Goal: Task Accomplishment & Management: Use online tool/utility

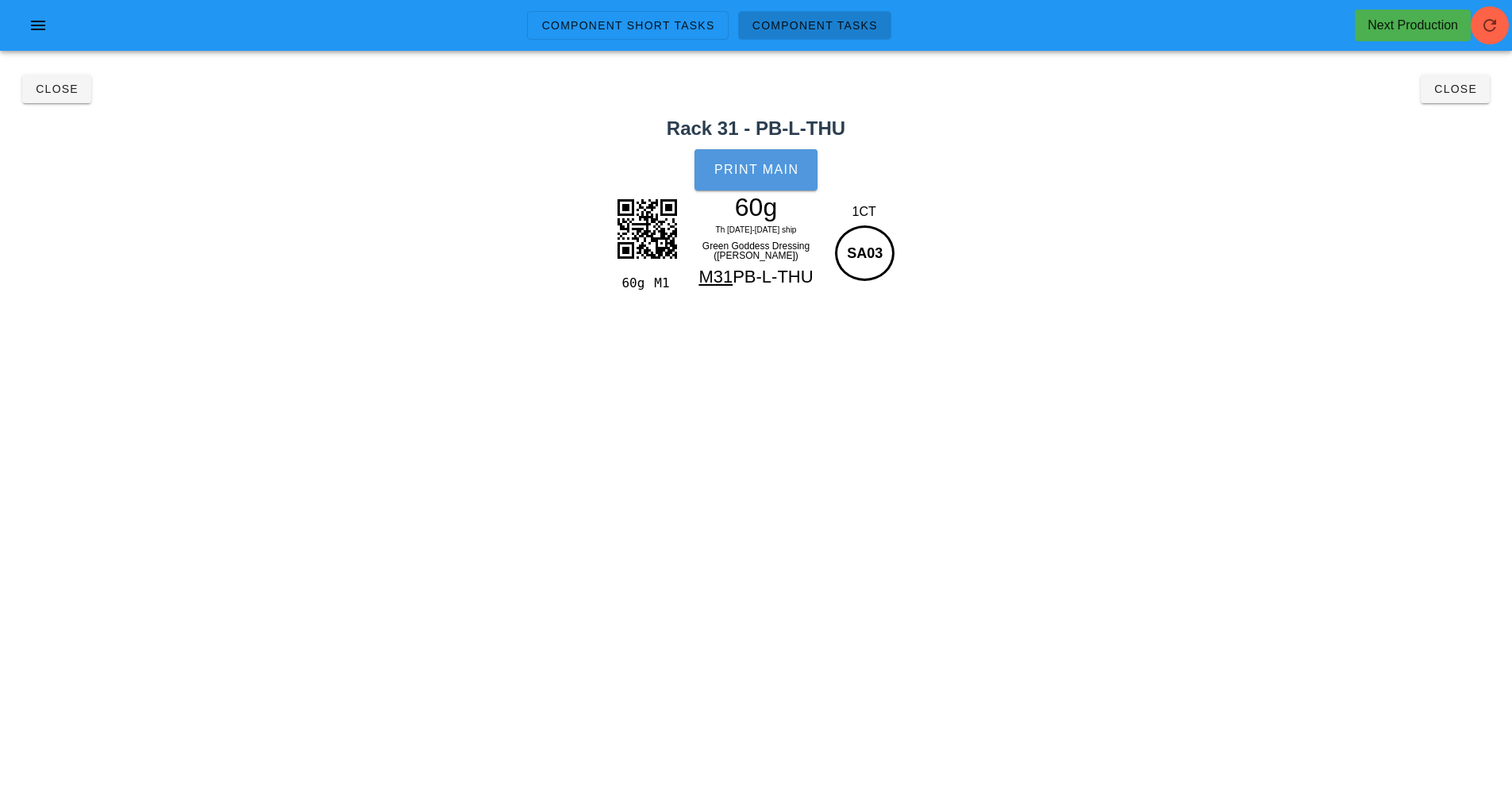
click at [794, 169] on span "Print Main" at bounding box center [756, 169] width 85 height 14
click at [1441, 83] on span "Close" at bounding box center [1455, 88] width 44 height 12
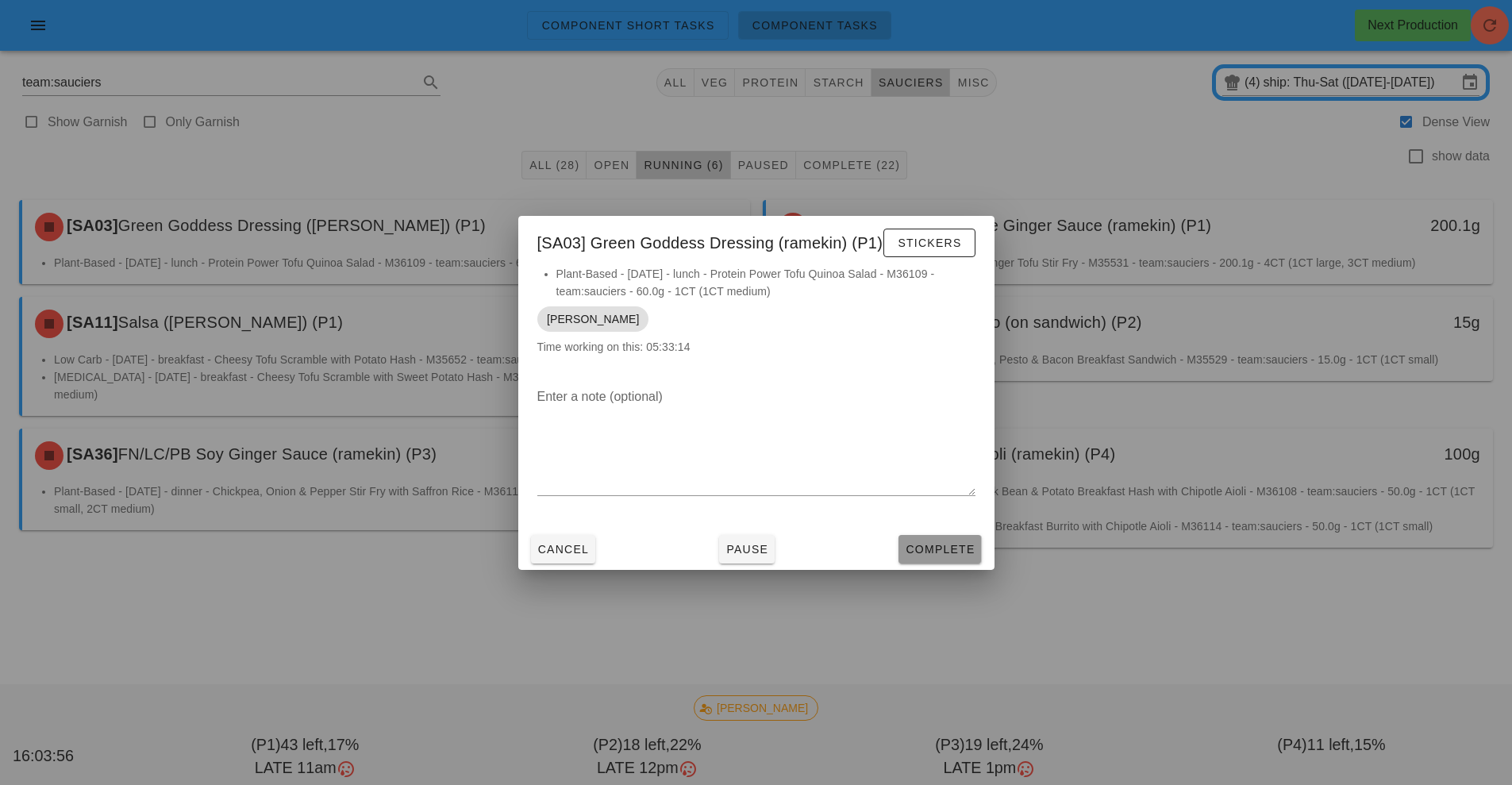
click at [956, 560] on button "Complete" at bounding box center [939, 549] width 82 height 29
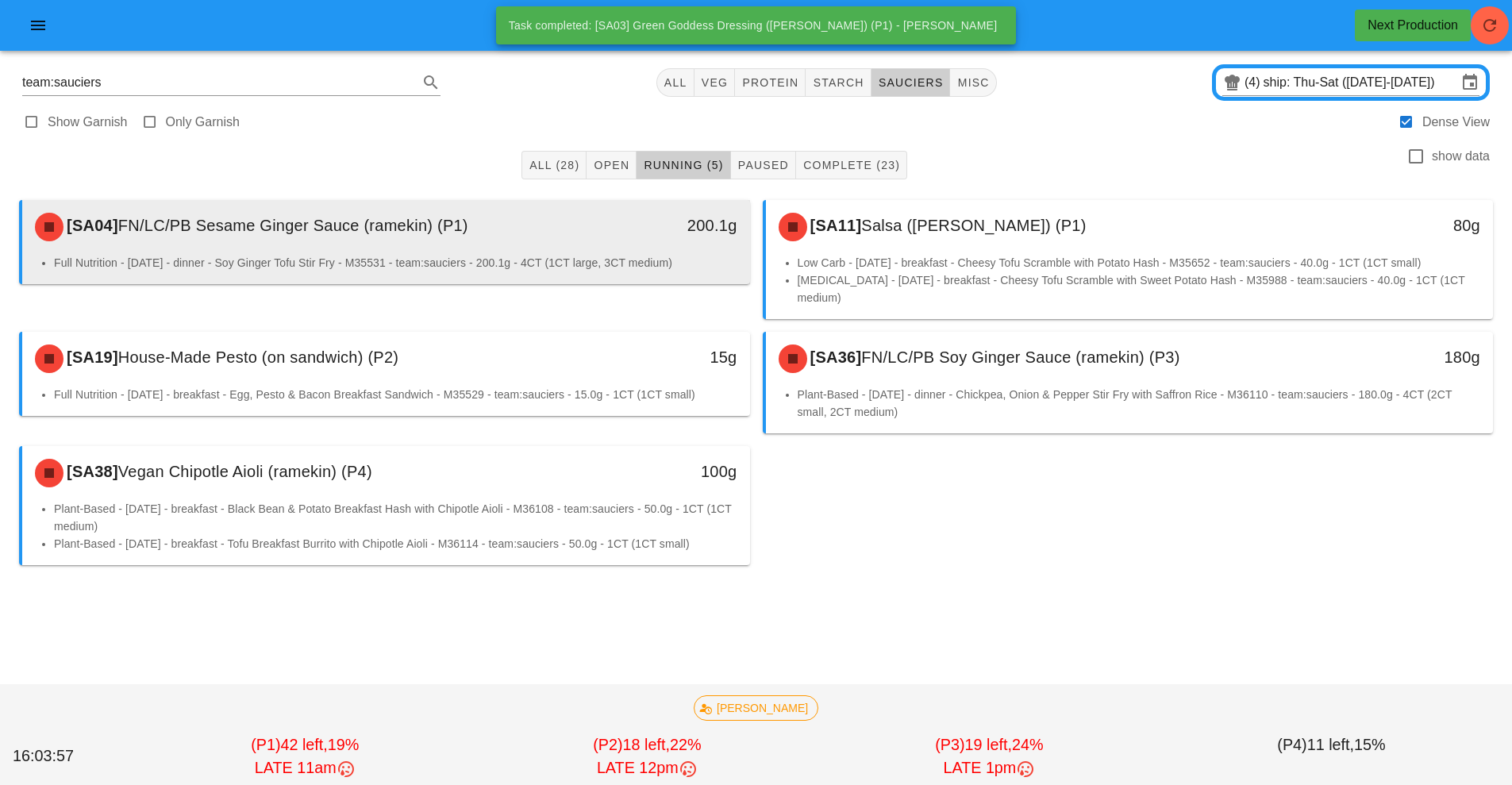
click at [450, 252] on div "[SA04] FN/LC/PB Sesame Ginger Sauce (ramekin) (P1) 200.1g" at bounding box center [386, 227] width 728 height 54
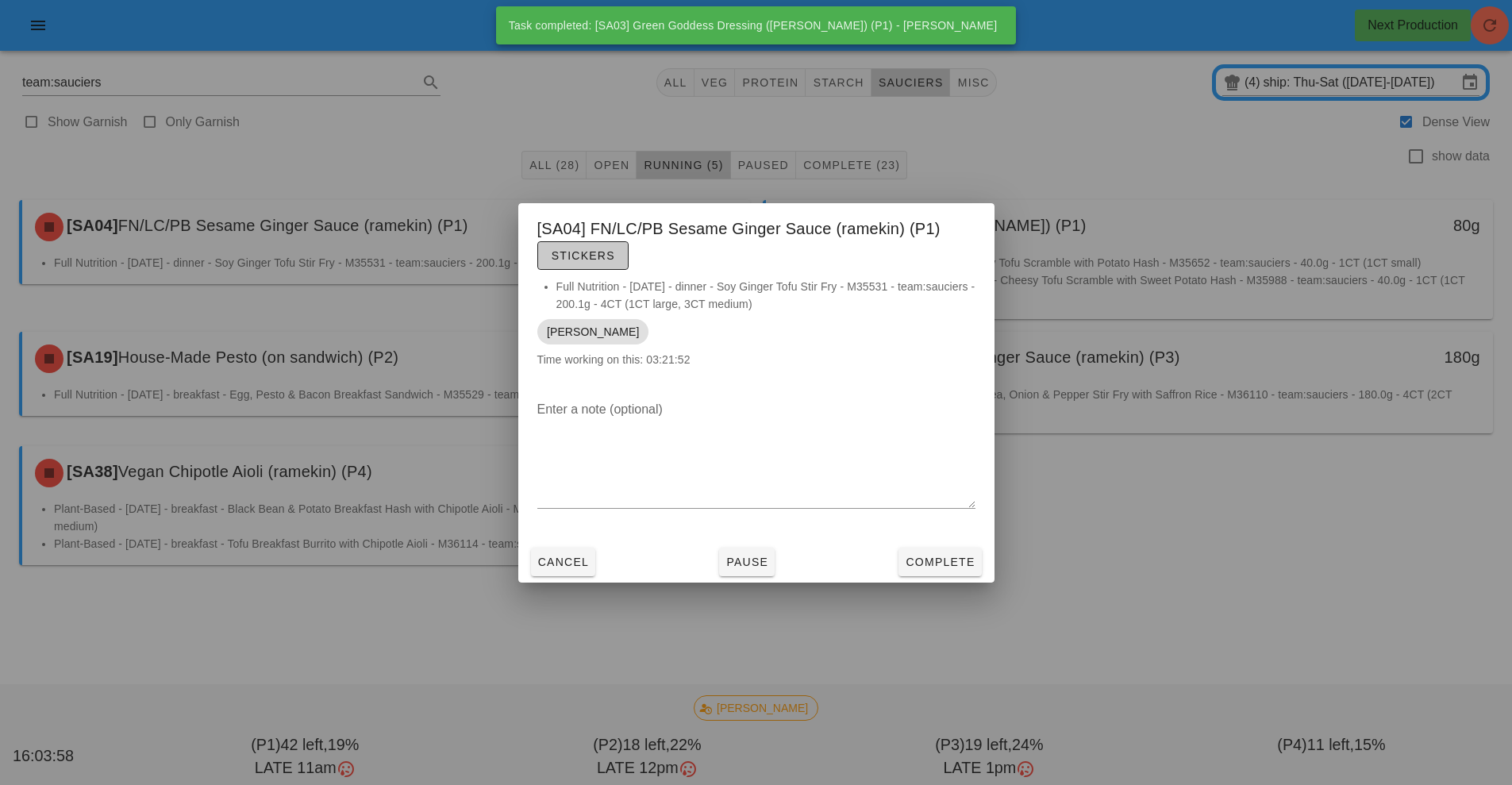
click at [595, 256] on span "Stickers" at bounding box center [583, 255] width 64 height 12
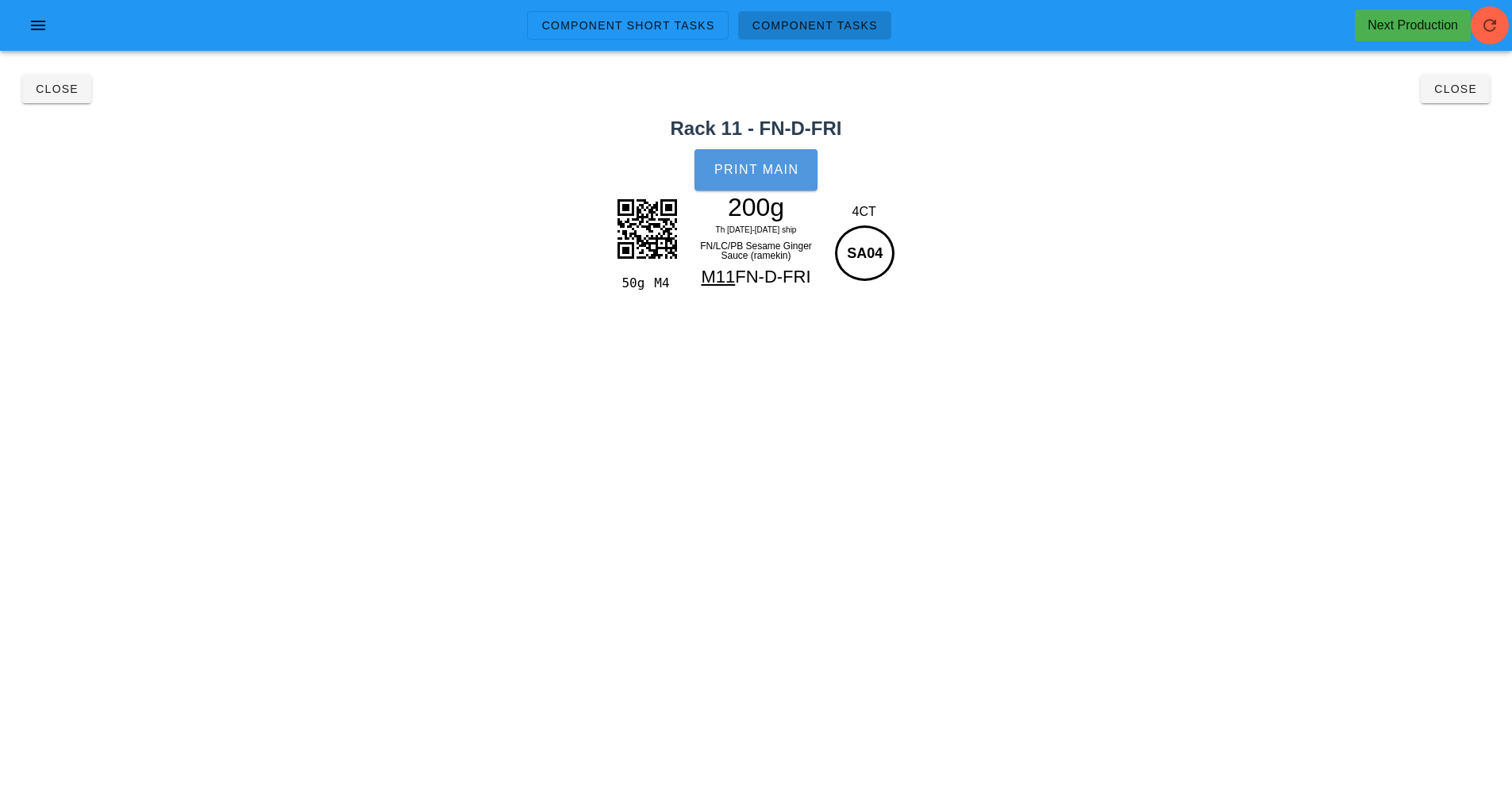
click at [772, 171] on span "Print Main" at bounding box center [756, 169] width 85 height 14
click at [1463, 103] on button "Close" at bounding box center [1455, 89] width 69 height 29
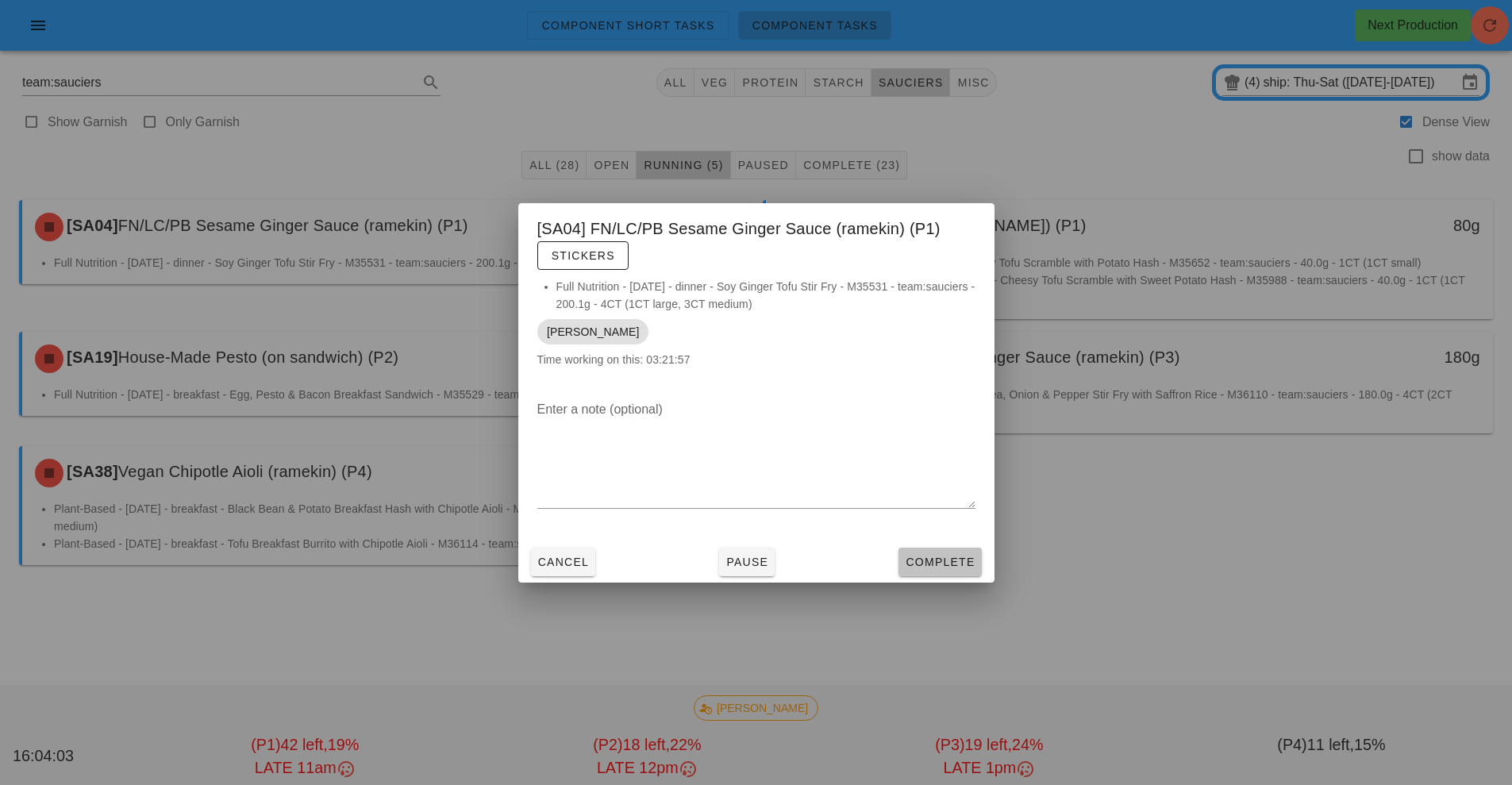
click at [957, 567] on span "Complete" at bounding box center [939, 561] width 70 height 12
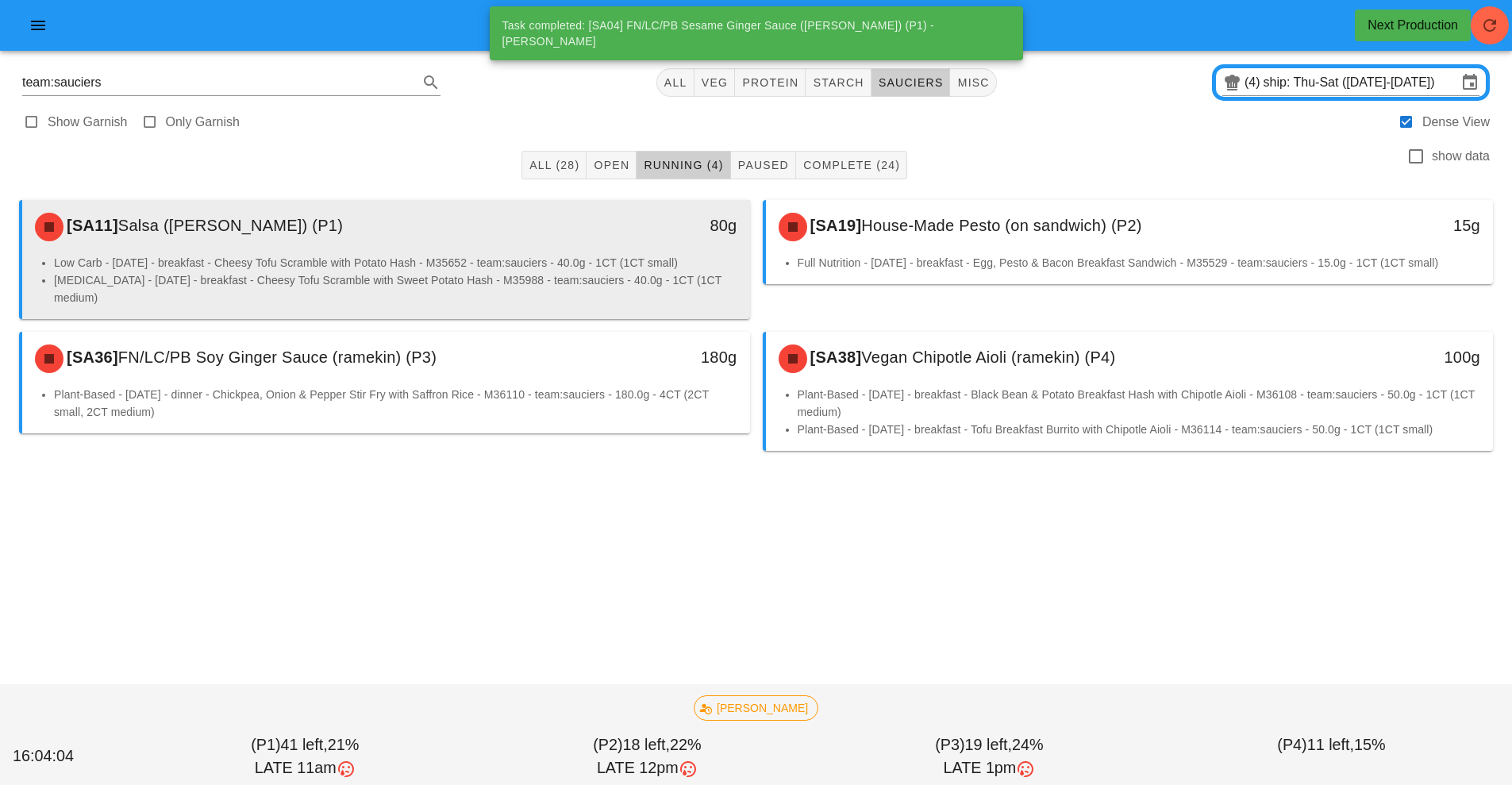
click at [523, 251] on div "[SA11] Salsa (ramekin) (P1) 80g" at bounding box center [386, 227] width 728 height 54
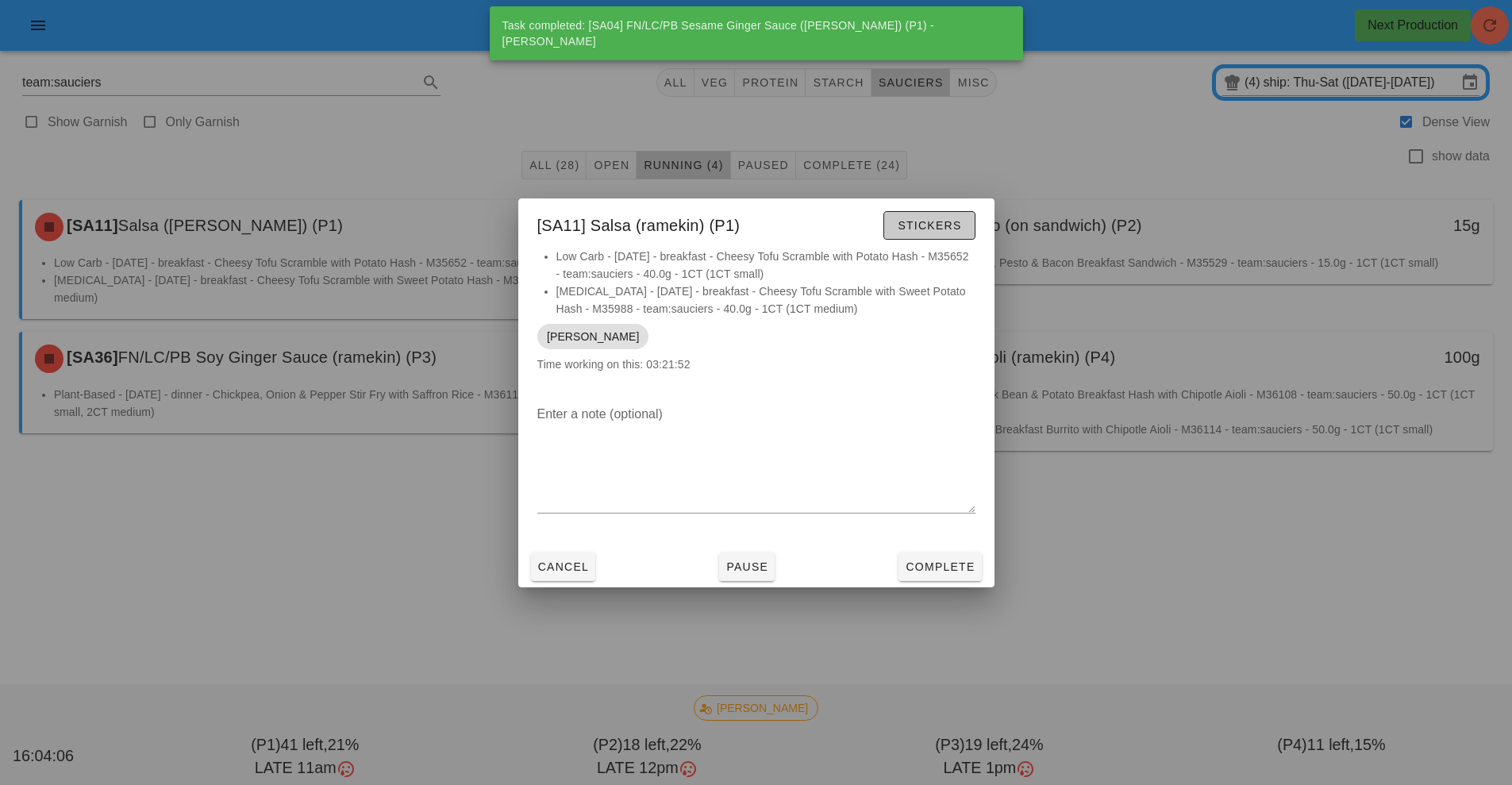
click at [939, 226] on span "Stickers" at bounding box center [929, 225] width 64 height 12
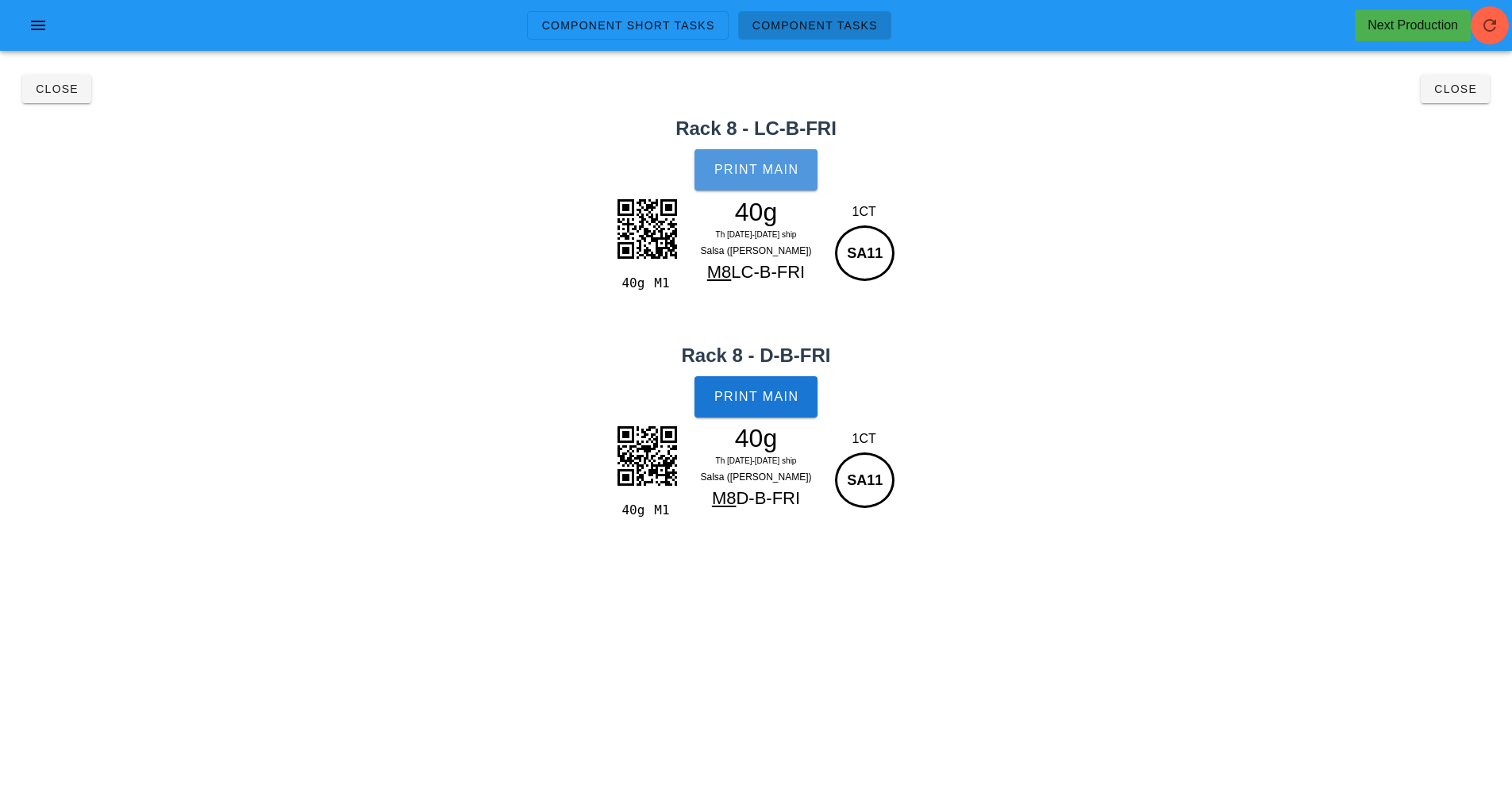
click at [758, 171] on span "Print Main" at bounding box center [756, 169] width 85 height 14
click at [779, 399] on span "Print Main" at bounding box center [756, 396] width 85 height 14
click at [1458, 90] on span "Close" at bounding box center [1455, 88] width 44 height 12
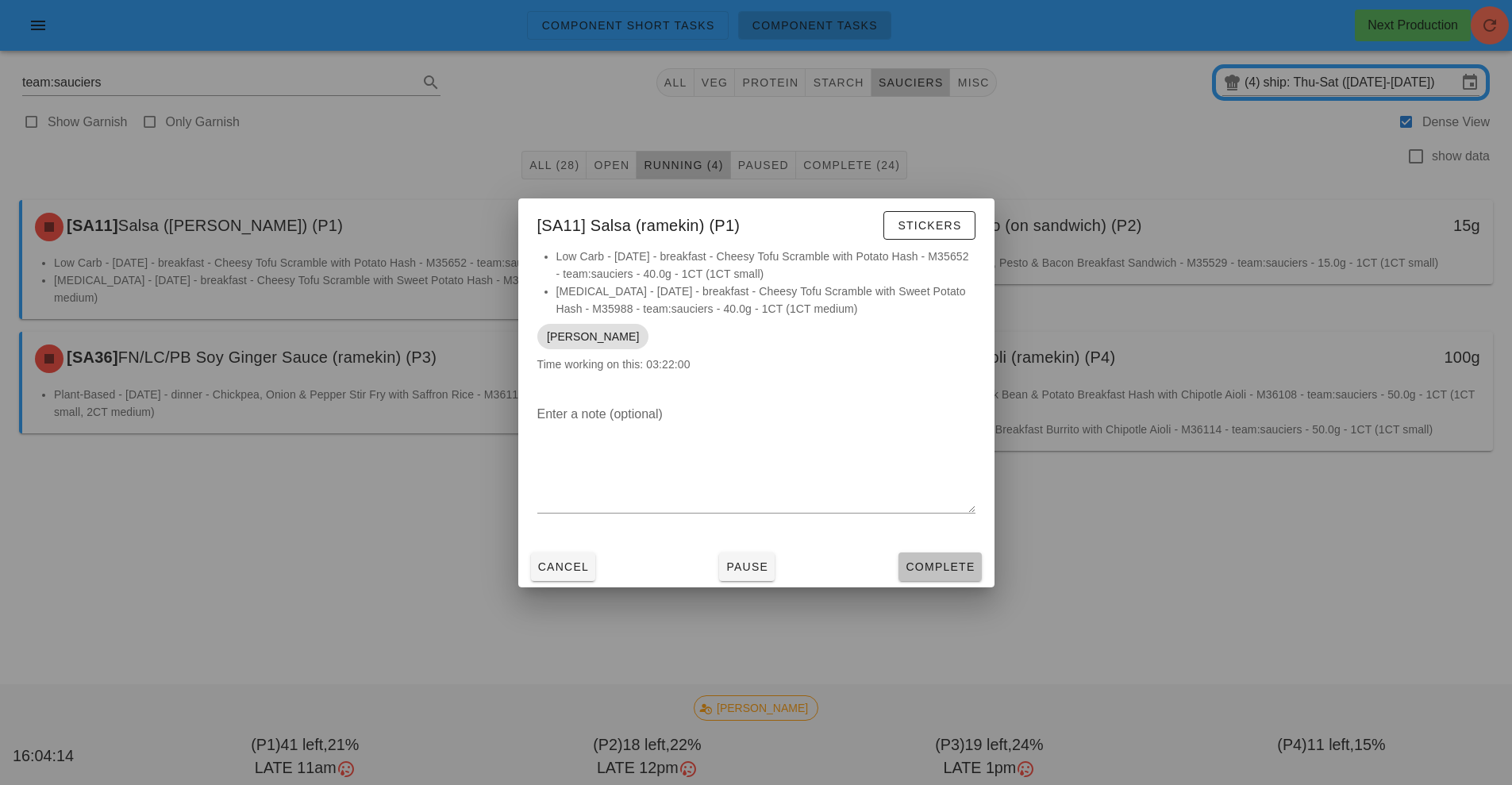
click at [948, 556] on button "Complete" at bounding box center [939, 566] width 82 height 29
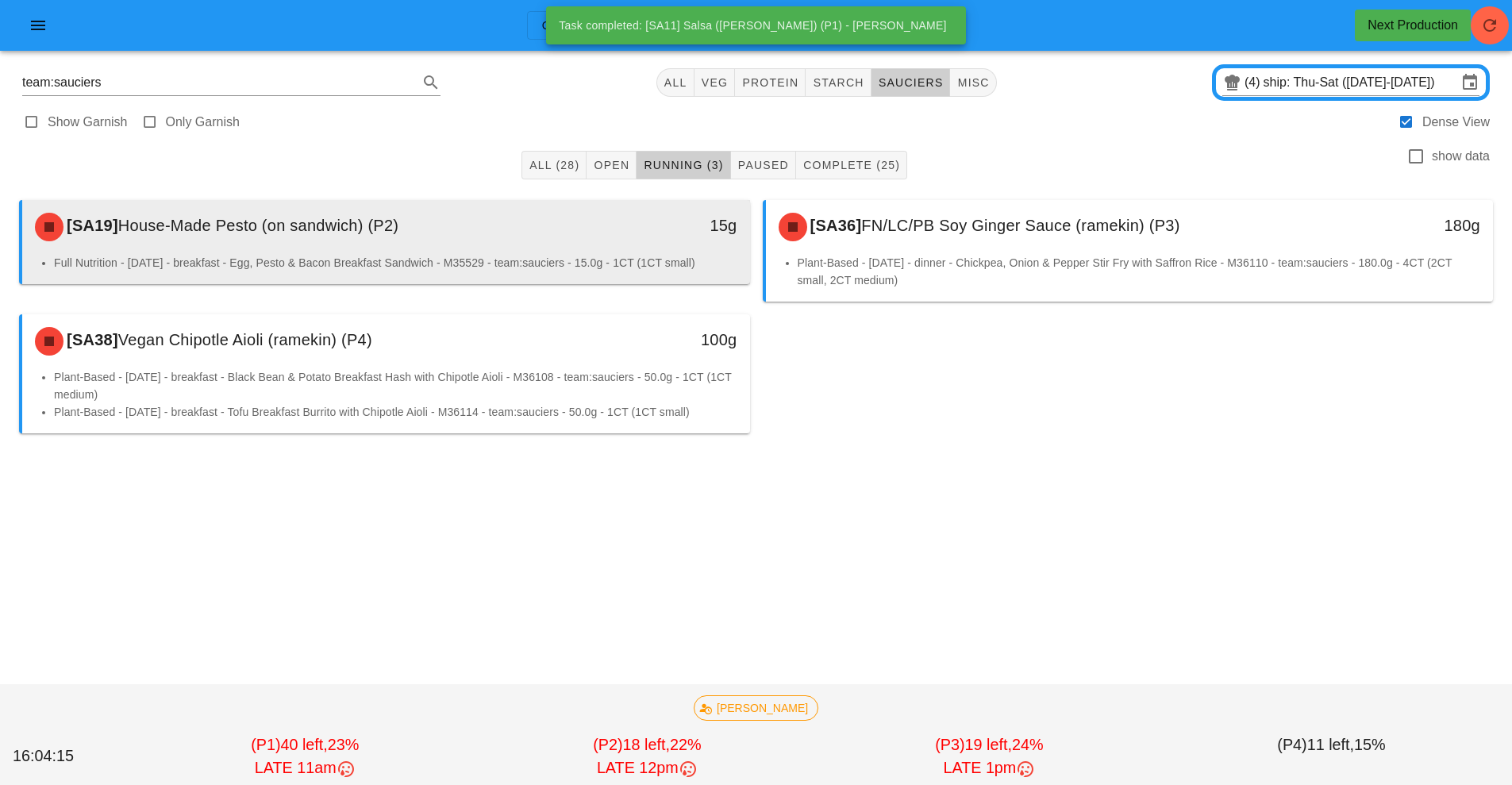
click at [563, 246] on div "[SA19] House-Made Pesto (on sandwich) (P2)" at bounding box center [296, 227] width 541 height 48
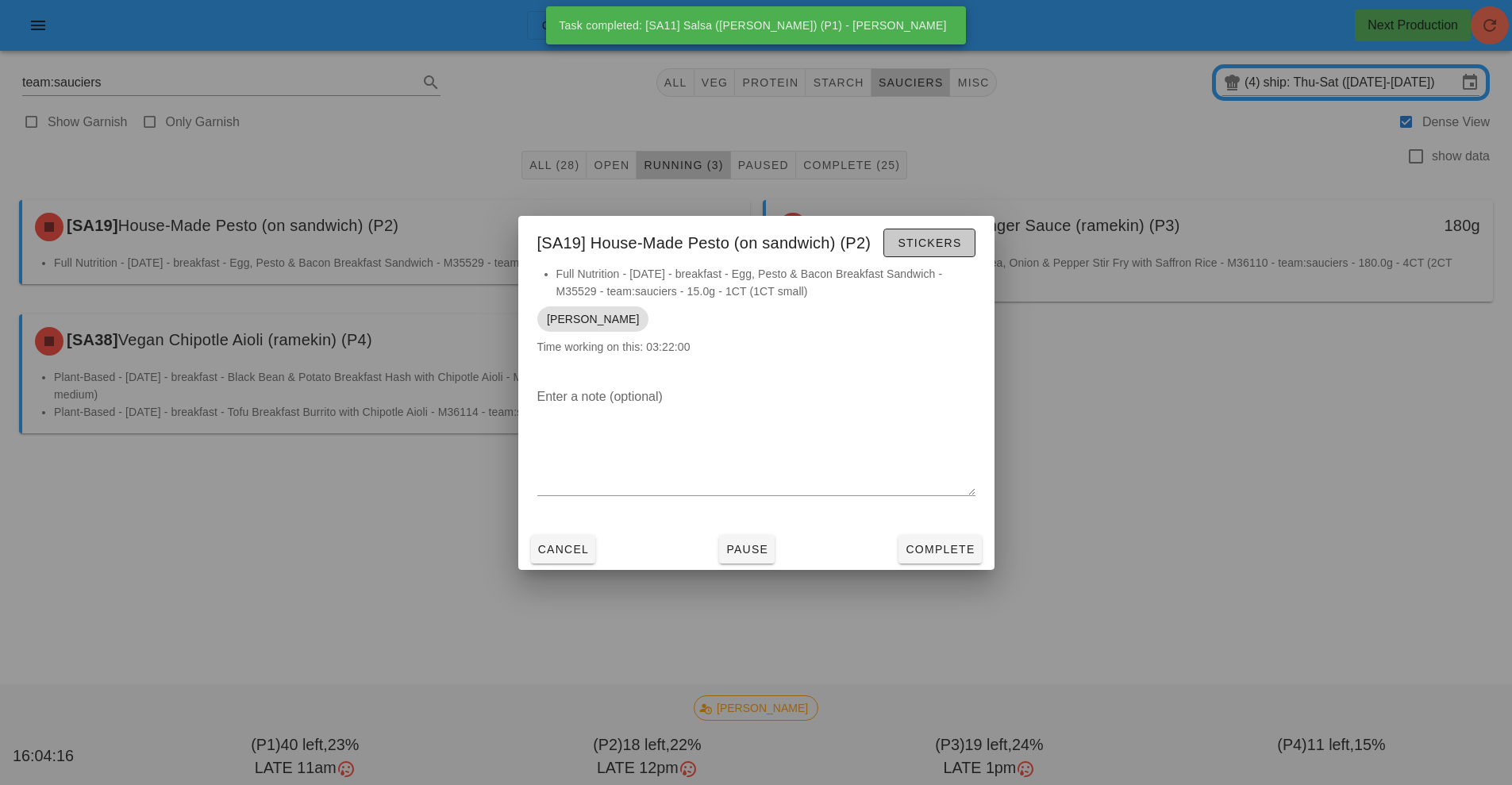
click at [939, 253] on button "Stickers" at bounding box center [929, 242] width 91 height 29
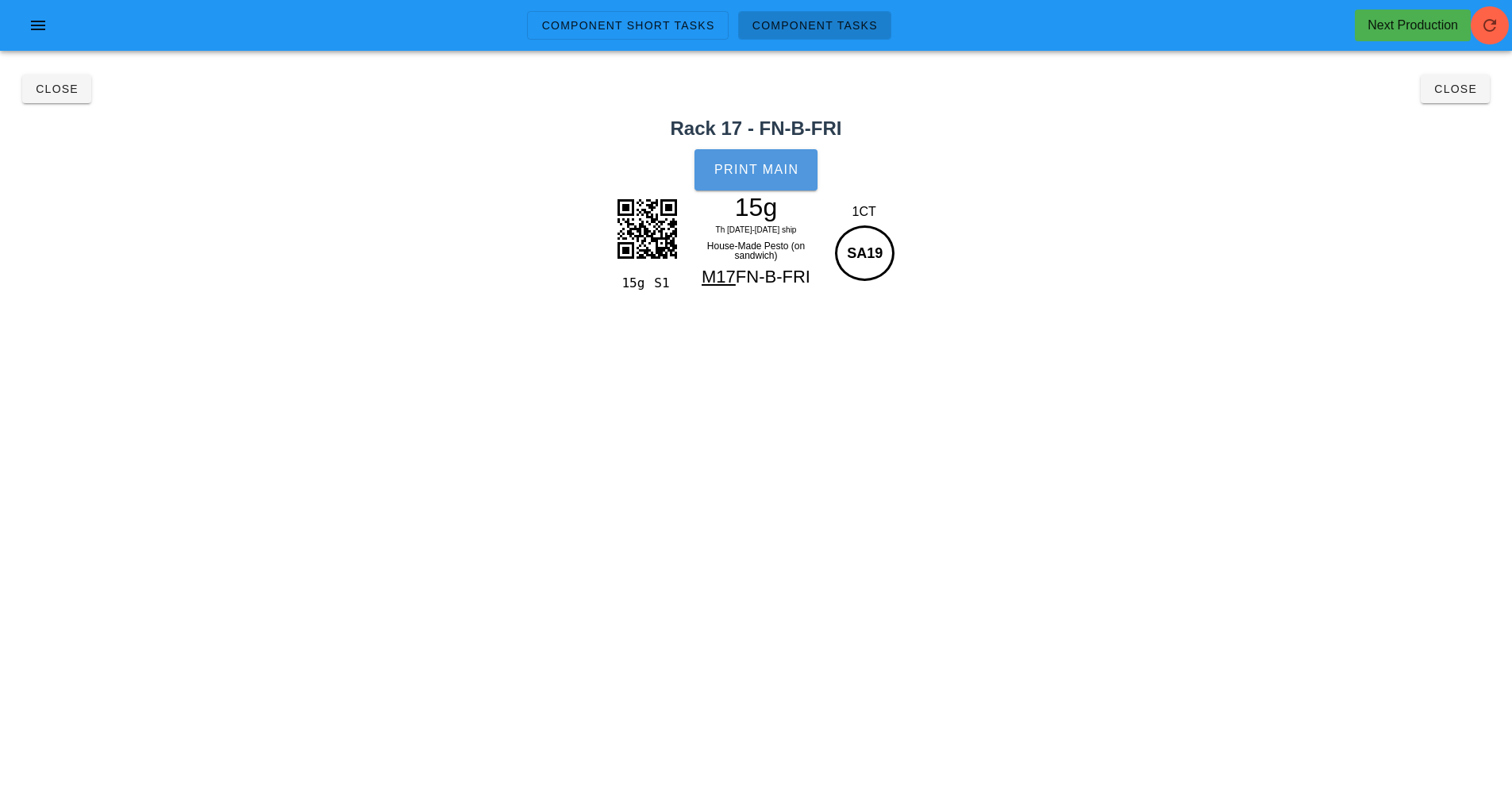
click at [729, 178] on button "Print Main" at bounding box center [755, 170] width 122 height 41
click at [1462, 97] on button "Close" at bounding box center [1455, 89] width 69 height 29
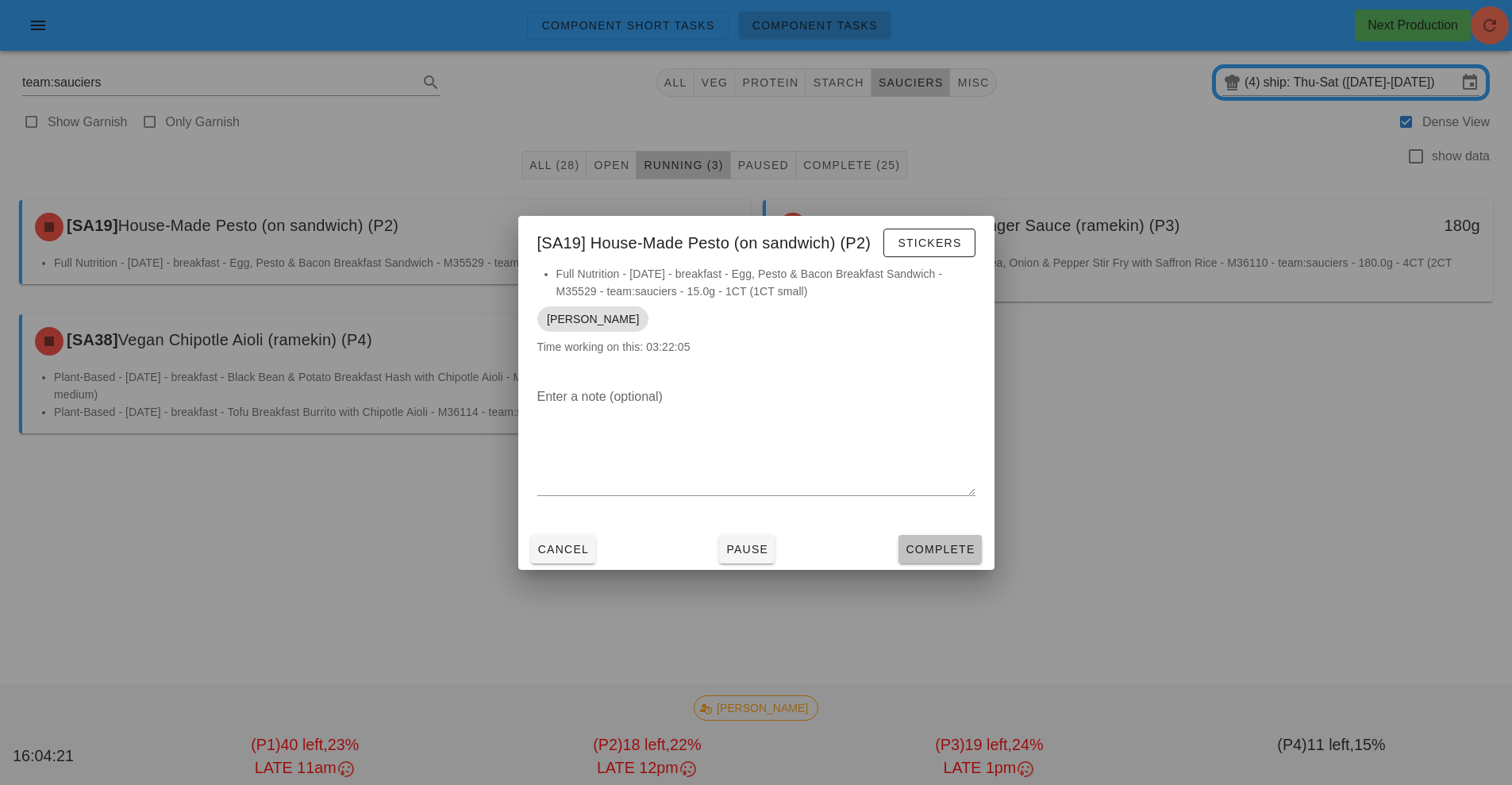
click at [933, 552] on span "Complete" at bounding box center [939, 549] width 70 height 12
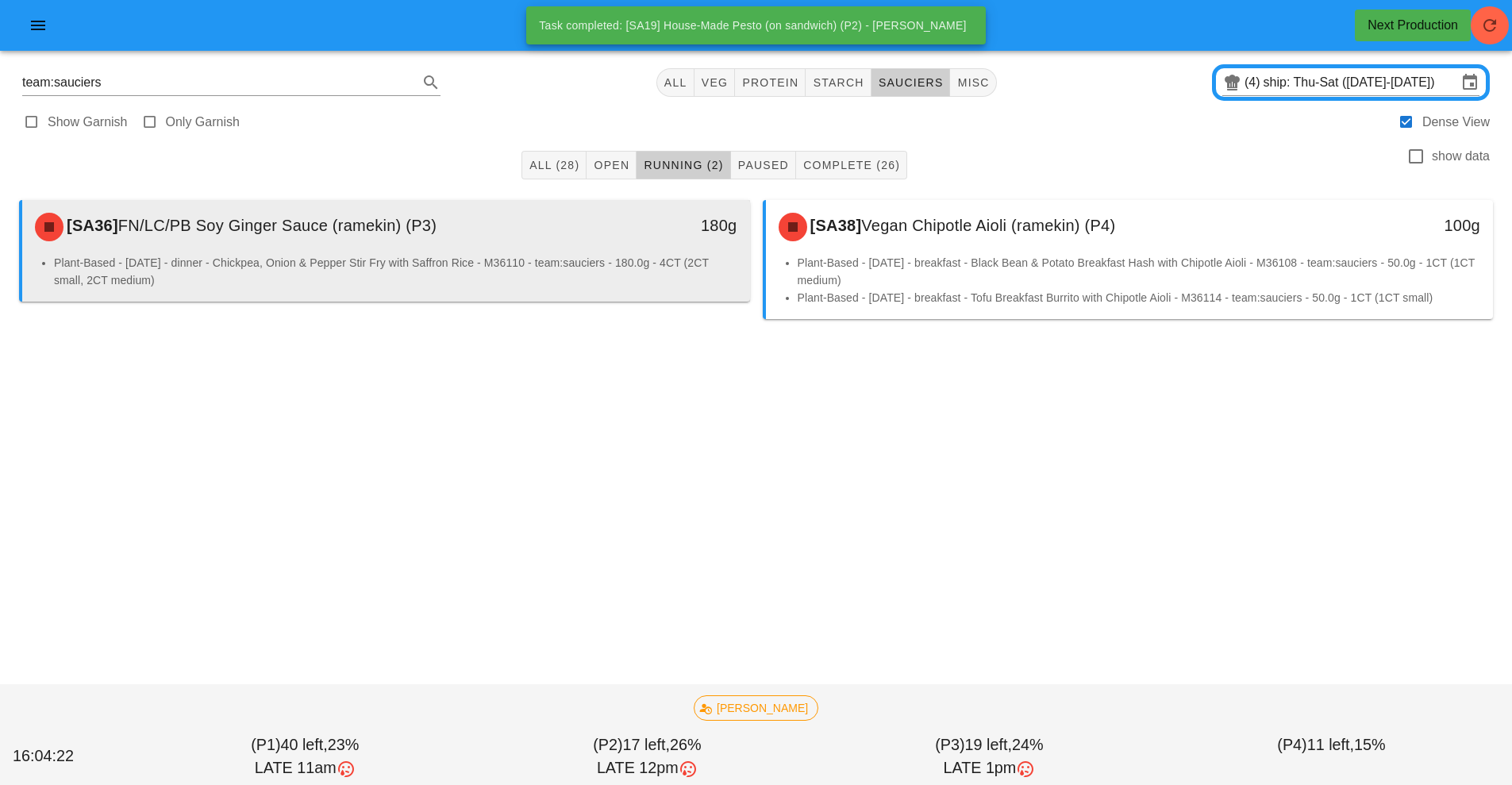
click at [486, 224] on div "[SA36] FN/LC/PB Soy Ginger Sauce (ramekin) (P3)" at bounding box center [296, 227] width 541 height 48
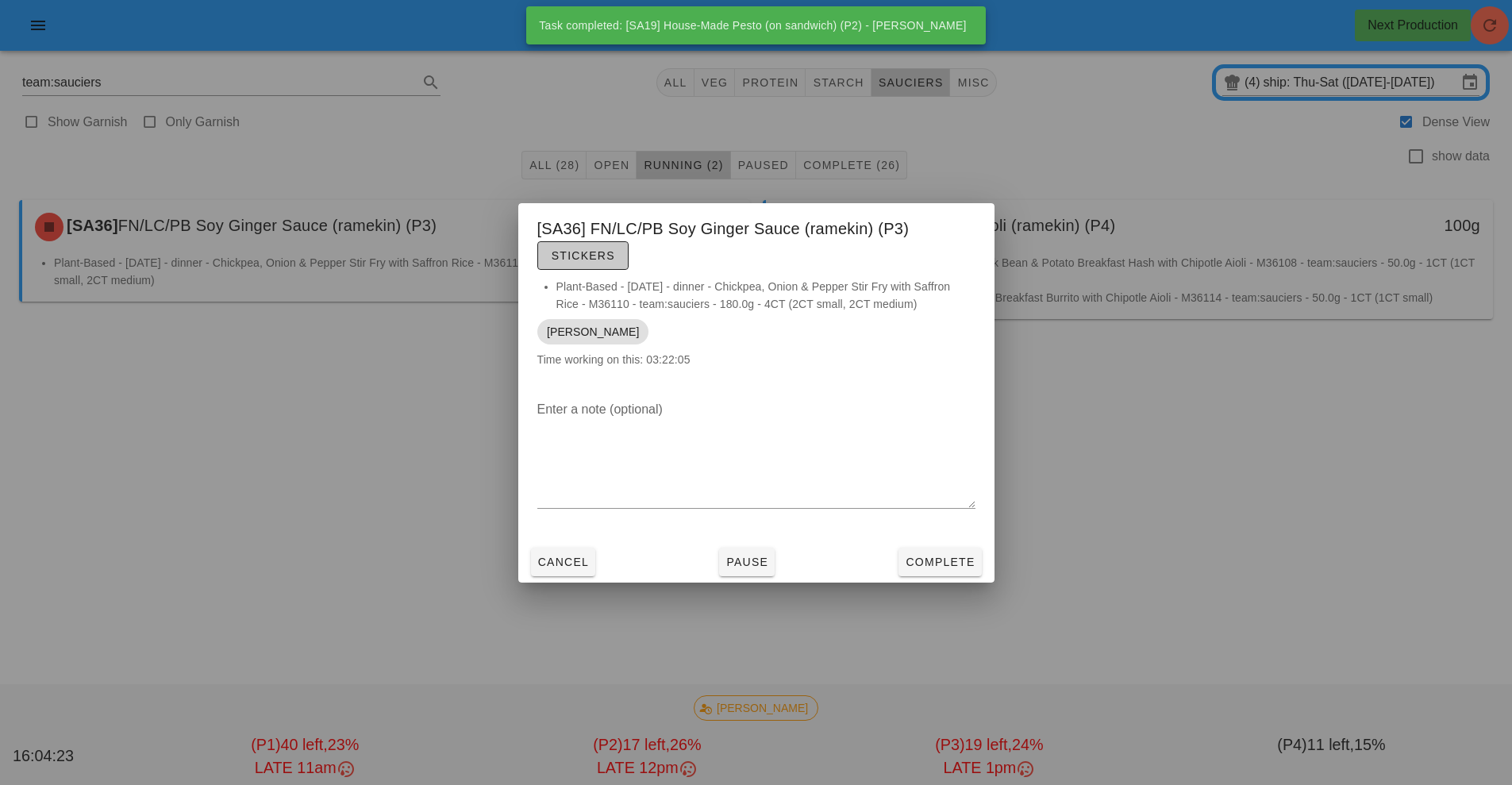
click at [603, 256] on span "Stickers" at bounding box center [583, 255] width 64 height 12
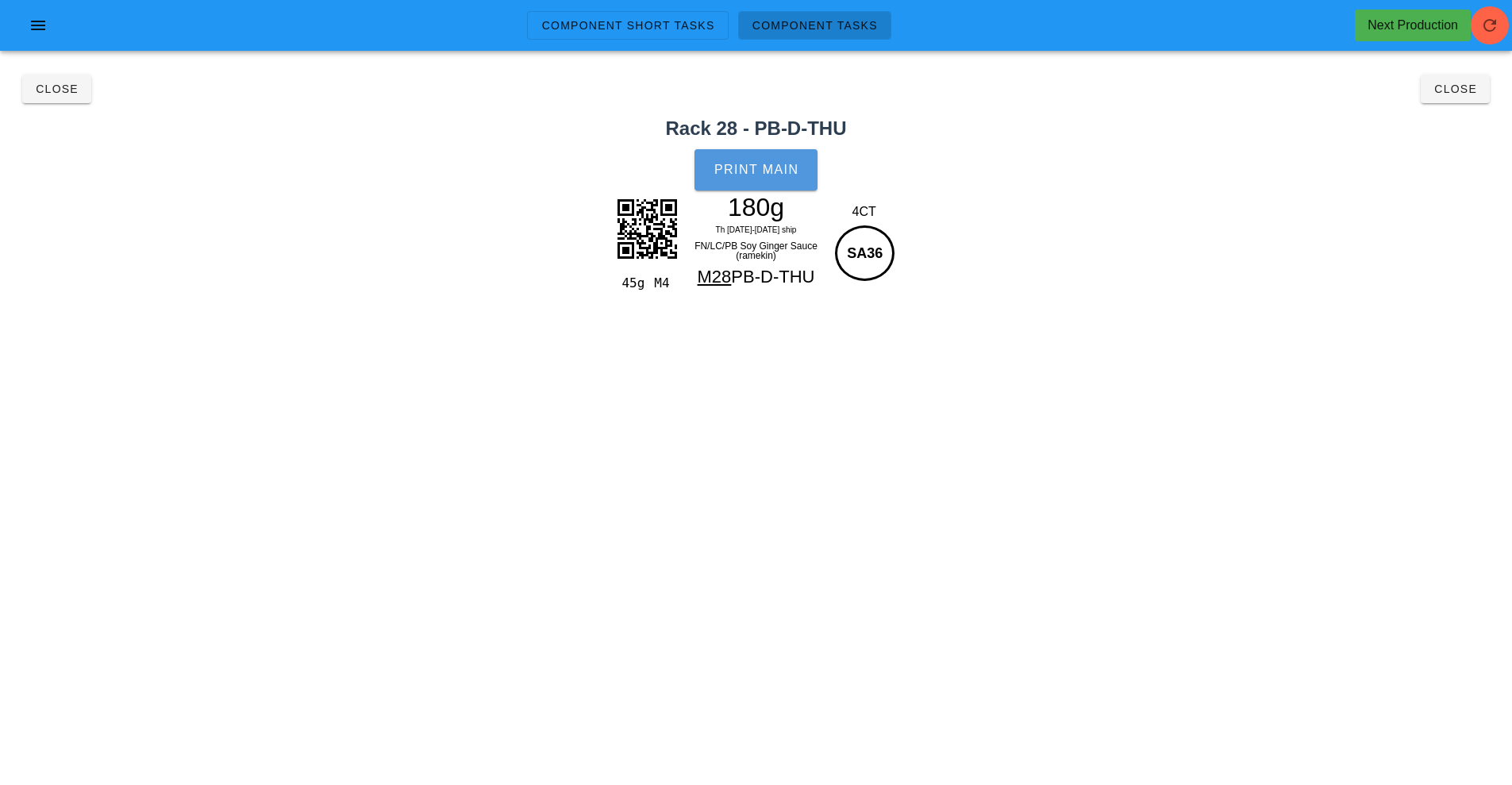
click at [756, 165] on span "Print Main" at bounding box center [756, 169] width 85 height 14
click at [1459, 90] on span "Close" at bounding box center [1455, 88] width 44 height 12
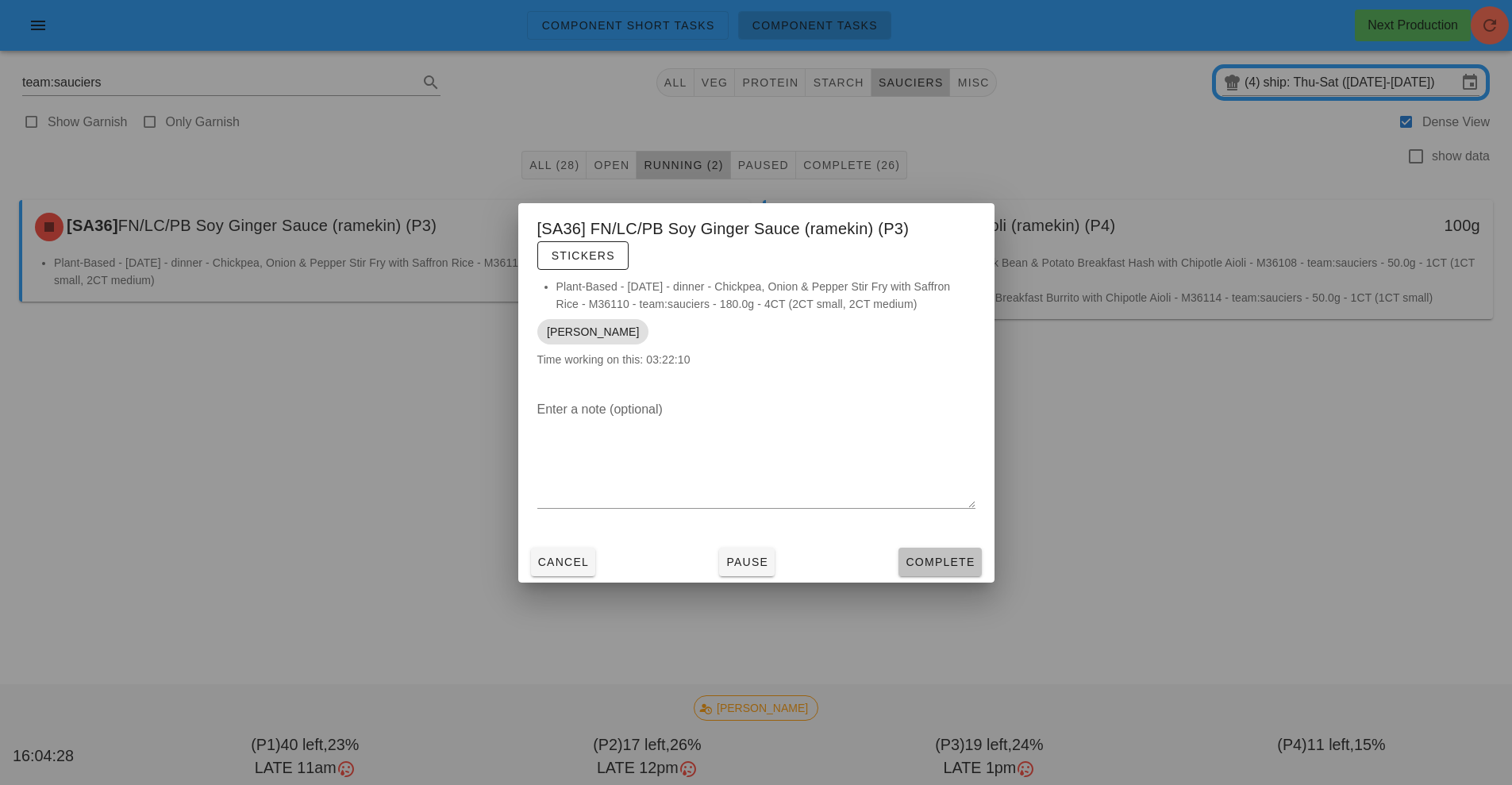
click at [939, 561] on span "Complete" at bounding box center [939, 561] width 70 height 12
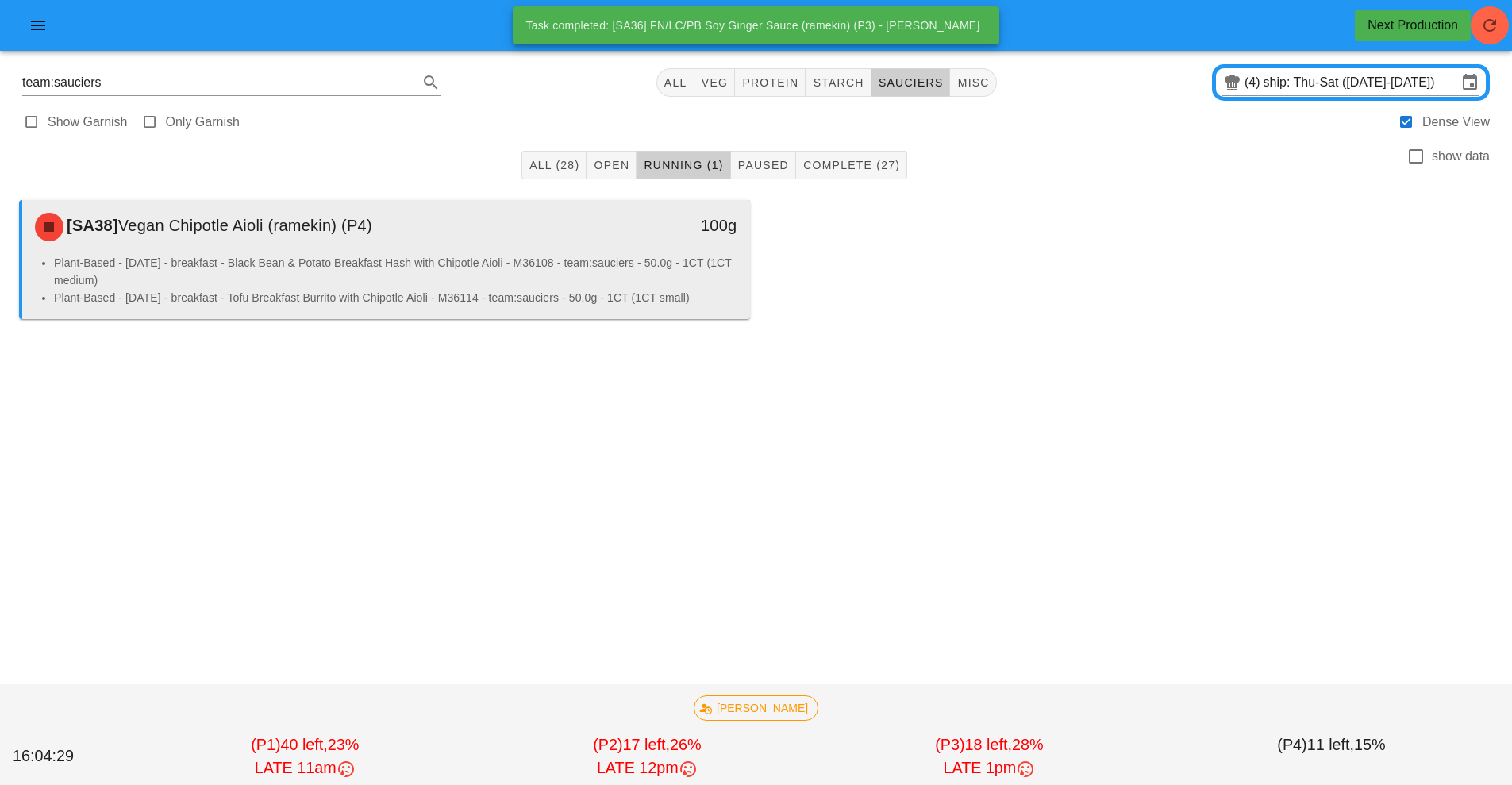
click at [588, 263] on li "Plant-Based - [DATE] - breakfast - Black Bean & Potato Breakfast Hash with Chip…" at bounding box center [396, 271] width 684 height 35
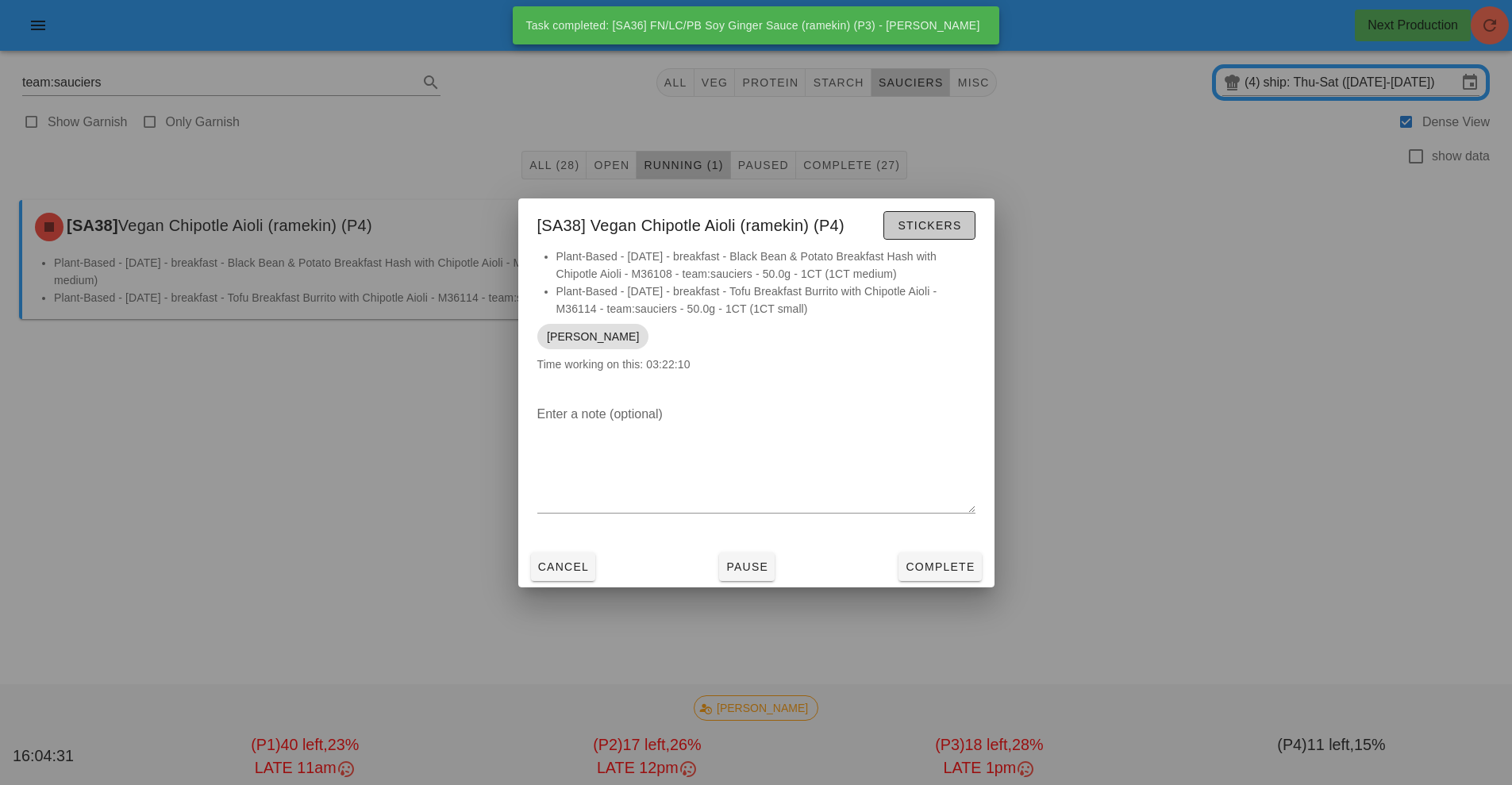
click at [951, 229] on span "Stickers" at bounding box center [929, 225] width 64 height 12
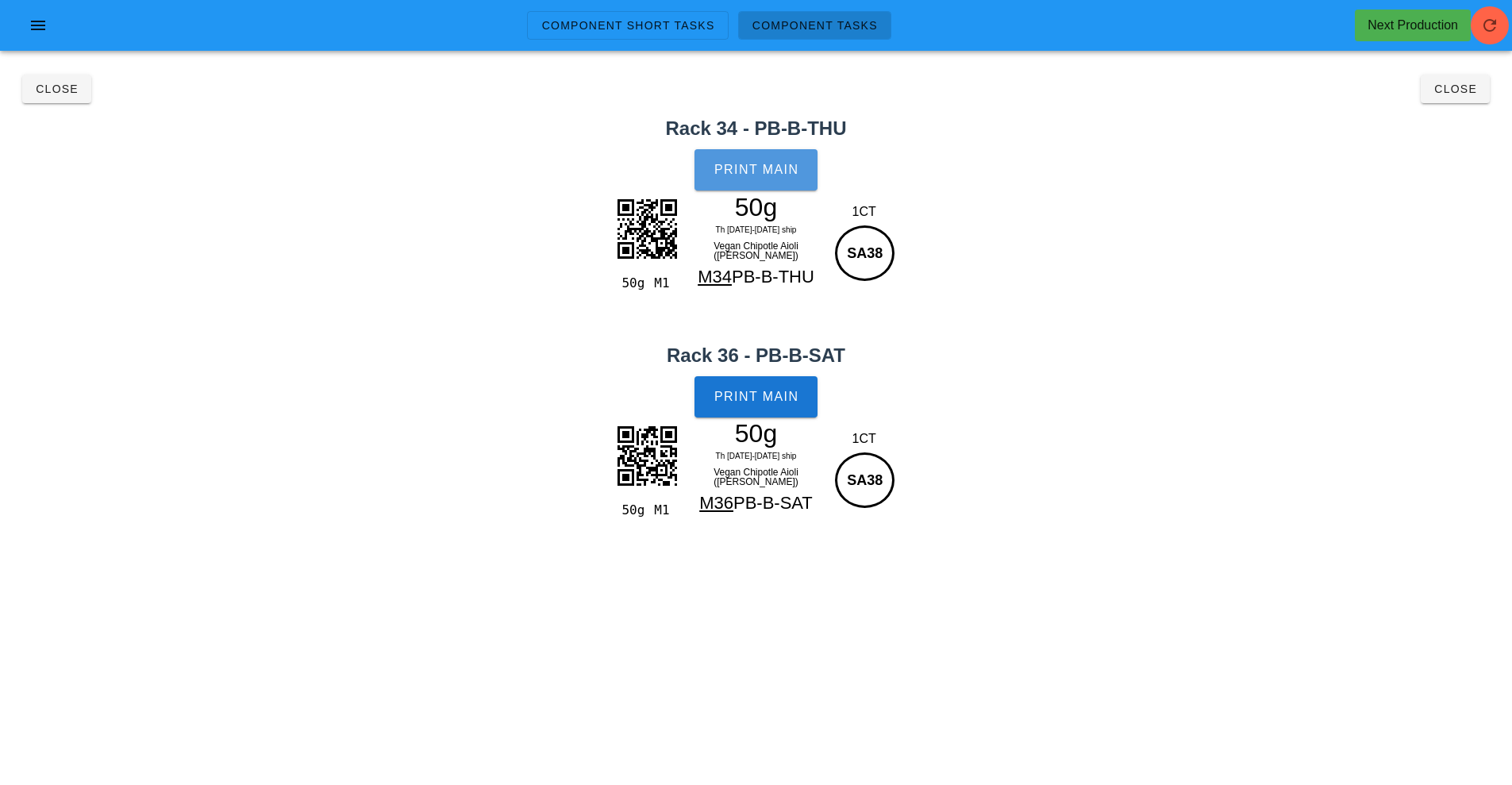
click at [781, 172] on span "Print Main" at bounding box center [756, 169] width 85 height 14
click at [768, 398] on span "Print Main" at bounding box center [756, 396] width 85 height 14
click at [1473, 89] on span "Close" at bounding box center [1455, 88] width 44 height 12
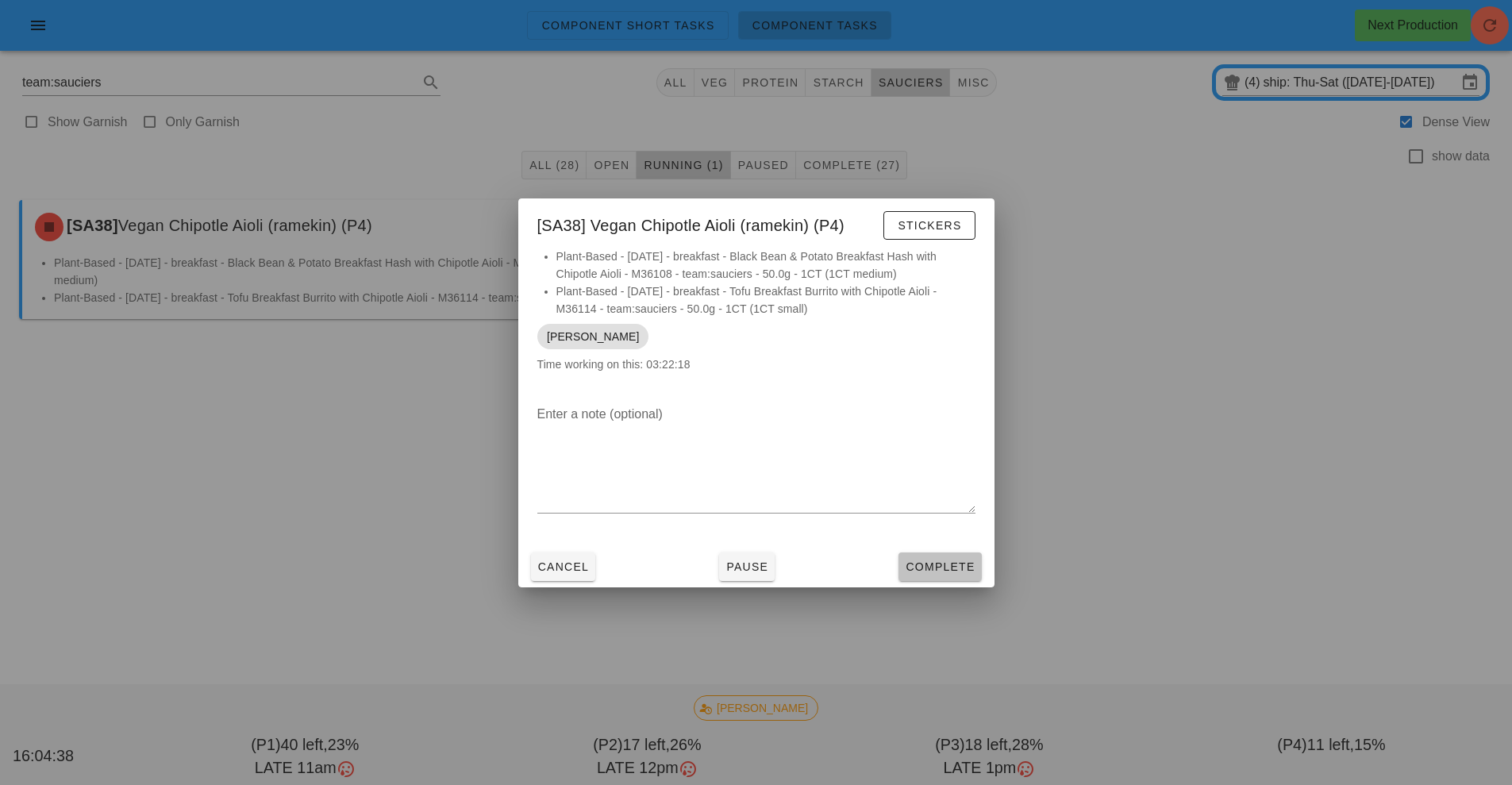
click at [957, 571] on span "Complete" at bounding box center [939, 566] width 70 height 12
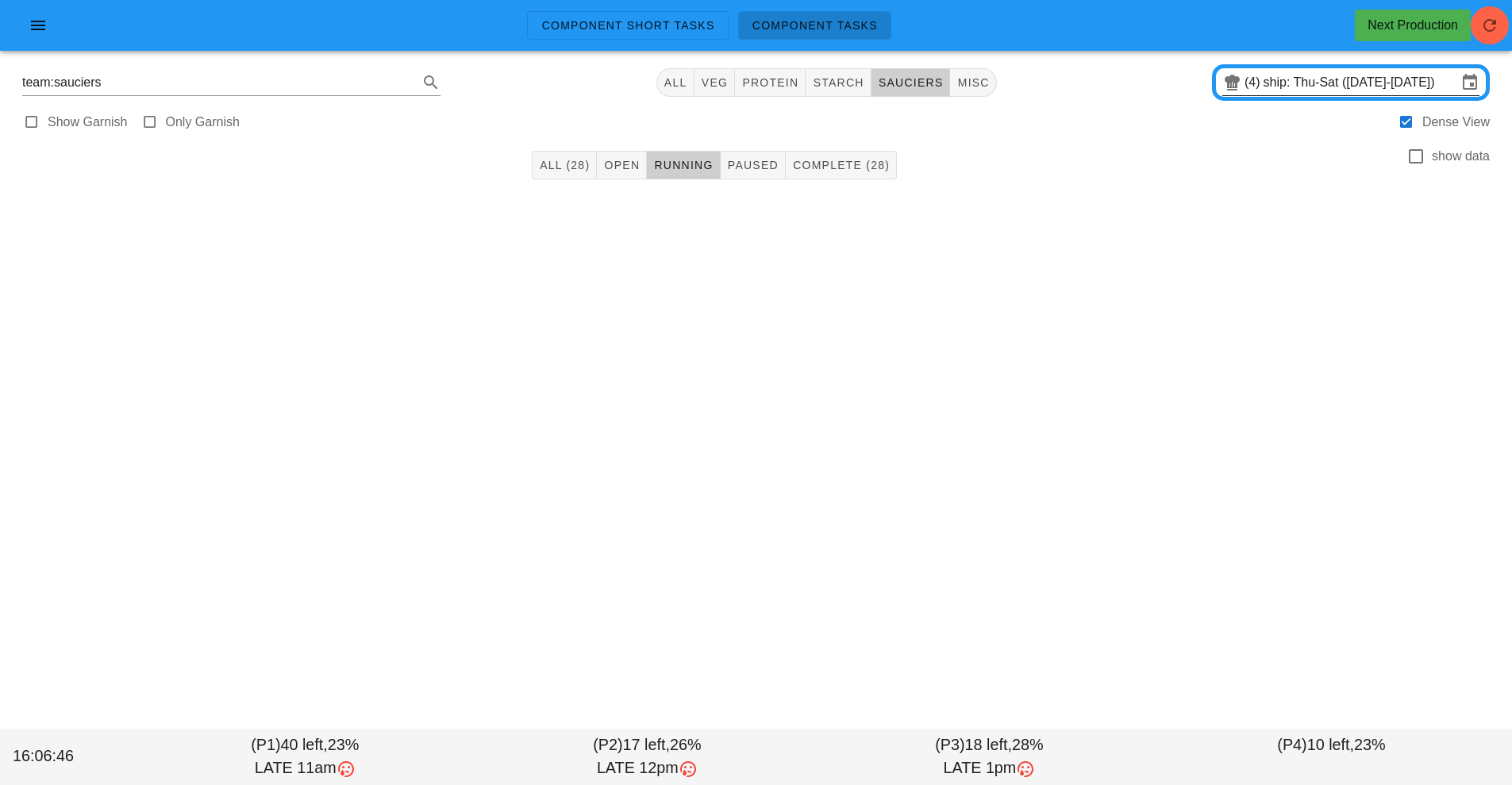
click at [1271, 76] on input "ship: Thu-Sat ([DATE]-[DATE])" at bounding box center [1361, 82] width 194 height 25
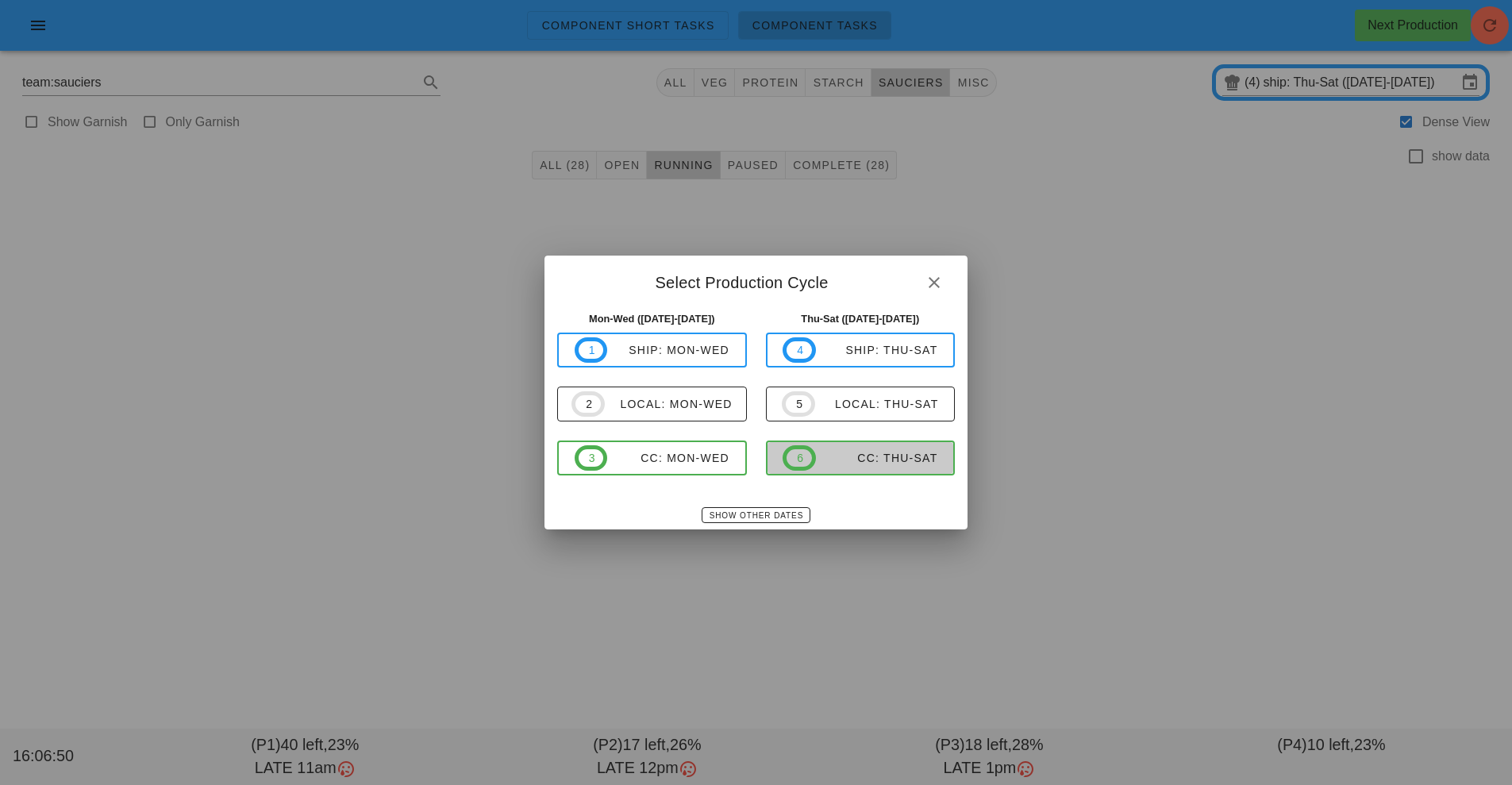
click at [843, 463] on div "CC: Thu-Sat" at bounding box center [877, 458] width 122 height 12
type input "CC: Thu-Sat ([DATE]-[DATE])"
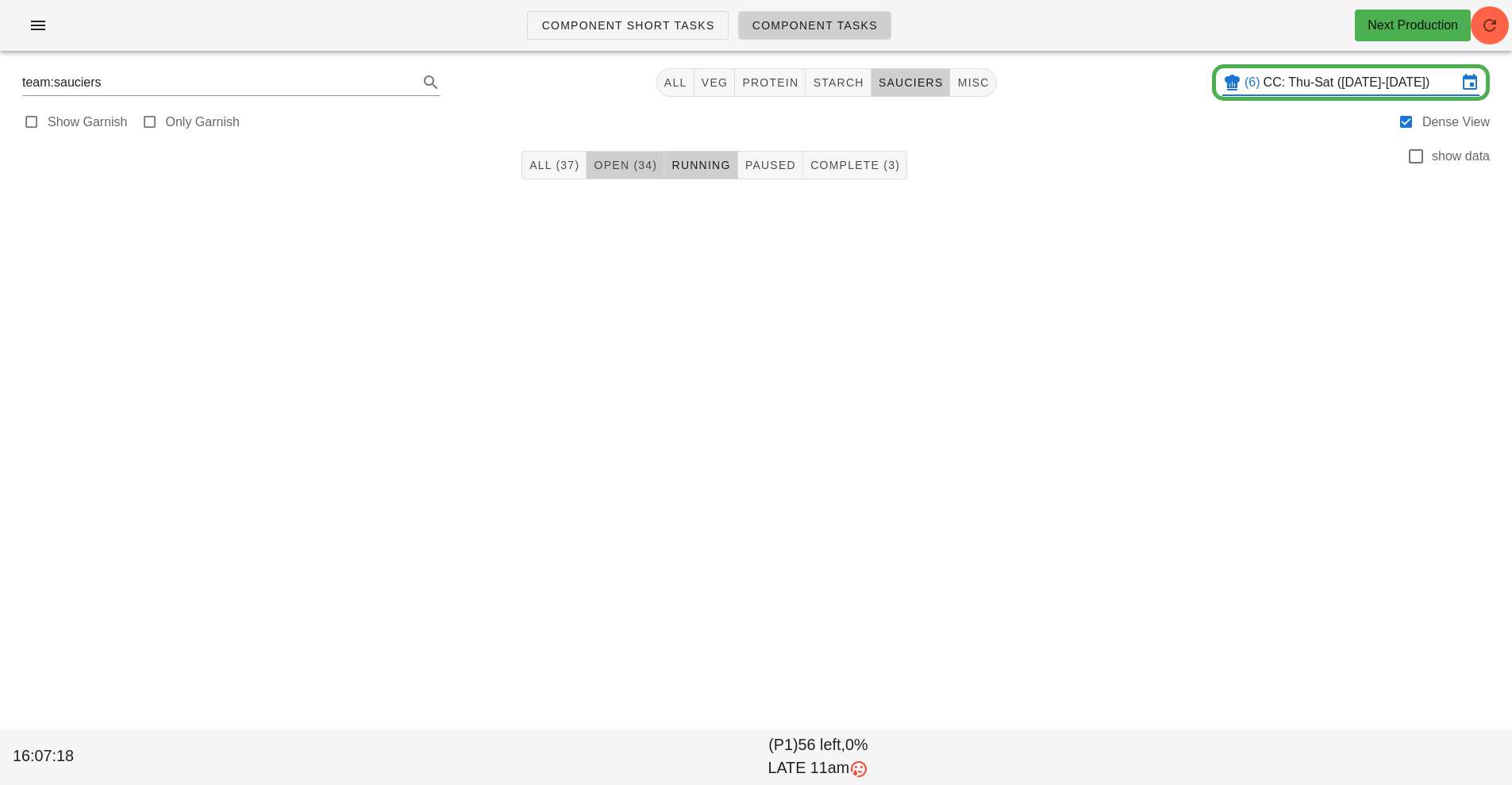
click at [634, 175] on button "Open (34)" at bounding box center [625, 165] width 78 height 29
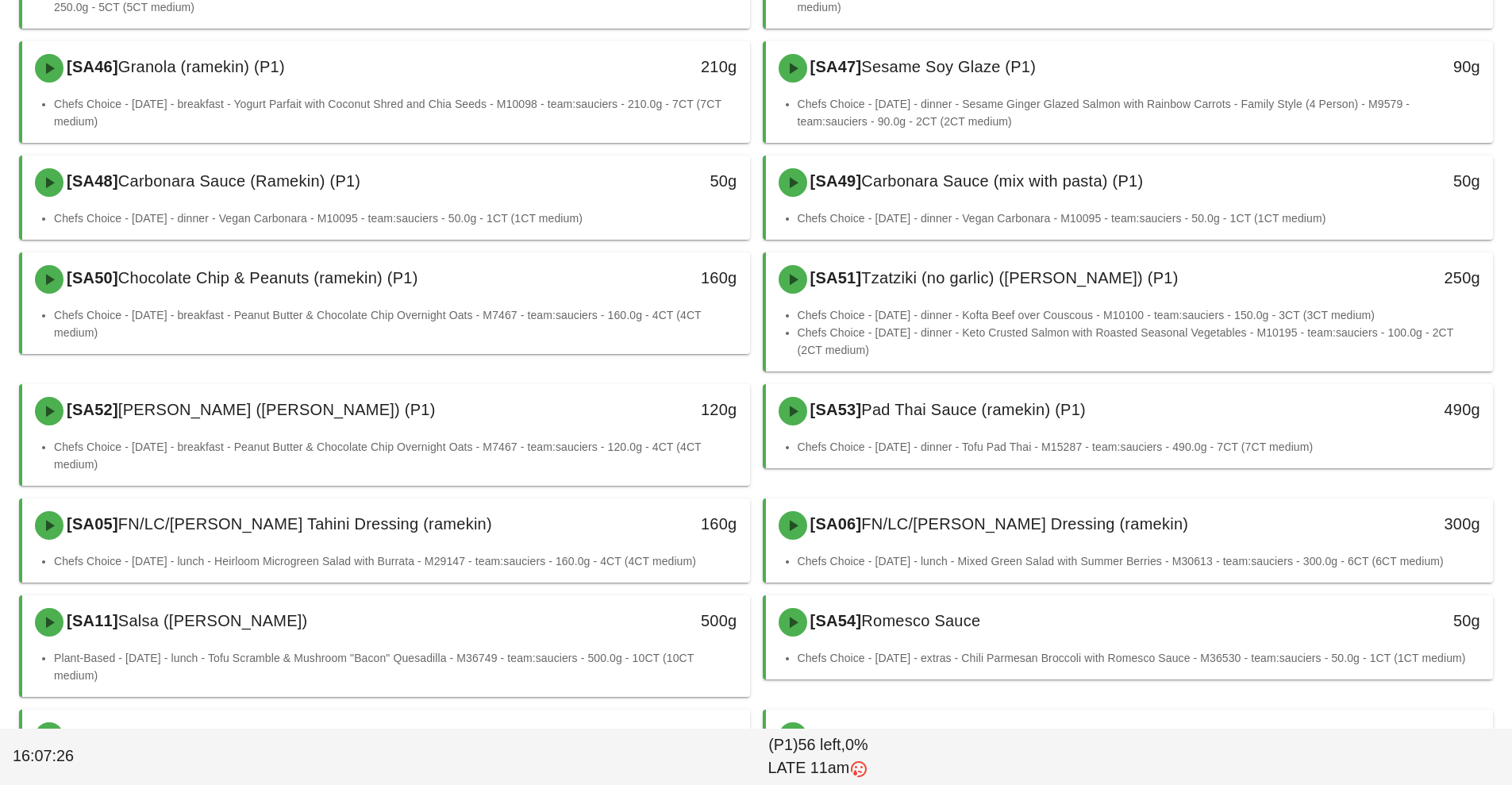
scroll to position [390, 0]
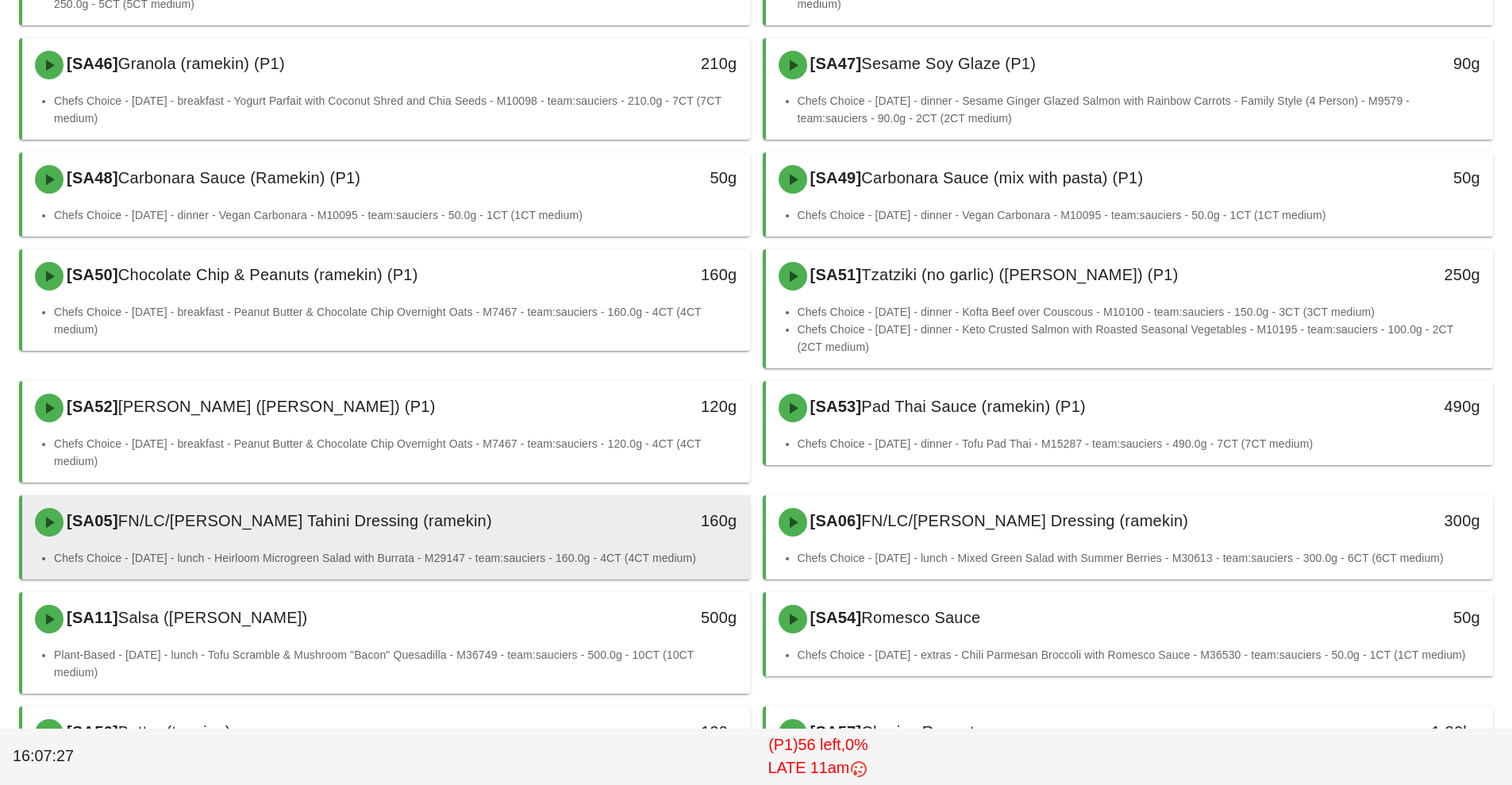
click at [513, 548] on div "[SA05] FN/LC/[PERSON_NAME] Tahini Dressing (ramekin) 160g" at bounding box center [386, 523] width 728 height 54
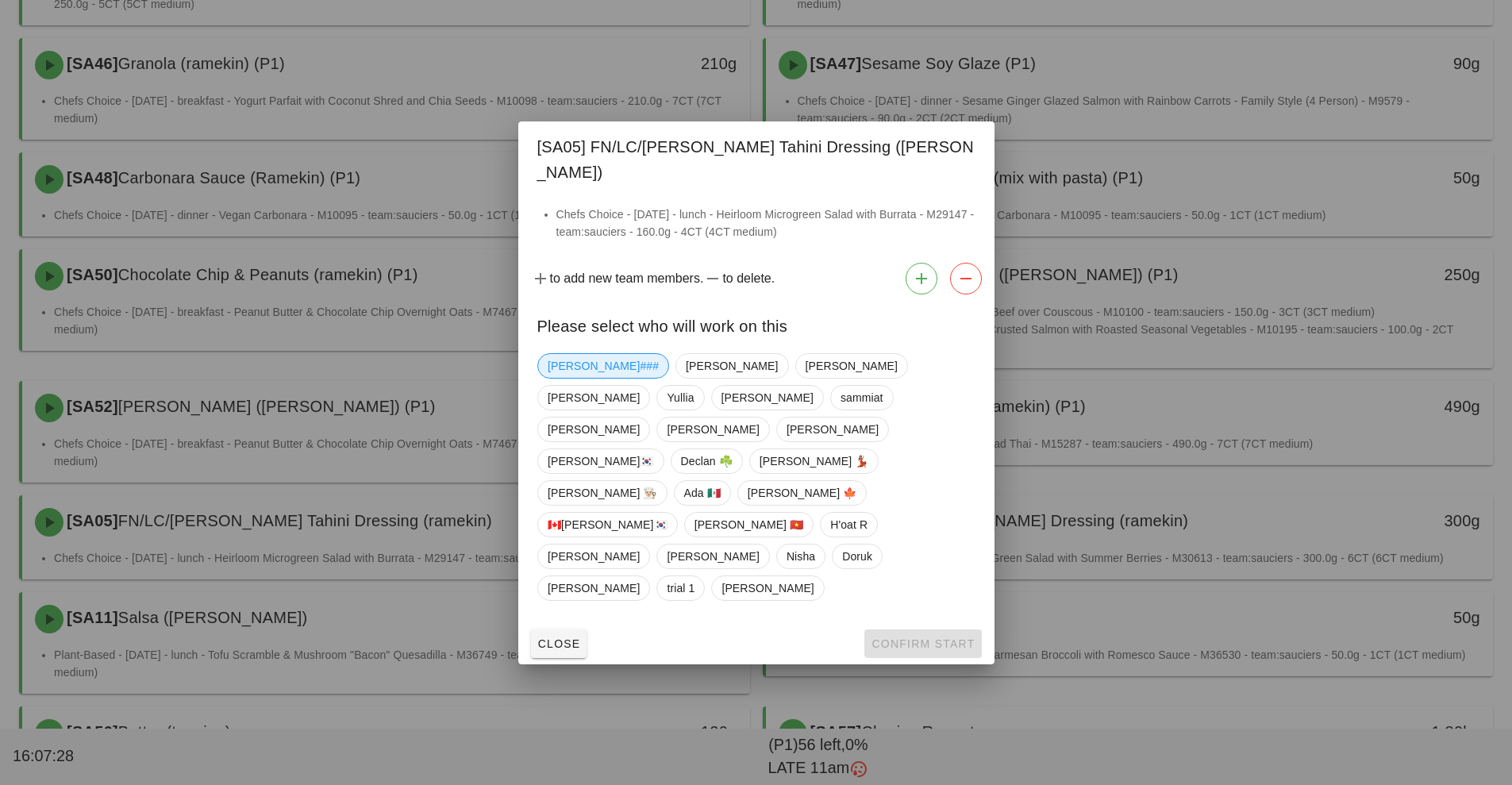
click at [584, 378] on span "[PERSON_NAME]###" at bounding box center [603, 366] width 111 height 24
click at [898, 630] on button "Confirm Start" at bounding box center [923, 644] width 117 height 29
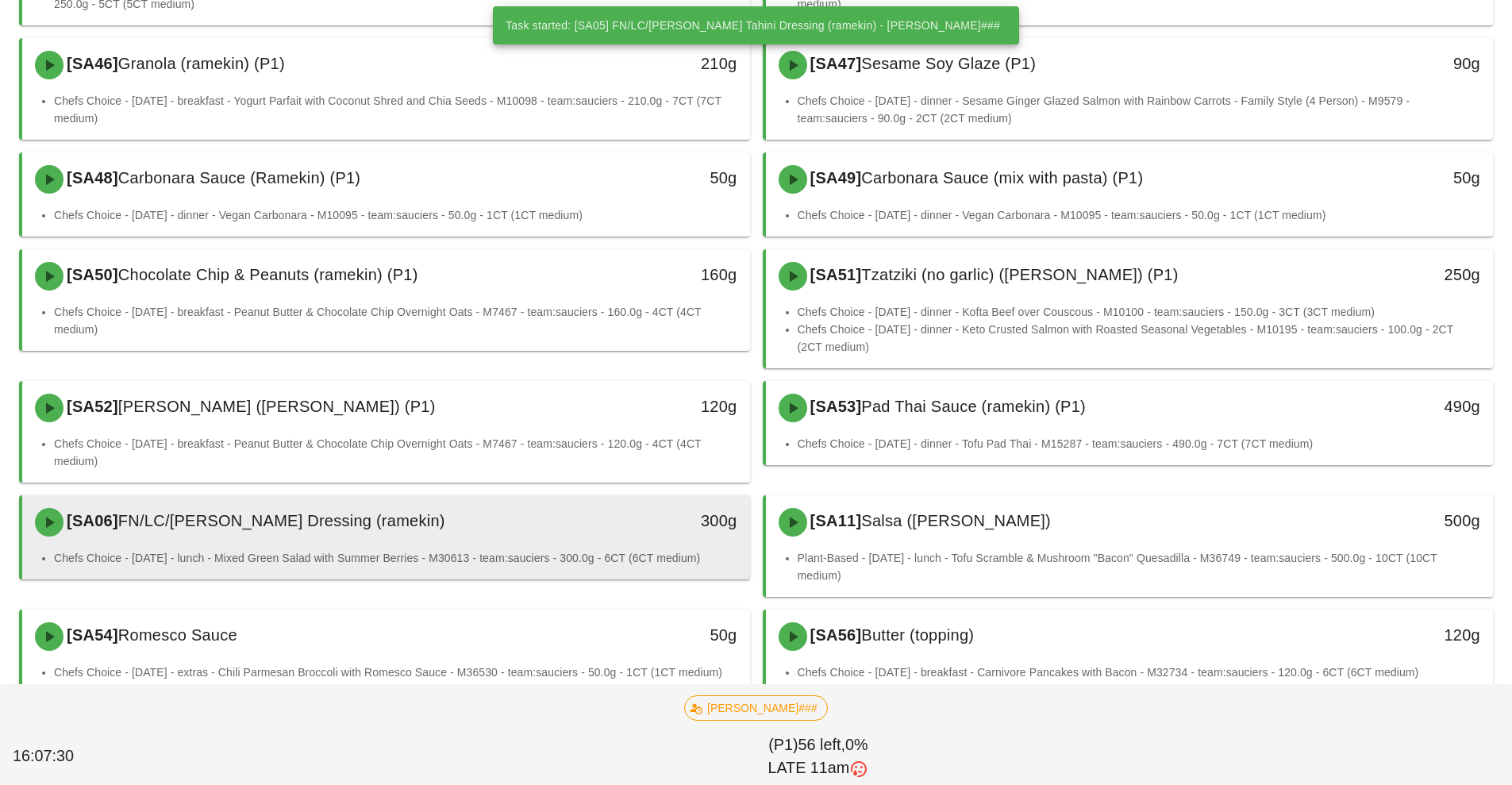
click at [529, 544] on div "[SA06] FN/LC/[PERSON_NAME] Dressing (ramekin)" at bounding box center [296, 523] width 541 height 48
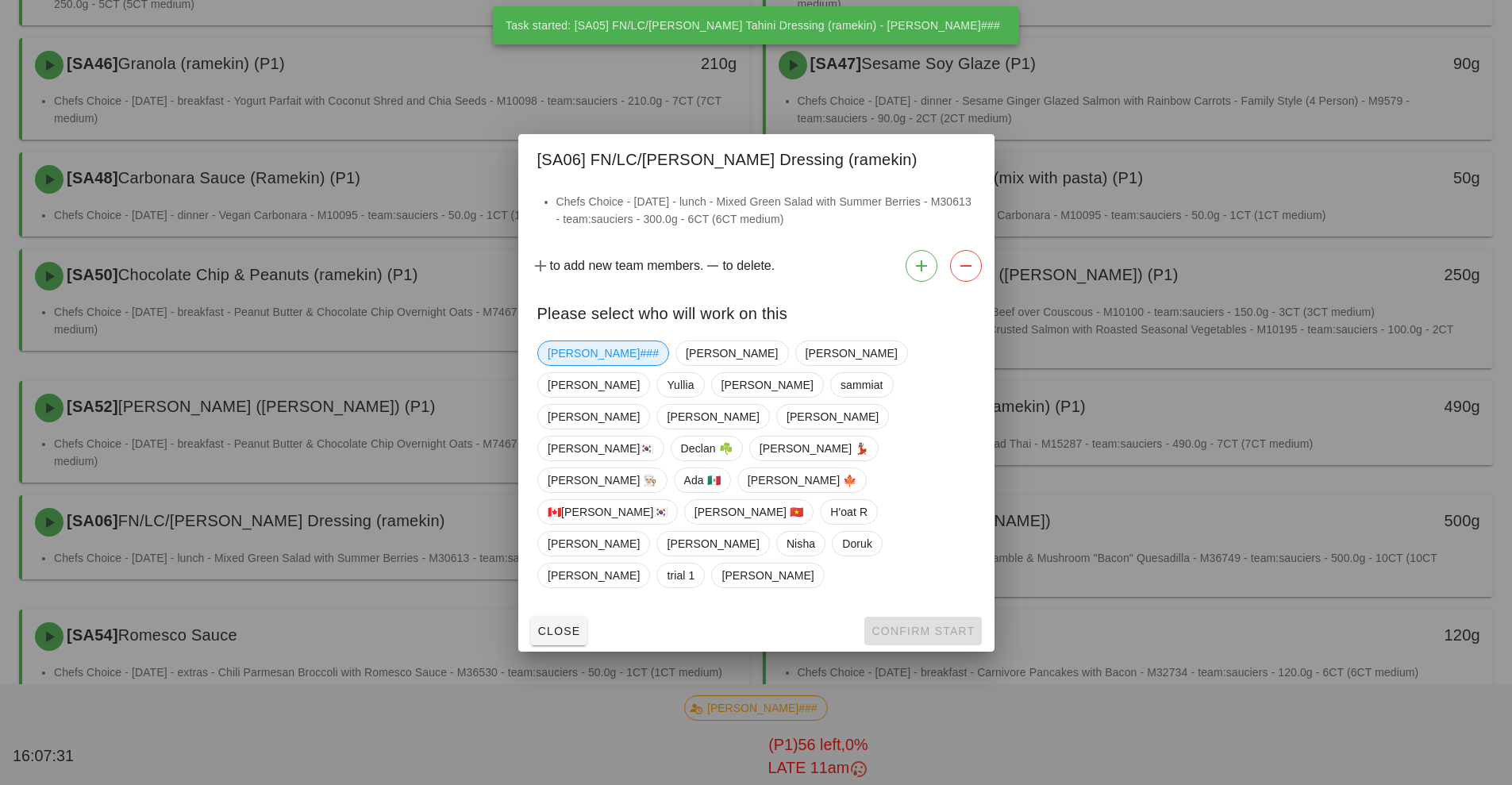
click at [581, 365] on span "[PERSON_NAME]###" at bounding box center [603, 353] width 111 height 24
click at [890, 617] on button "Confirm Start" at bounding box center [923, 631] width 117 height 29
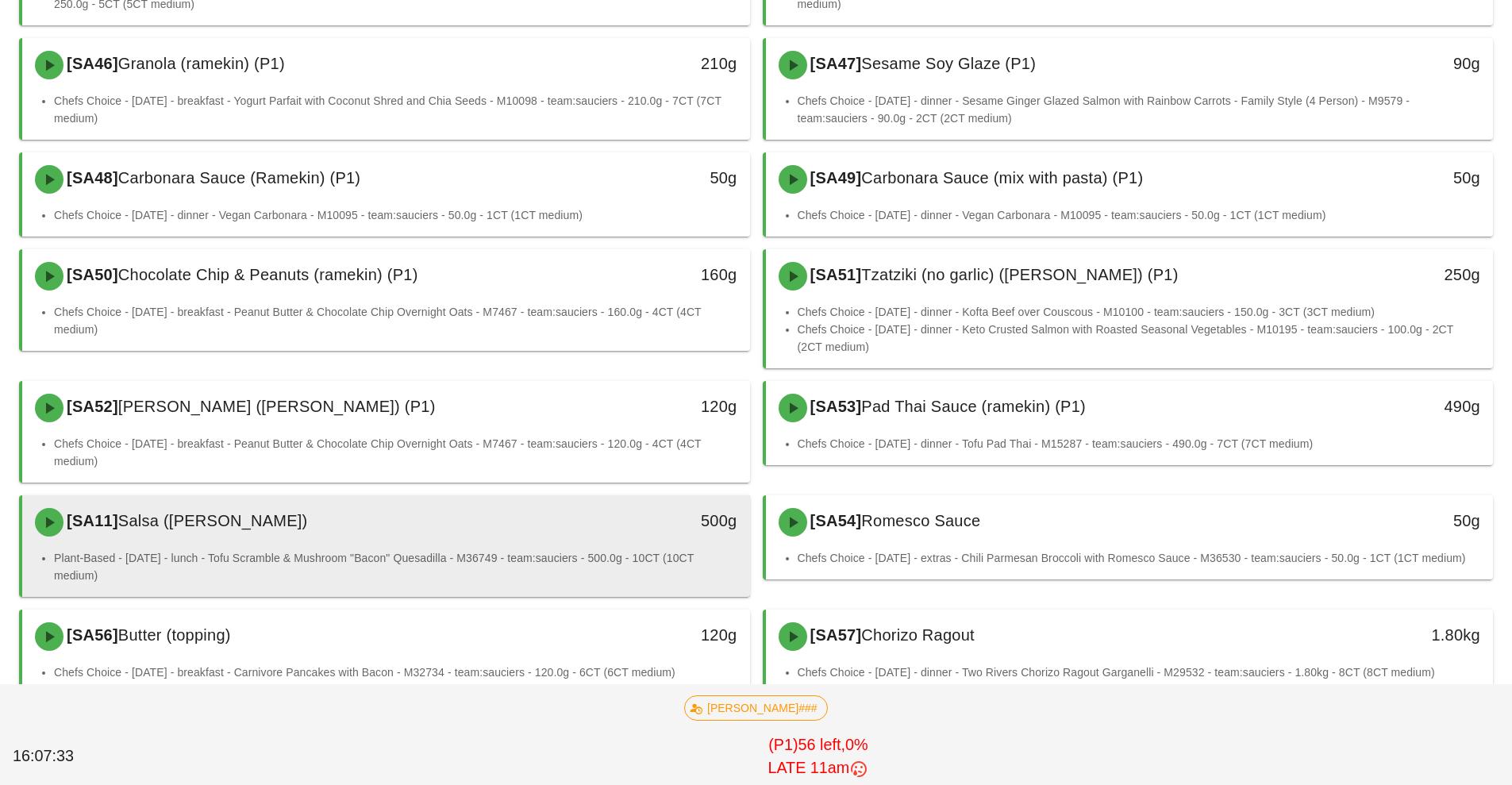
click at [551, 544] on div "[SA11] Salsa ([PERSON_NAME])" at bounding box center [296, 523] width 541 height 48
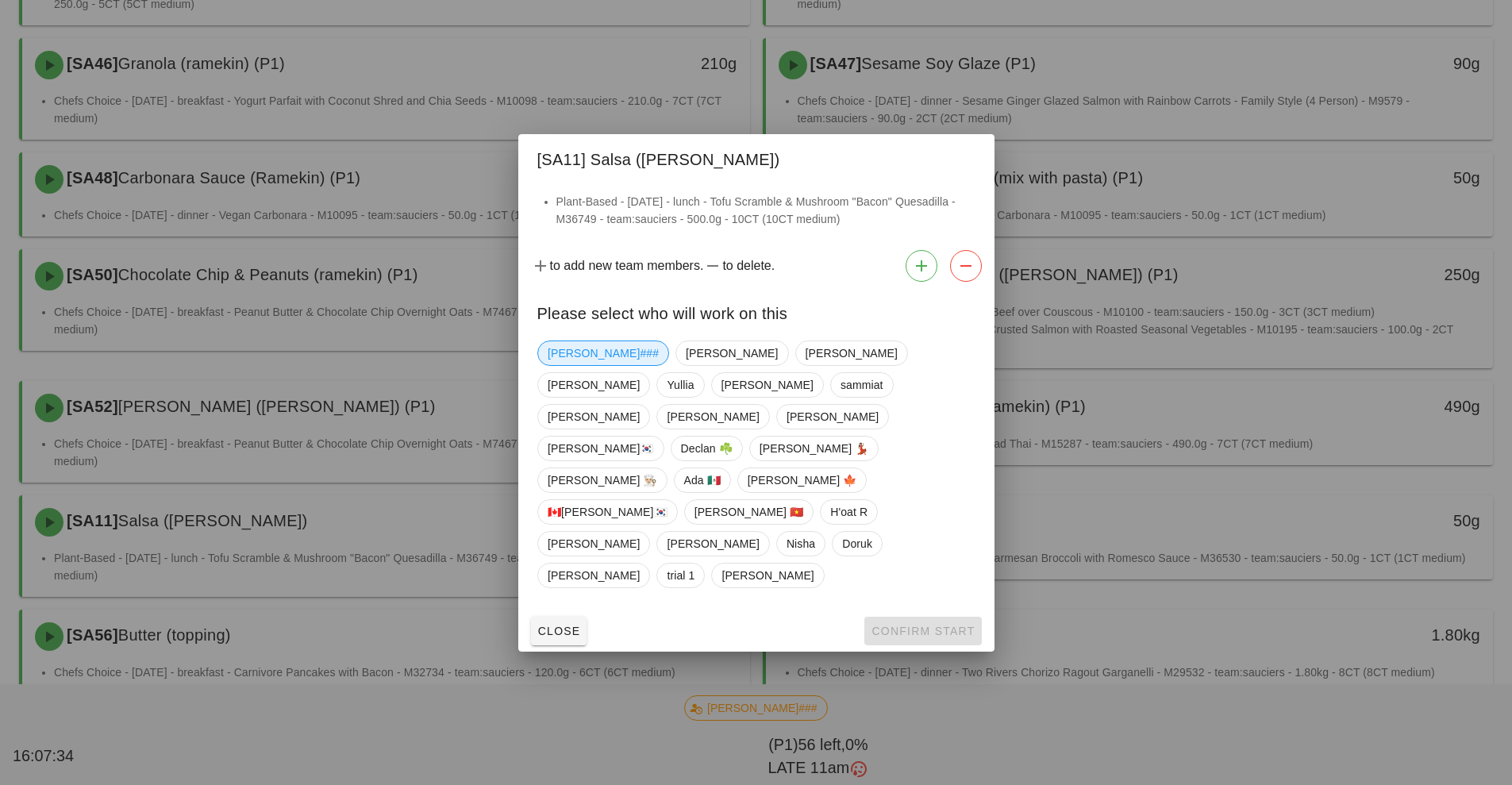
click at [581, 365] on span "[PERSON_NAME]###" at bounding box center [603, 353] width 111 height 24
click at [897, 625] on span "Confirm Start" at bounding box center [923, 630] width 104 height 12
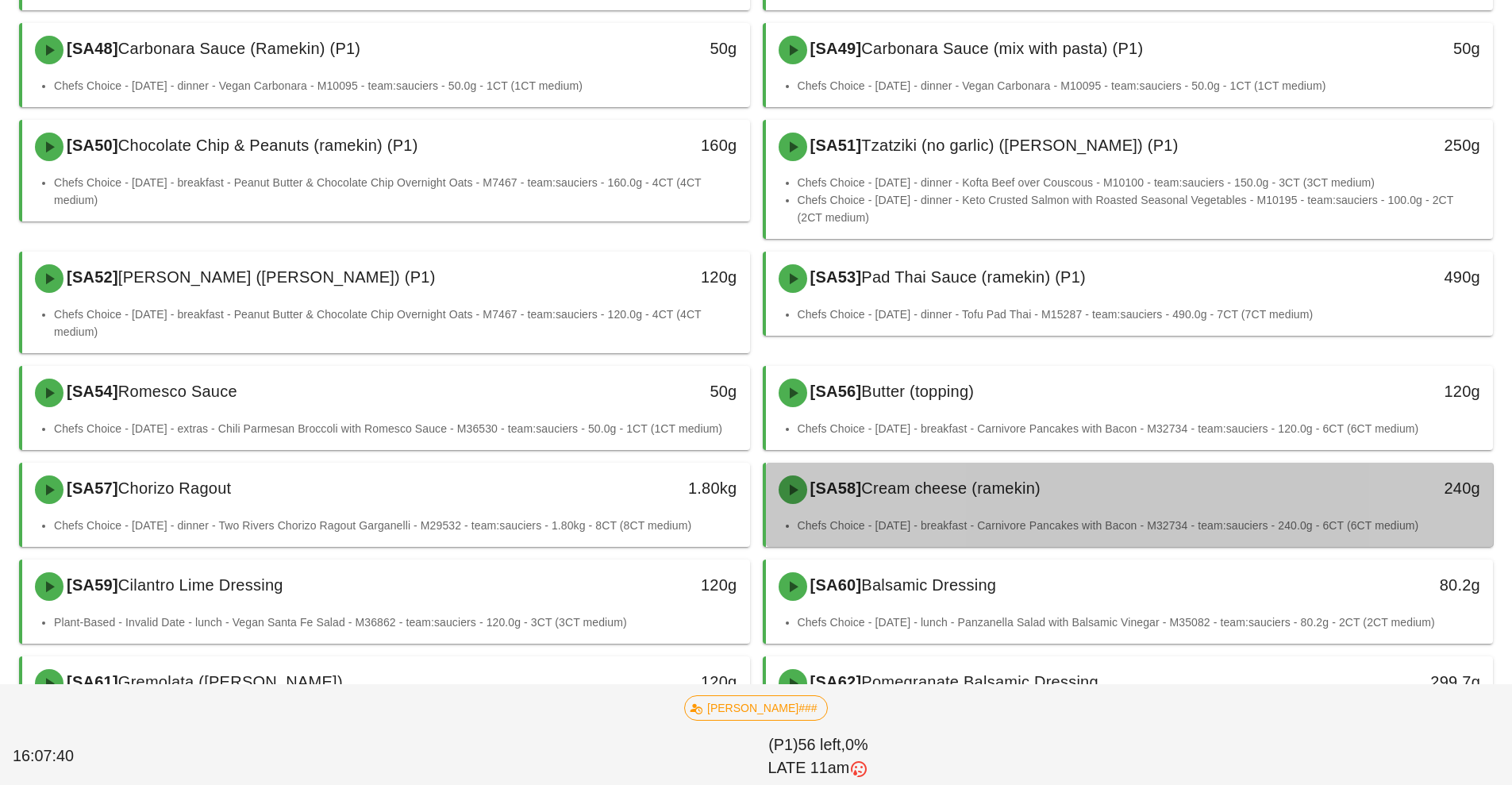
scroll to position [552, 0]
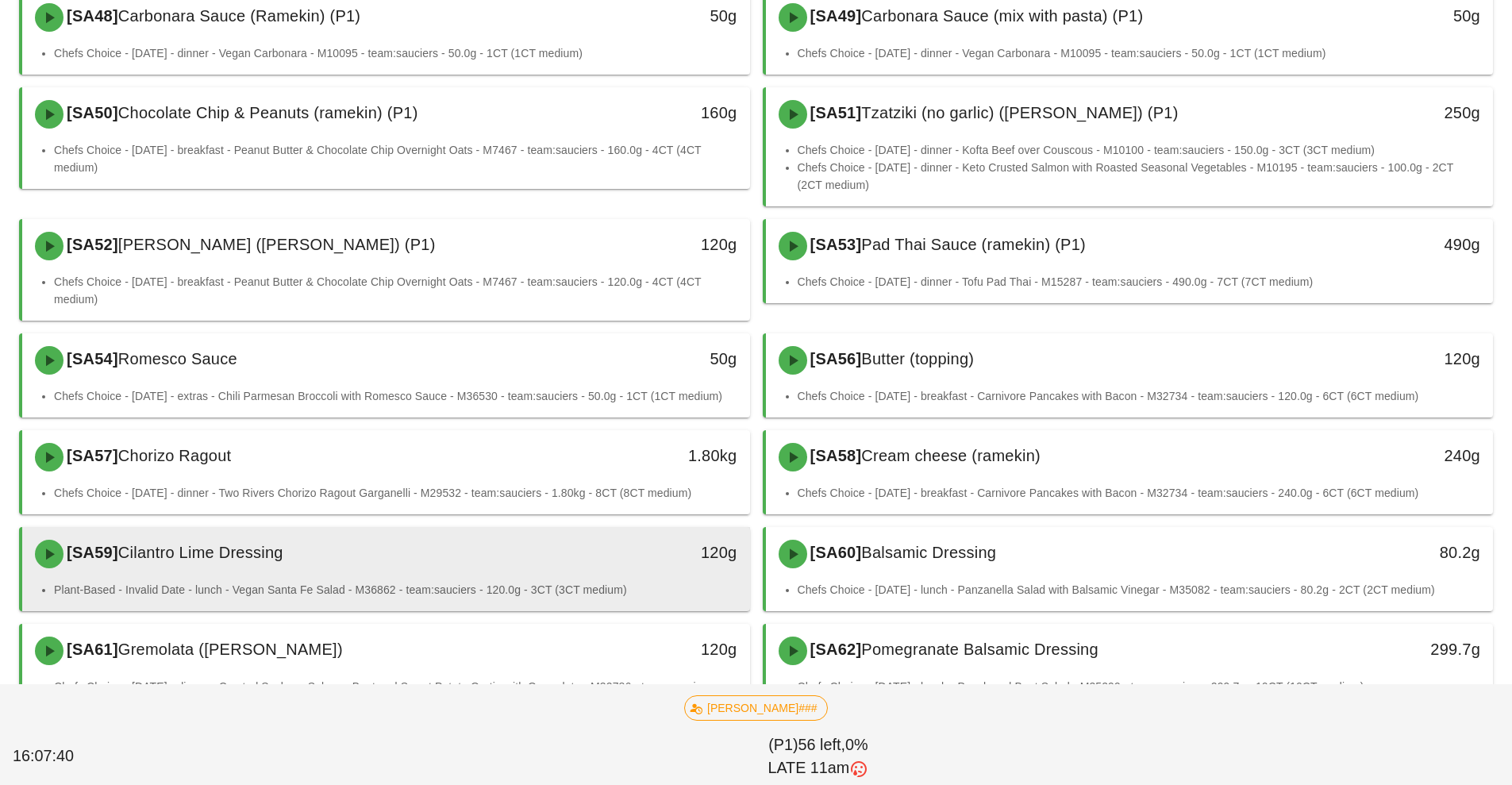
click at [544, 567] on div "[SA59] Cilantro Lime Dressing" at bounding box center [296, 554] width 541 height 48
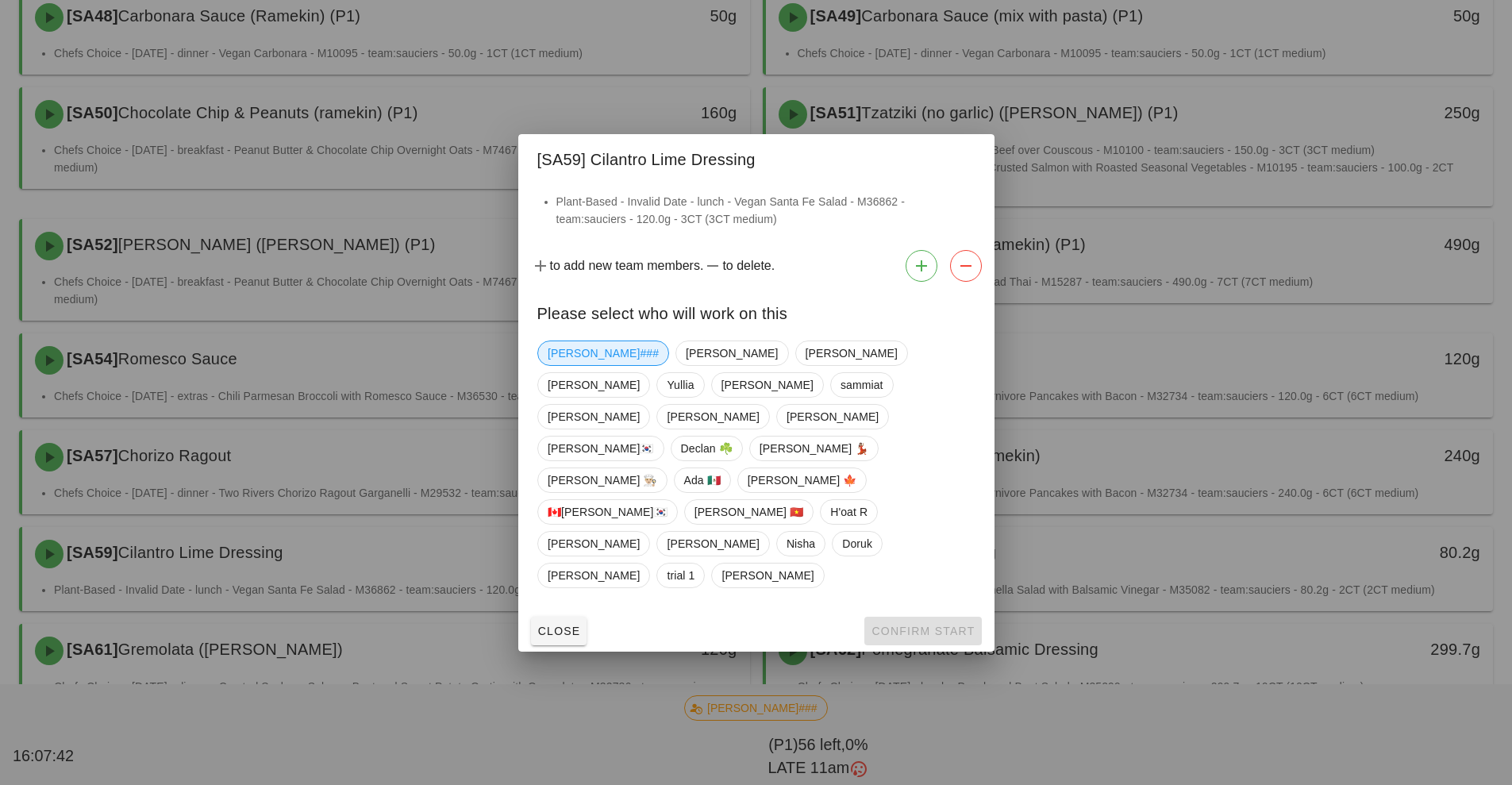
click at [572, 365] on span "[PERSON_NAME]###" at bounding box center [603, 353] width 111 height 24
click at [898, 625] on span "Confirm Start" at bounding box center [923, 630] width 104 height 12
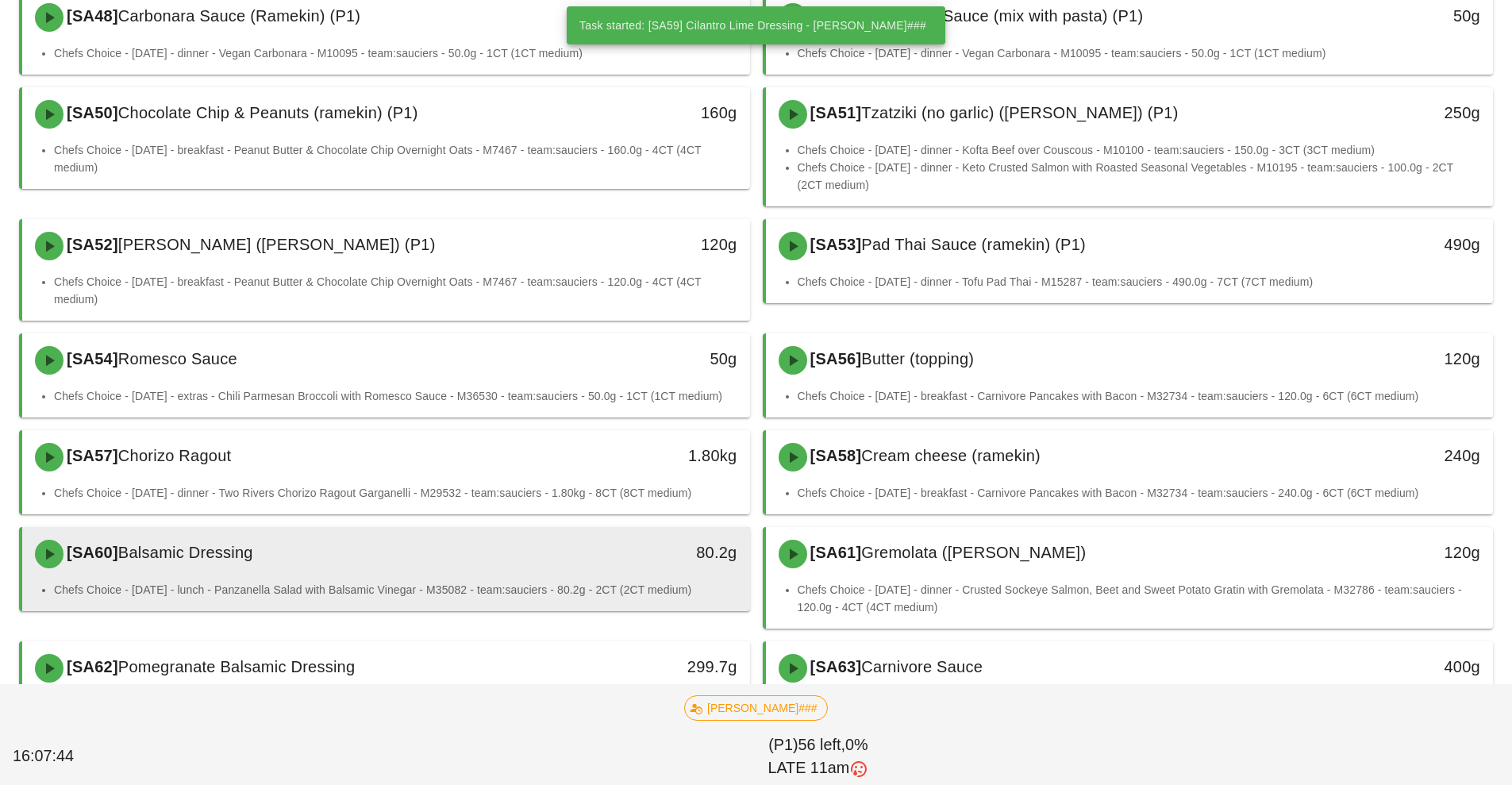
click at [569, 571] on div "80.2g" at bounding box center [656, 554] width 180 height 48
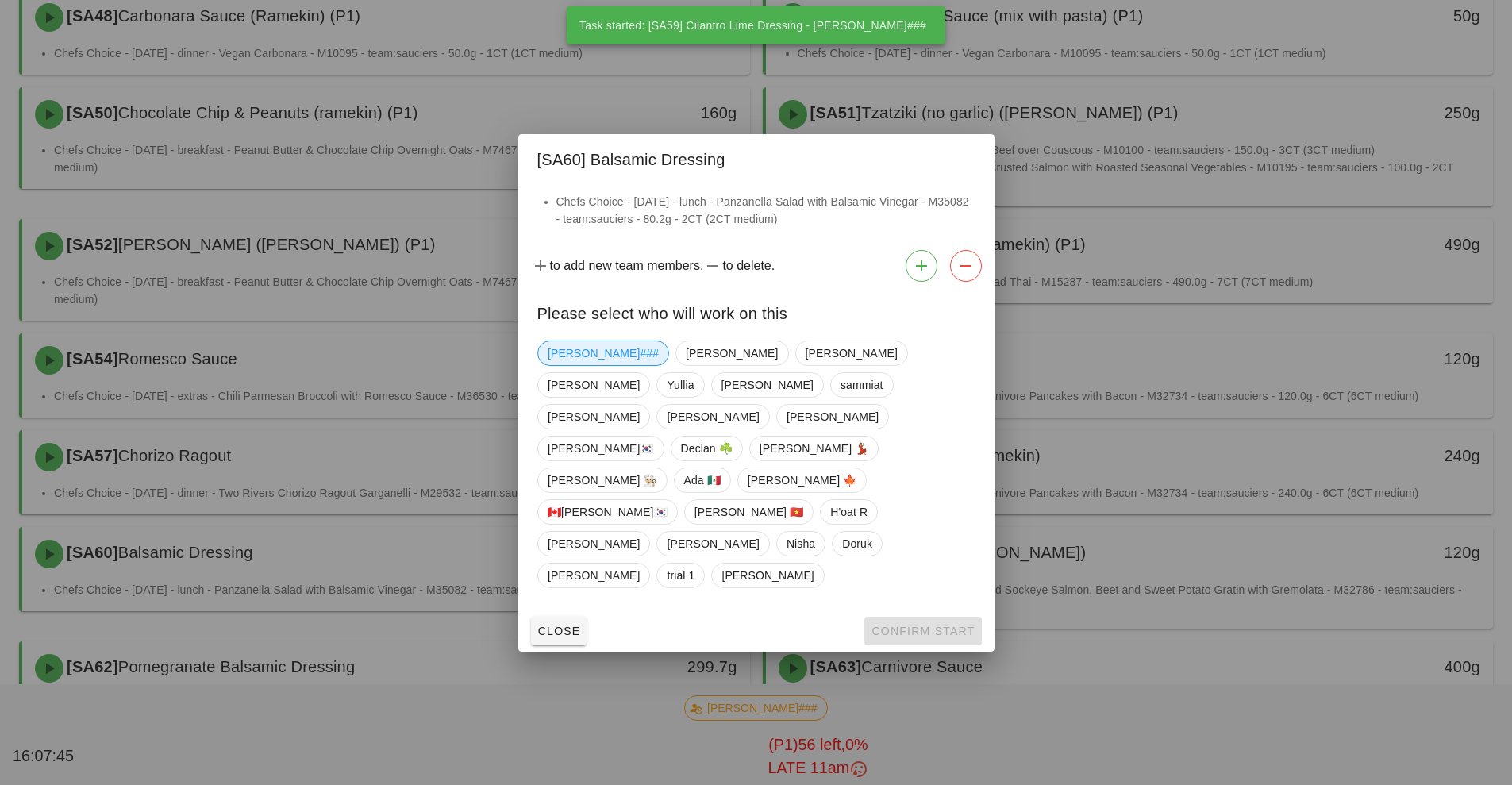
click at [580, 365] on span "[PERSON_NAME]###" at bounding box center [603, 353] width 111 height 24
click at [892, 625] on span "Confirm Start" at bounding box center [923, 630] width 104 height 12
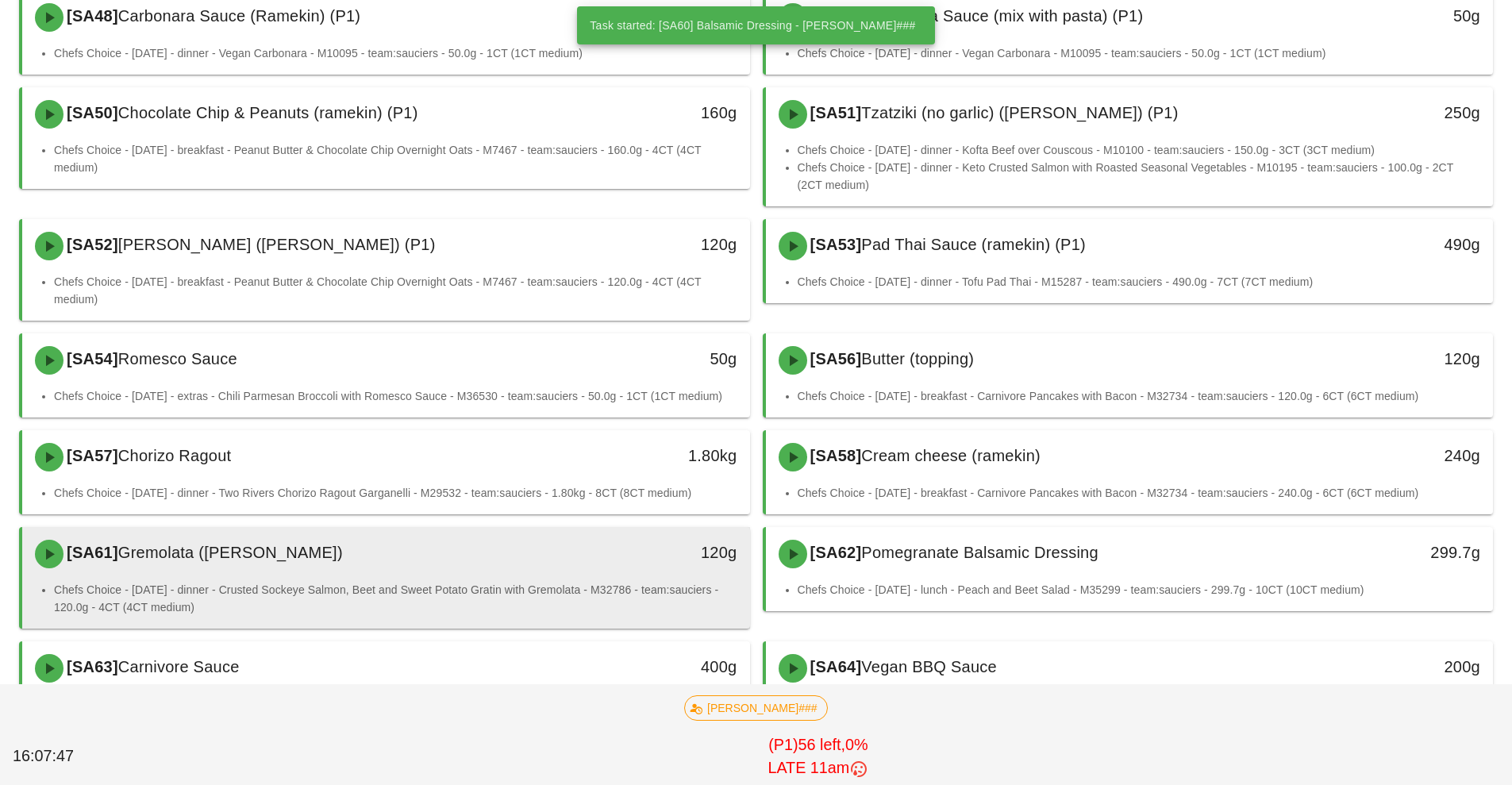
click at [569, 570] on div "120g" at bounding box center [656, 554] width 180 height 48
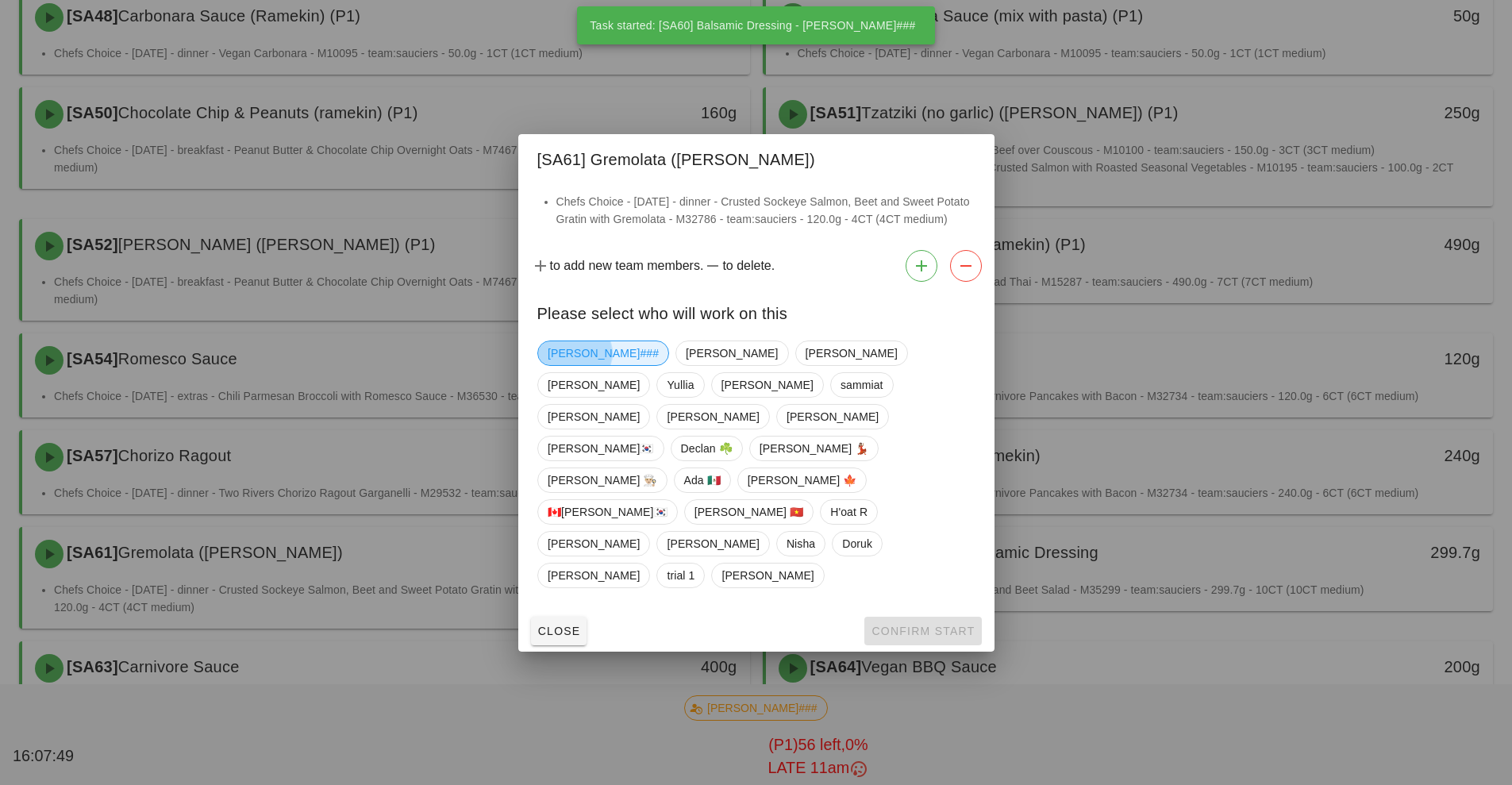
click at [569, 365] on span "[PERSON_NAME]###" at bounding box center [603, 353] width 111 height 24
click at [904, 625] on span "Confirm Start" at bounding box center [923, 630] width 104 height 12
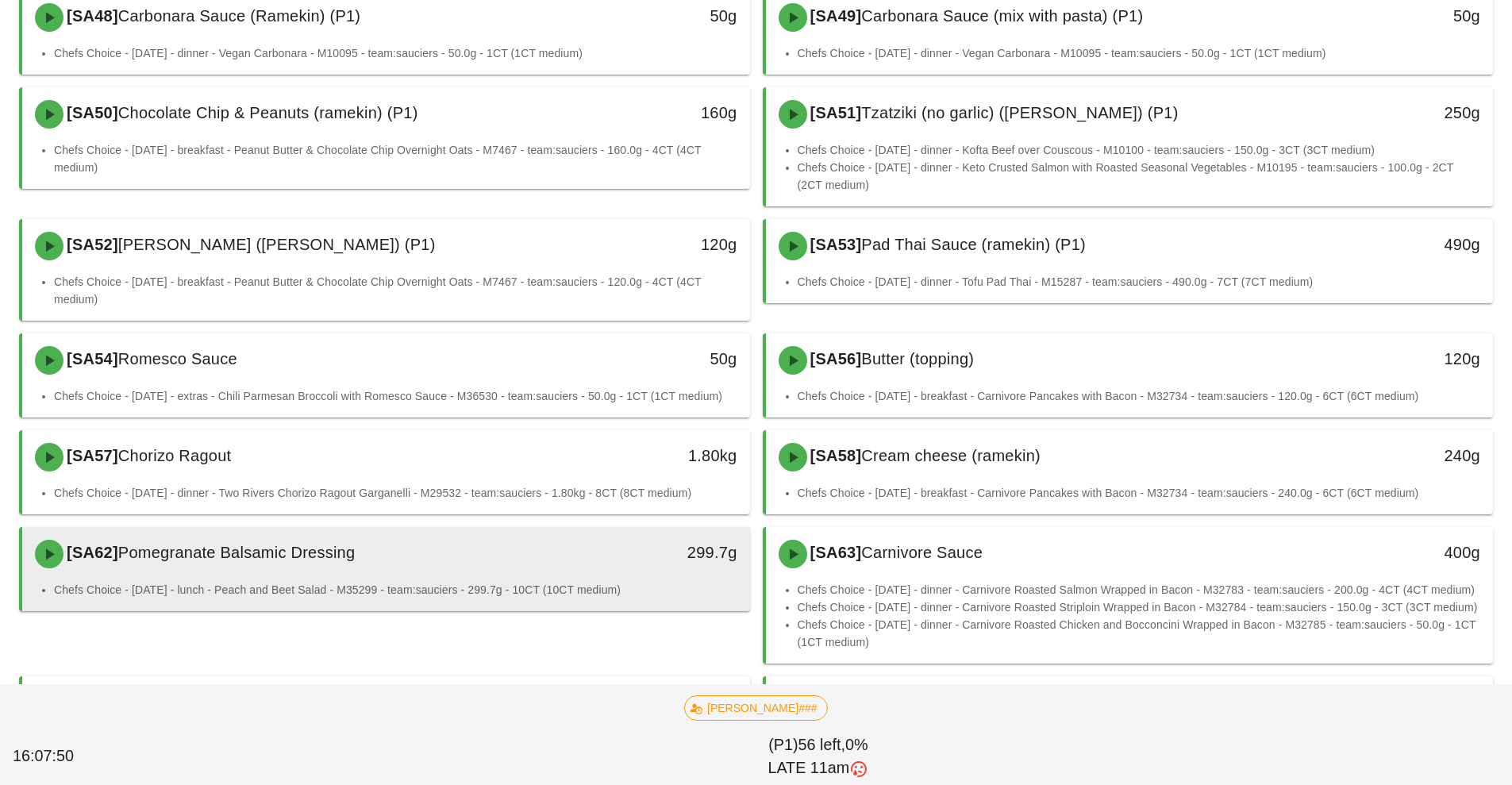
click at [560, 571] on div "[SA62] Pomegranate Balsamic Dressing" at bounding box center [296, 554] width 541 height 48
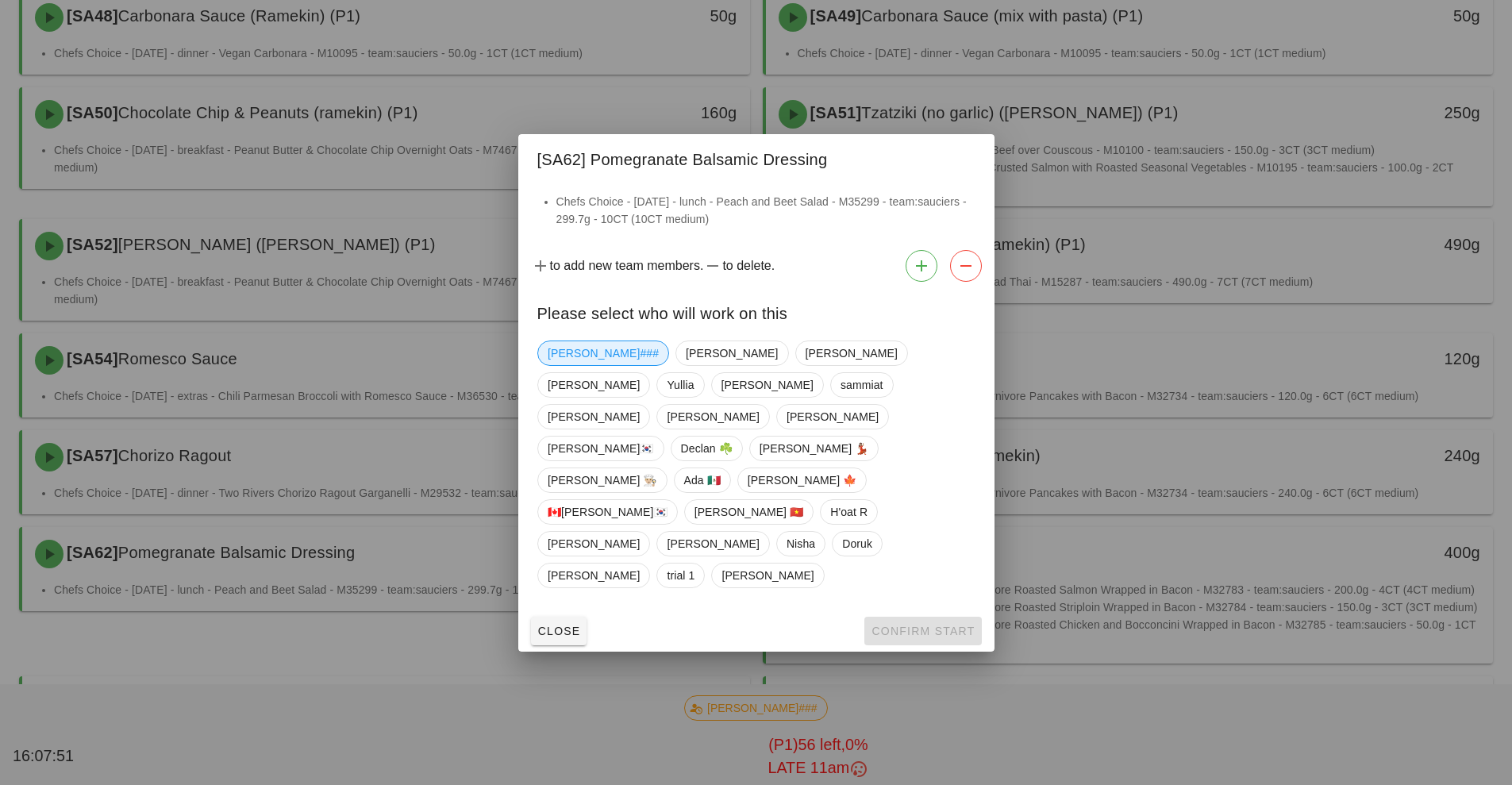
click at [577, 365] on span "[PERSON_NAME]###" at bounding box center [603, 353] width 111 height 24
click at [916, 625] on span "Confirm Start" at bounding box center [923, 630] width 104 height 12
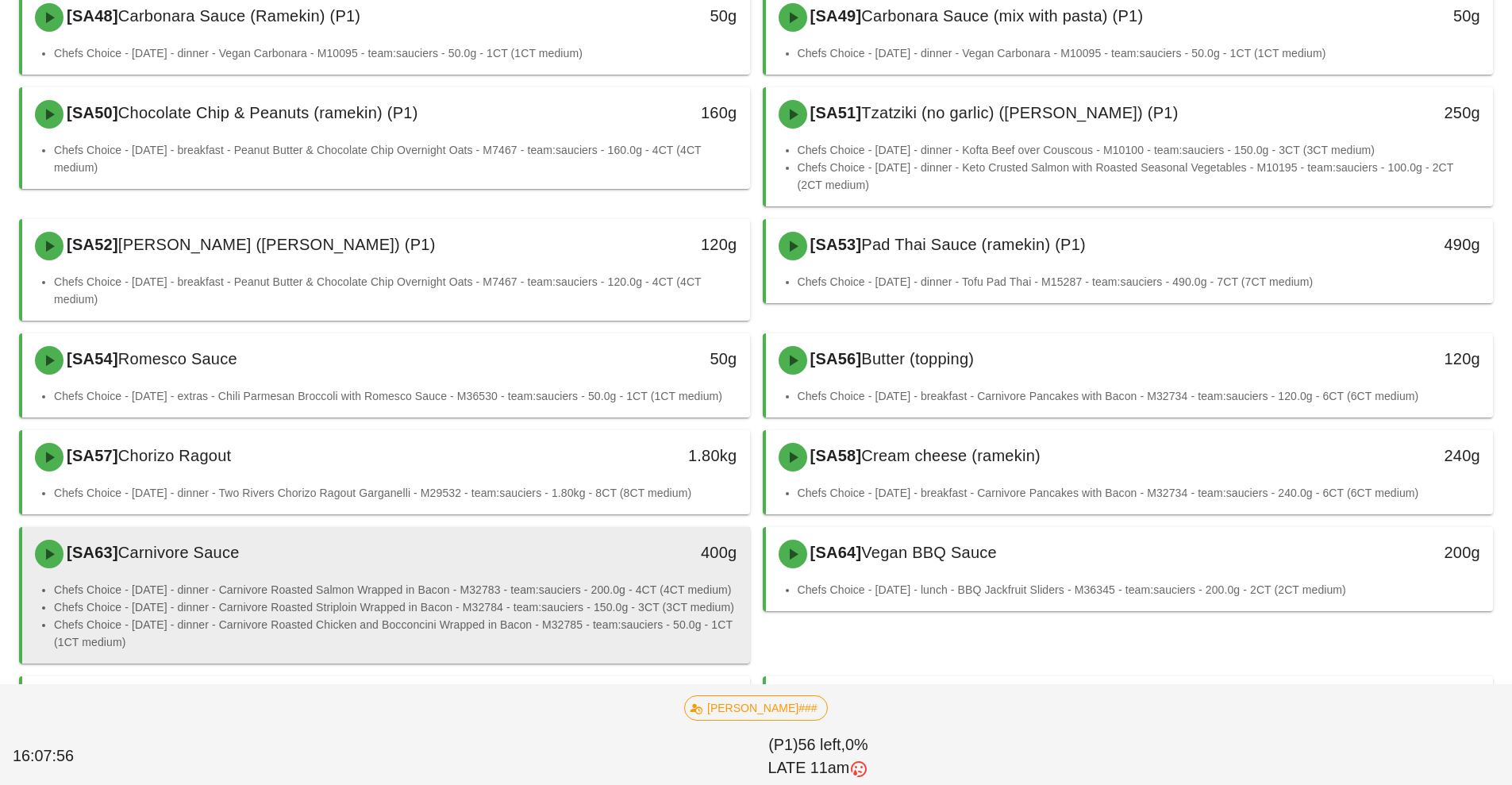
click at [547, 590] on li "Chefs Choice - [DATE] - dinner - Carnivore Roasted Salmon Wrapped in Bacon - M3…" at bounding box center [396, 589] width 684 height 17
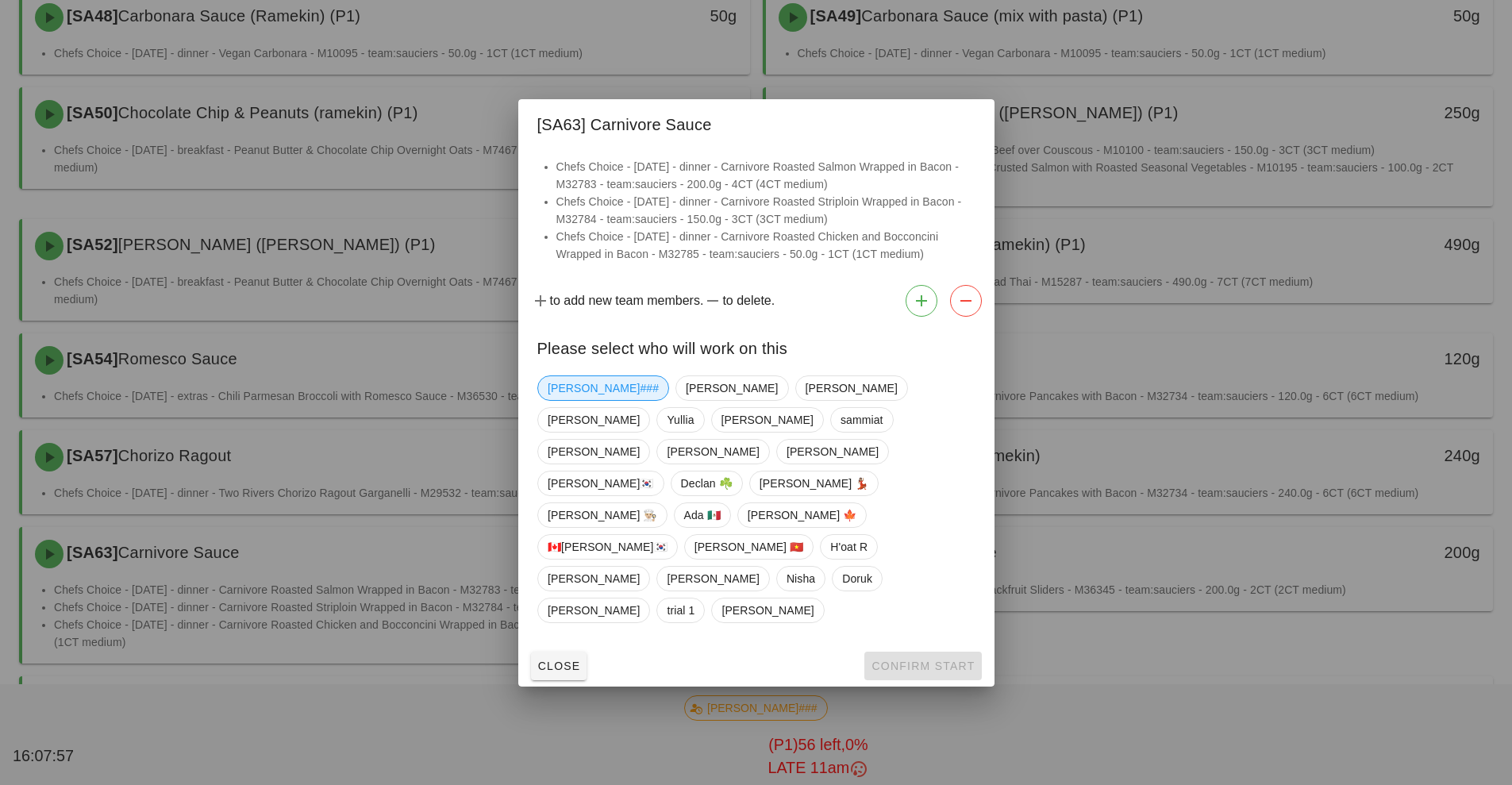
click at [570, 400] on span "[PERSON_NAME]###" at bounding box center [603, 388] width 111 height 24
click at [924, 660] on span "Confirm Start" at bounding box center [923, 666] width 104 height 12
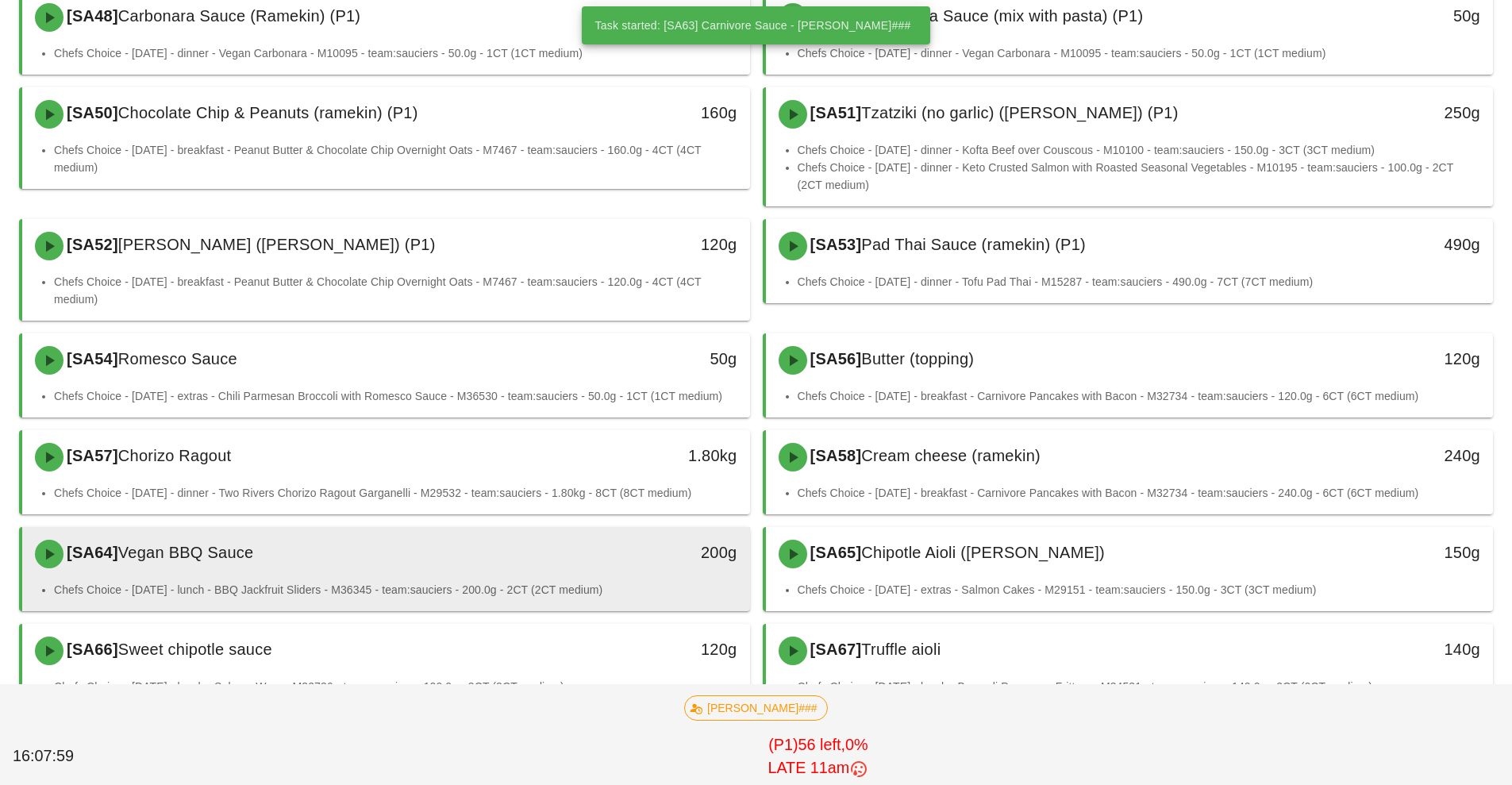
click at [508, 591] on li "Chefs Choice - [DATE] - lunch - BBQ Jackfruit Sliders - M36345 - team:sauciers …" at bounding box center [396, 589] width 684 height 17
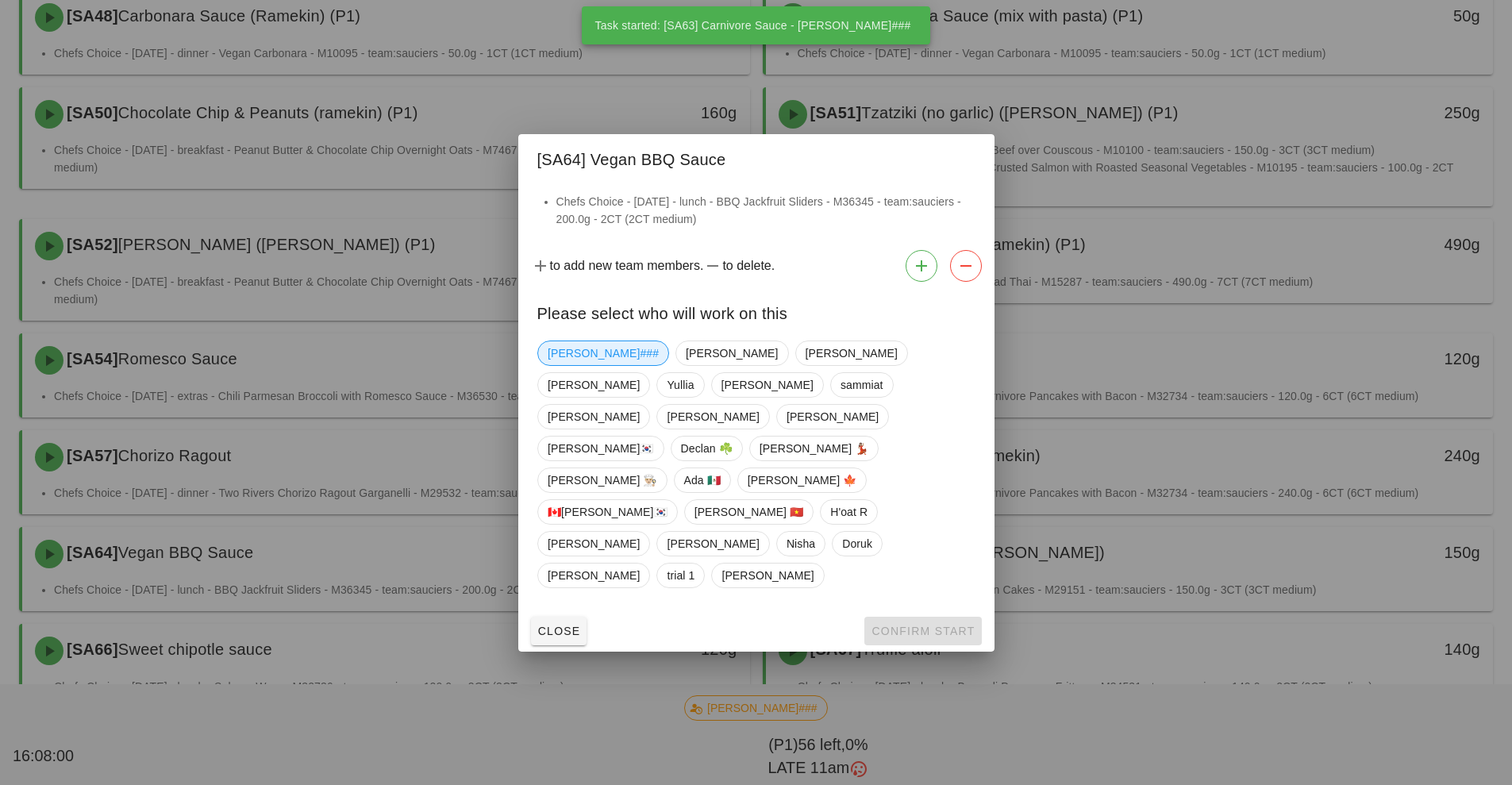
click at [570, 365] on span "[PERSON_NAME]###" at bounding box center [603, 353] width 111 height 24
click at [910, 617] on button "Confirm Start" at bounding box center [923, 631] width 117 height 29
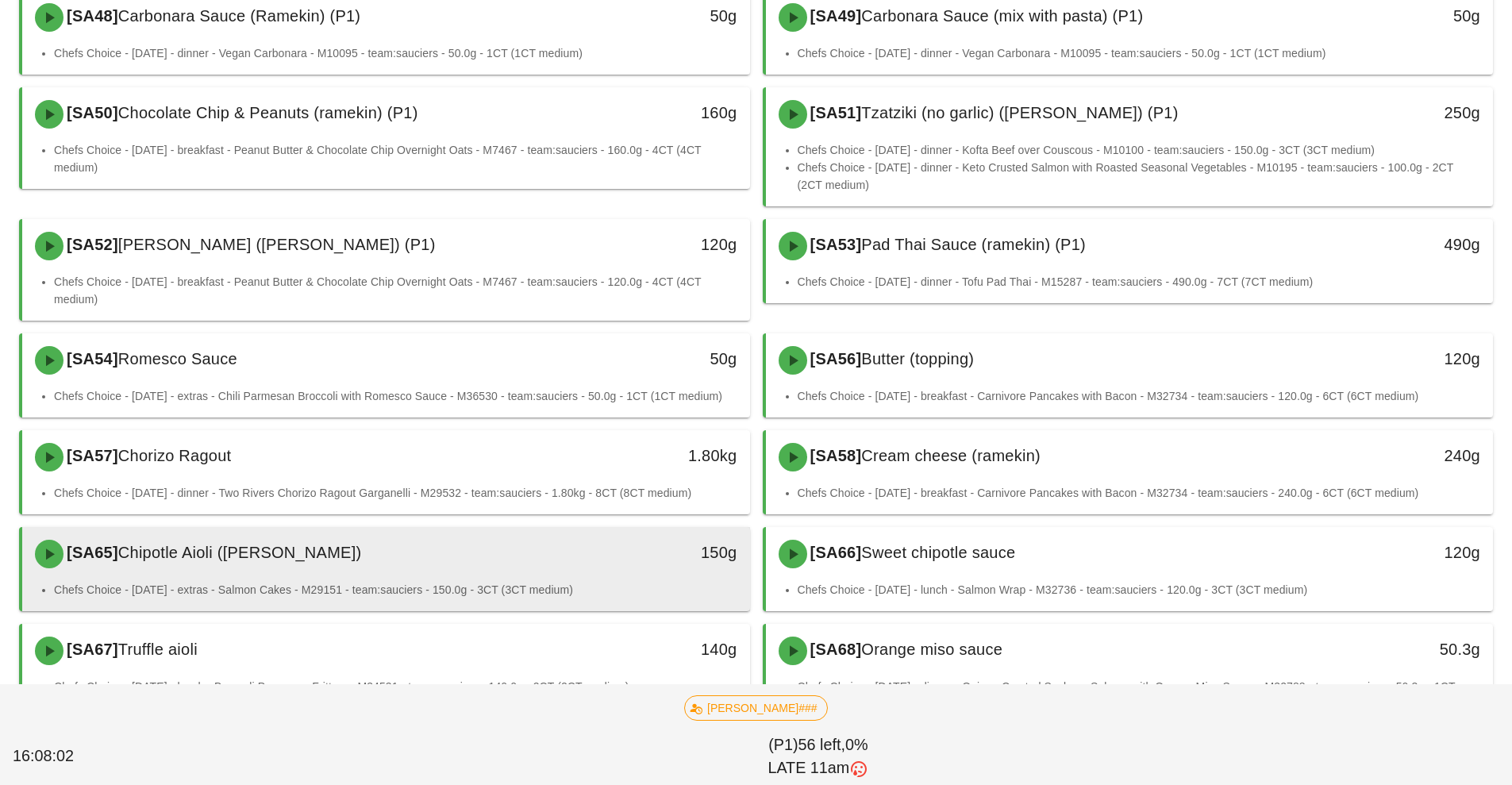
click at [527, 565] on div "[SA65] Chipotle Aioli ([PERSON_NAME])" at bounding box center [296, 554] width 541 height 48
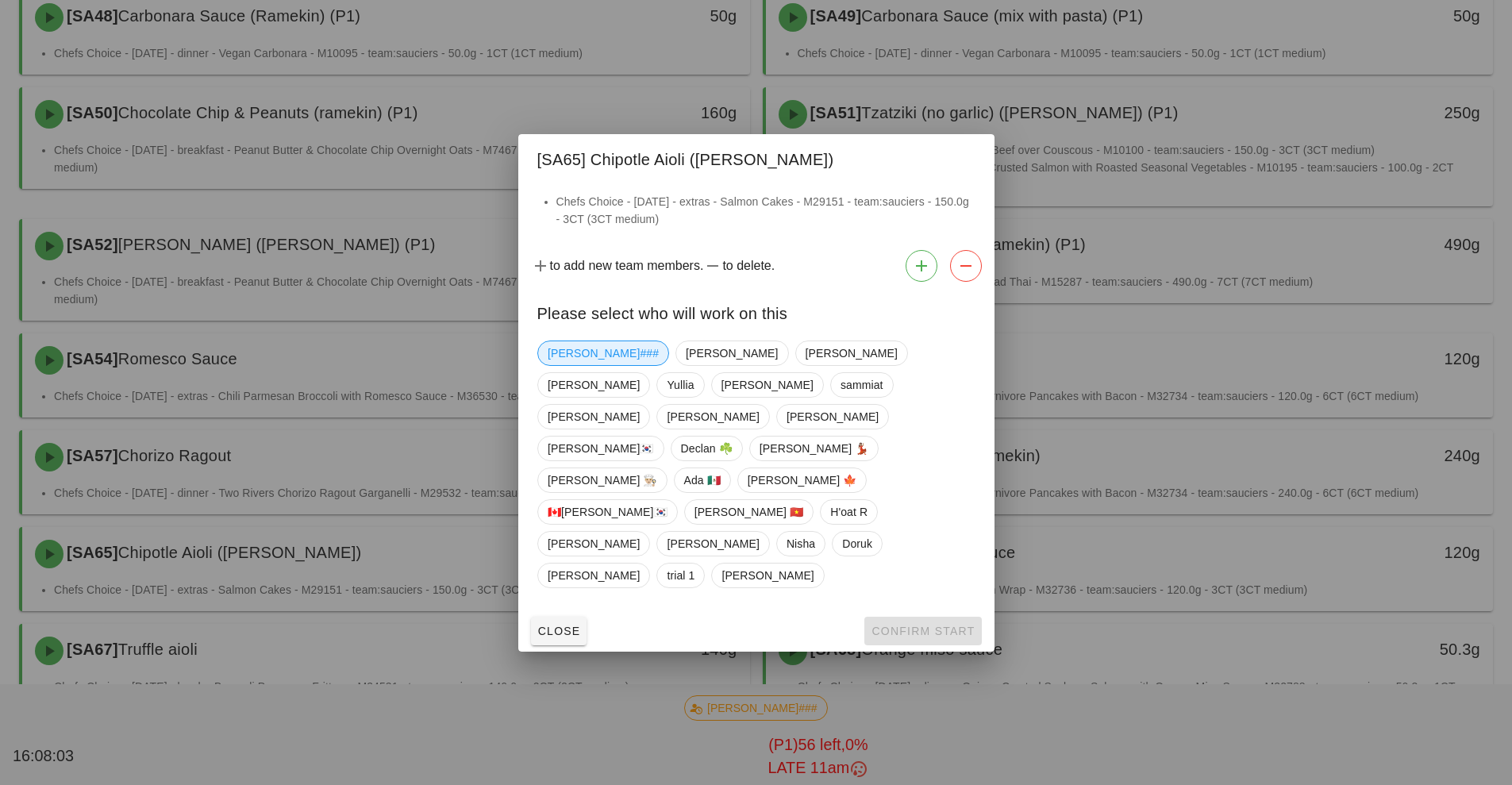
click at [566, 365] on span "[PERSON_NAME]###" at bounding box center [603, 353] width 111 height 24
click at [902, 625] on span "Confirm Start" at bounding box center [923, 630] width 104 height 12
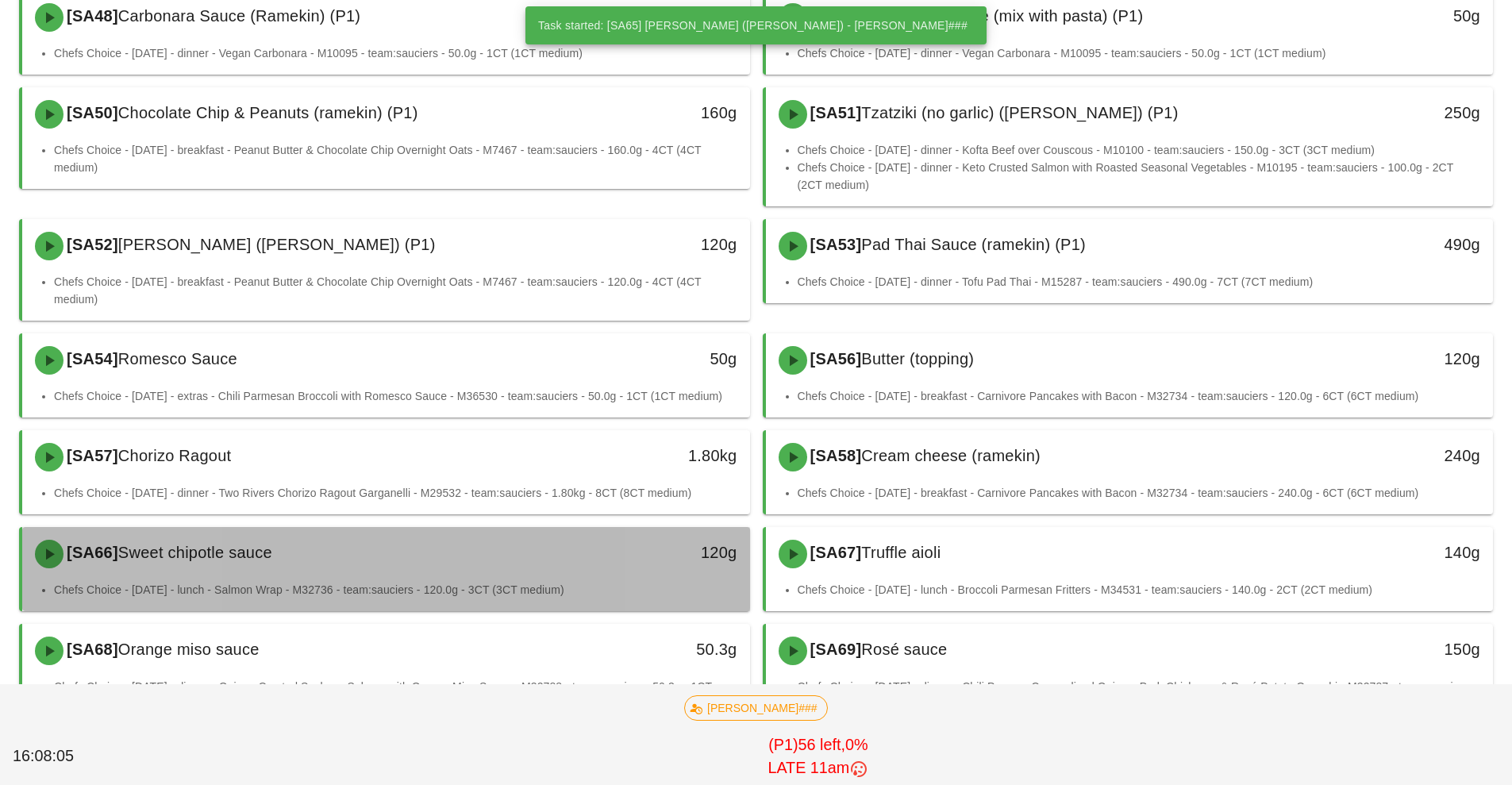
click at [580, 575] on div "120g" at bounding box center [656, 554] width 180 height 48
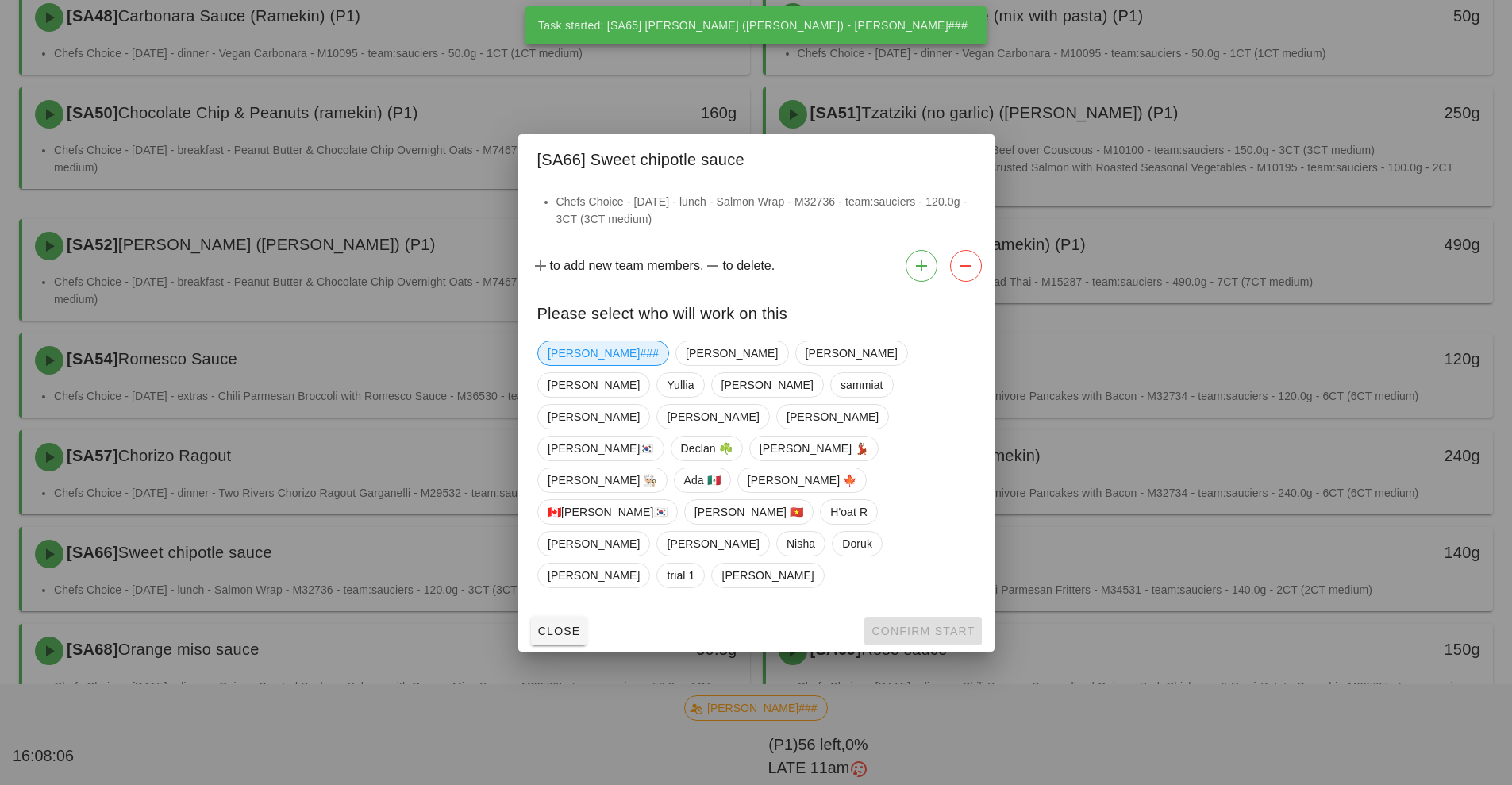
click at [579, 365] on span "[PERSON_NAME]###" at bounding box center [603, 353] width 111 height 24
click at [907, 625] on span "Confirm Start" at bounding box center [923, 630] width 104 height 12
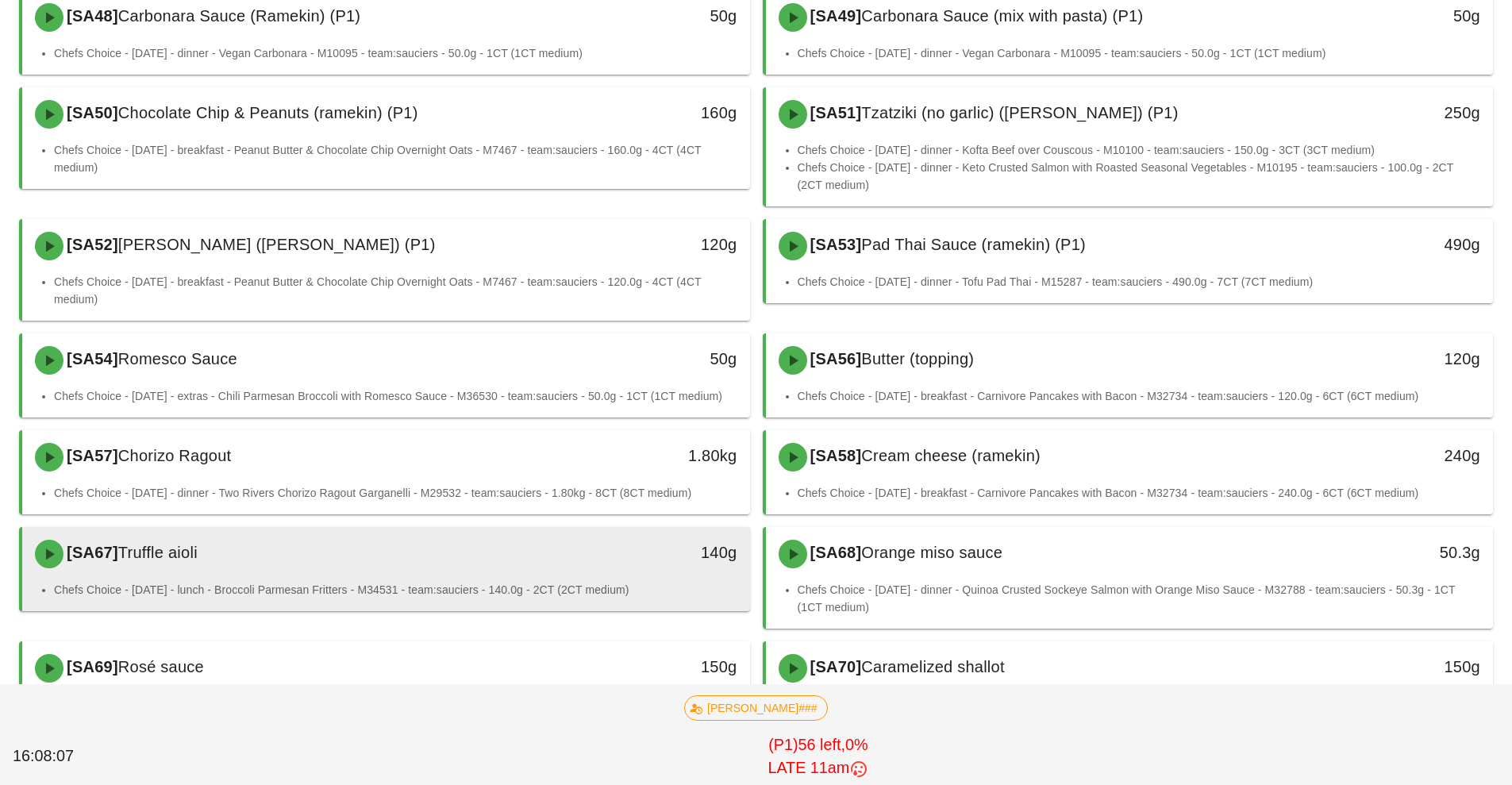
click at [555, 570] on div "[SA67] Truffle aioli" at bounding box center [296, 554] width 541 height 48
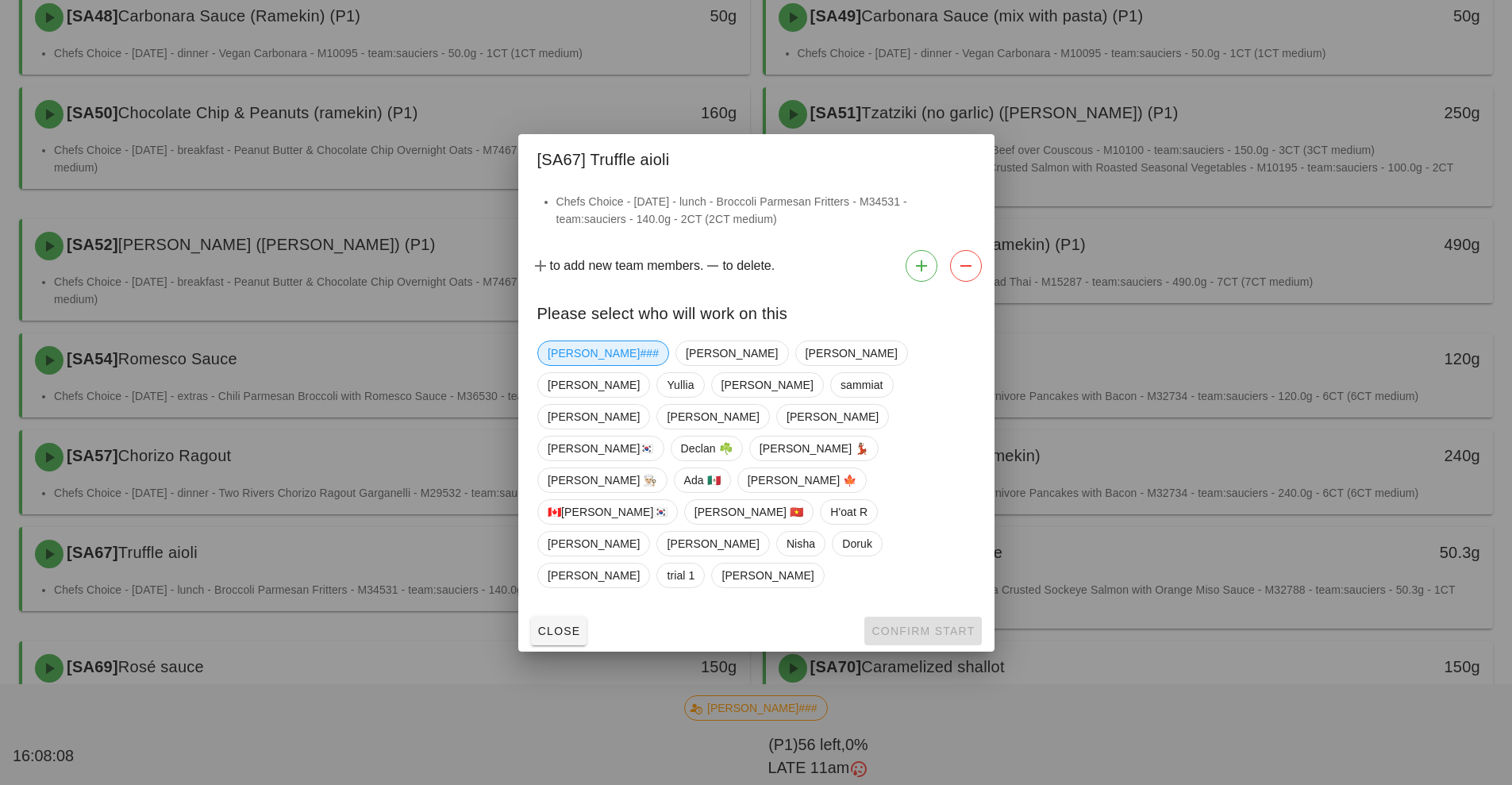
click at [573, 365] on span "[PERSON_NAME]###" at bounding box center [603, 353] width 111 height 24
click at [914, 625] on span "Confirm Start" at bounding box center [923, 630] width 104 height 12
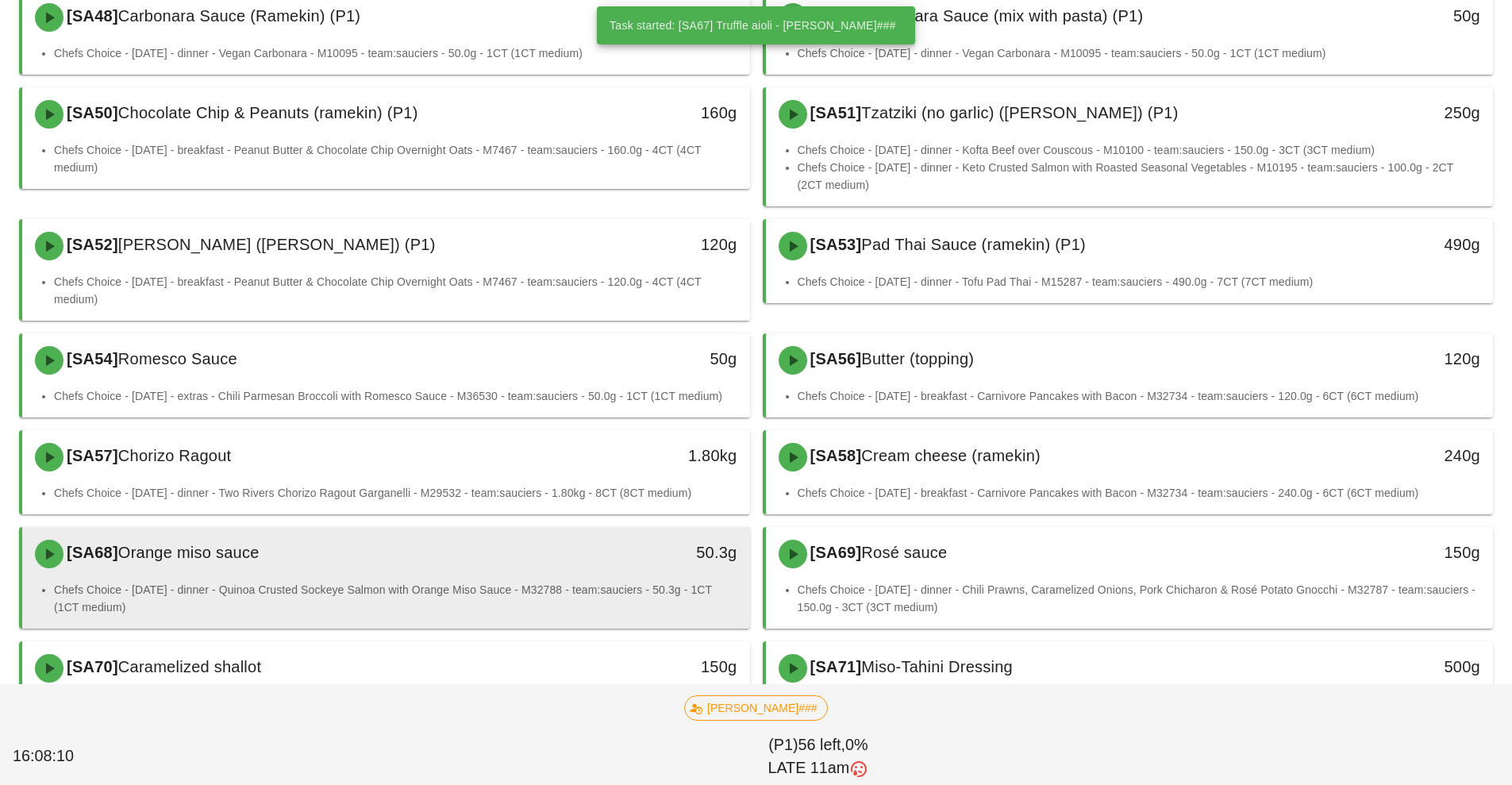
click at [525, 583] on li "Chefs Choice - [DATE] - dinner - Quinoa Crusted Sockeye Salmon with Orange Miso…" at bounding box center [396, 598] width 684 height 35
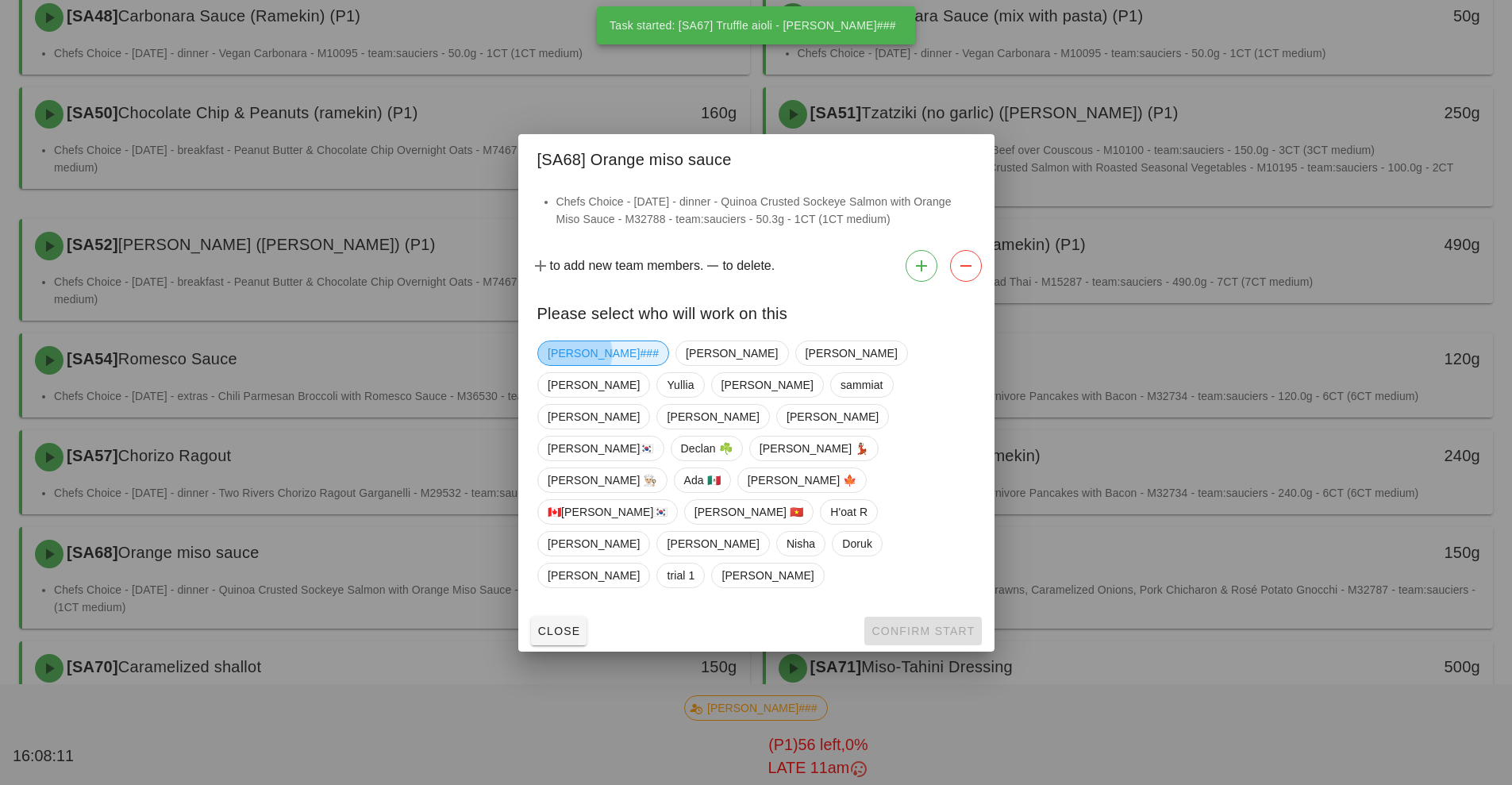
click at [569, 365] on span "[PERSON_NAME]###" at bounding box center [603, 353] width 111 height 24
click at [904, 625] on span "Confirm Start" at bounding box center [923, 630] width 104 height 12
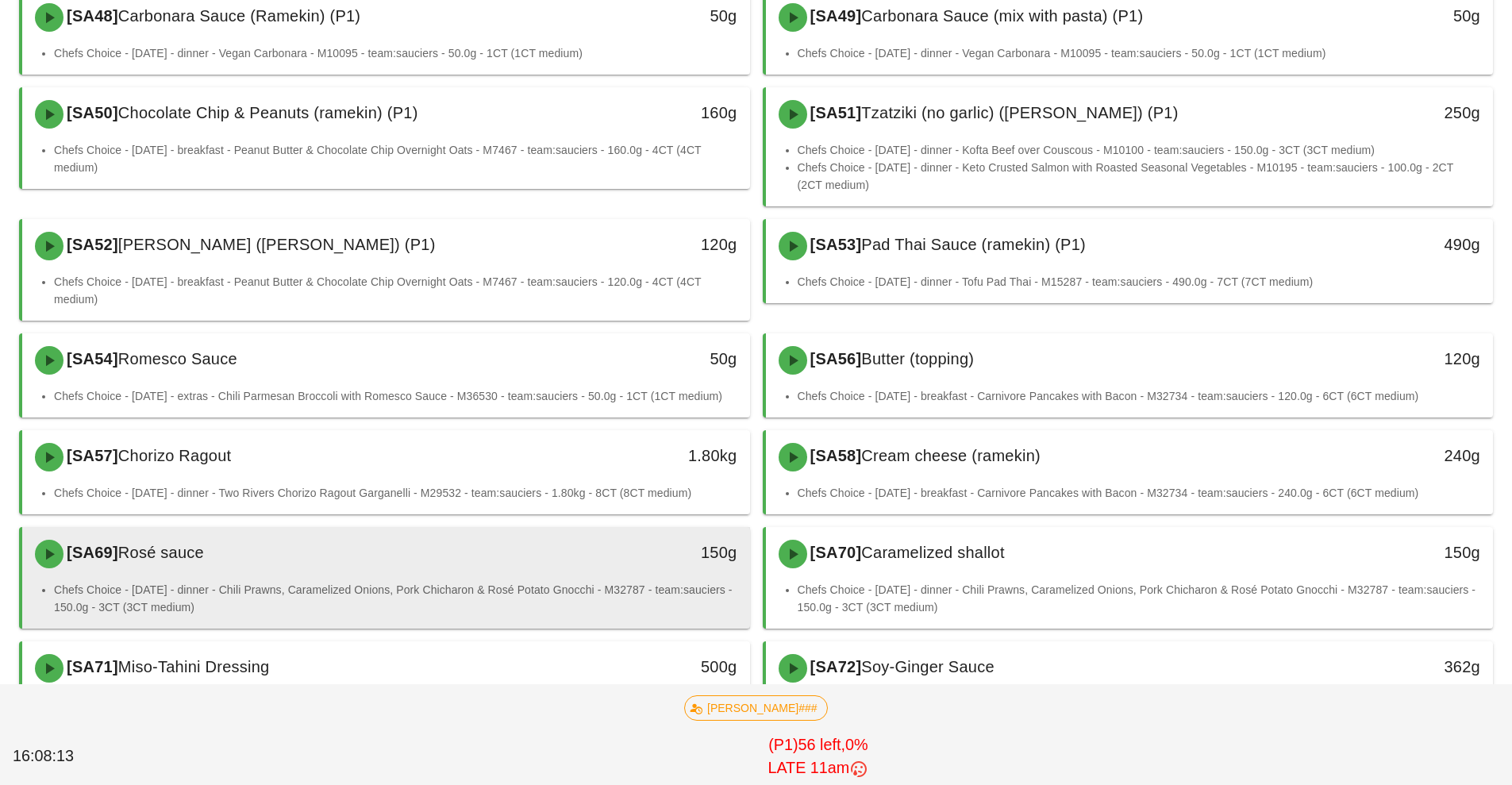
click at [559, 571] on div "[SA69] Rosé sauce" at bounding box center [296, 554] width 541 height 48
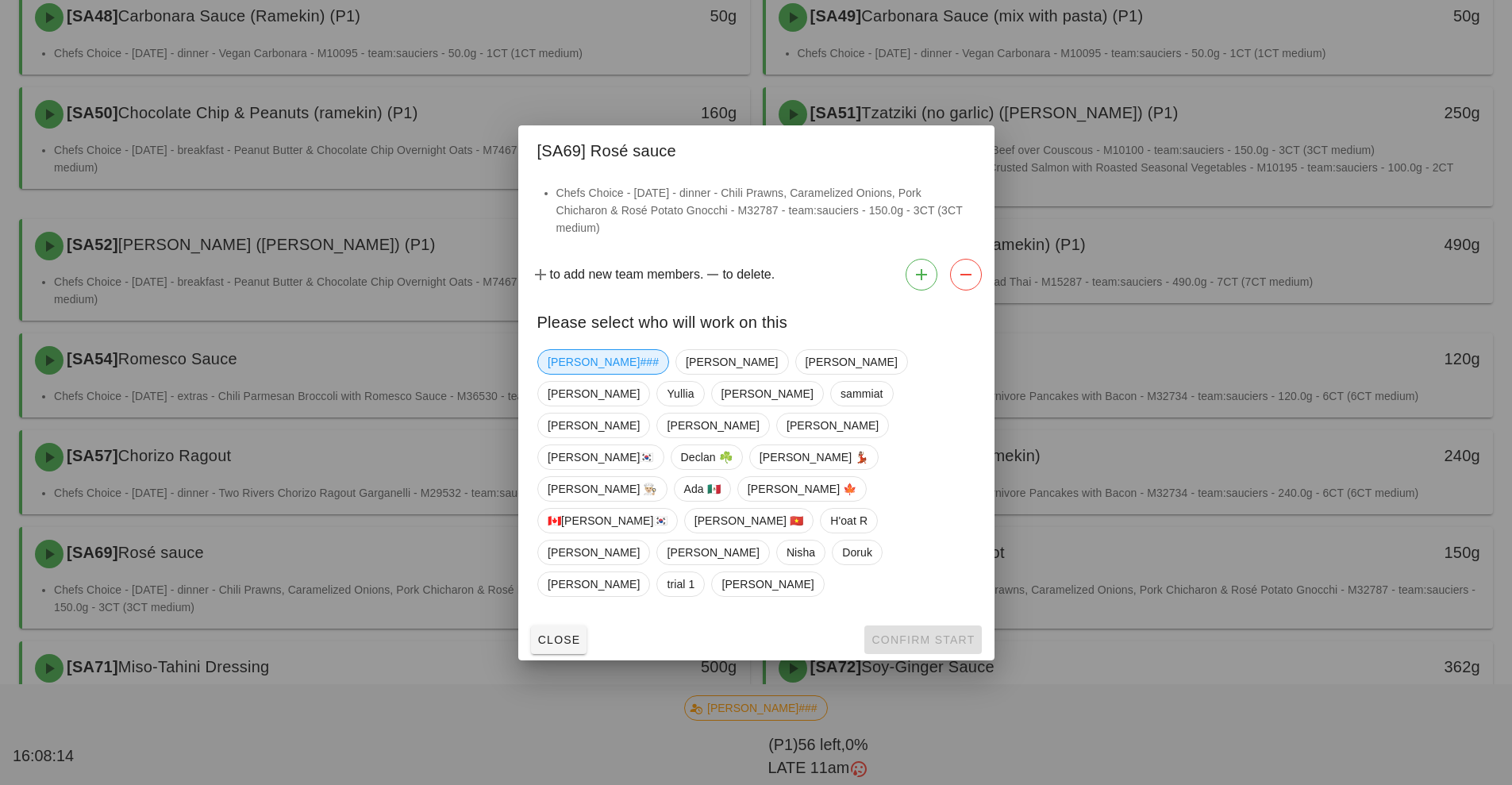
click at [579, 374] on span "[PERSON_NAME]###" at bounding box center [603, 362] width 111 height 24
click at [915, 634] on span "Confirm Start" at bounding box center [923, 640] width 104 height 12
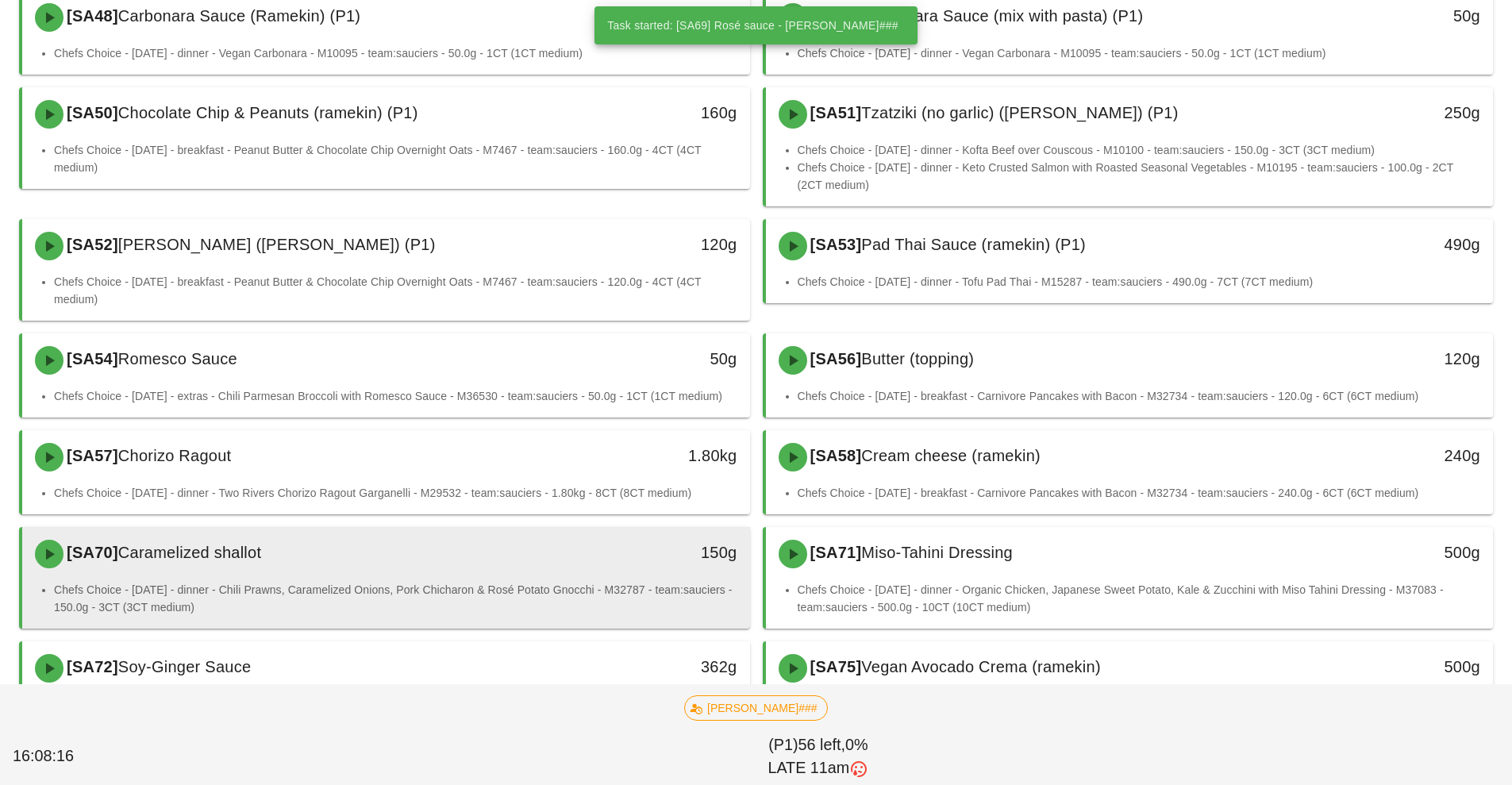
click at [563, 578] on div "[SA70] Caramelized shallot 150g" at bounding box center [386, 554] width 728 height 54
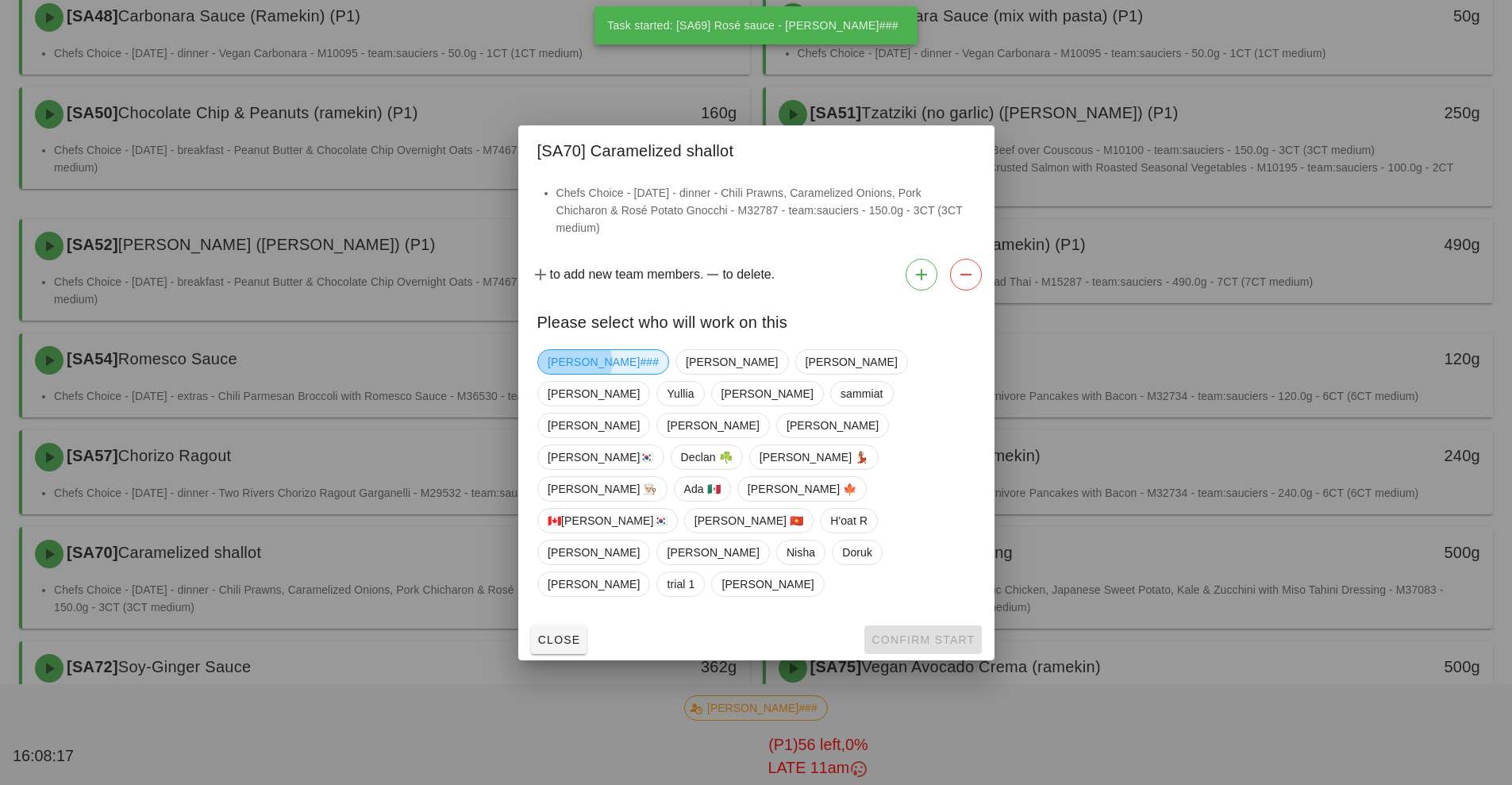
click at [582, 374] on span "[PERSON_NAME]###" at bounding box center [603, 362] width 111 height 24
click at [898, 634] on span "Confirm Start" at bounding box center [923, 640] width 104 height 12
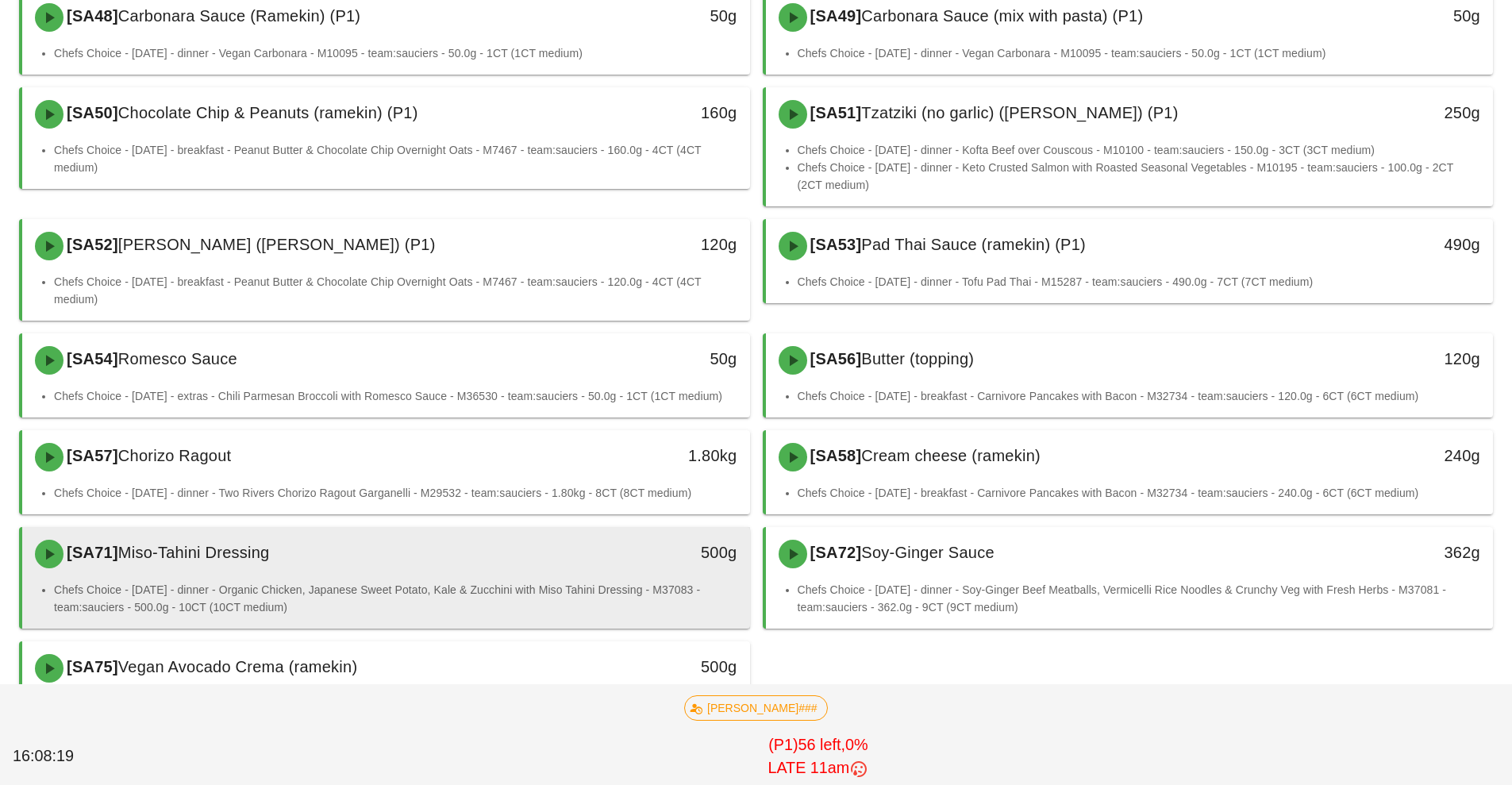
click at [573, 575] on div "500g" at bounding box center [656, 554] width 180 height 48
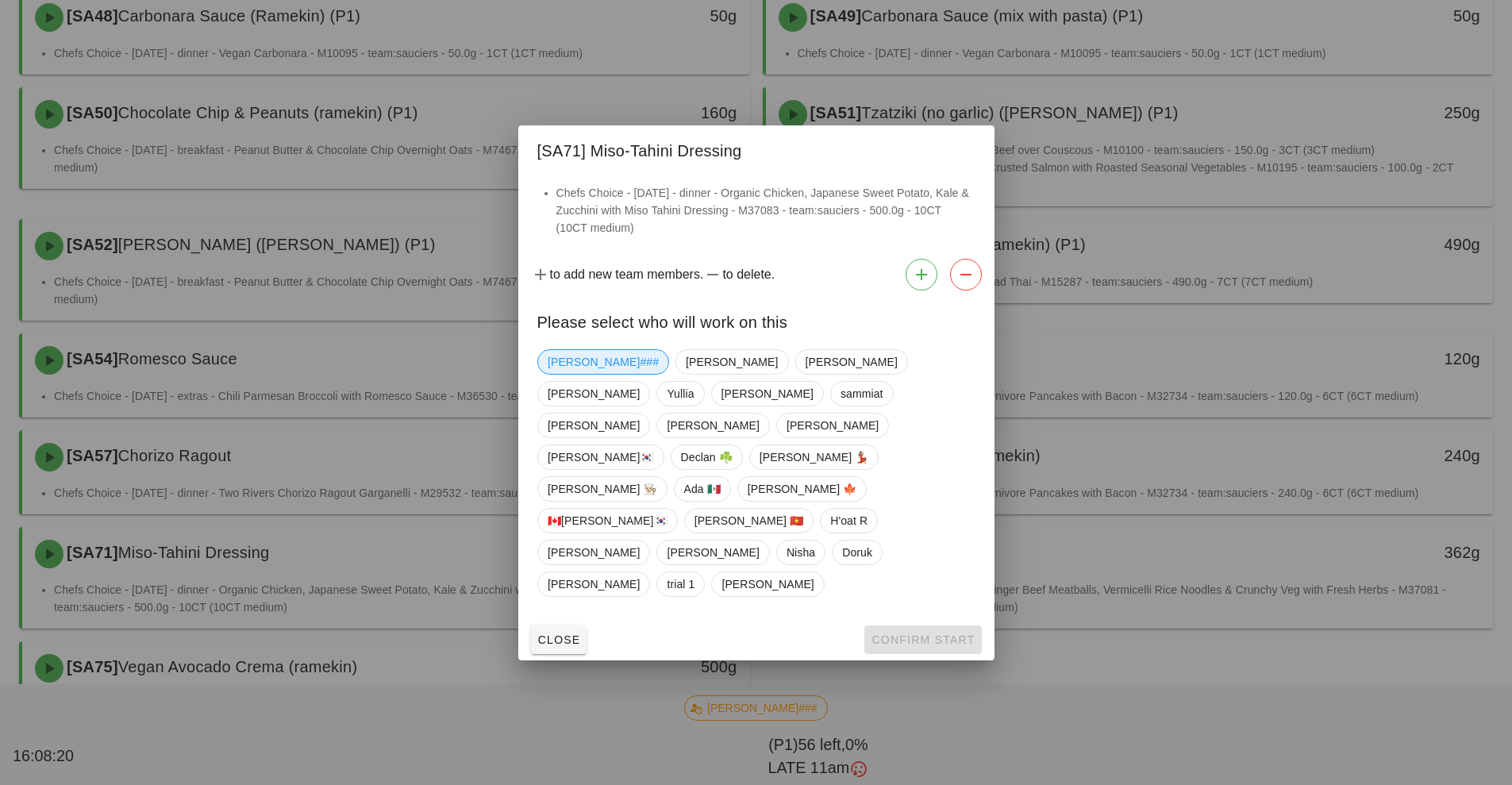
click at [574, 374] on span "[PERSON_NAME]###" at bounding box center [603, 362] width 111 height 24
click at [905, 634] on span "Confirm Start" at bounding box center [923, 640] width 104 height 12
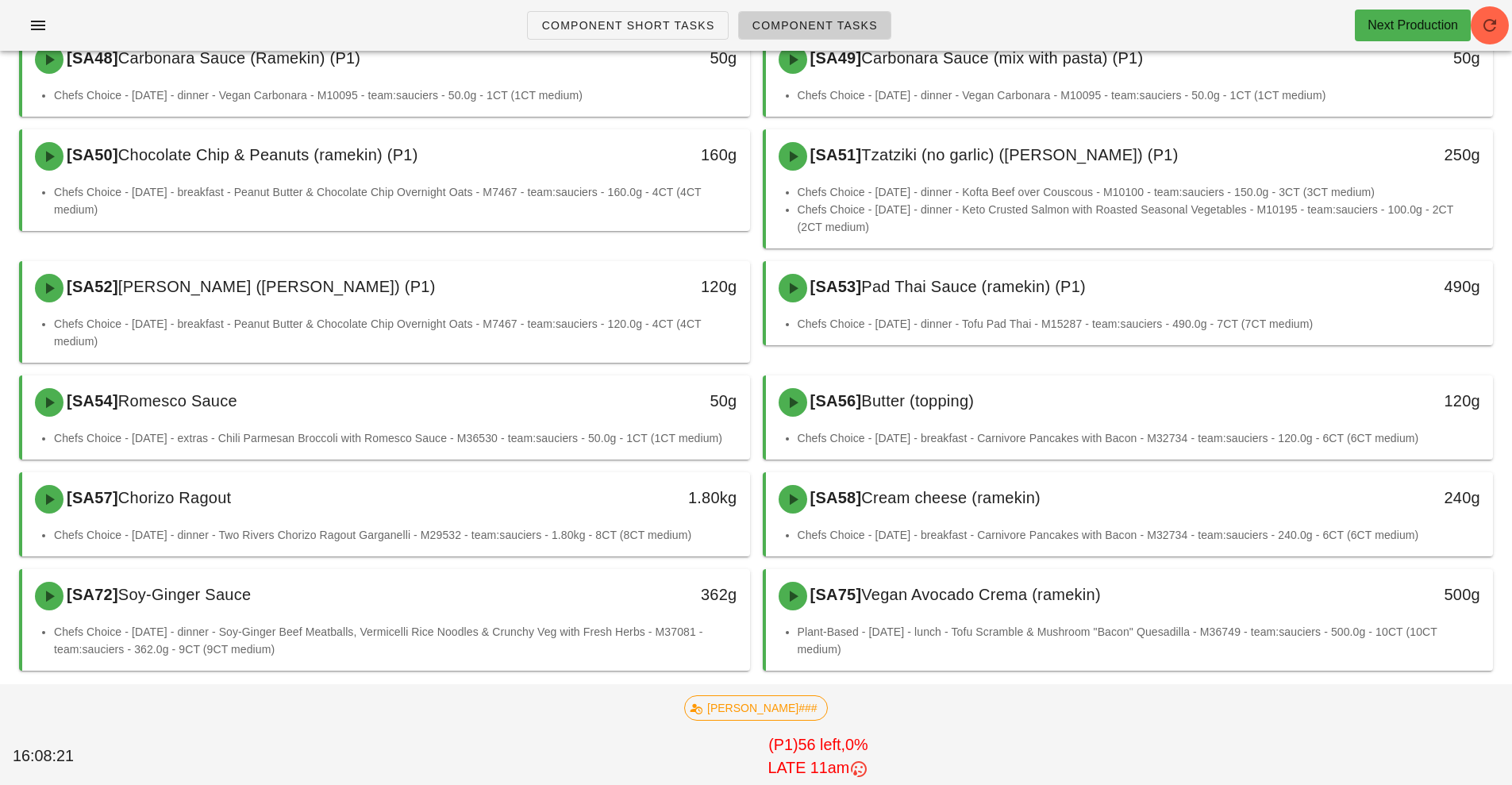
scroll to position [510, 0]
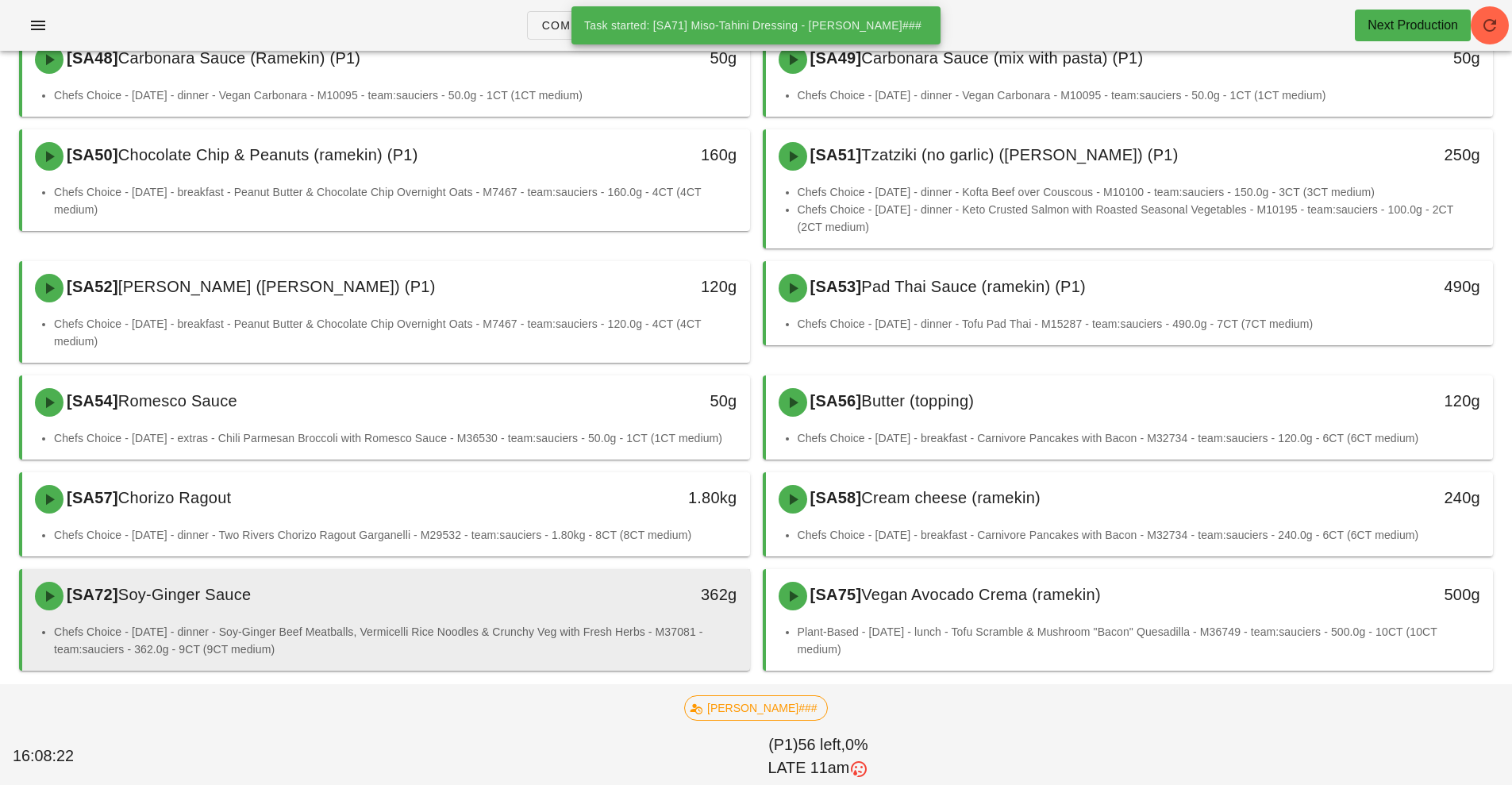
click at [529, 579] on div "[SA72] Soy-Ginger Sauce" at bounding box center [296, 596] width 541 height 48
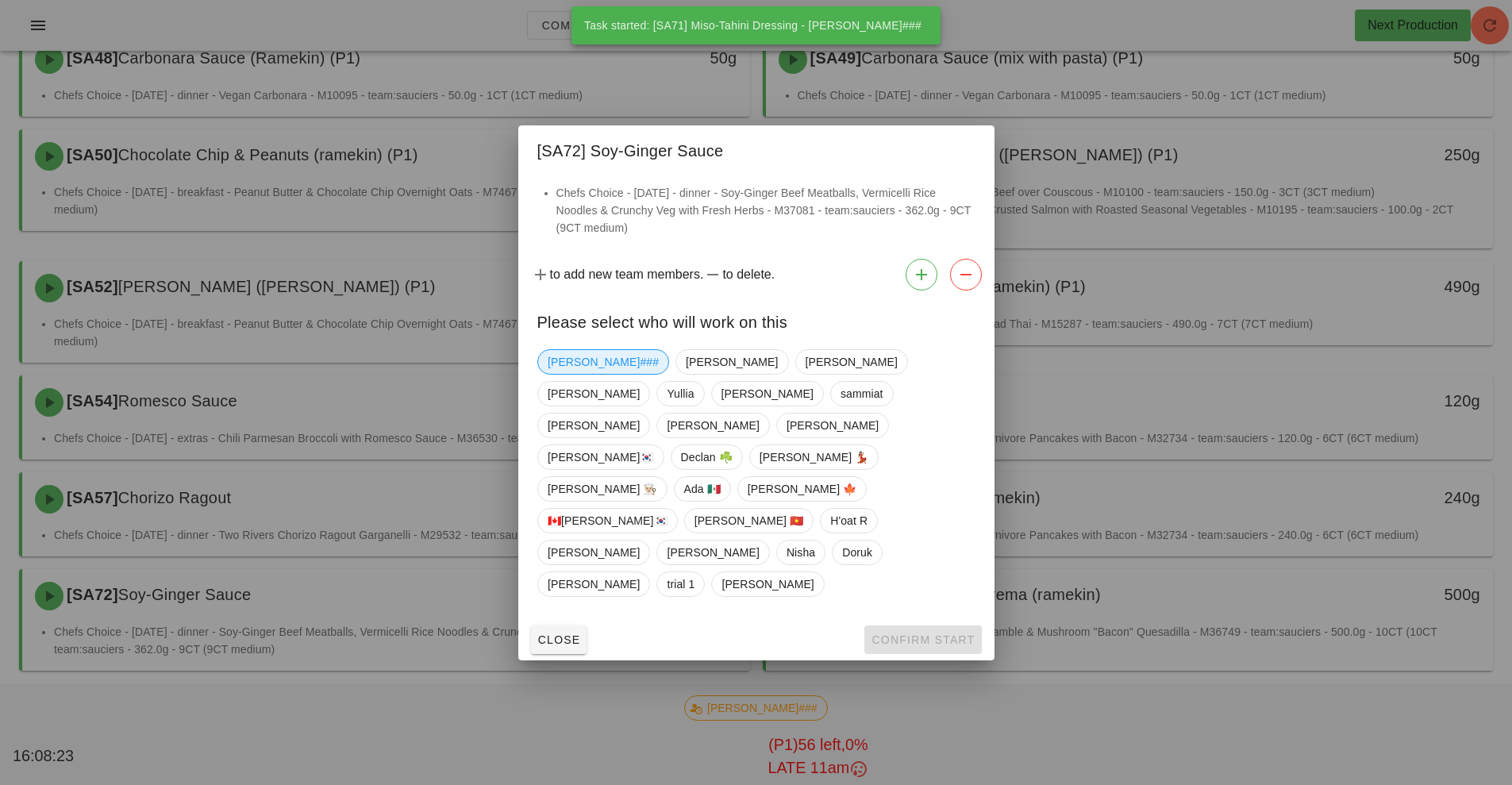
click at [579, 374] on span "[PERSON_NAME]###" at bounding box center [603, 362] width 111 height 24
click at [916, 626] on button "Confirm Start" at bounding box center [923, 640] width 117 height 29
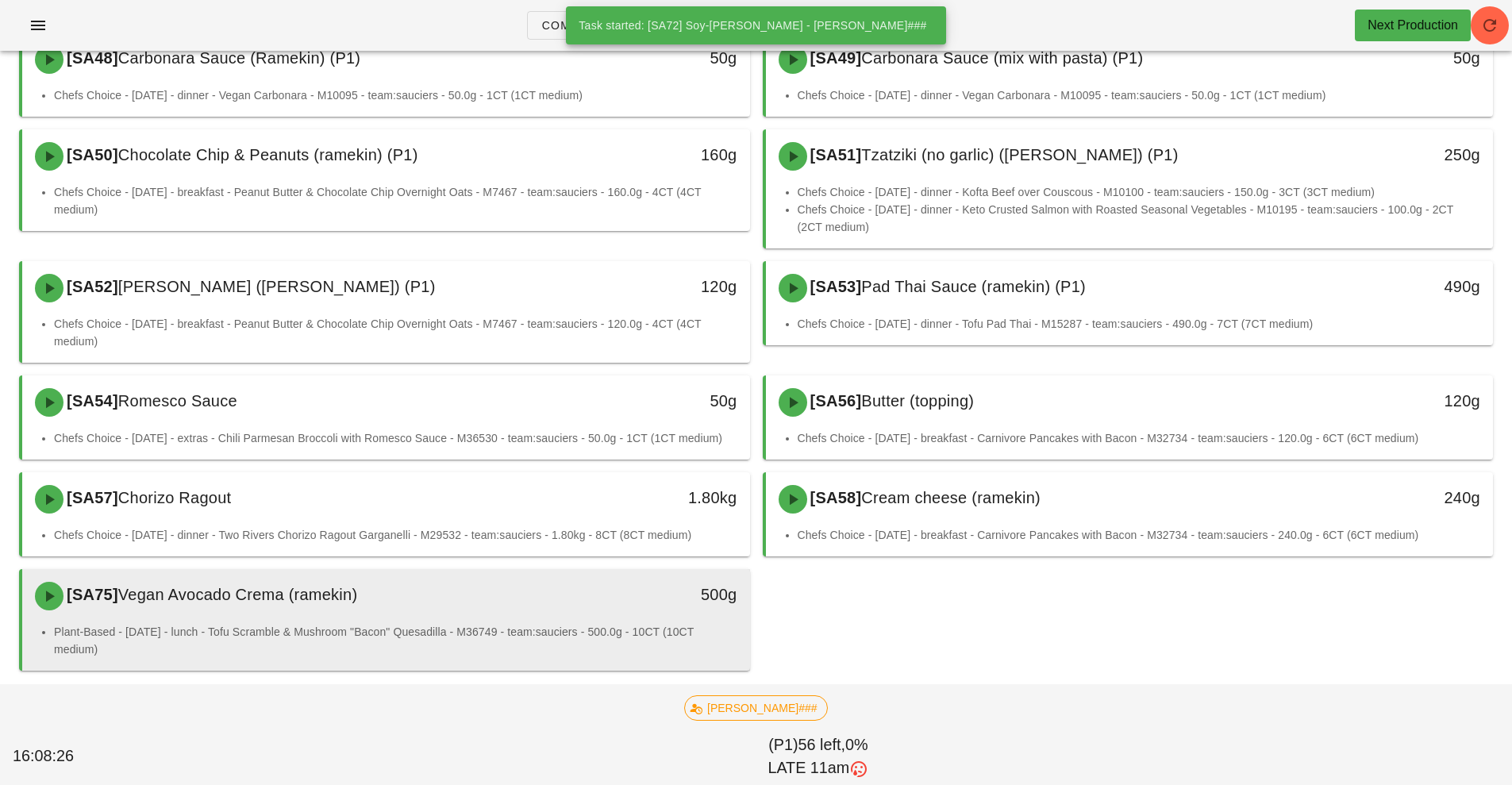
click at [547, 608] on div "[SA75] Vegan Avocado Crema ([PERSON_NAME])" at bounding box center [296, 596] width 541 height 48
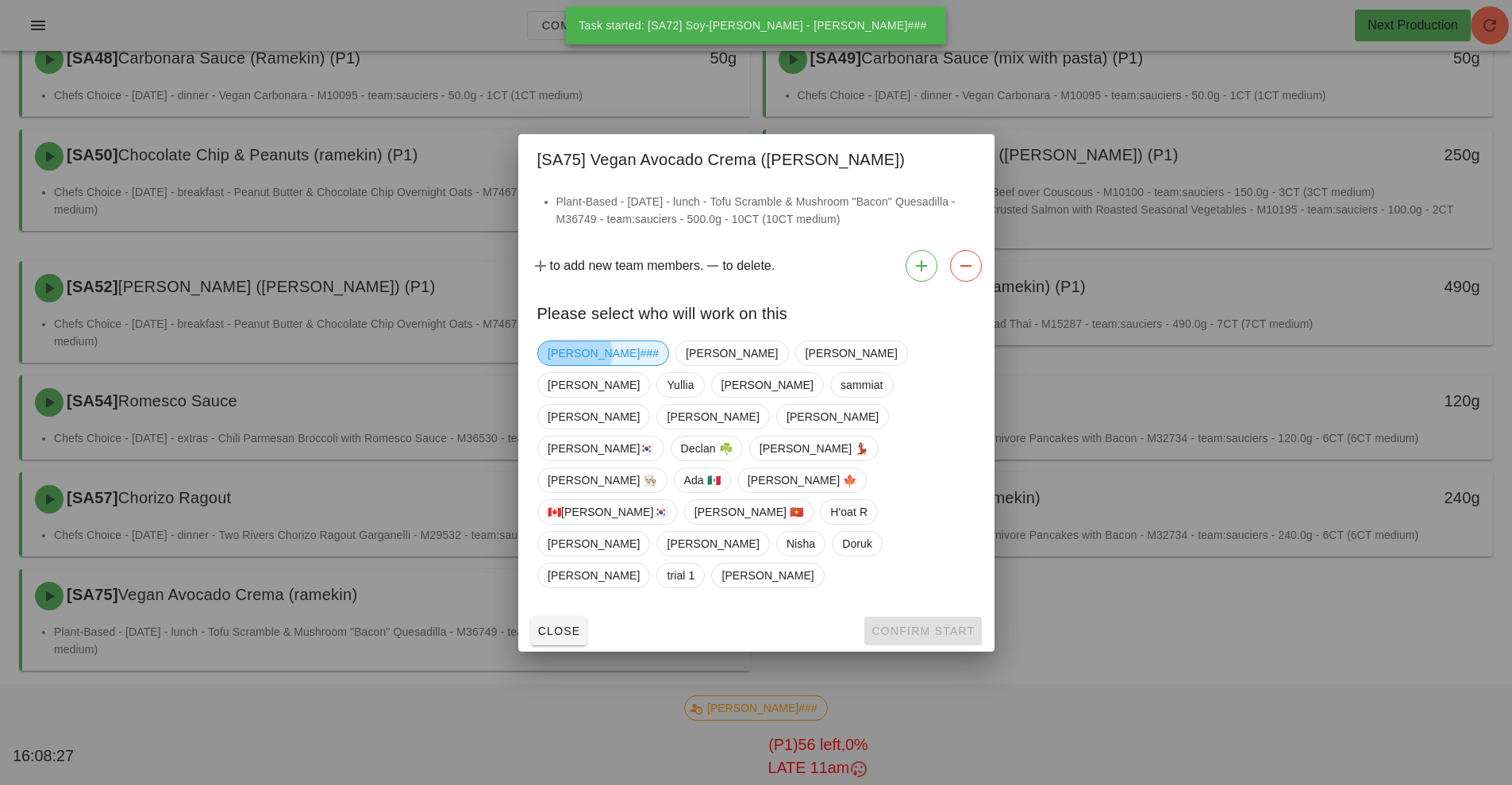
click at [577, 365] on span "[PERSON_NAME]###" at bounding box center [603, 353] width 111 height 24
click at [910, 625] on span "Confirm Start" at bounding box center [923, 630] width 104 height 12
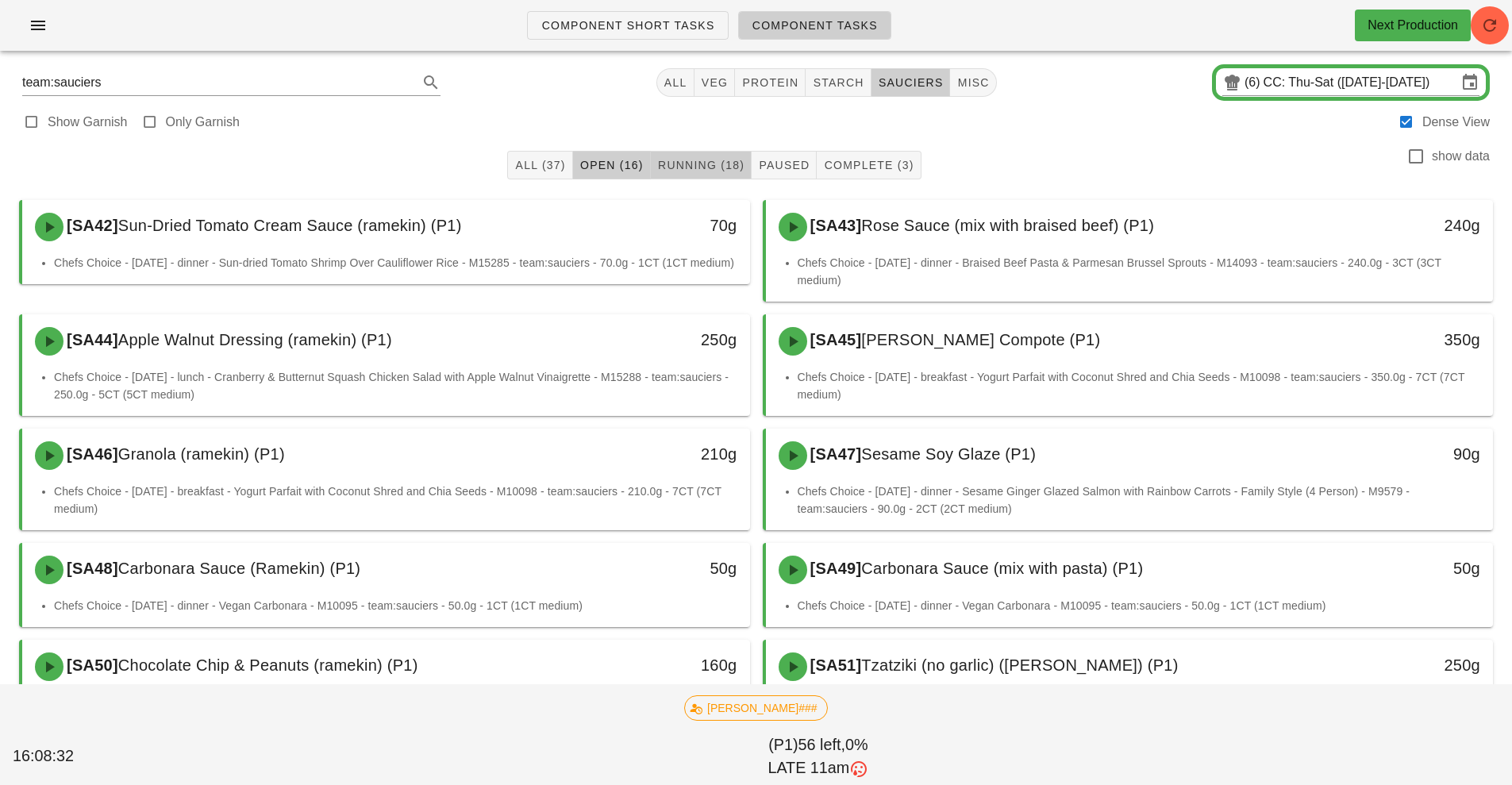
click at [712, 162] on span "Running (18)" at bounding box center [701, 164] width 87 height 12
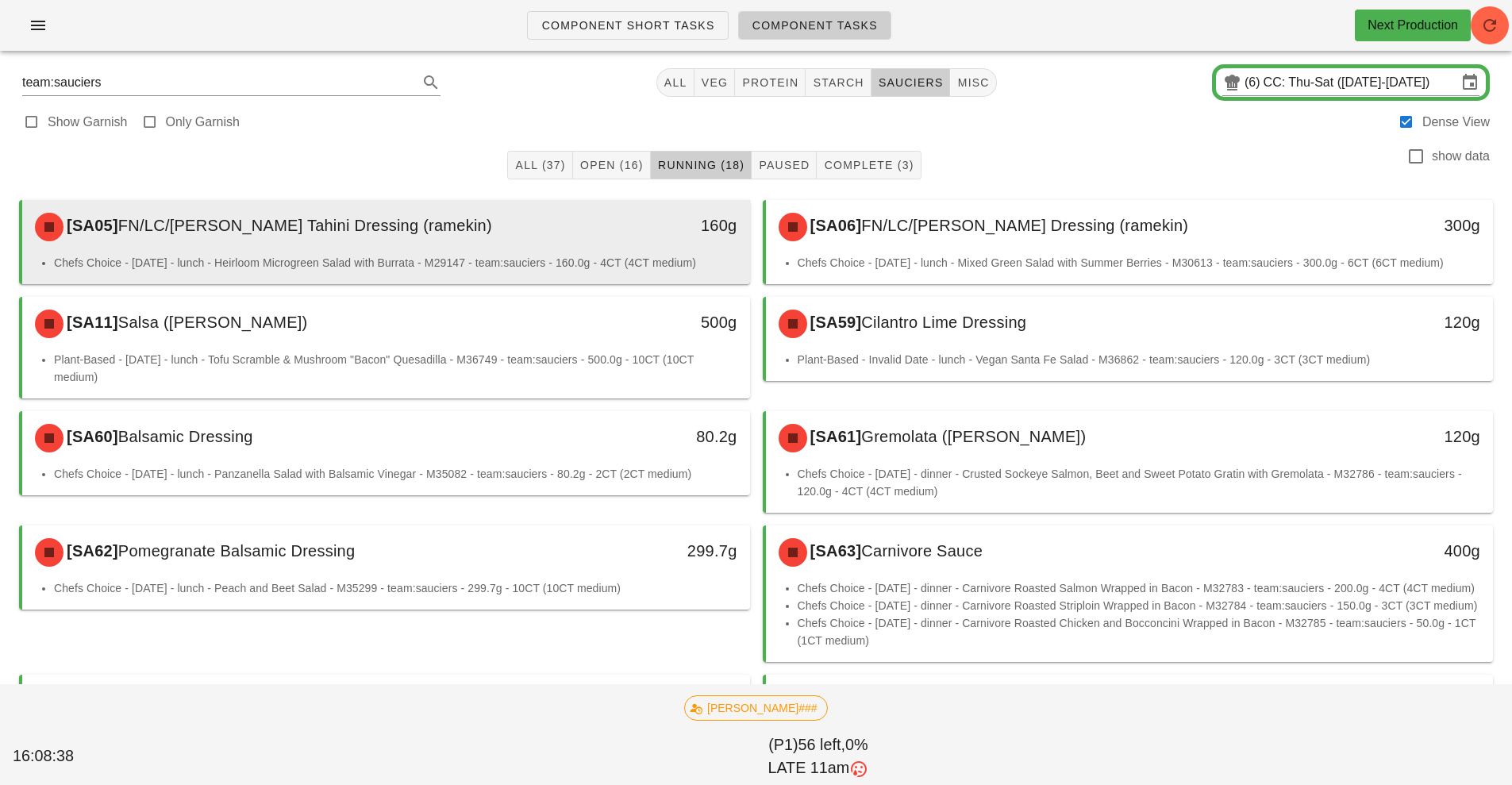
click at [641, 252] on div "[SA05] FN/LC/[PERSON_NAME] Tahini Dressing (ramekin) 160g" at bounding box center [386, 227] width 728 height 54
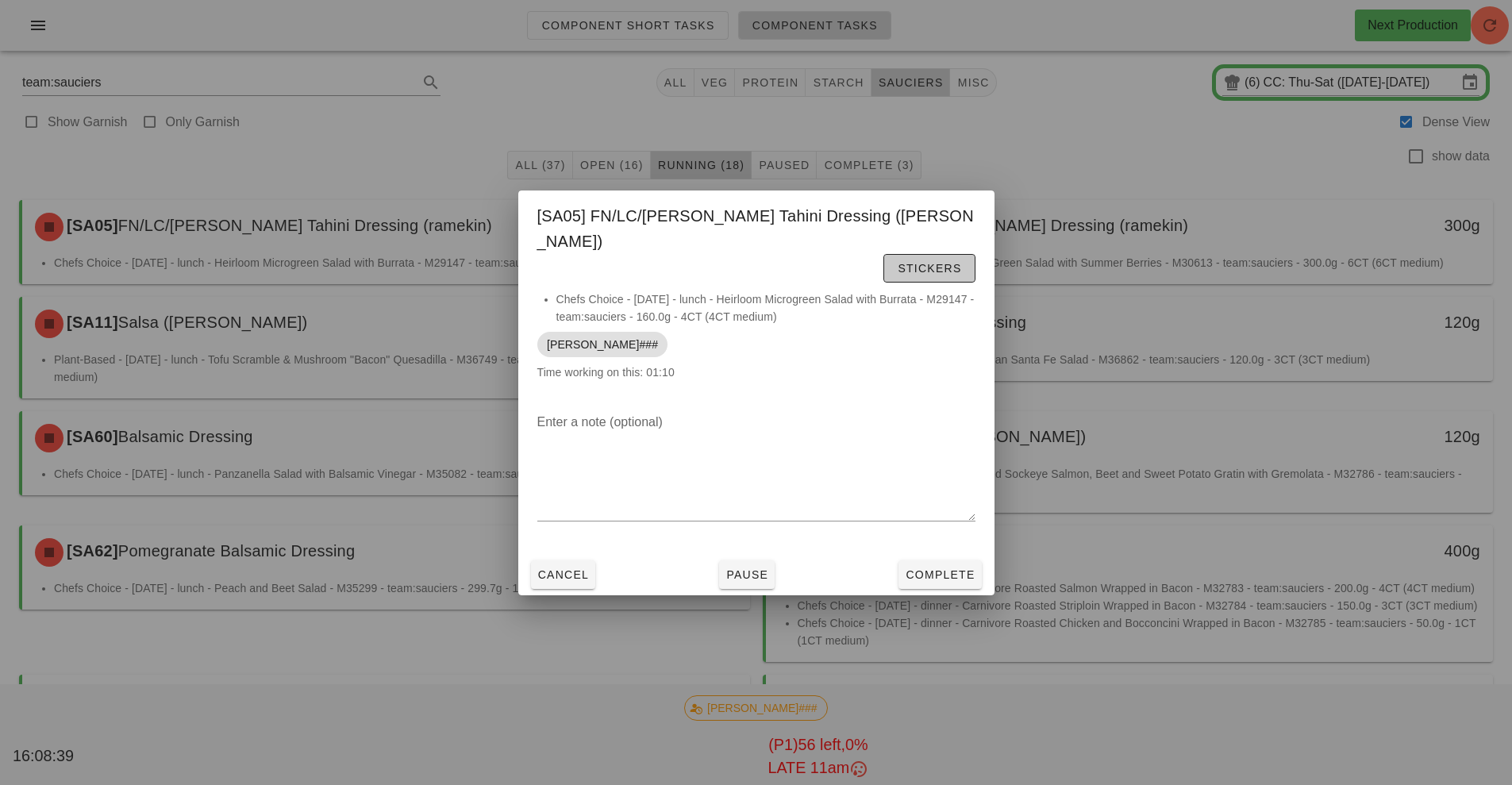
click at [897, 262] on span "Stickers" at bounding box center [929, 268] width 64 height 12
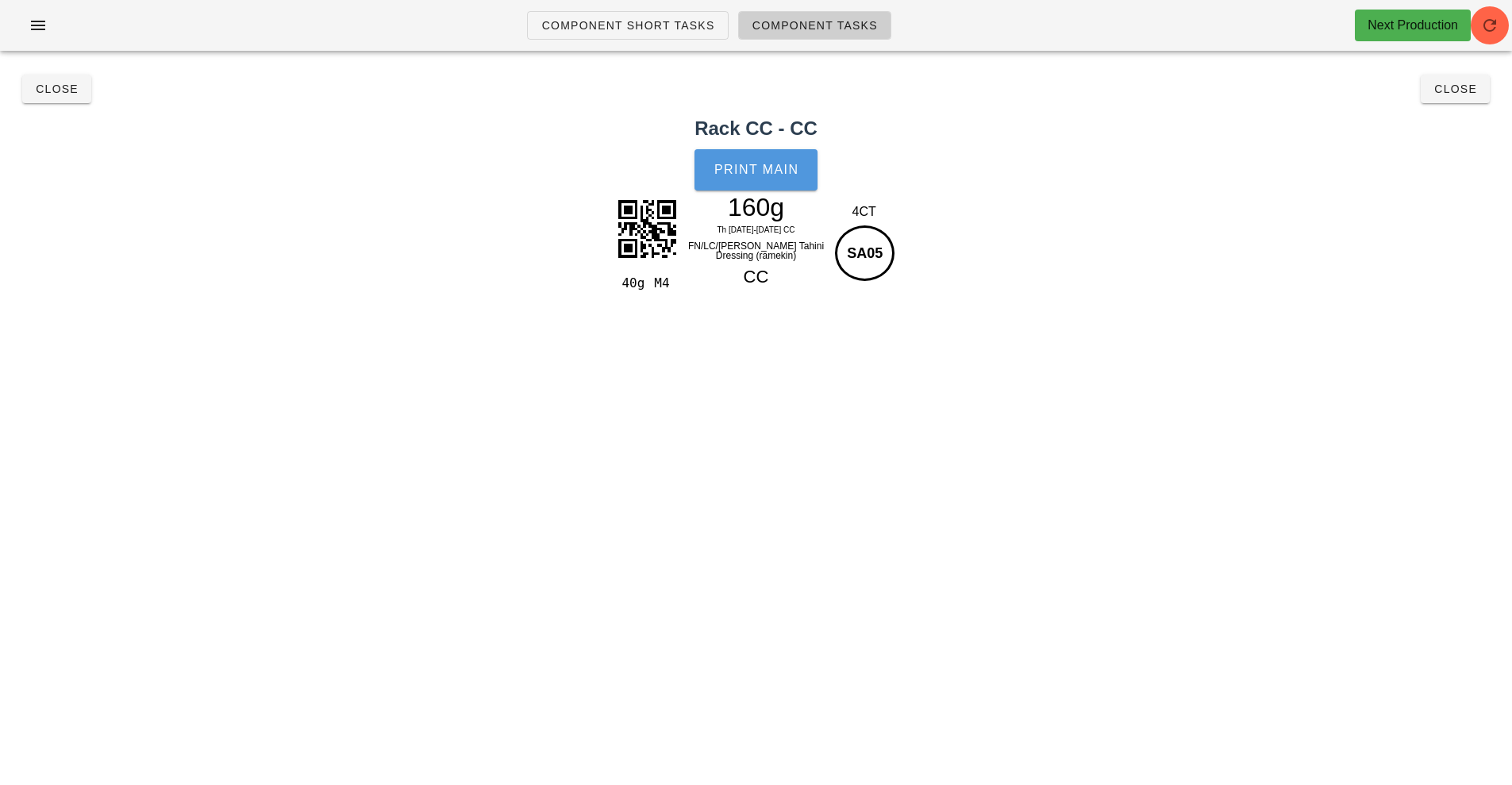
click at [781, 187] on button "Print Main" at bounding box center [755, 170] width 122 height 41
click at [67, 90] on span "Close" at bounding box center [57, 88] width 44 height 12
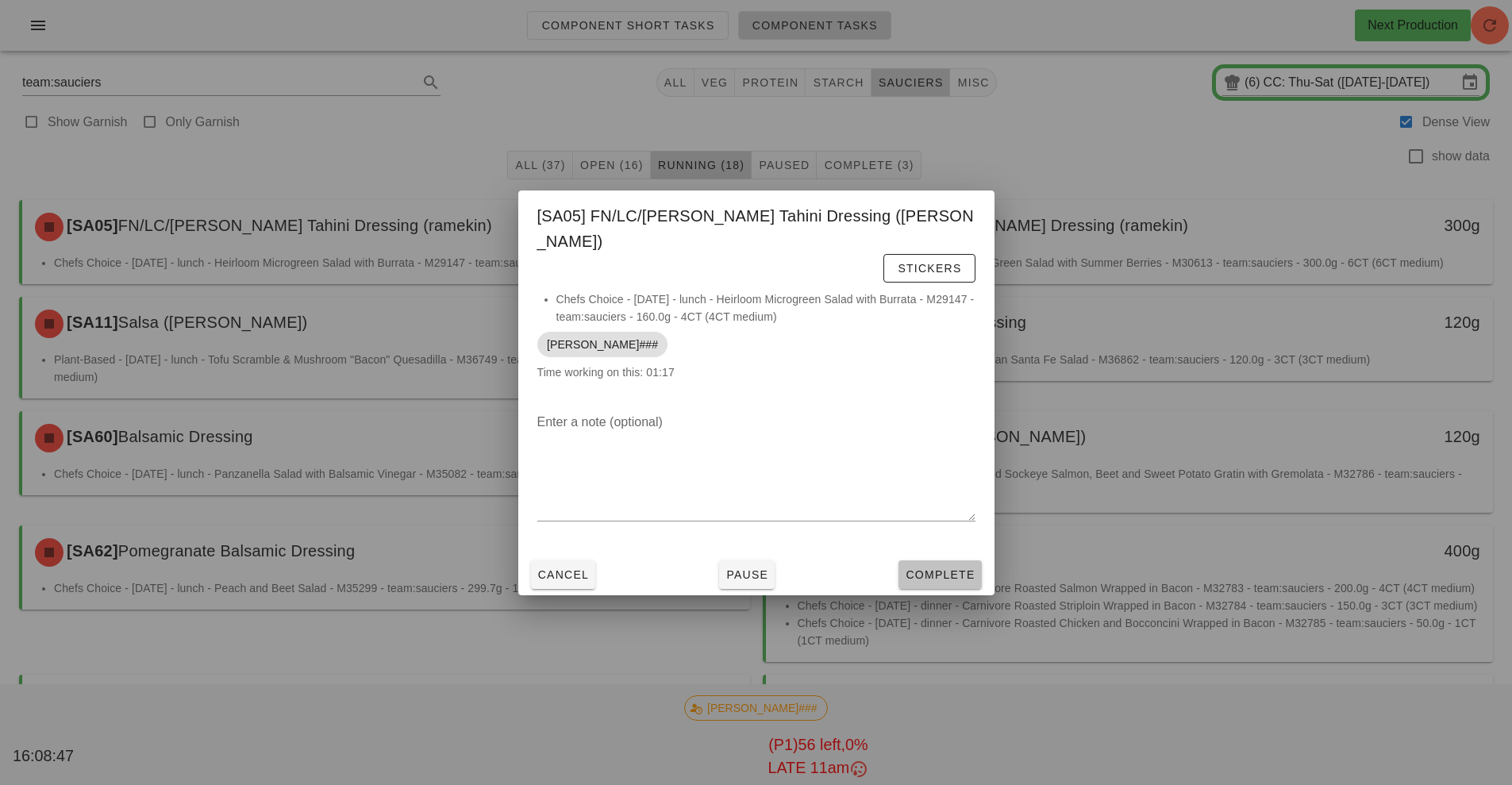
click at [947, 569] on span "Complete" at bounding box center [939, 575] width 70 height 12
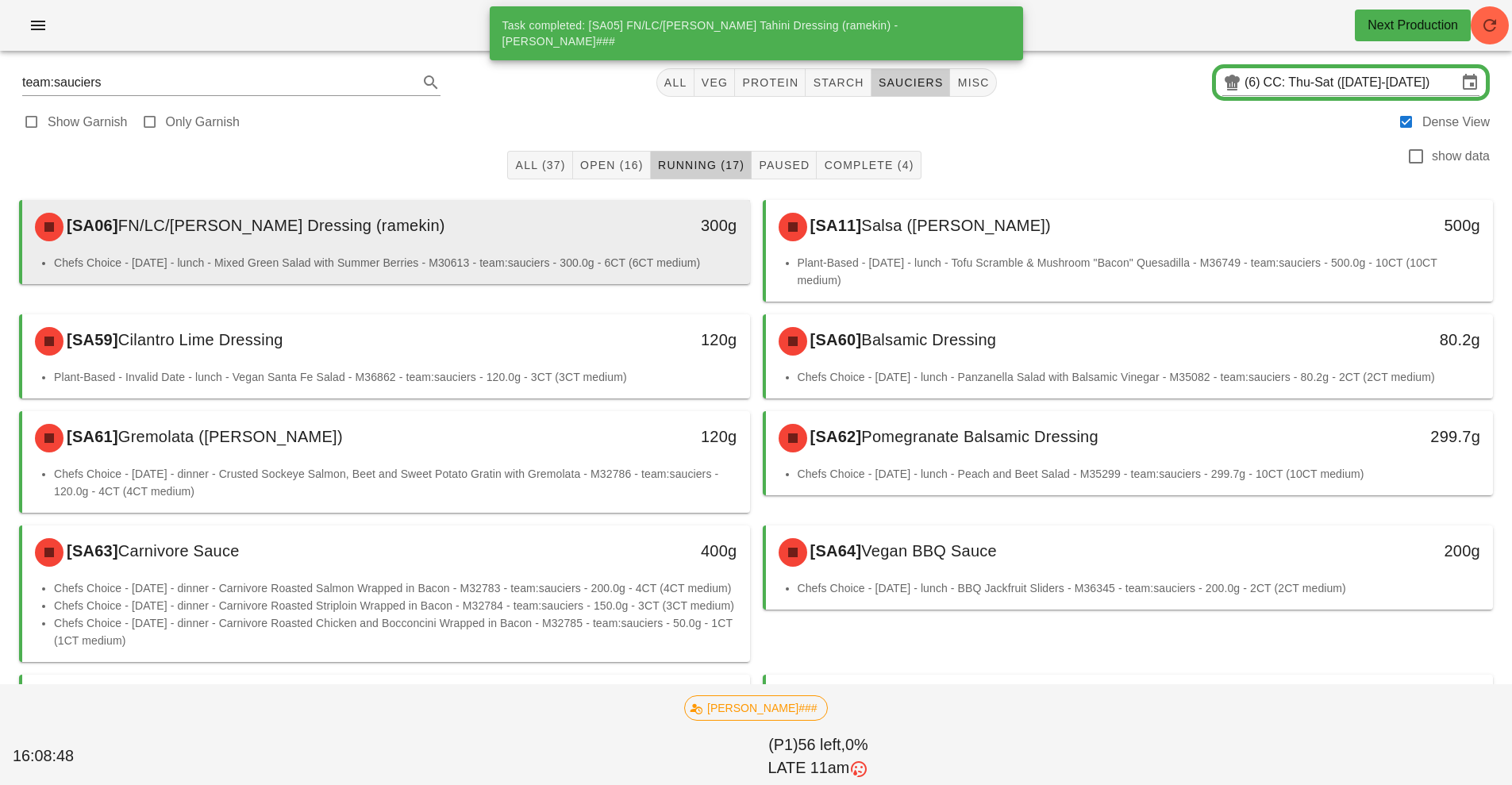
click at [472, 245] on div "[SA06] FN/LC/[PERSON_NAME] Dressing (ramekin)" at bounding box center [296, 227] width 541 height 48
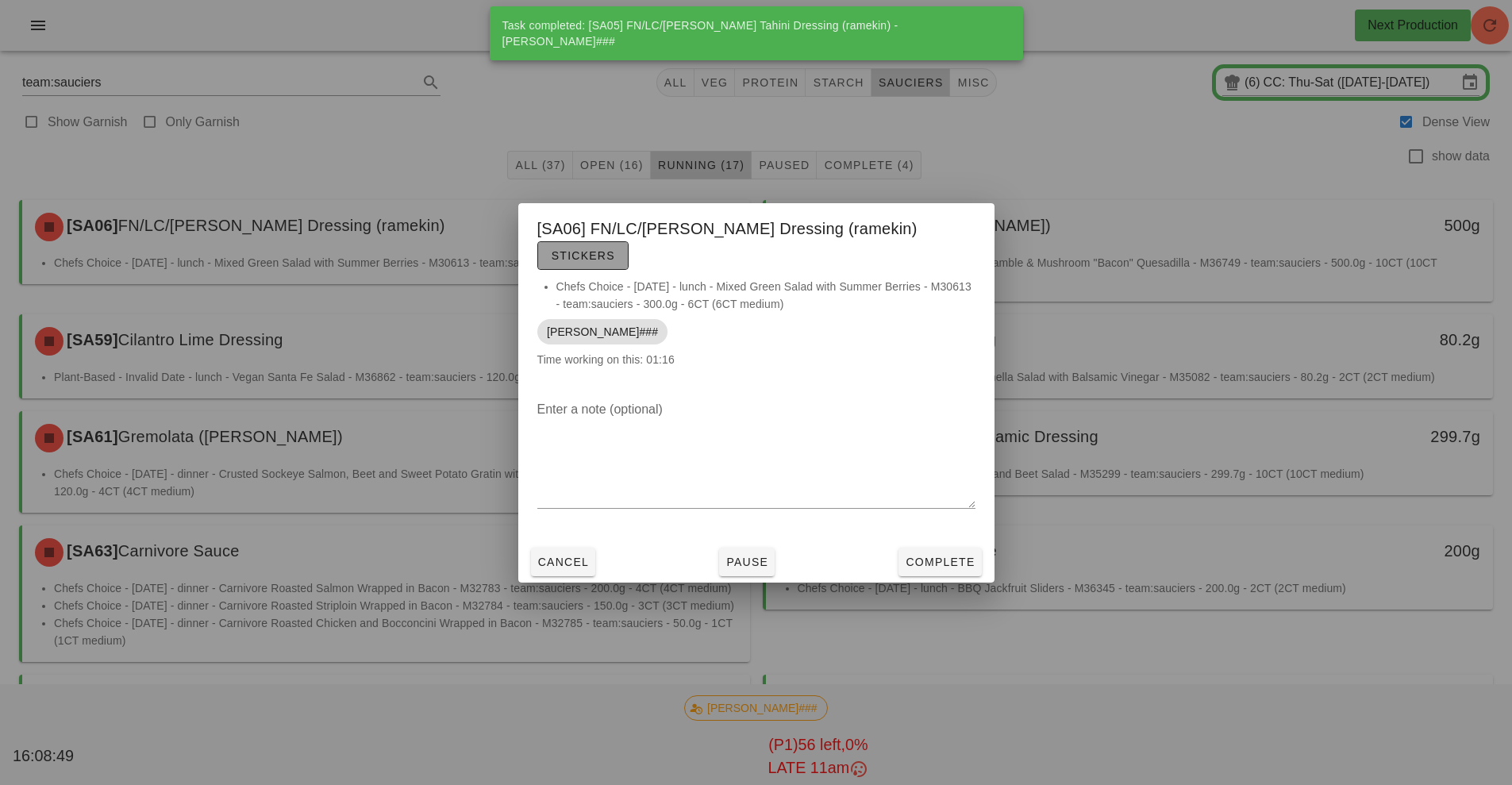
click at [615, 249] on span "Stickers" at bounding box center [583, 255] width 64 height 12
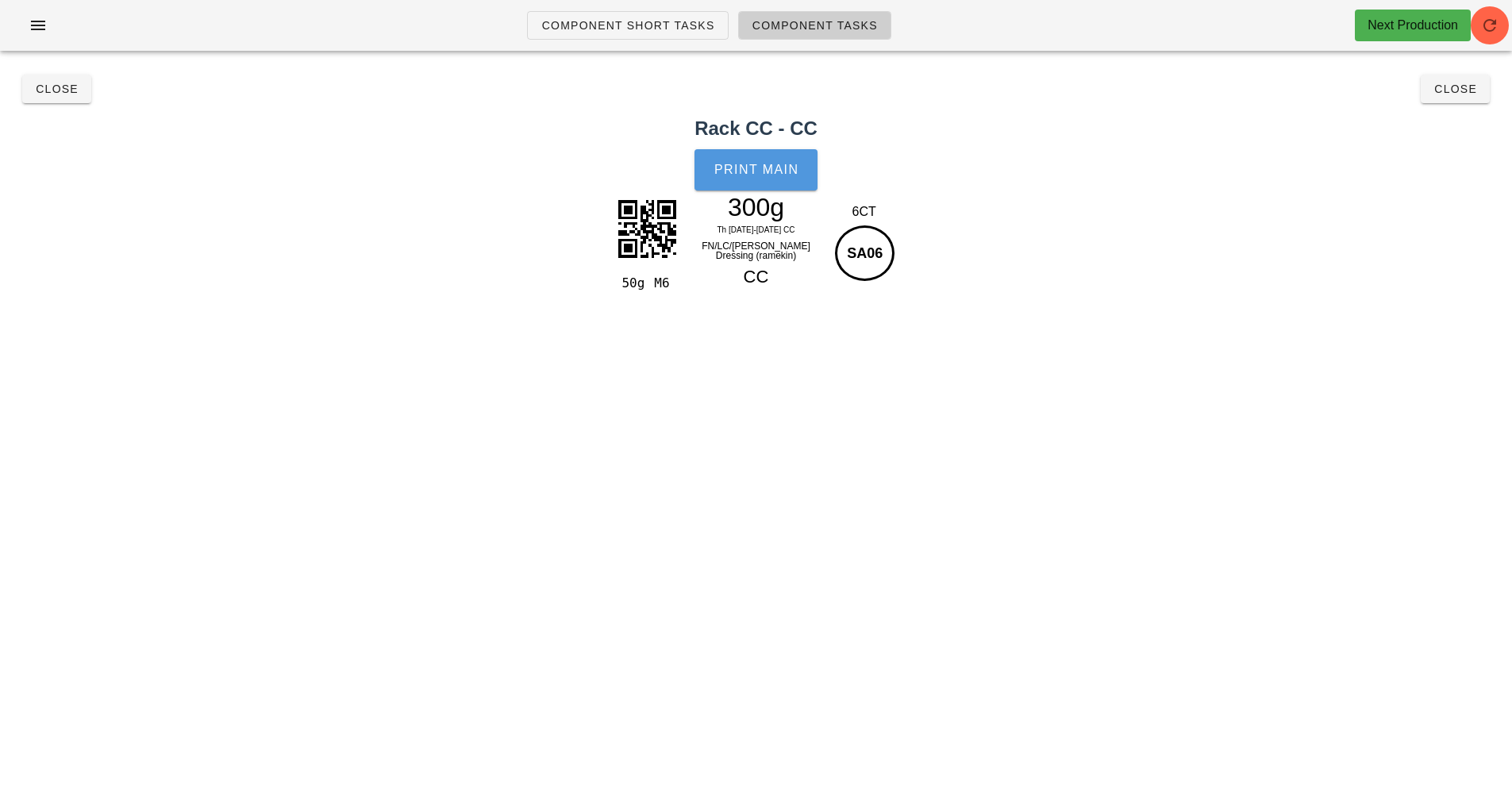
click at [768, 155] on button "Print Main" at bounding box center [755, 170] width 122 height 41
click at [53, 97] on button "Close" at bounding box center [57, 89] width 69 height 29
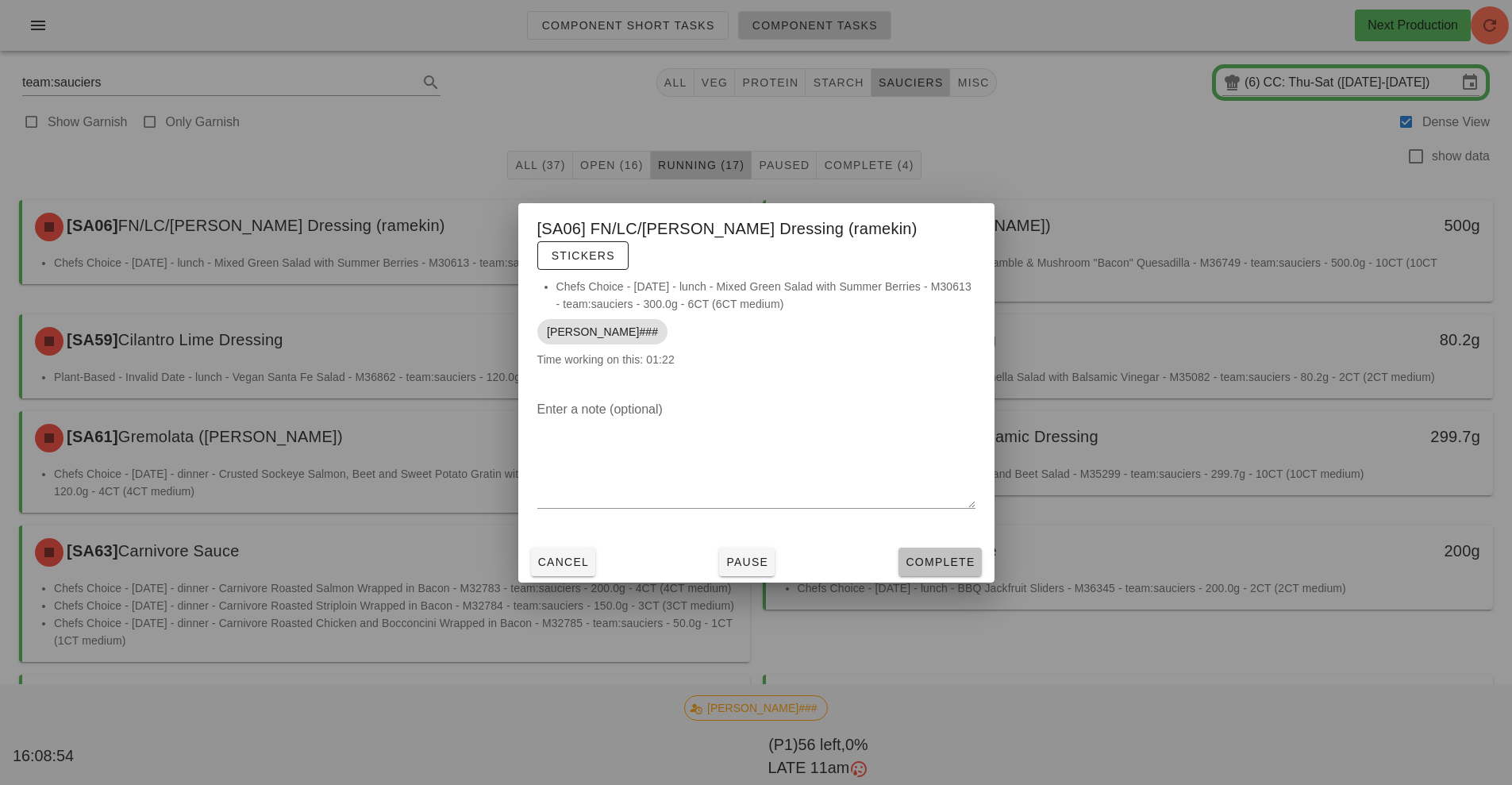
click at [946, 556] on span "Complete" at bounding box center [939, 561] width 70 height 12
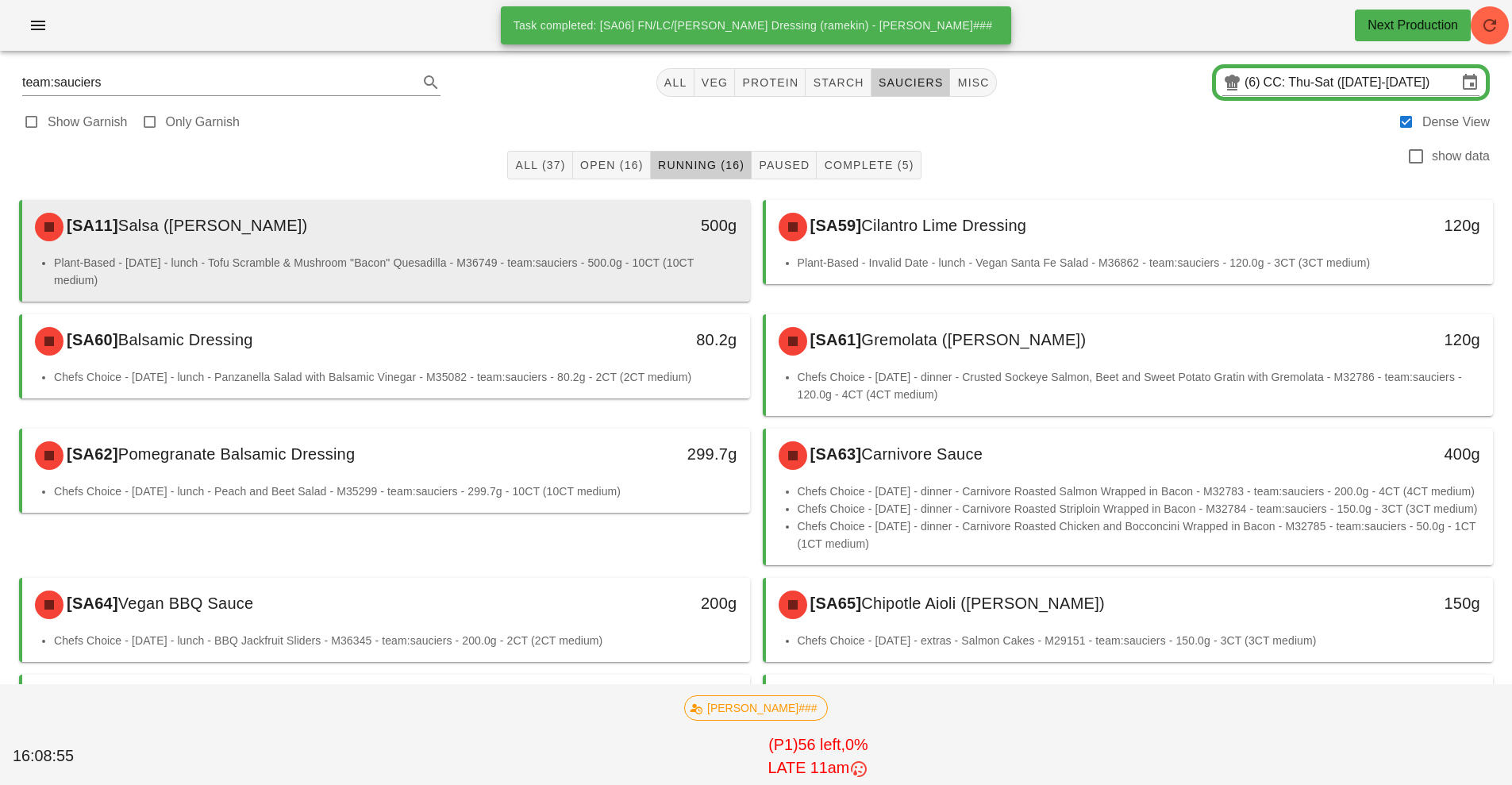
click at [436, 257] on li "Plant-Based - [DATE] - lunch - Tofu Scramble & Mushroom "Bacon" Quesadilla - M3…" at bounding box center [396, 271] width 684 height 35
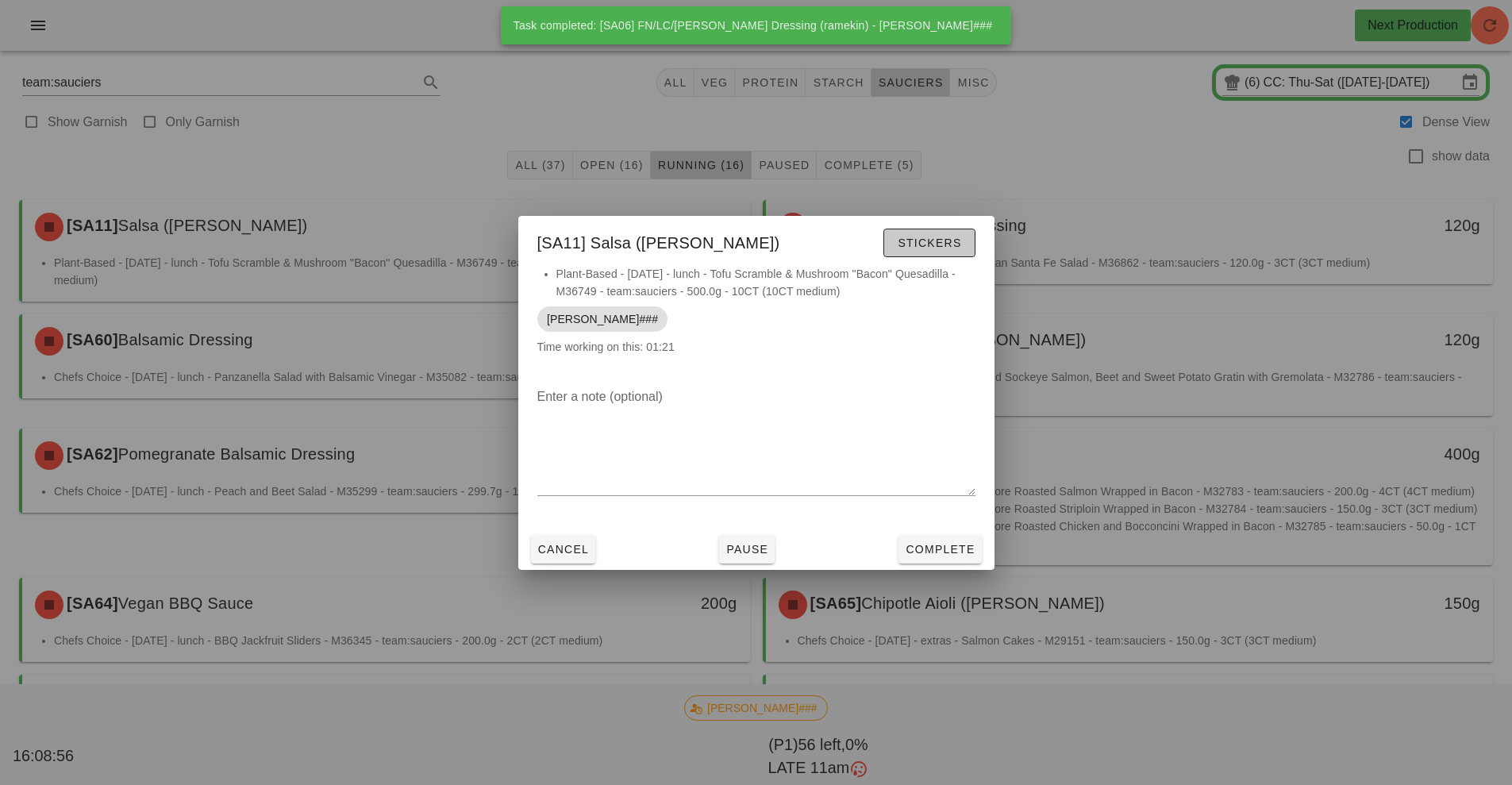
click at [938, 238] on span "Stickers" at bounding box center [929, 242] width 64 height 12
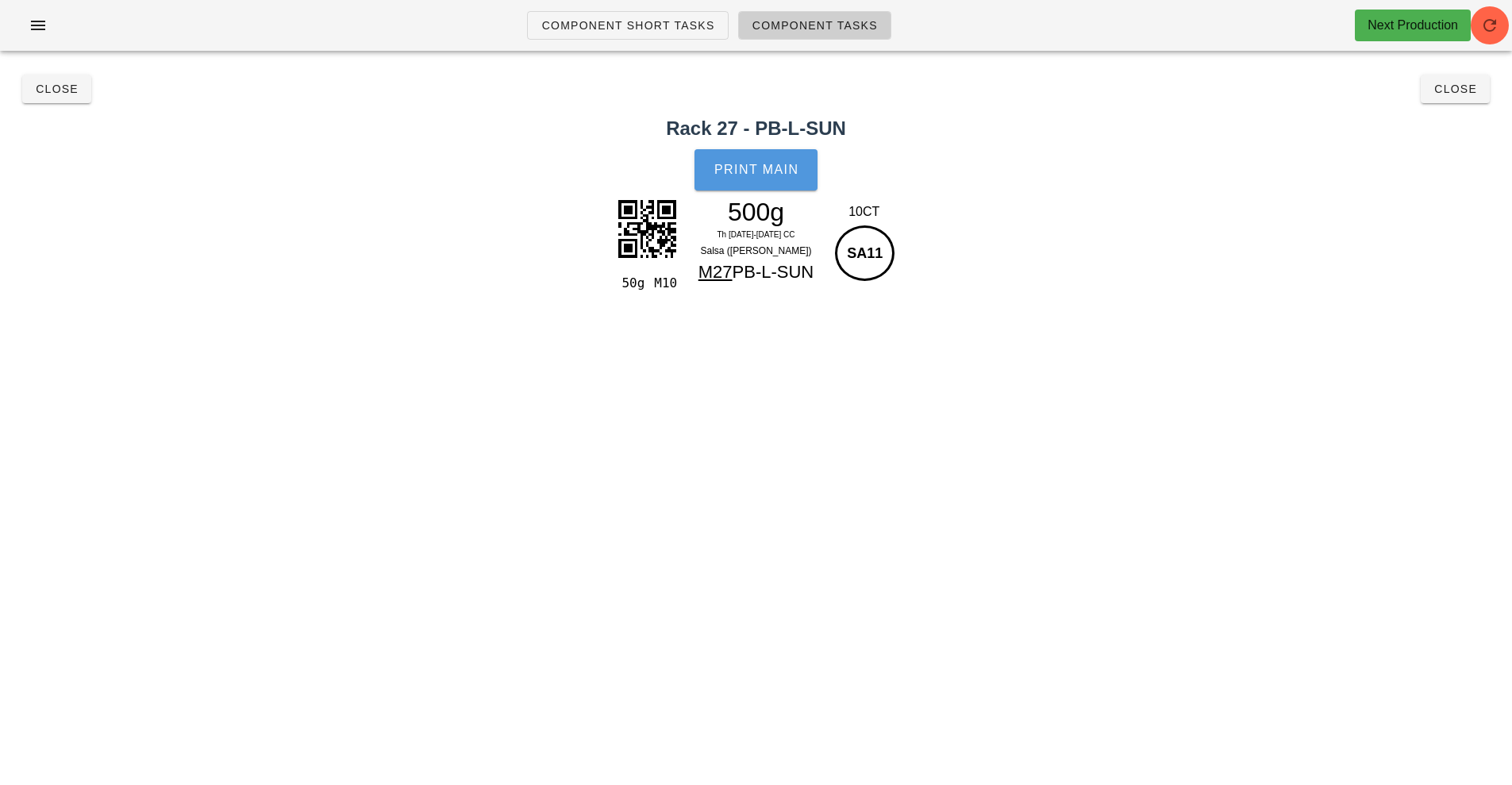
click at [764, 187] on button "Print Main" at bounding box center [755, 170] width 122 height 41
click at [49, 89] on span "Close" at bounding box center [57, 88] width 44 height 12
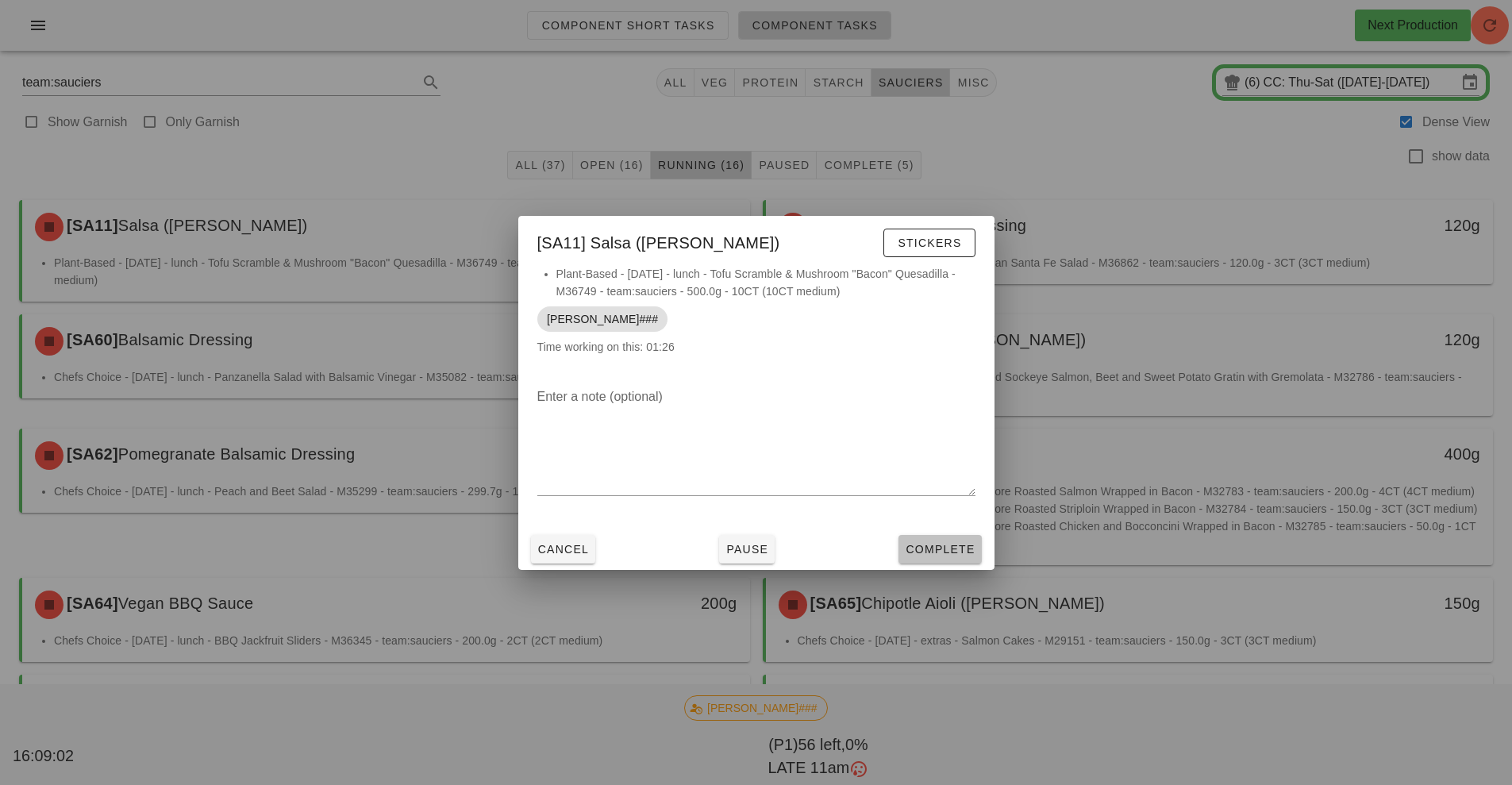
click at [943, 548] on span "Complete" at bounding box center [939, 549] width 70 height 12
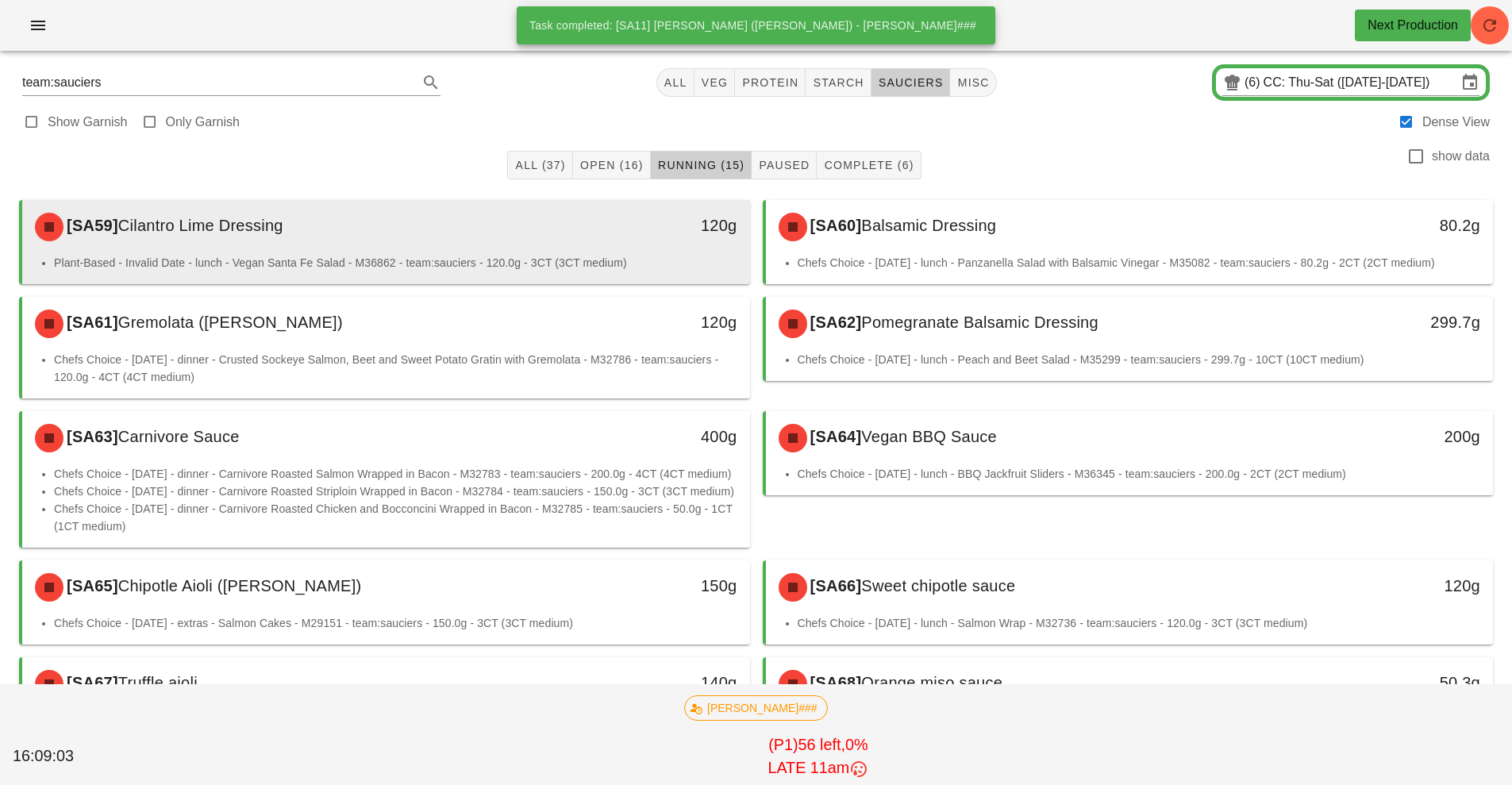
click at [482, 247] on div "[SA59] Cilantro Lime Dressing" at bounding box center [296, 227] width 541 height 48
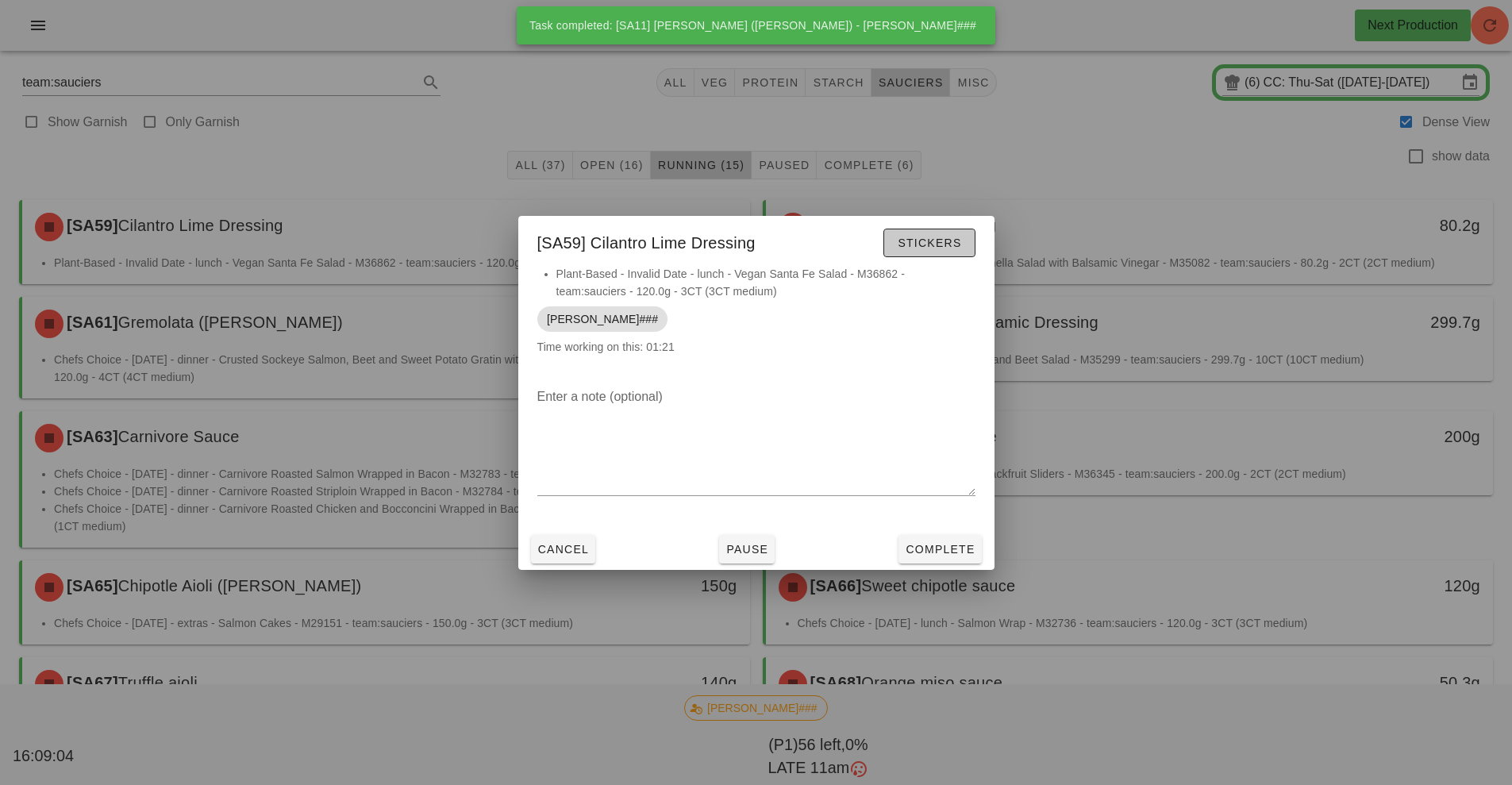
click at [947, 233] on button "Stickers" at bounding box center [929, 242] width 91 height 29
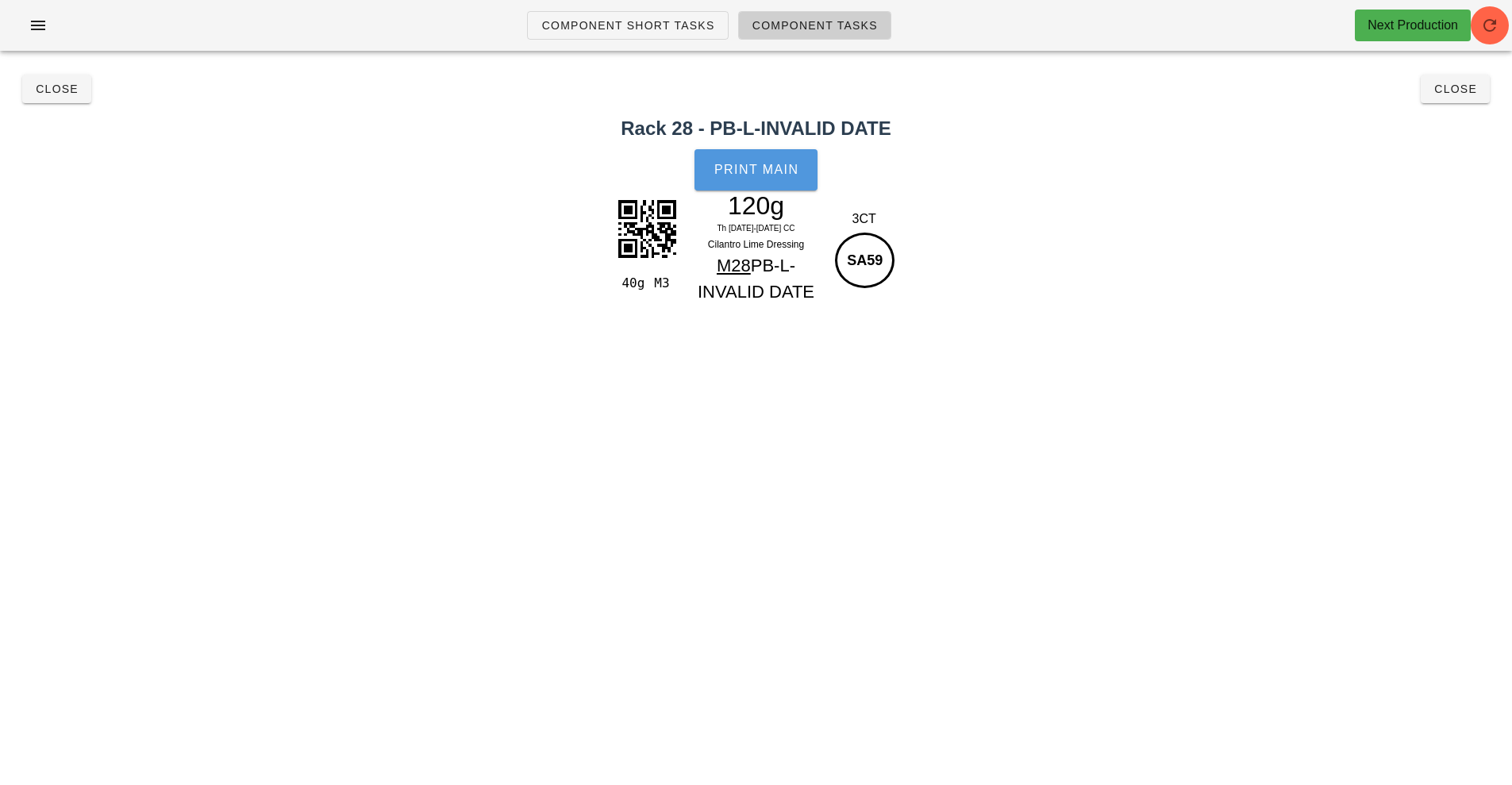
click at [747, 174] on span "Print Main" at bounding box center [756, 169] width 85 height 14
click at [44, 92] on span "Close" at bounding box center [57, 88] width 44 height 12
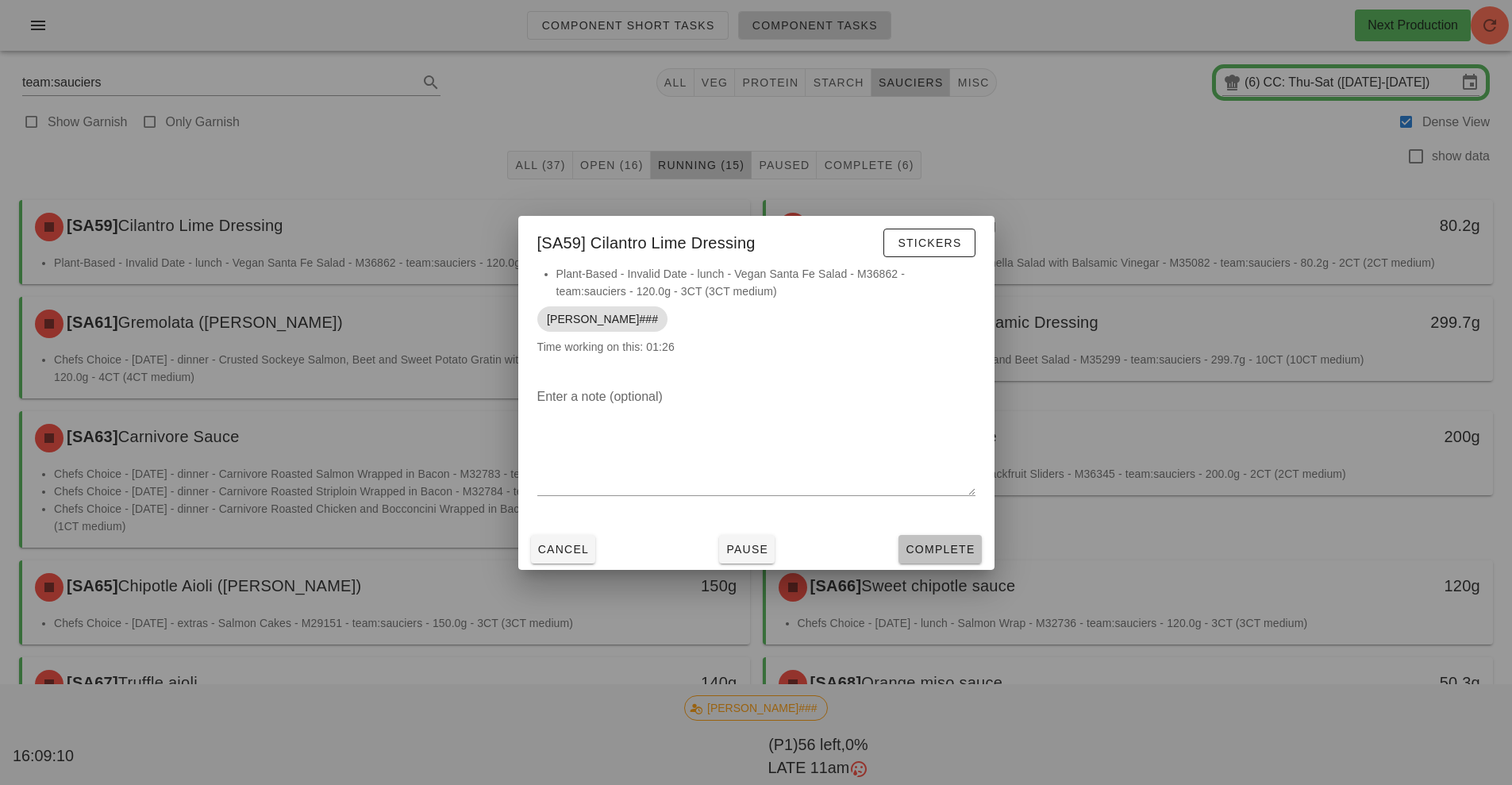
click at [942, 539] on button "Complete" at bounding box center [939, 549] width 82 height 29
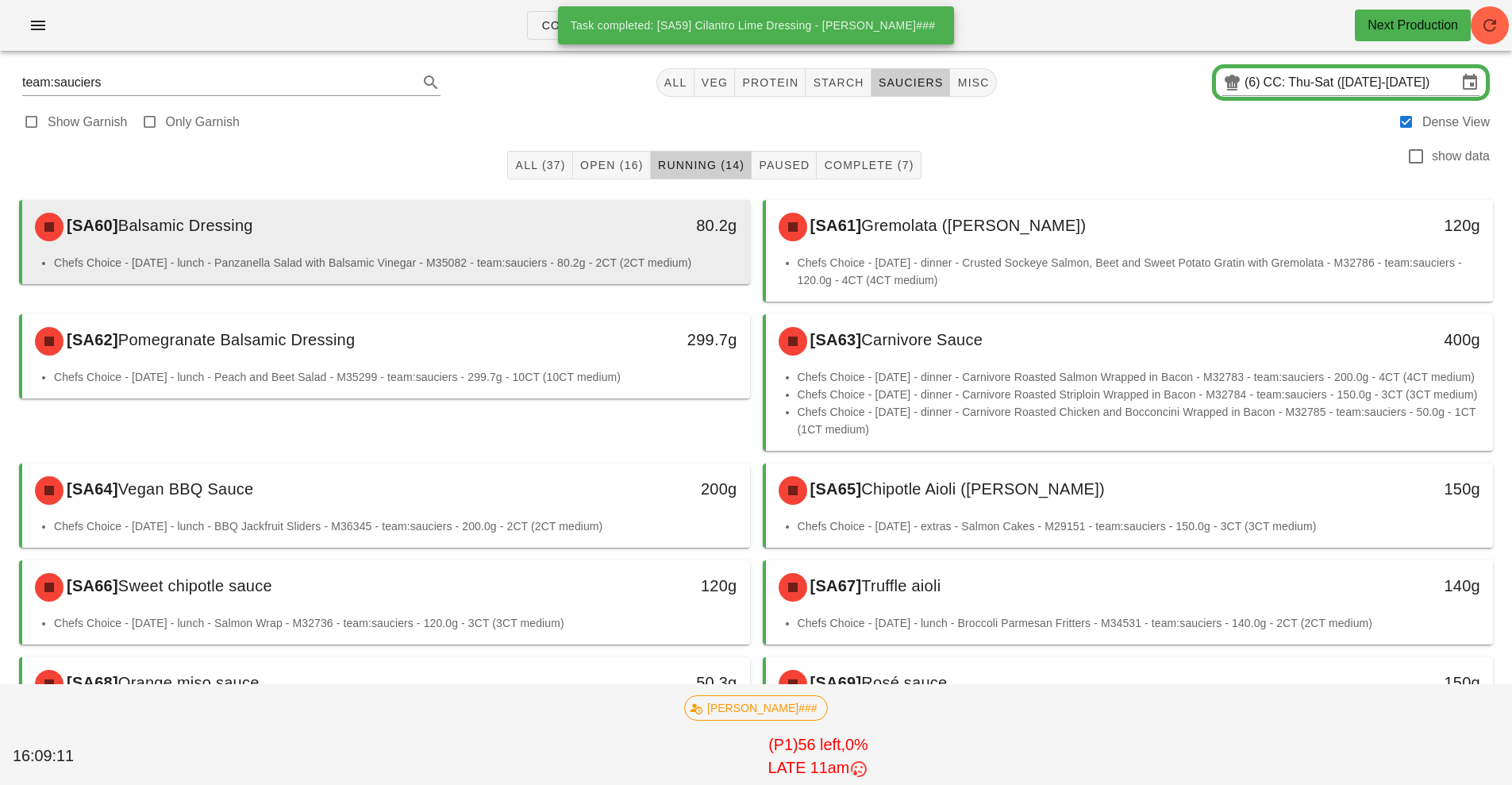
click at [506, 248] on div "[SA60] Balsamic Dressing" at bounding box center [296, 227] width 541 height 48
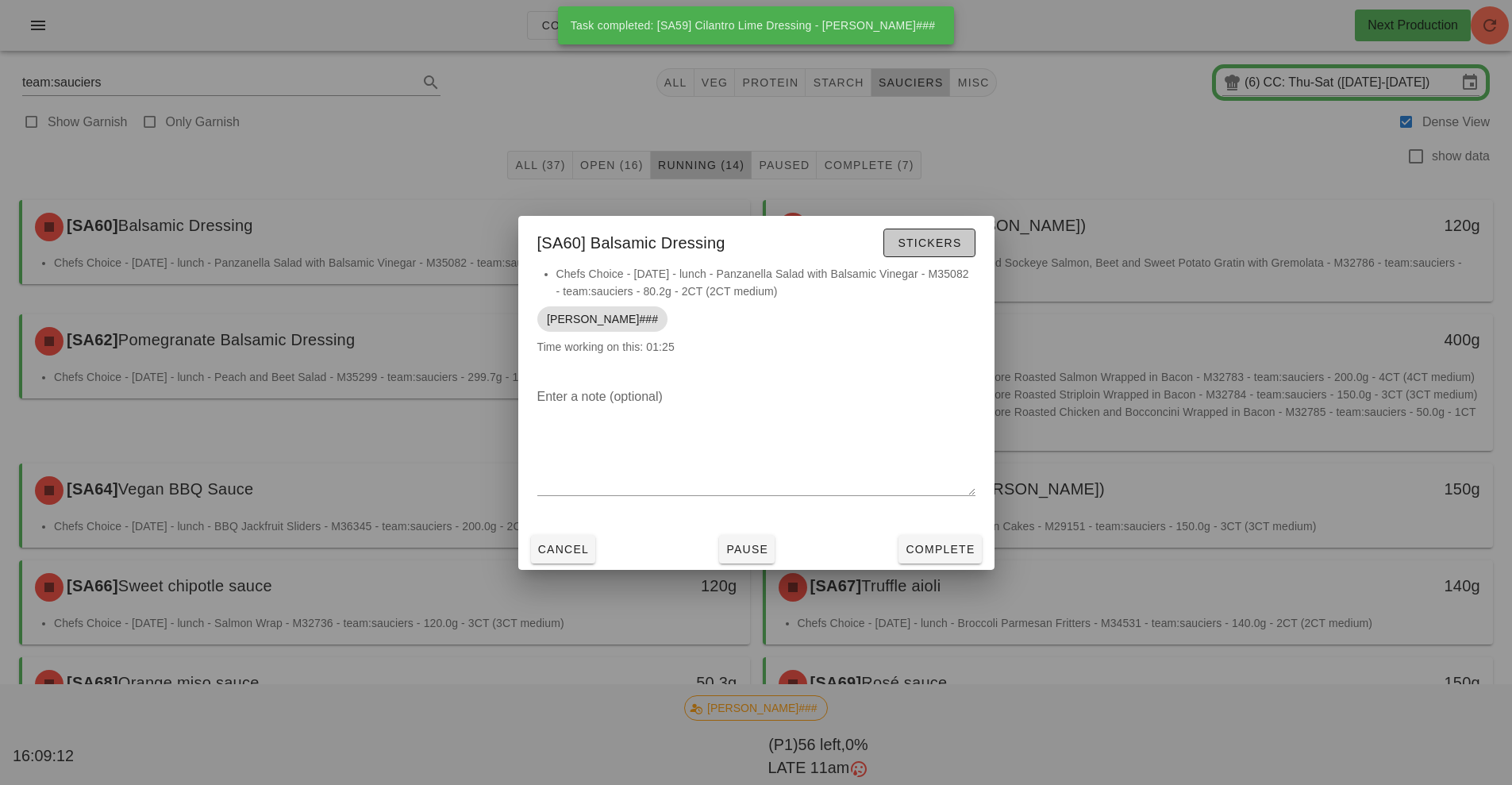
click at [936, 244] on span "Stickers" at bounding box center [929, 242] width 64 height 12
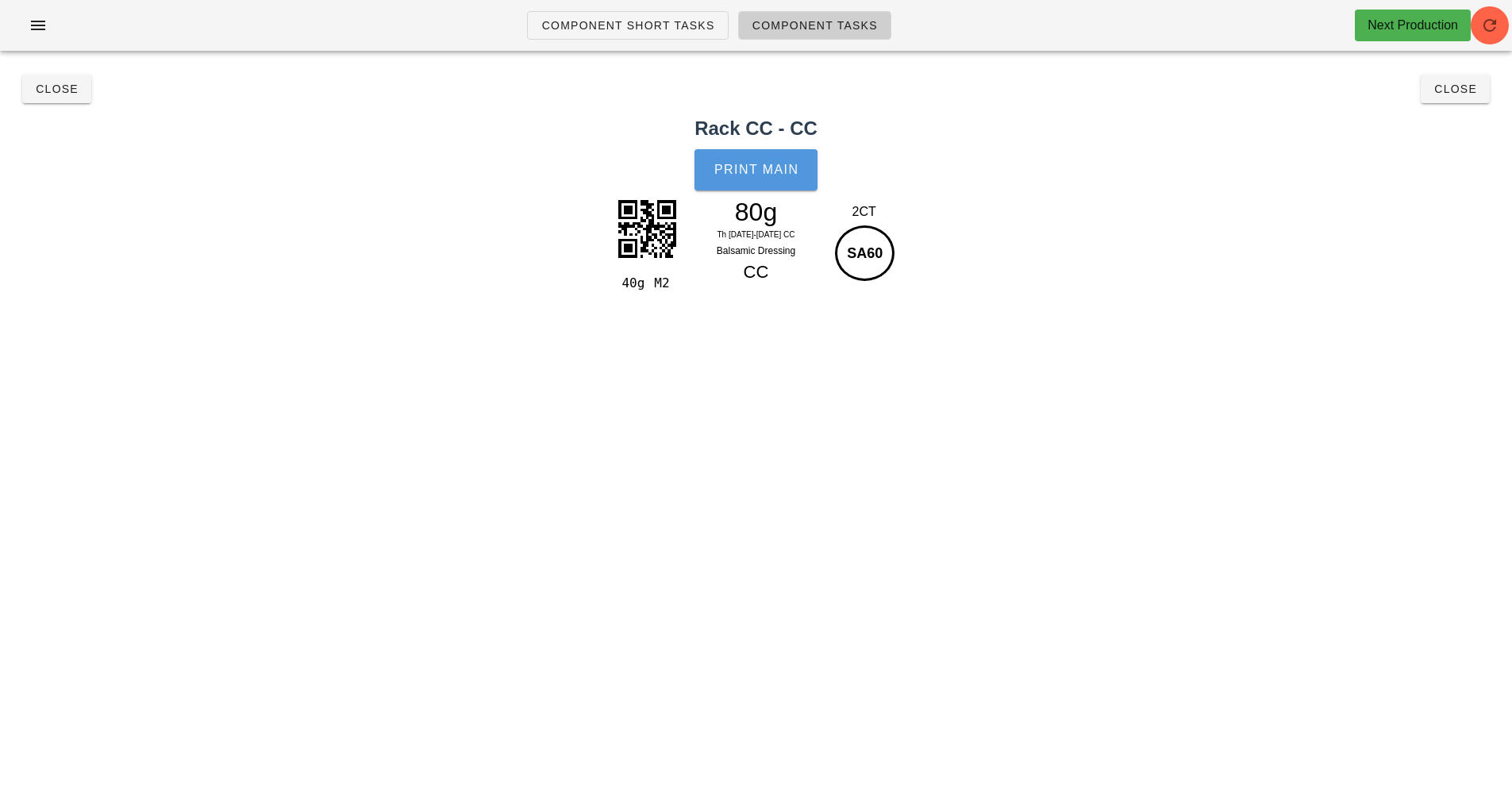
click at [781, 187] on button "Print Main" at bounding box center [755, 170] width 122 height 41
click at [52, 88] on span "Close" at bounding box center [57, 88] width 44 height 12
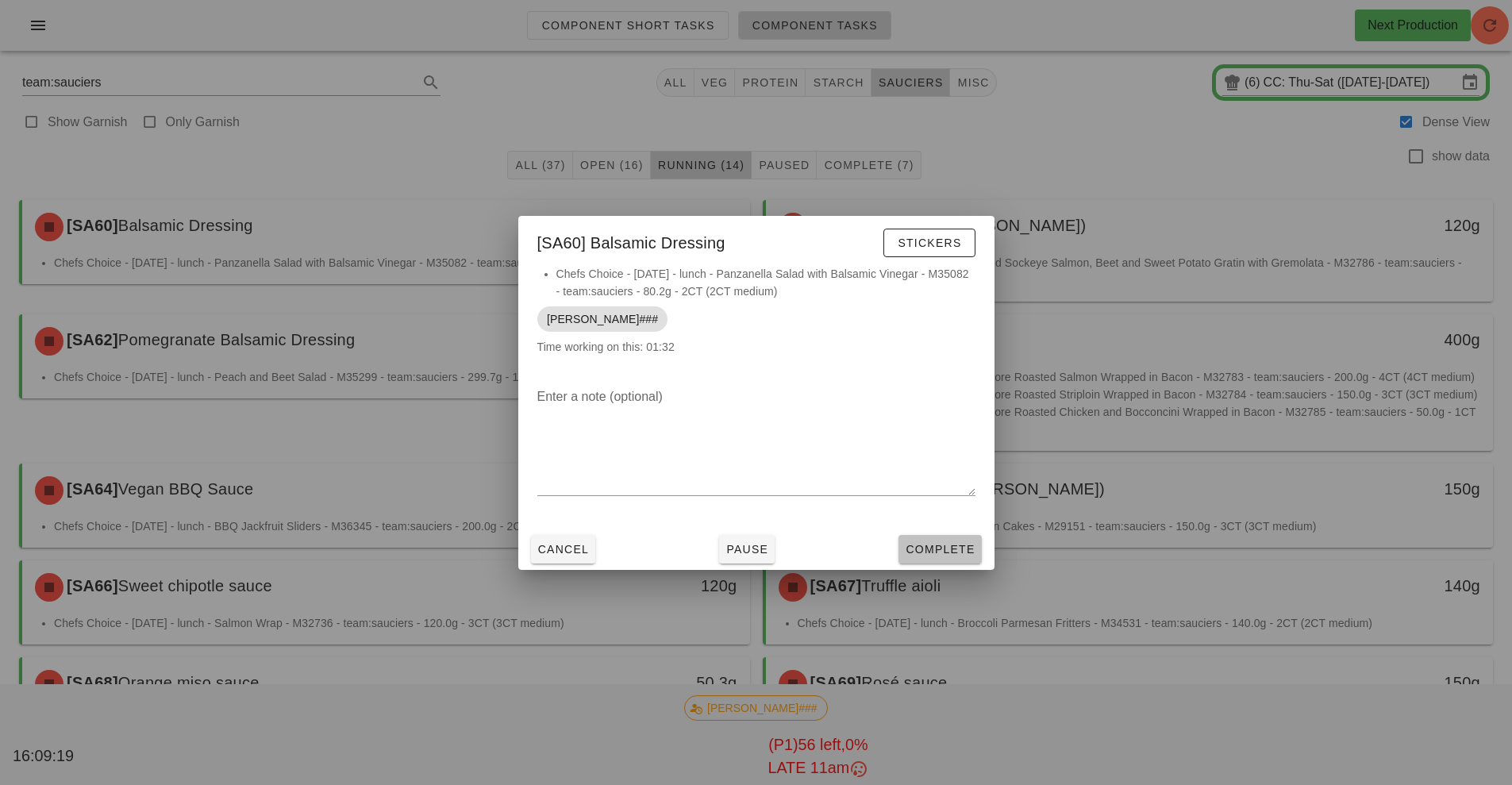
click at [937, 547] on span "Complete" at bounding box center [939, 549] width 70 height 12
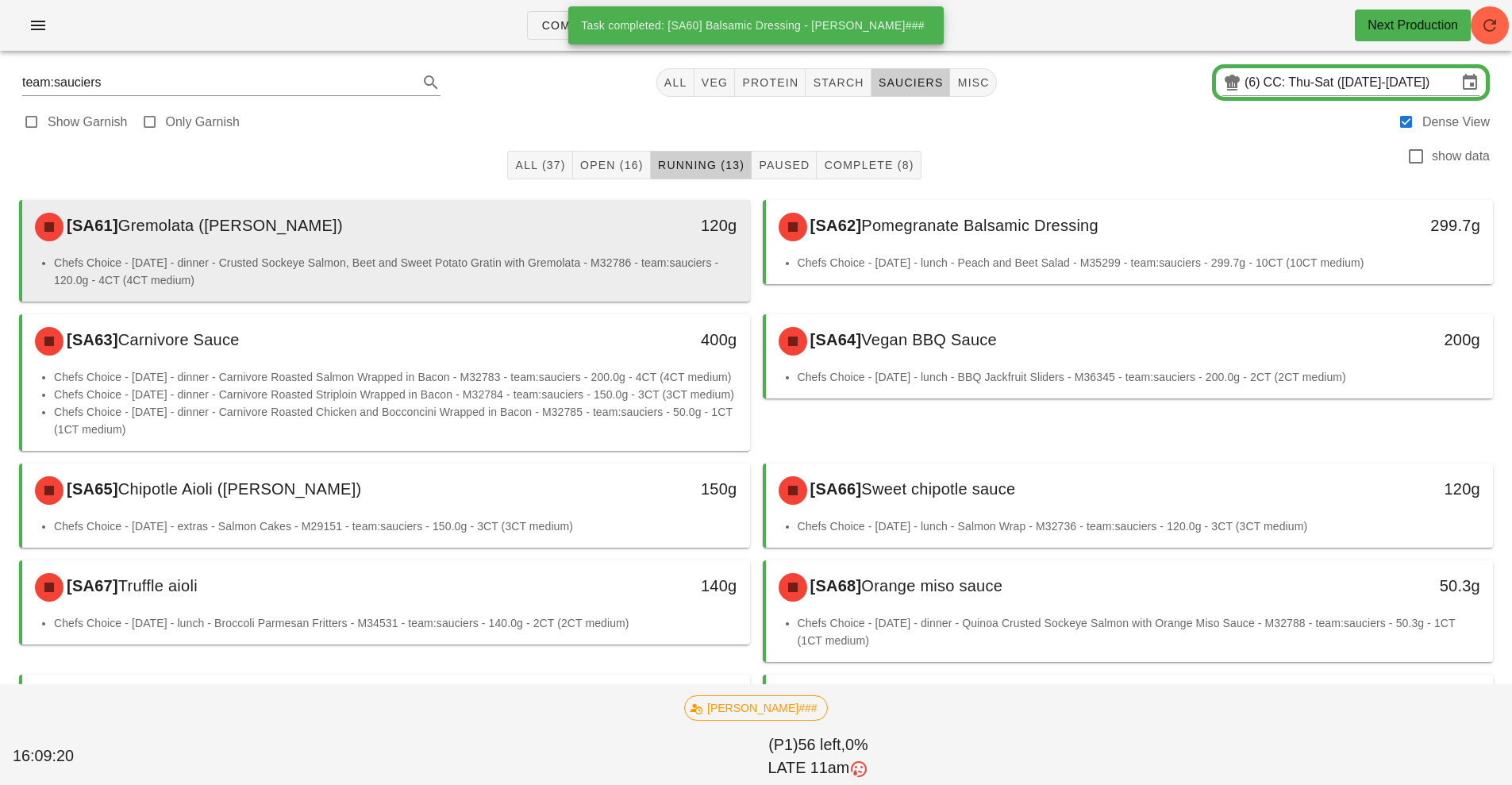
click at [524, 250] on div "[SA61] Gremolata ([PERSON_NAME])" at bounding box center [296, 227] width 541 height 48
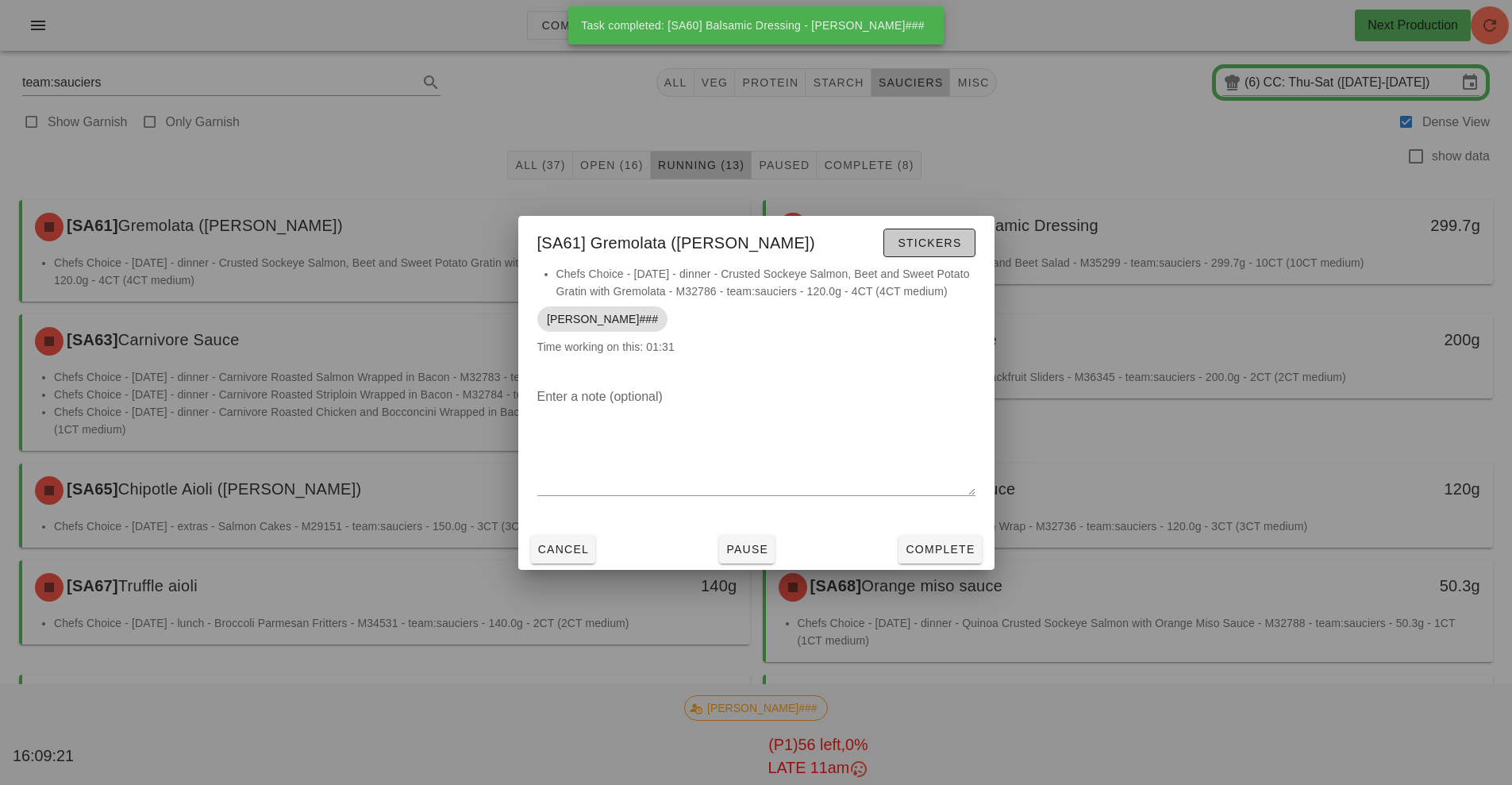
click at [933, 241] on span "Stickers" at bounding box center [929, 242] width 64 height 12
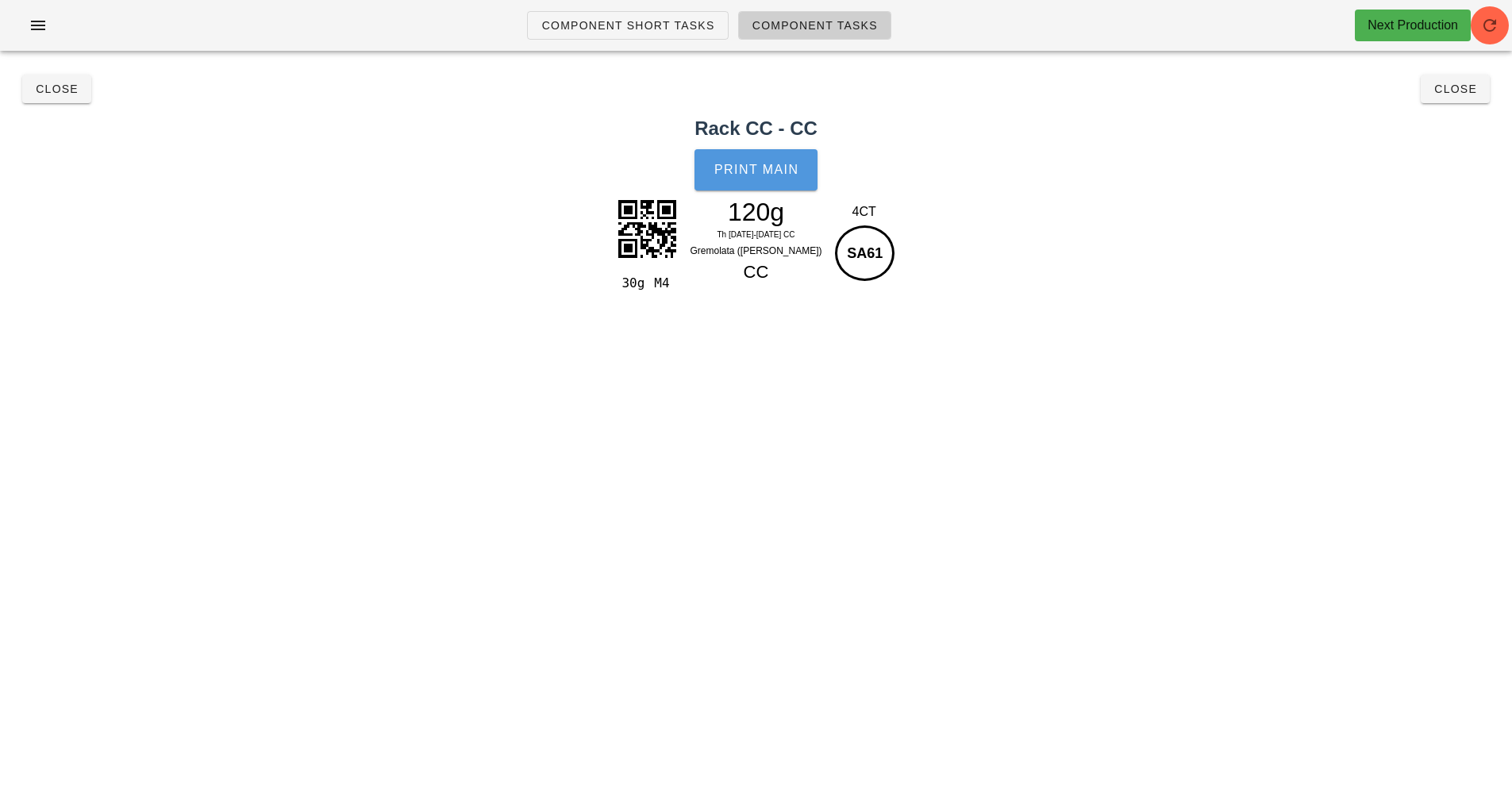
click at [755, 180] on button "Print Main" at bounding box center [755, 170] width 122 height 41
click at [53, 98] on button "Close" at bounding box center [57, 89] width 69 height 29
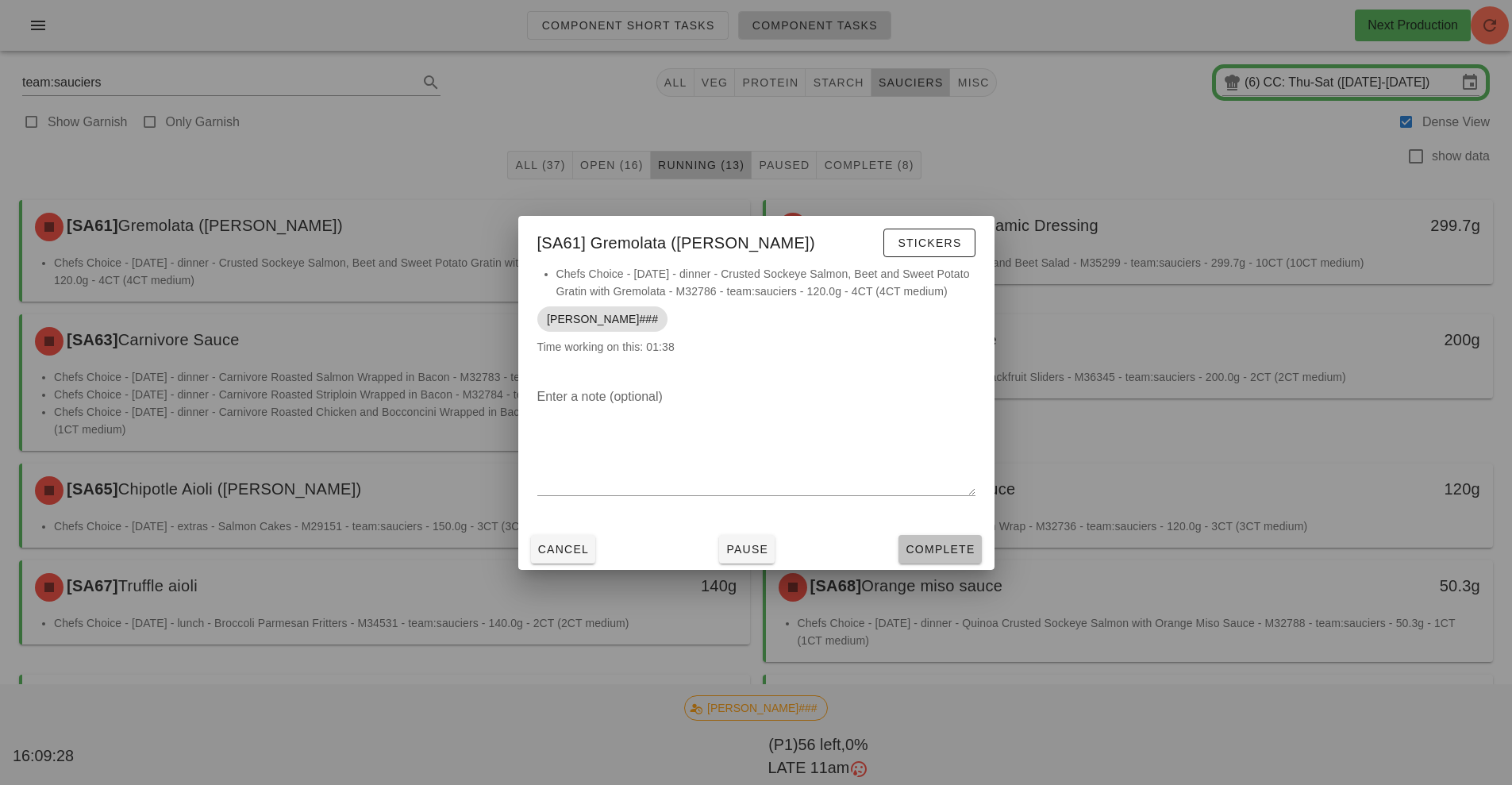
click at [932, 552] on span "Complete" at bounding box center [939, 549] width 70 height 12
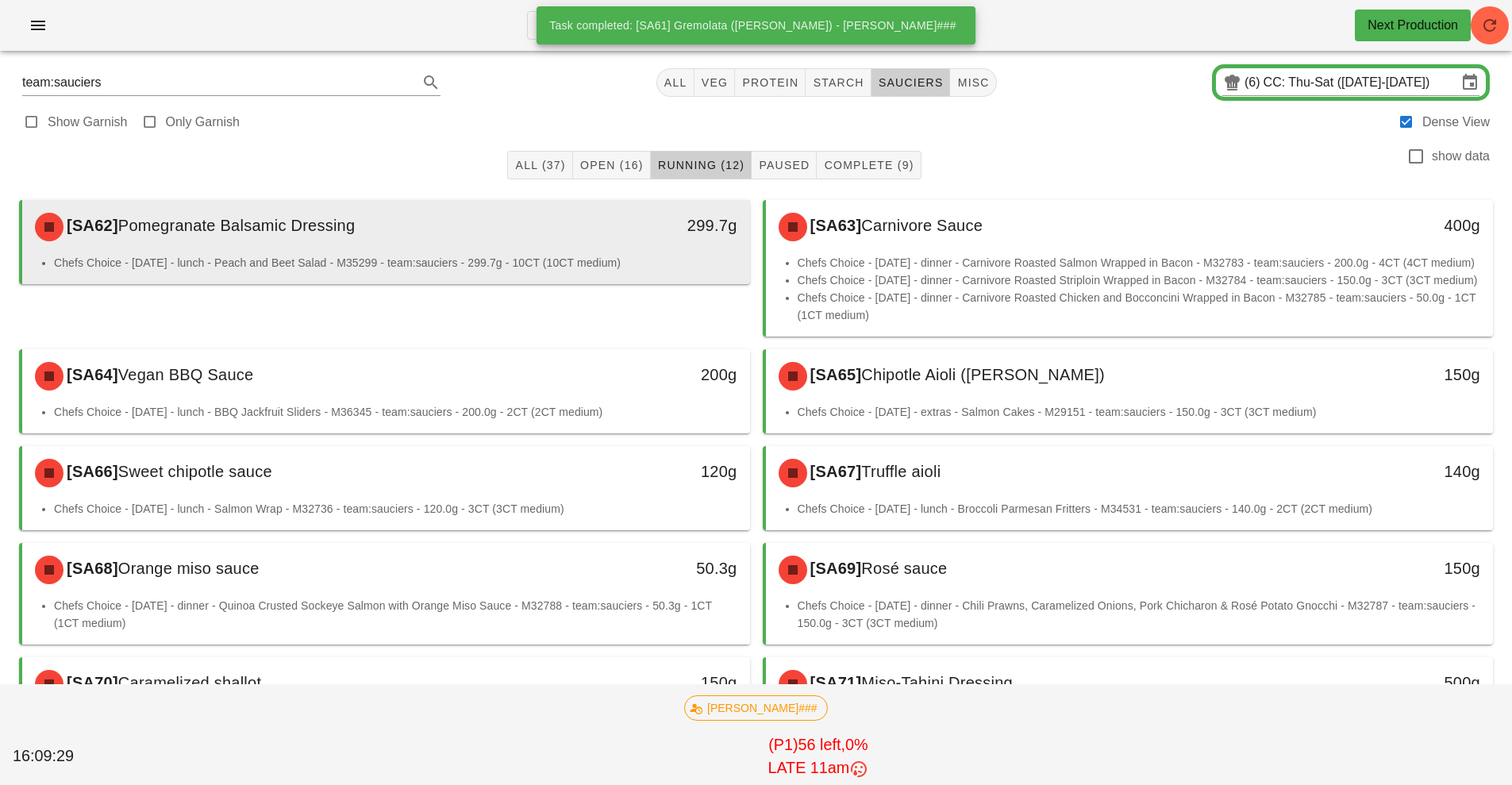
click at [591, 241] on div "299.7g" at bounding box center [656, 227] width 180 height 48
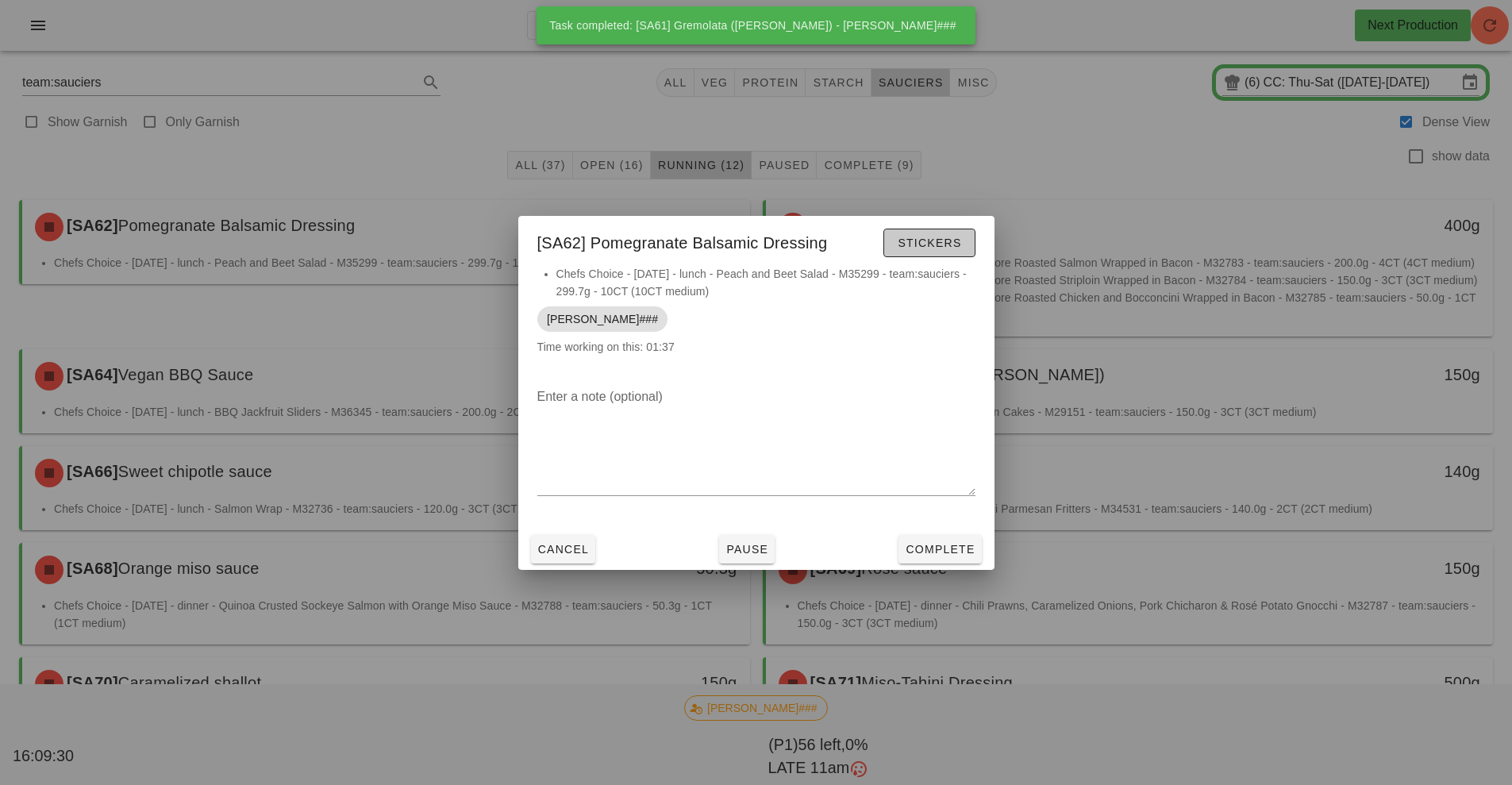
click at [953, 238] on span "Stickers" at bounding box center [929, 242] width 64 height 12
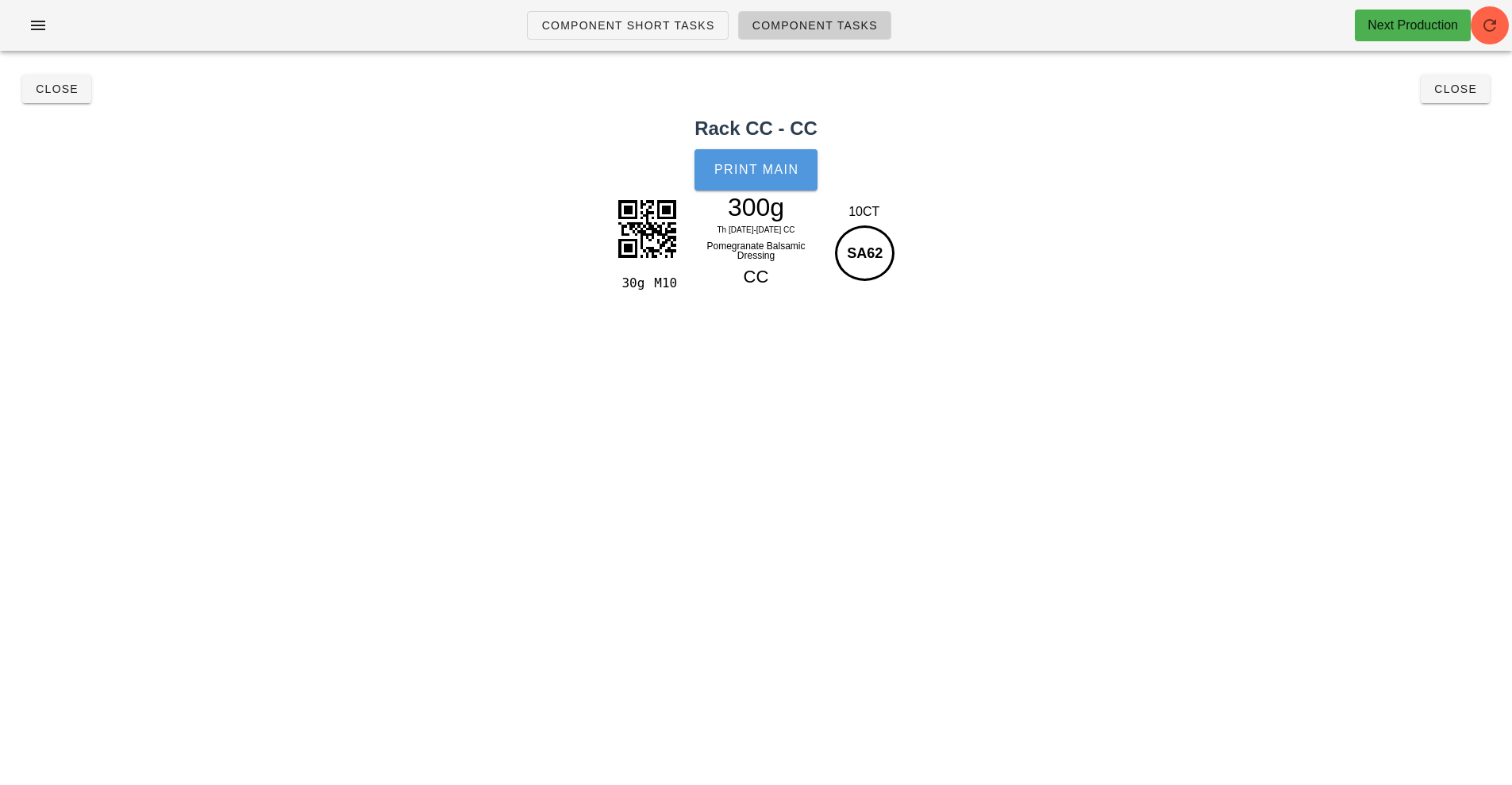
click at [758, 169] on span "Print Main" at bounding box center [756, 169] width 85 height 14
click at [50, 99] on button "Close" at bounding box center [57, 89] width 69 height 29
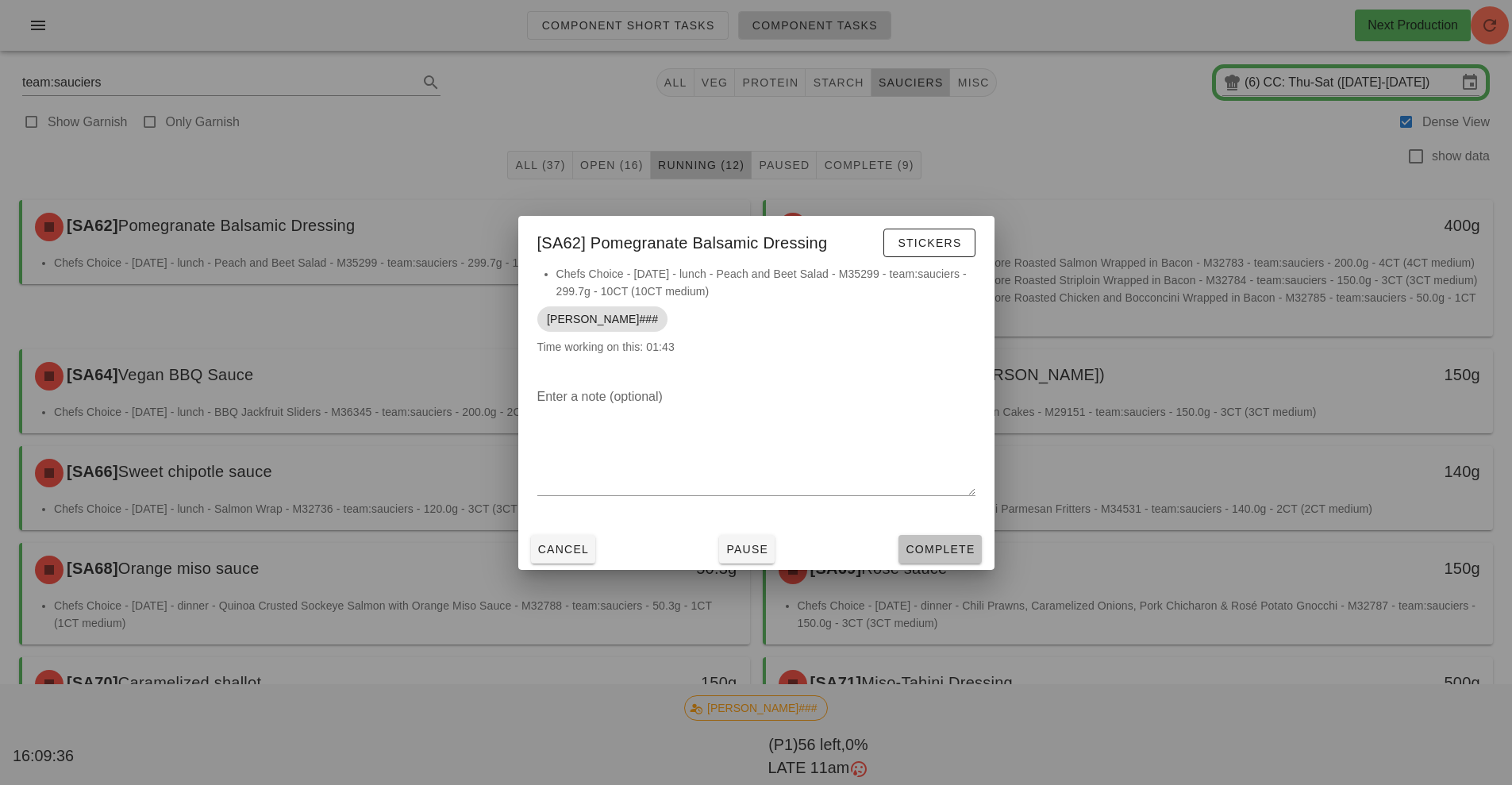
click at [935, 535] on button "Complete" at bounding box center [939, 549] width 82 height 29
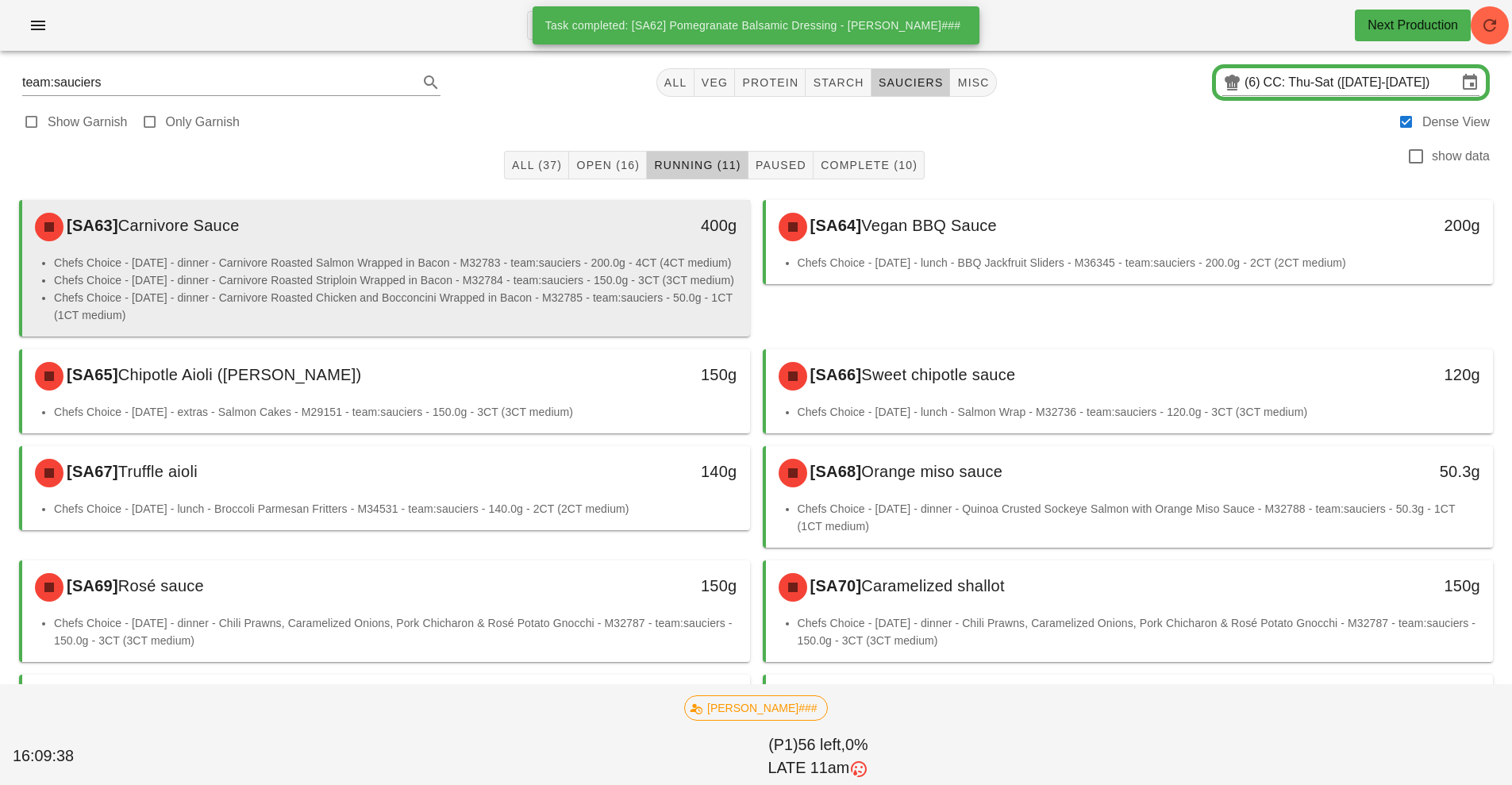
click at [513, 263] on li "Chefs Choice - [DATE] - dinner - Carnivore Roasted Salmon Wrapped in Bacon - M3…" at bounding box center [396, 262] width 684 height 17
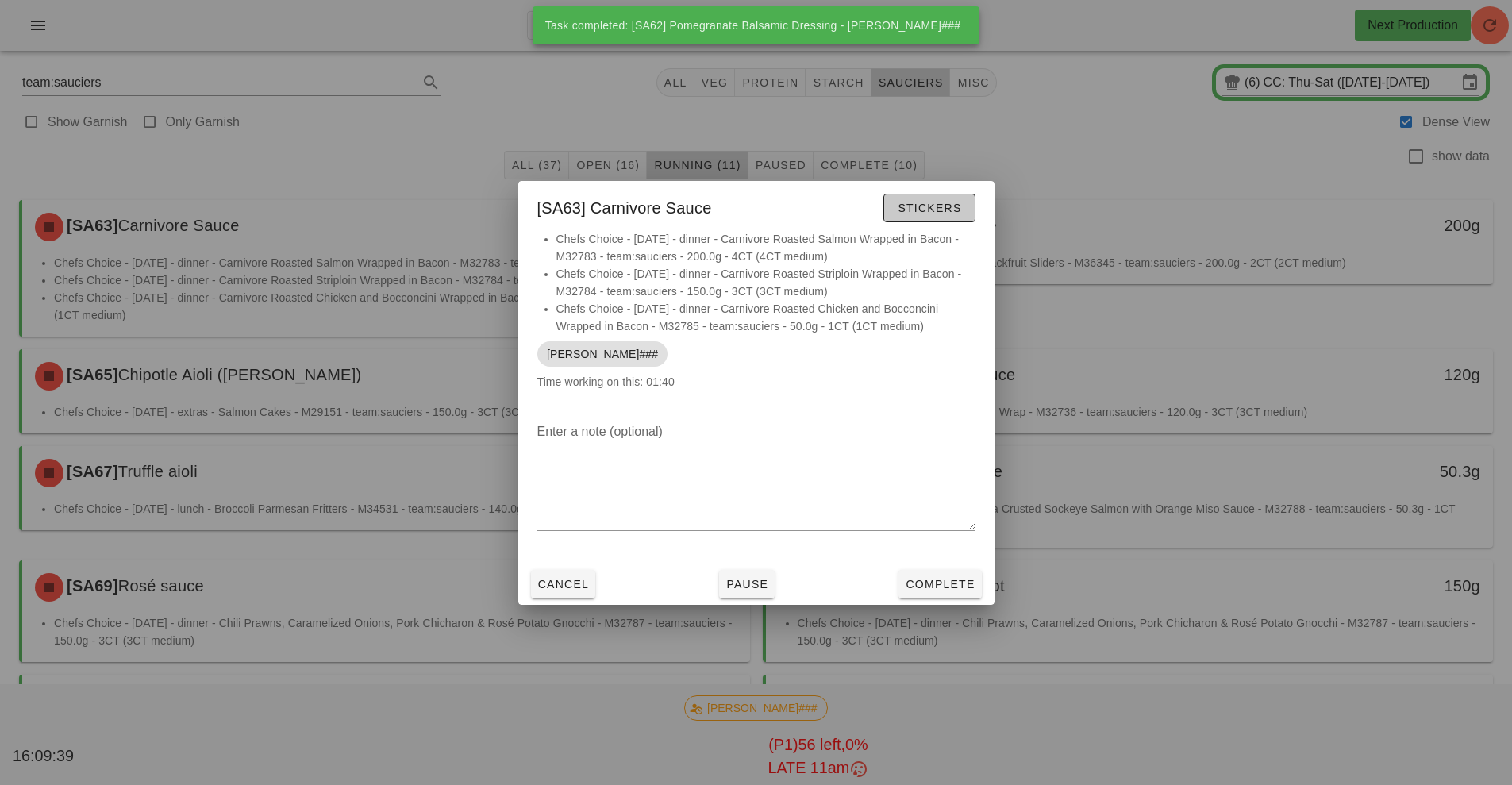
click at [937, 209] on span "Stickers" at bounding box center [929, 207] width 64 height 12
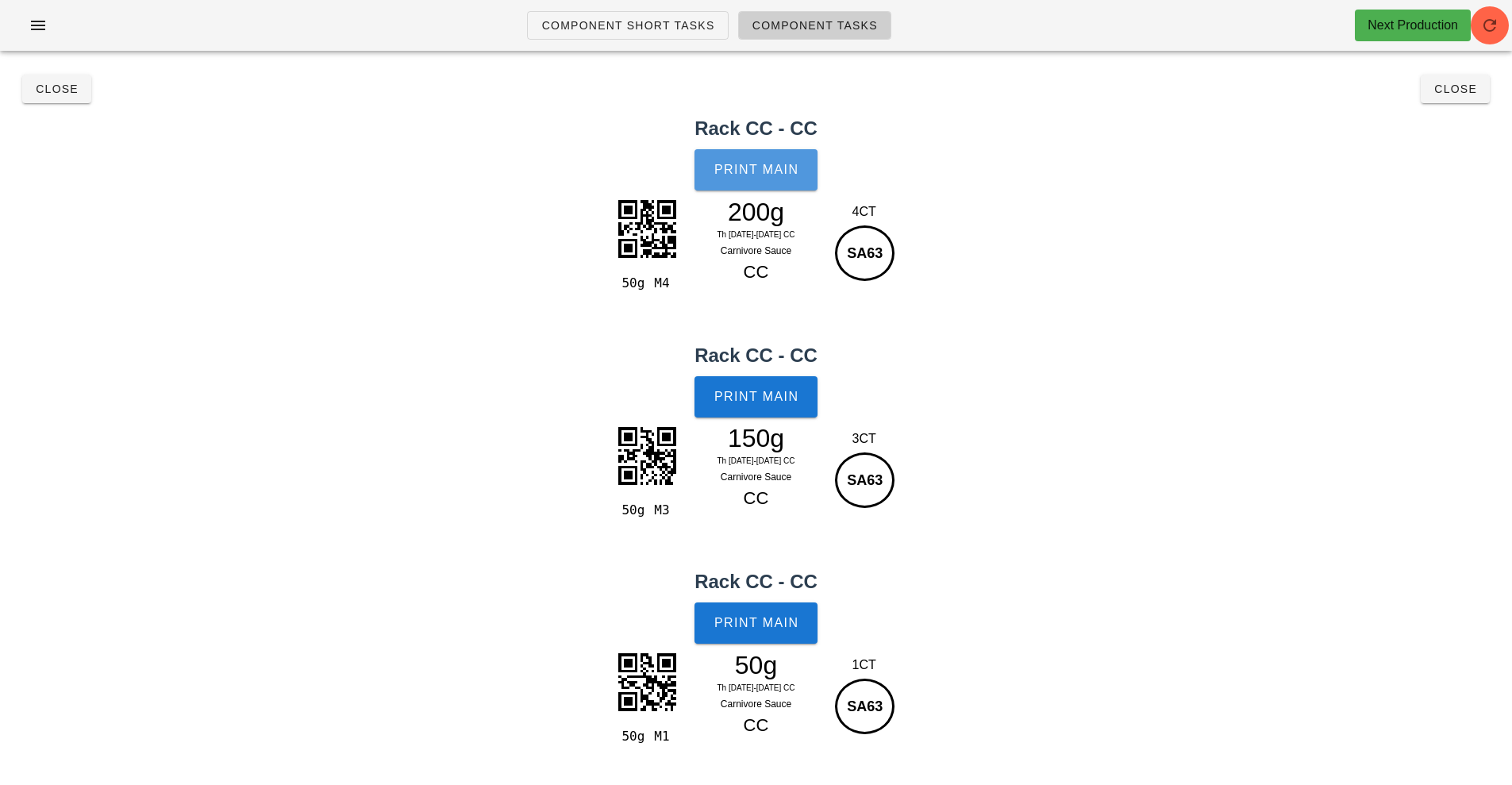
click at [758, 159] on button "Print Main" at bounding box center [755, 170] width 122 height 41
click at [65, 77] on button "Close" at bounding box center [57, 89] width 69 height 29
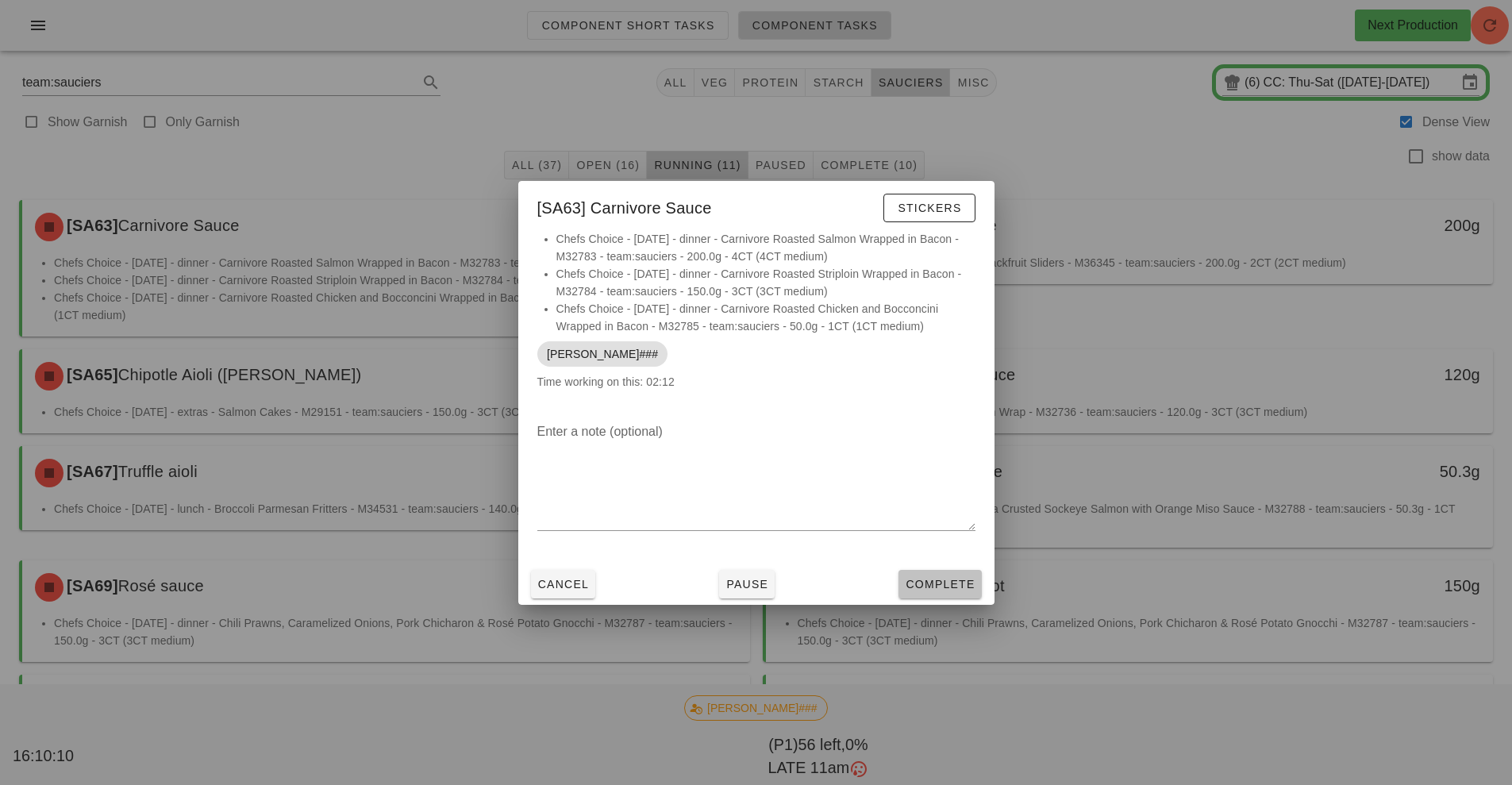
click at [935, 571] on button "Complete" at bounding box center [939, 584] width 82 height 29
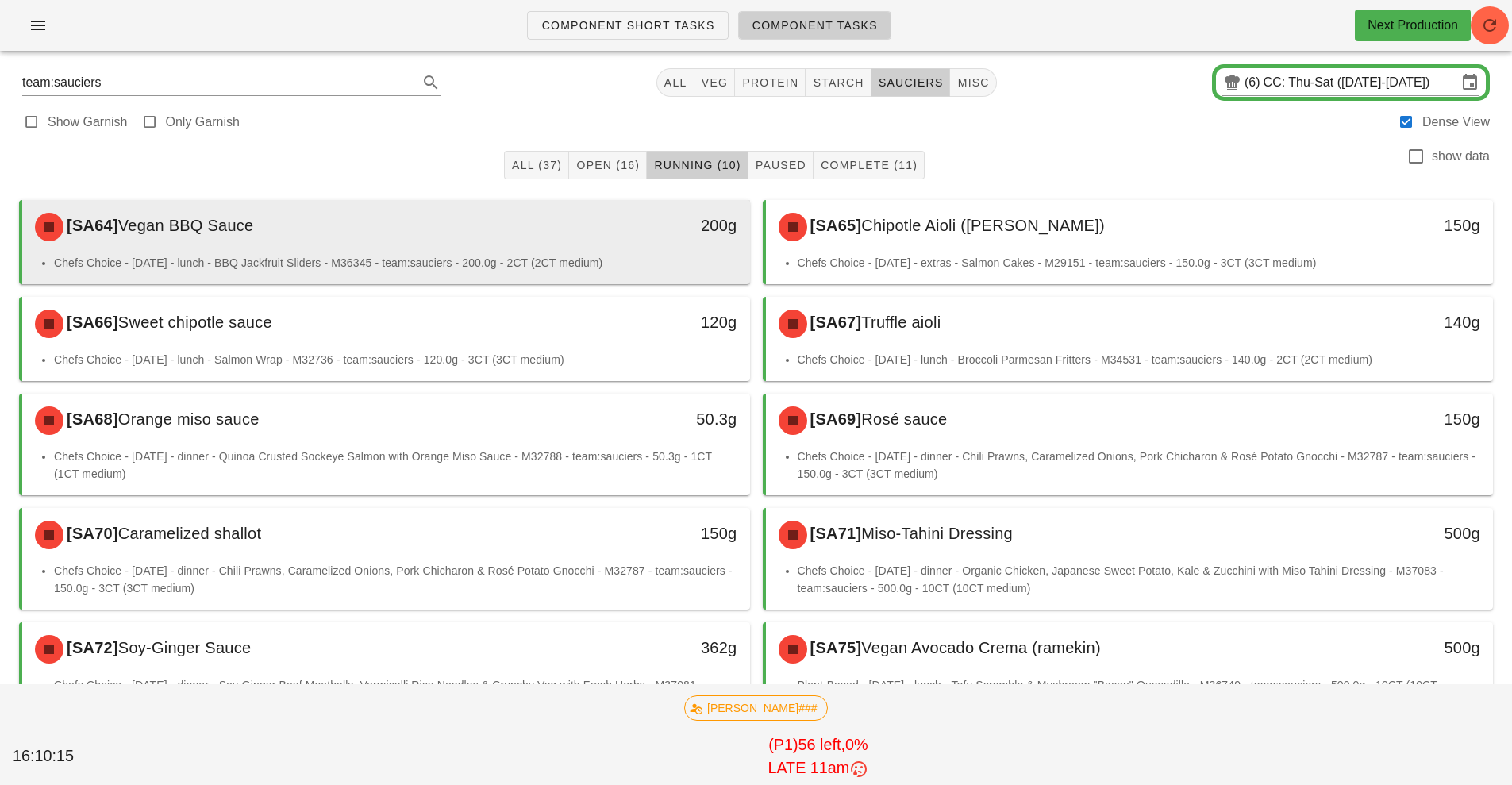
click at [681, 258] on li "Chefs Choice - [DATE] - lunch - BBQ Jackfruit Sliders - M36345 - team:sauciers …" at bounding box center [396, 262] width 684 height 17
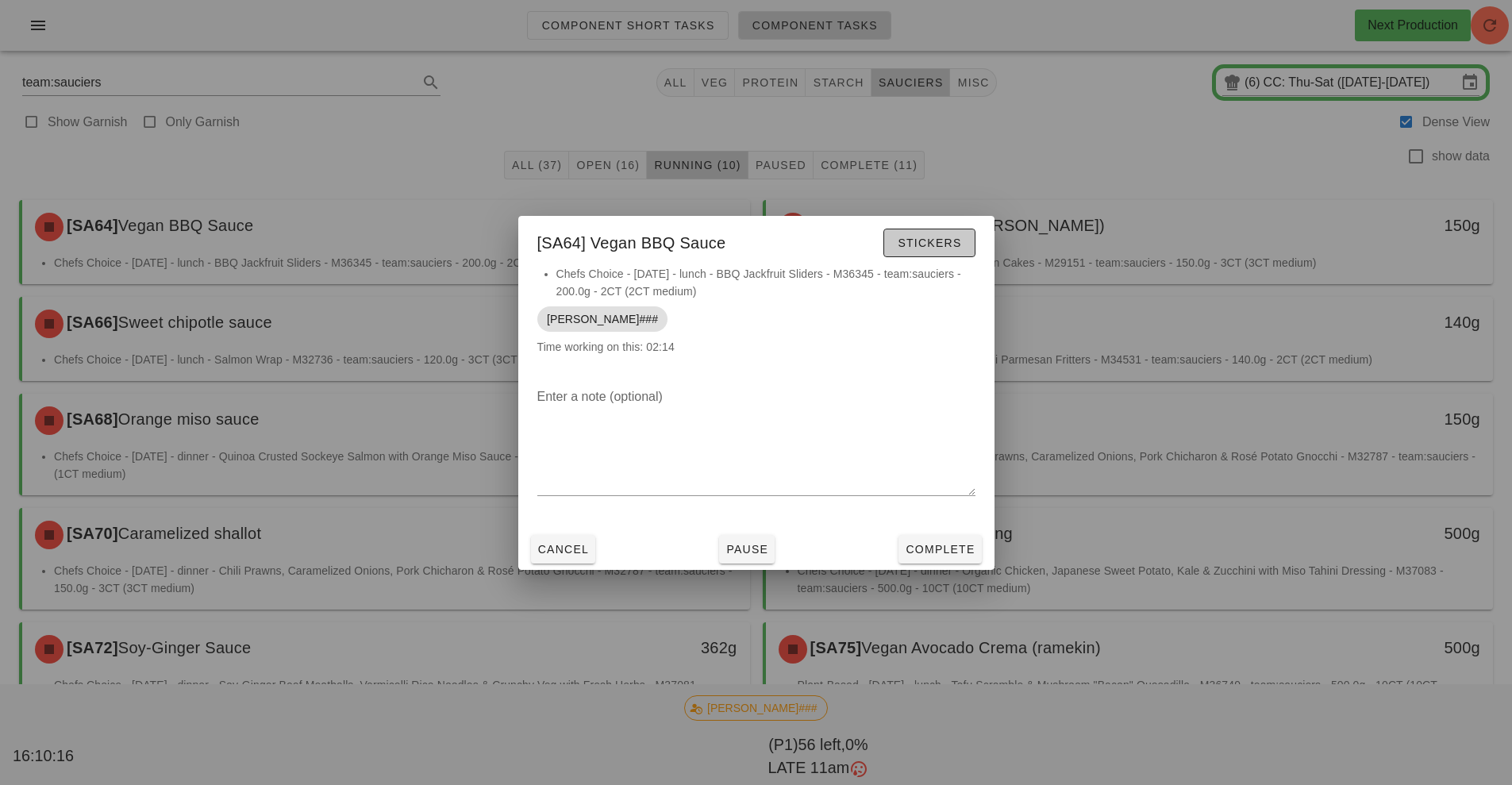
click at [942, 242] on span "Stickers" at bounding box center [929, 242] width 64 height 12
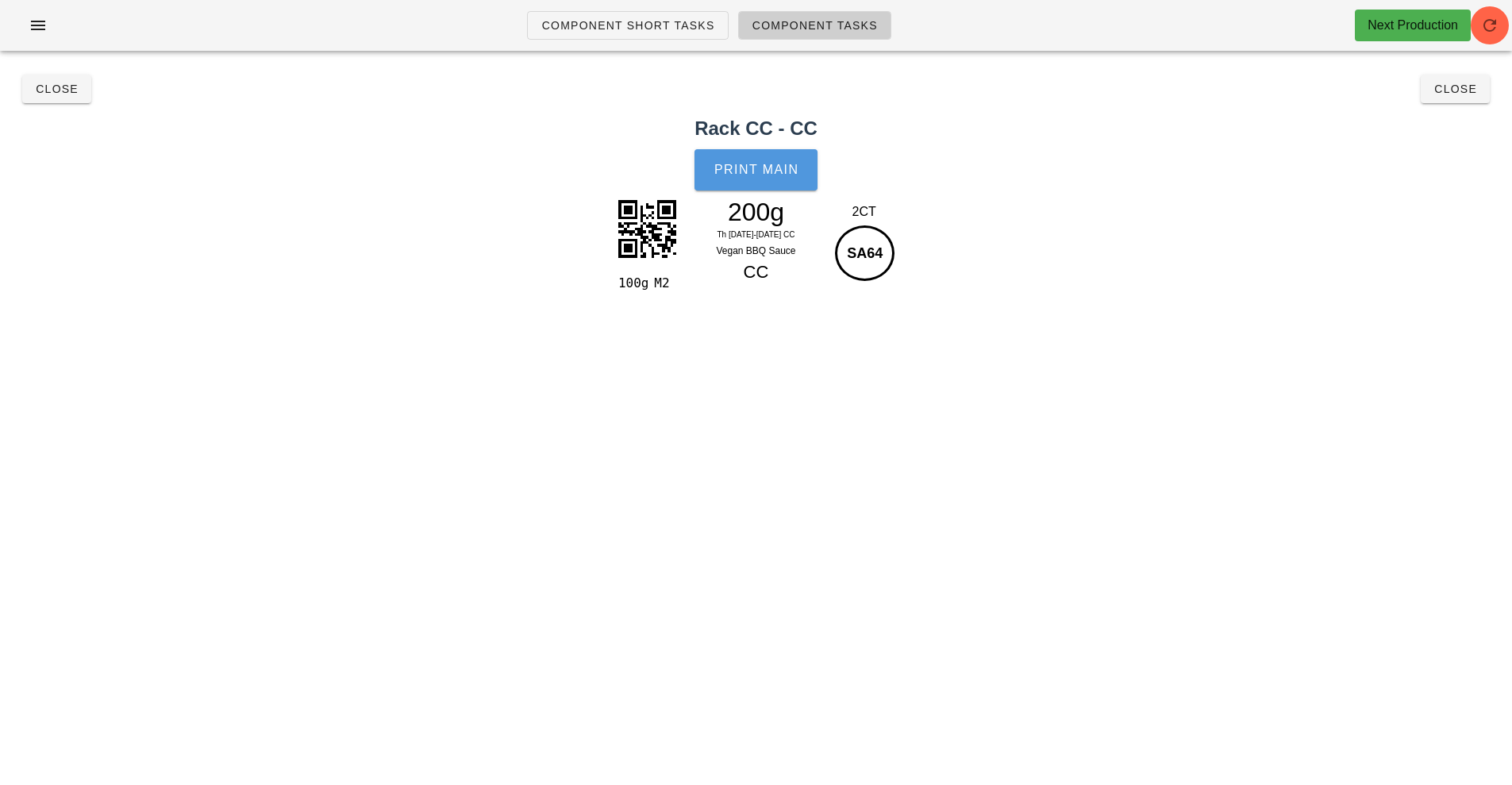
click at [774, 186] on button "Print Main" at bounding box center [755, 170] width 122 height 41
click at [53, 103] on button "Close" at bounding box center [57, 89] width 69 height 29
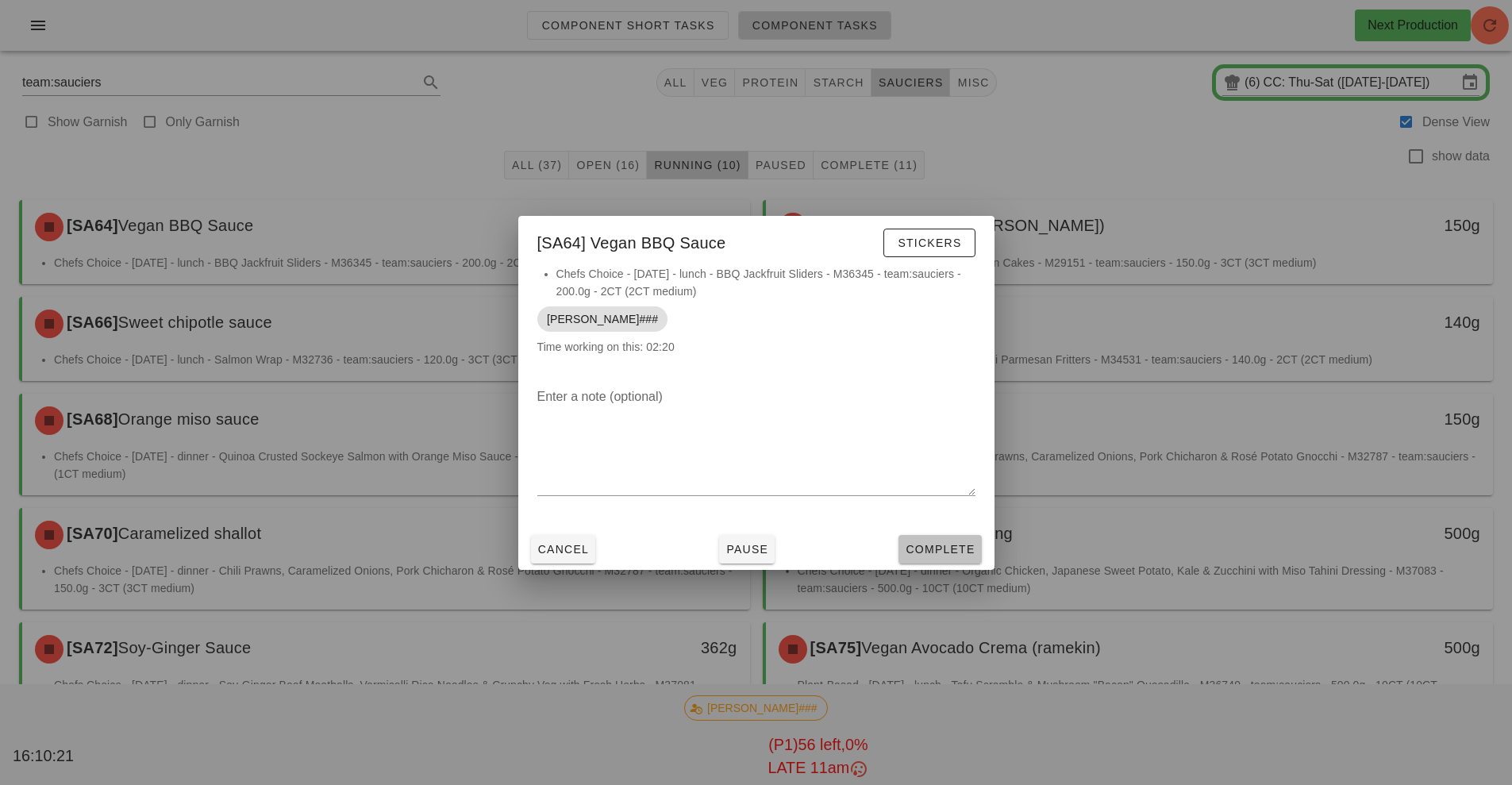
click at [936, 562] on button "Complete" at bounding box center [939, 549] width 82 height 29
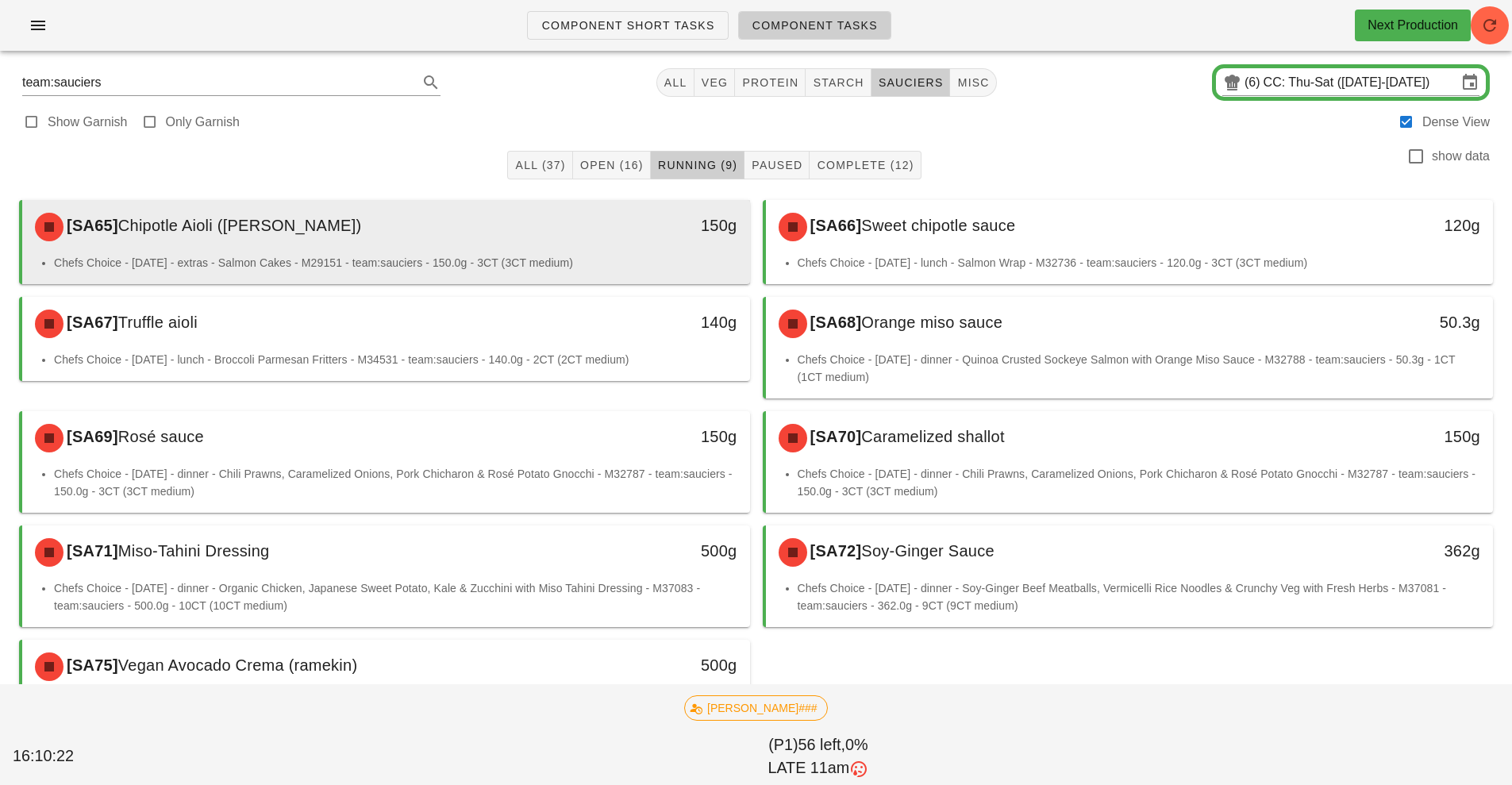
click at [583, 257] on li "Chefs Choice - [DATE] - extras - Salmon Cakes - M29151 - team:sauciers - 150.0g…" at bounding box center [396, 262] width 684 height 17
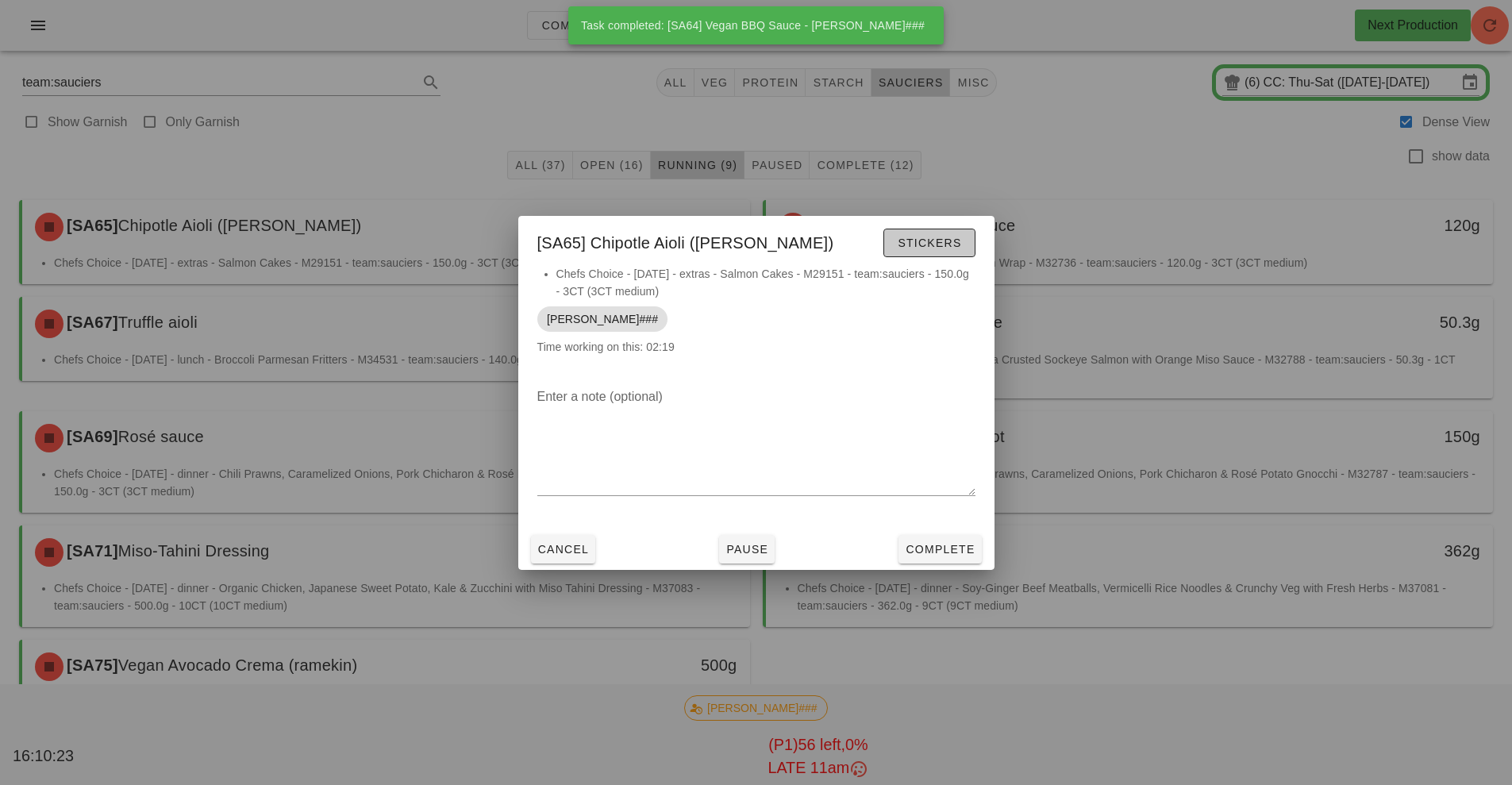
click at [926, 244] on span "Stickers" at bounding box center [929, 242] width 64 height 12
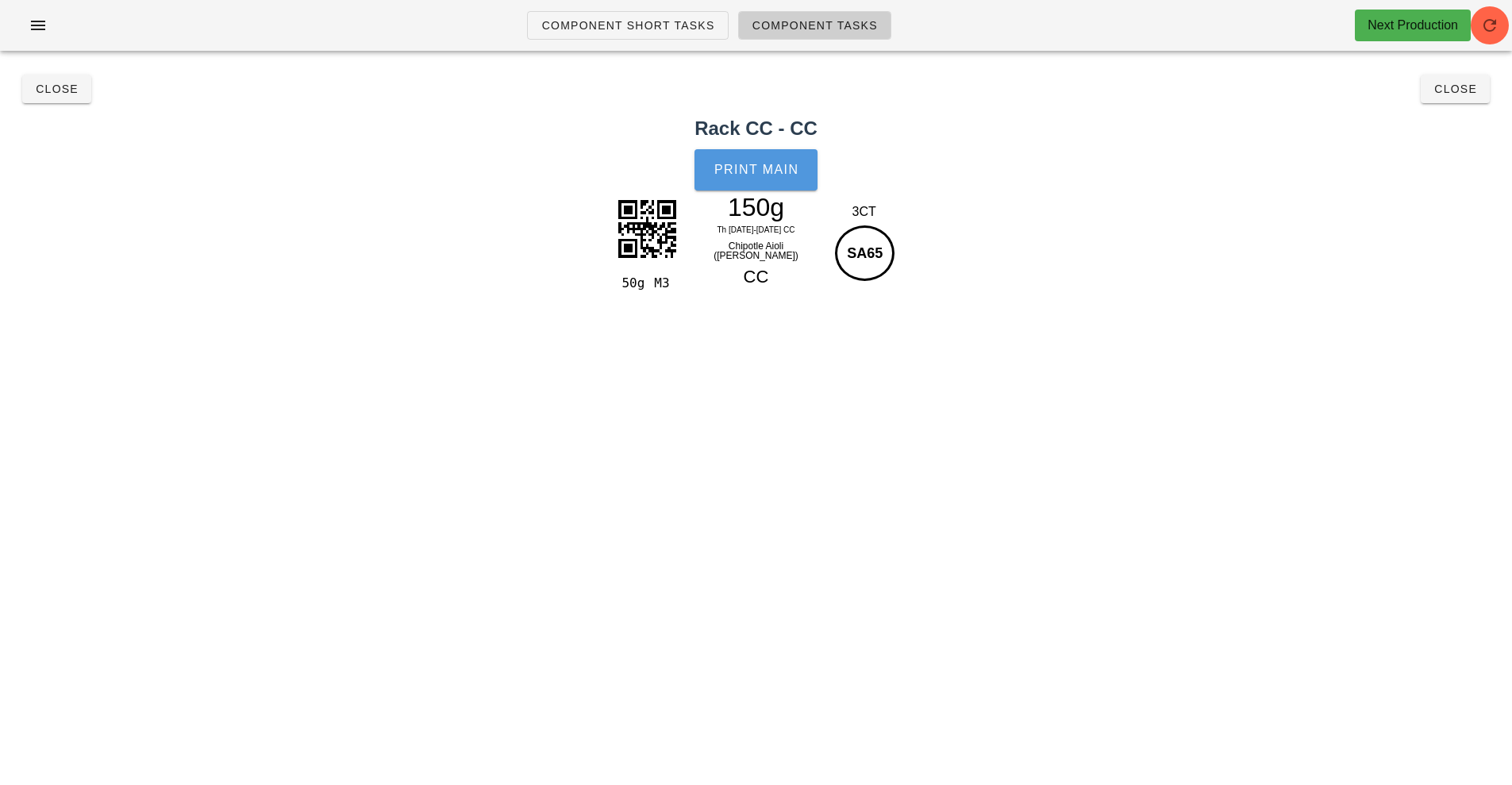
click at [750, 175] on span "Print Main" at bounding box center [756, 169] width 85 height 14
click at [58, 90] on span "Close" at bounding box center [57, 88] width 44 height 12
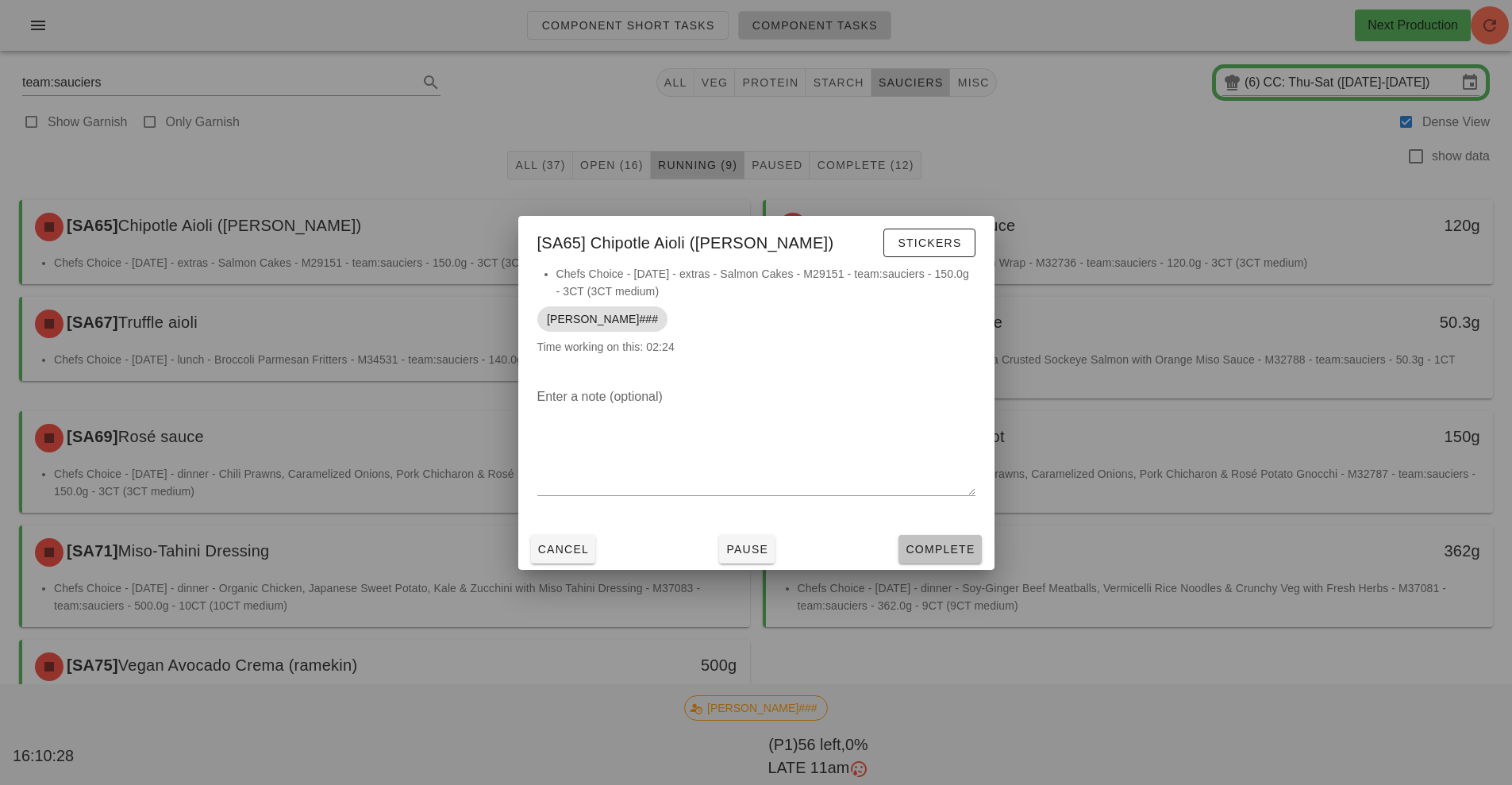
click at [943, 544] on span "Complete" at bounding box center [939, 549] width 70 height 12
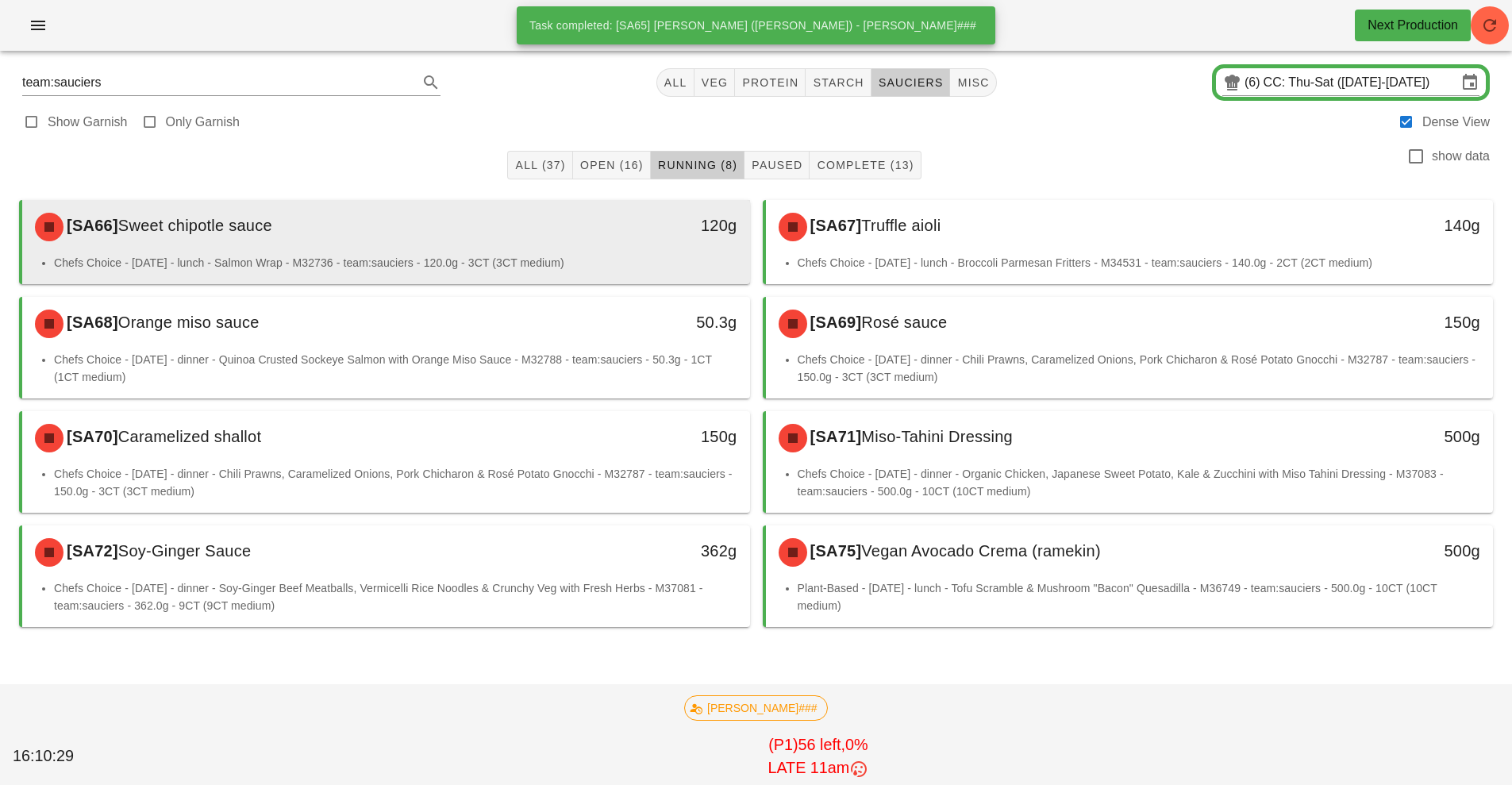
click at [525, 254] on li "Chefs Choice - [DATE] - lunch - Salmon Wrap - M32736 - team:sauciers - 120.0g -…" at bounding box center [396, 262] width 684 height 17
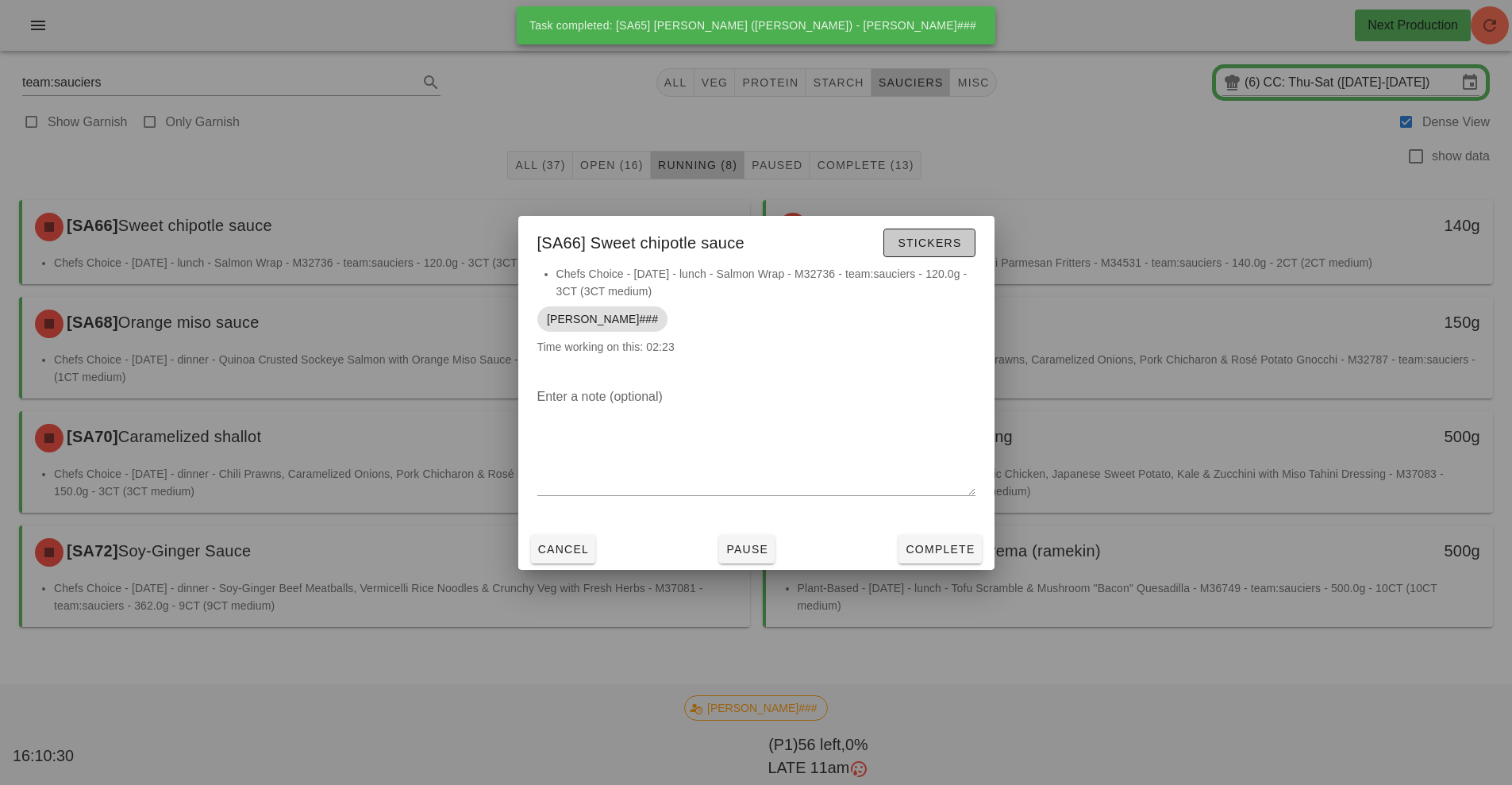
click at [942, 240] on span "Stickers" at bounding box center [929, 242] width 64 height 12
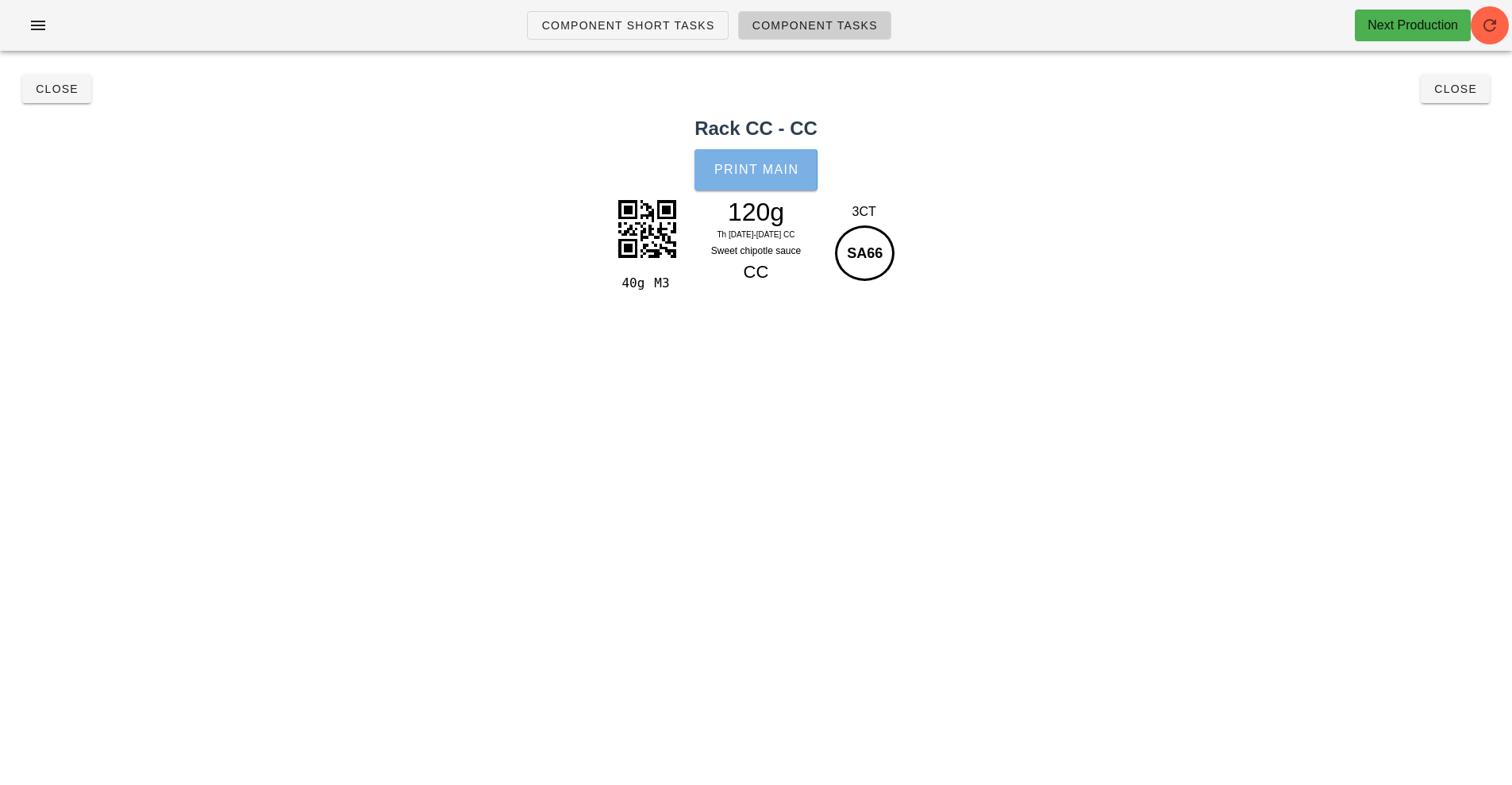
click at [765, 180] on button "Print Main" at bounding box center [755, 170] width 122 height 41
click at [58, 91] on span "Close" at bounding box center [57, 88] width 44 height 12
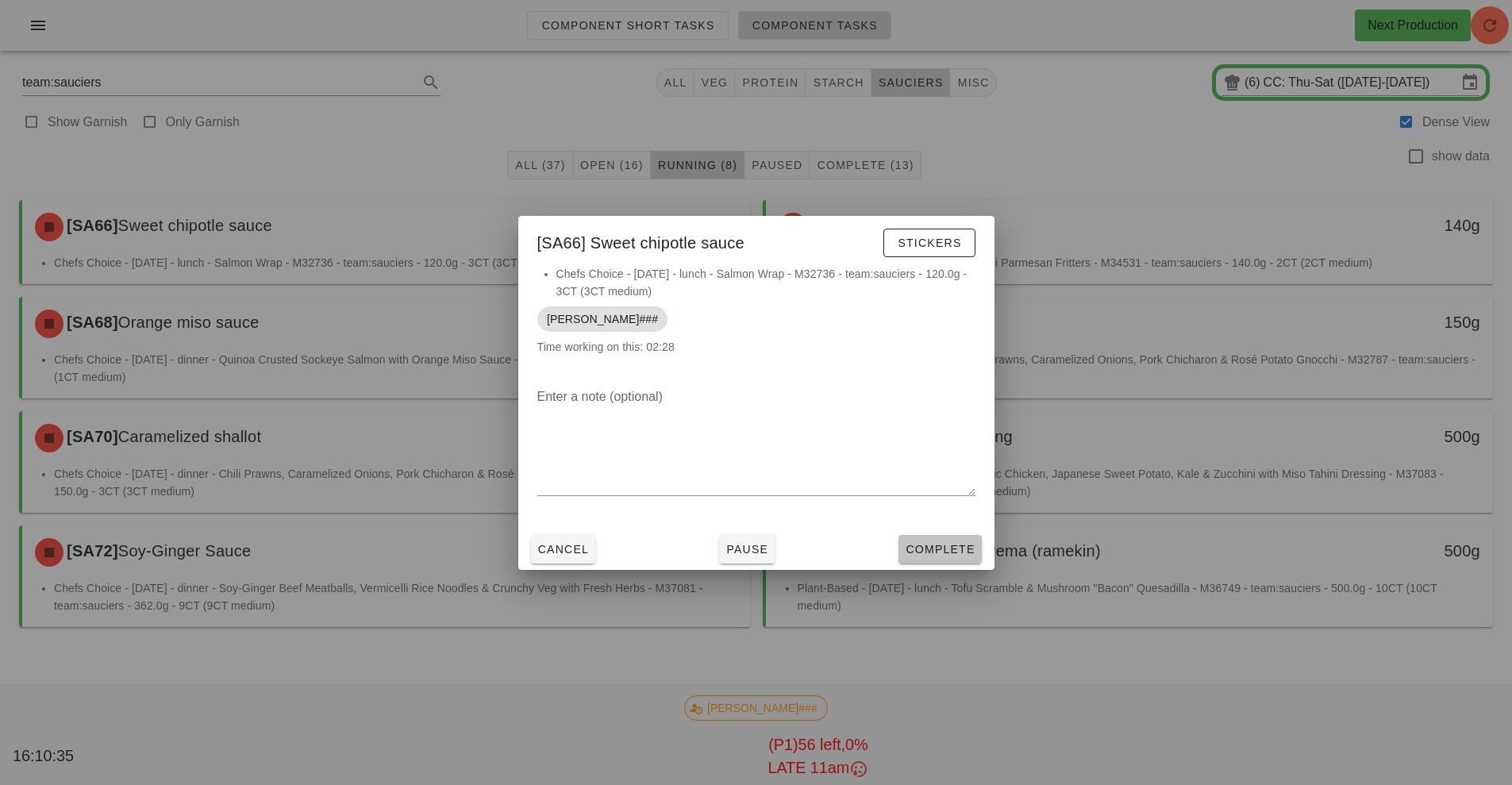
click at [944, 548] on span "Complete" at bounding box center [939, 549] width 70 height 12
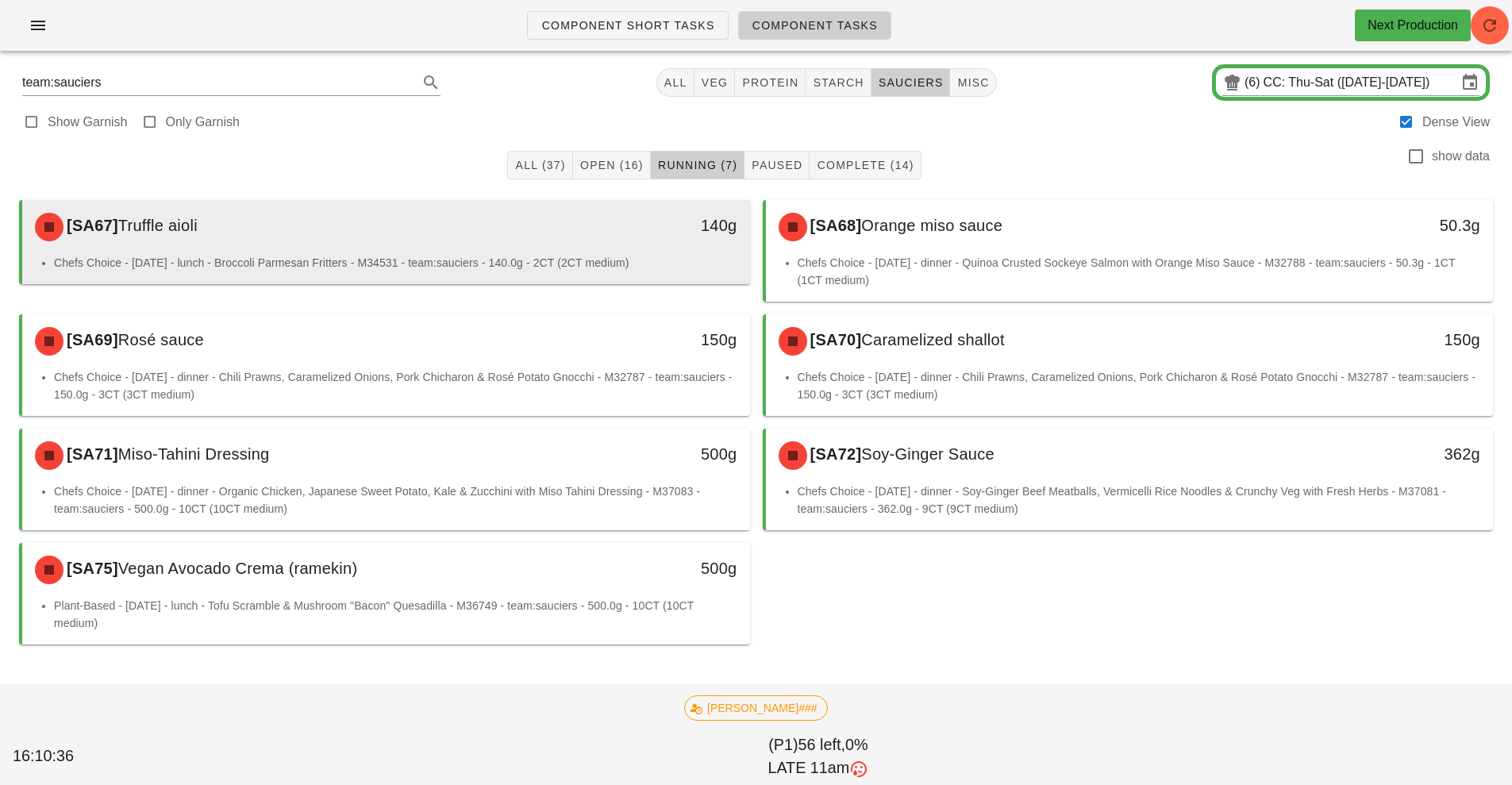
click at [563, 249] on div "[SA67] Truffle aioli" at bounding box center [296, 227] width 541 height 48
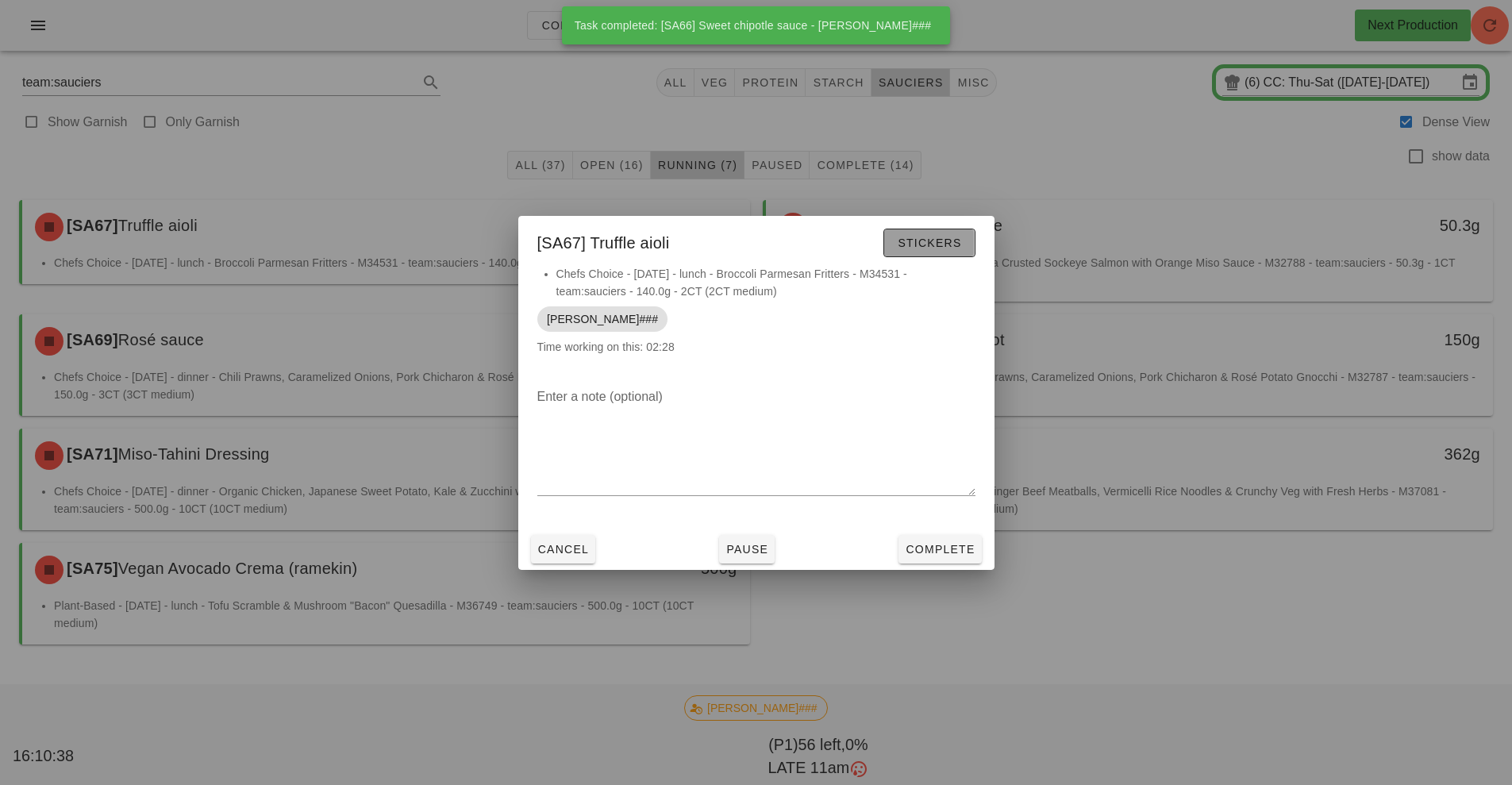
click at [895, 244] on button "Stickers" at bounding box center [929, 242] width 91 height 29
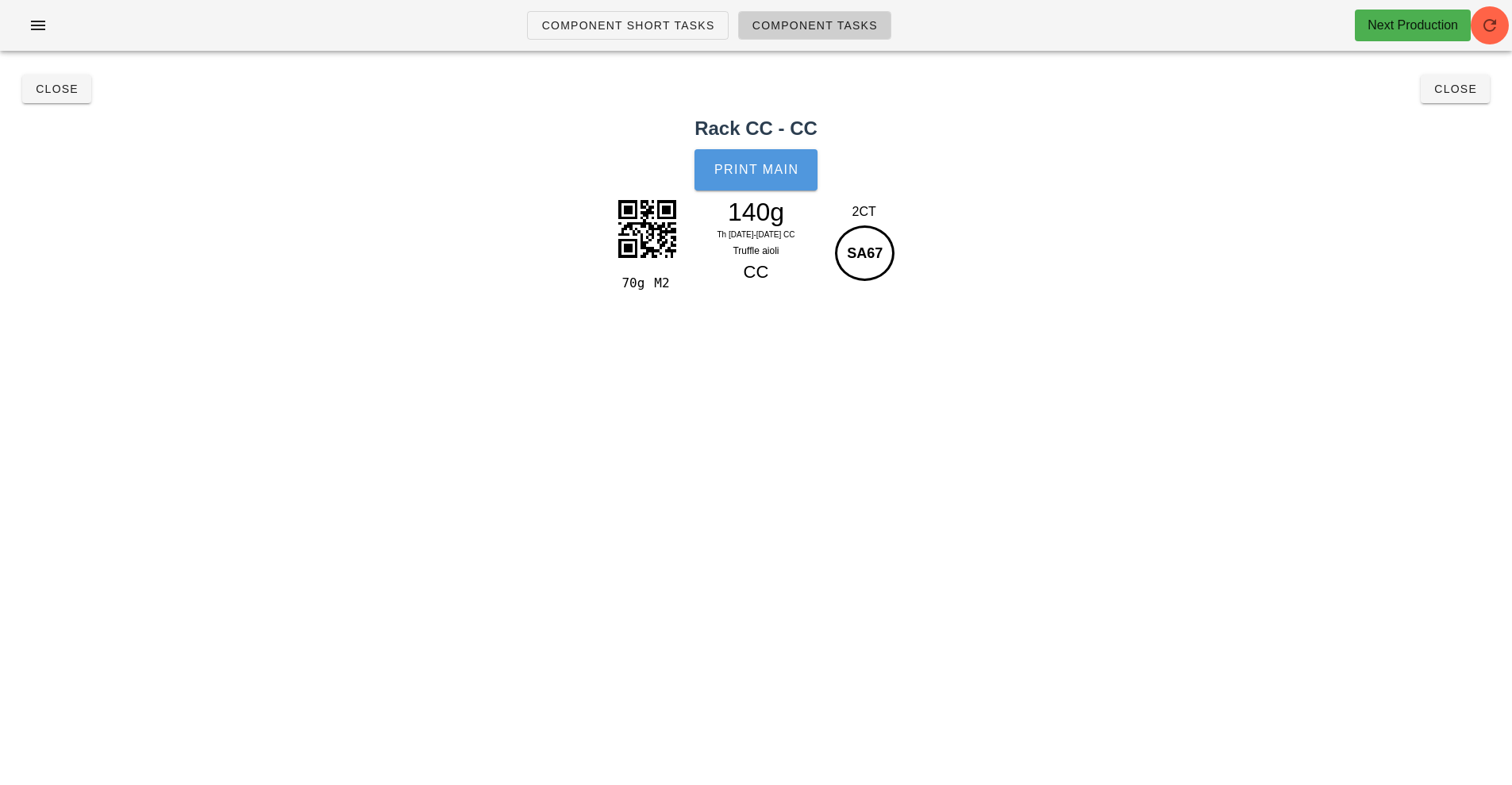
click at [779, 172] on span "Print Main" at bounding box center [756, 169] width 85 height 14
click at [55, 86] on span "Close" at bounding box center [57, 88] width 44 height 12
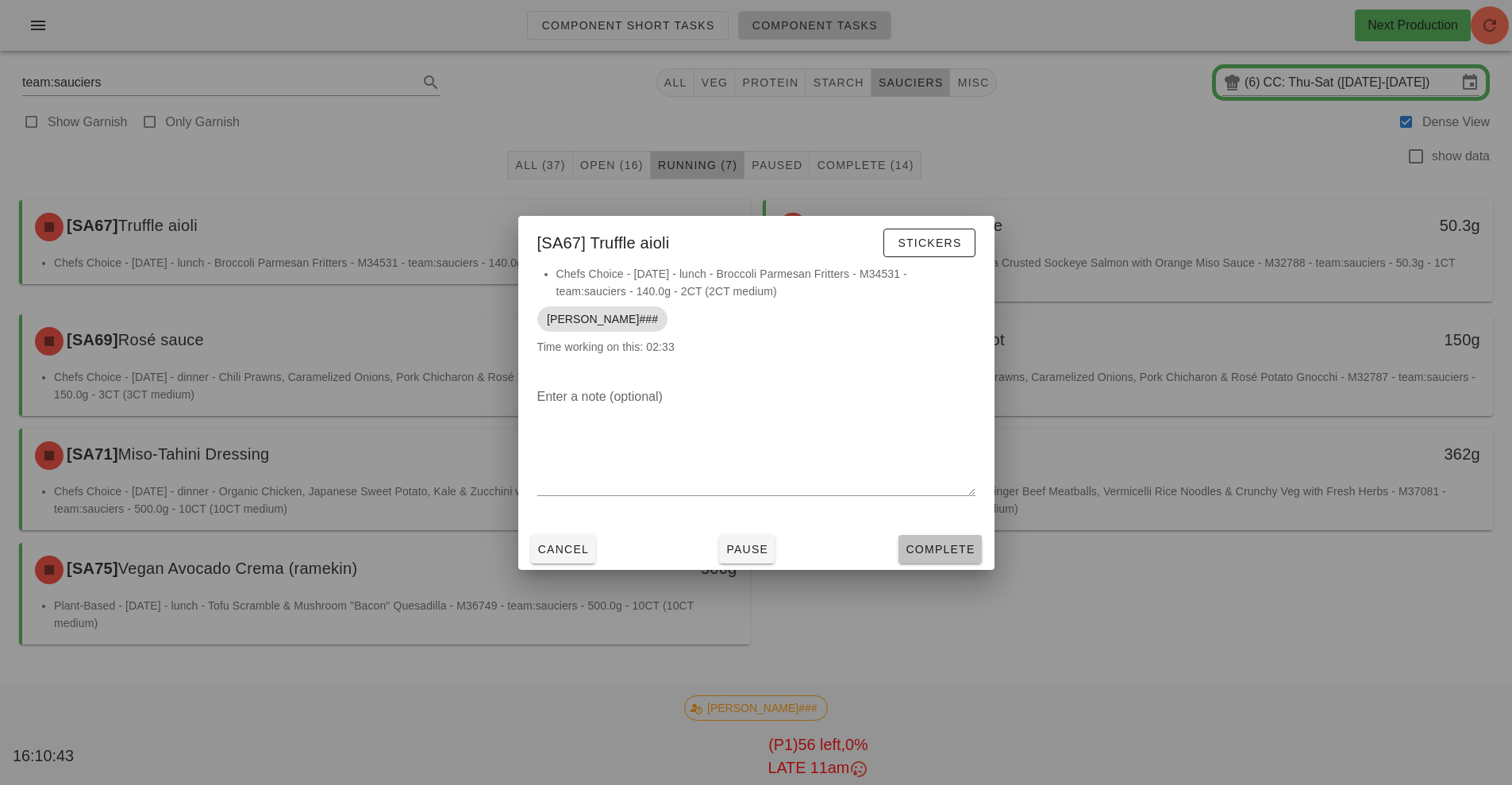
click at [938, 552] on span "Complete" at bounding box center [939, 549] width 70 height 12
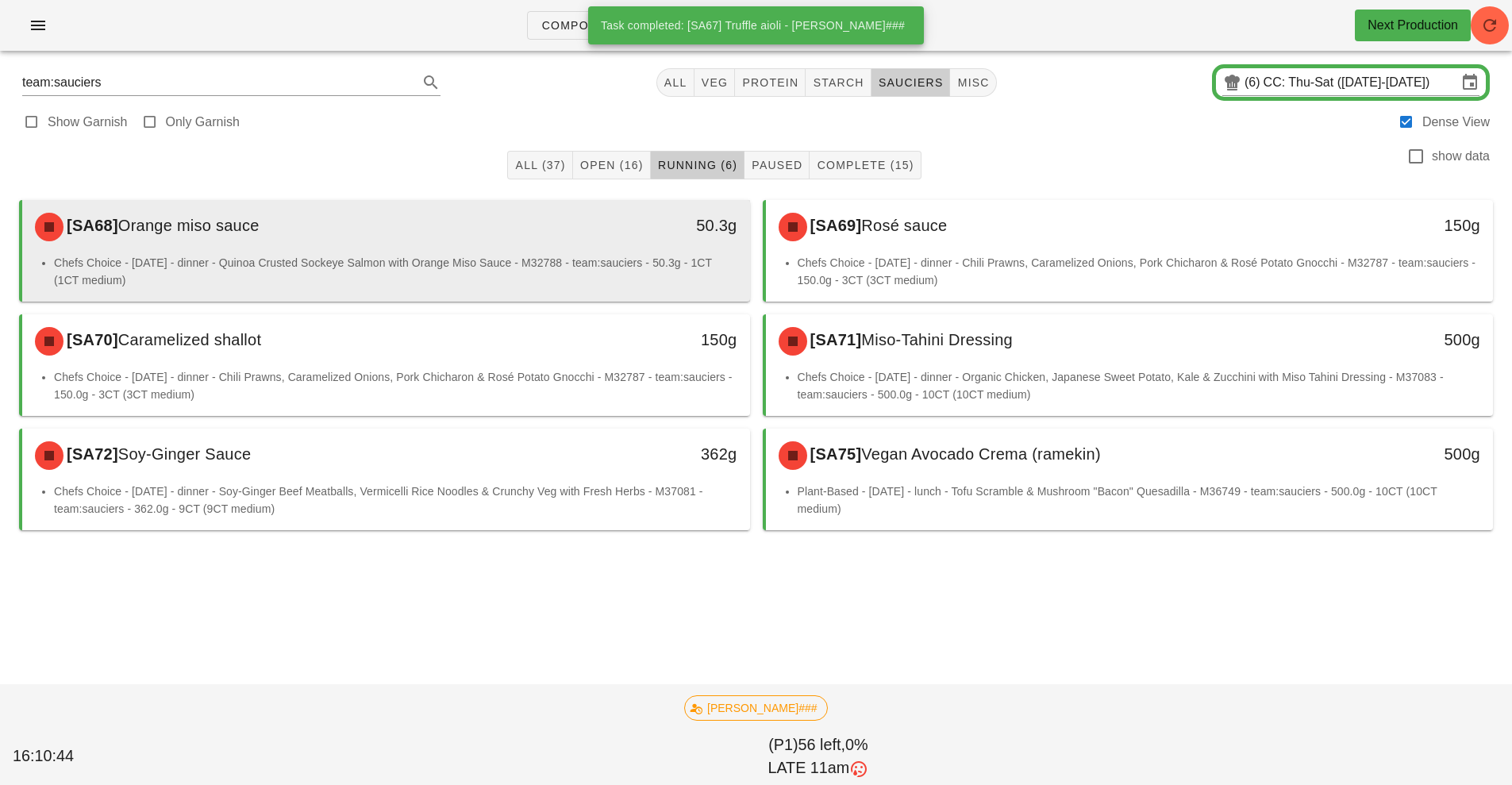
click at [565, 233] on div "[SA68] Orange miso sauce" at bounding box center [296, 227] width 541 height 48
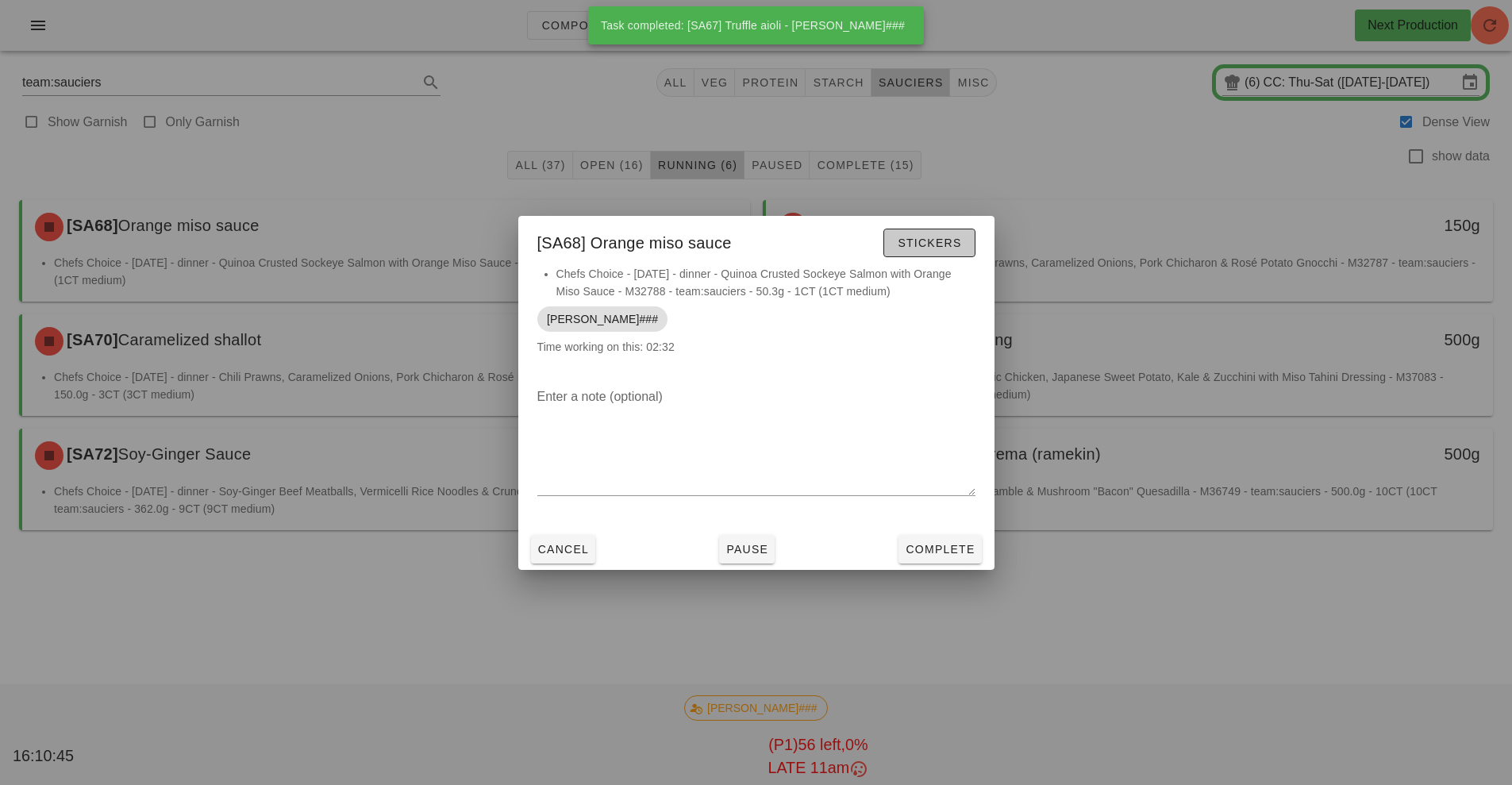
click at [938, 247] on span "Stickers" at bounding box center [929, 242] width 64 height 12
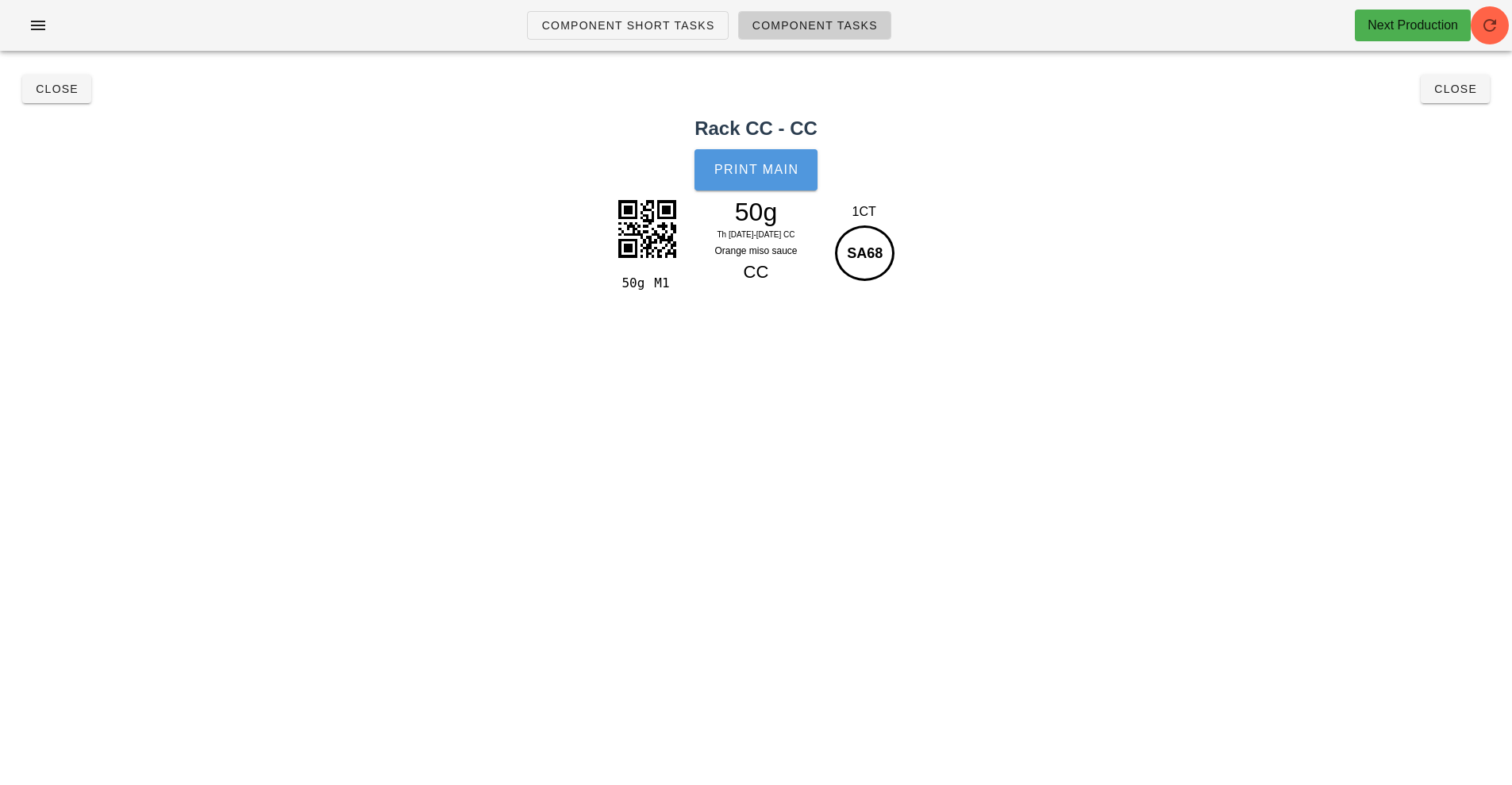
click at [758, 179] on button "Print Main" at bounding box center [755, 170] width 122 height 41
click at [56, 99] on button "Close" at bounding box center [57, 89] width 69 height 29
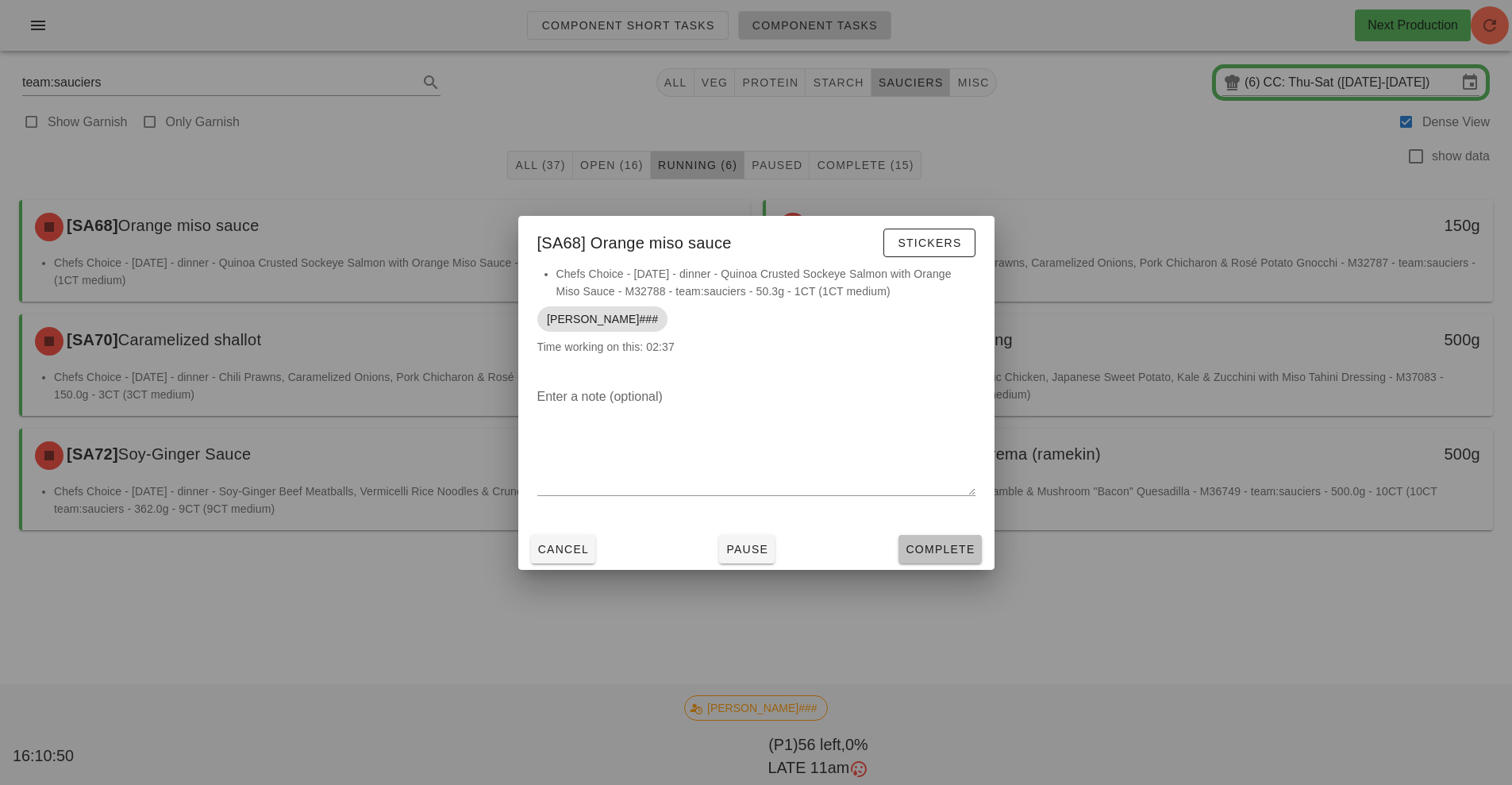
click at [956, 547] on span "Complete" at bounding box center [939, 549] width 70 height 12
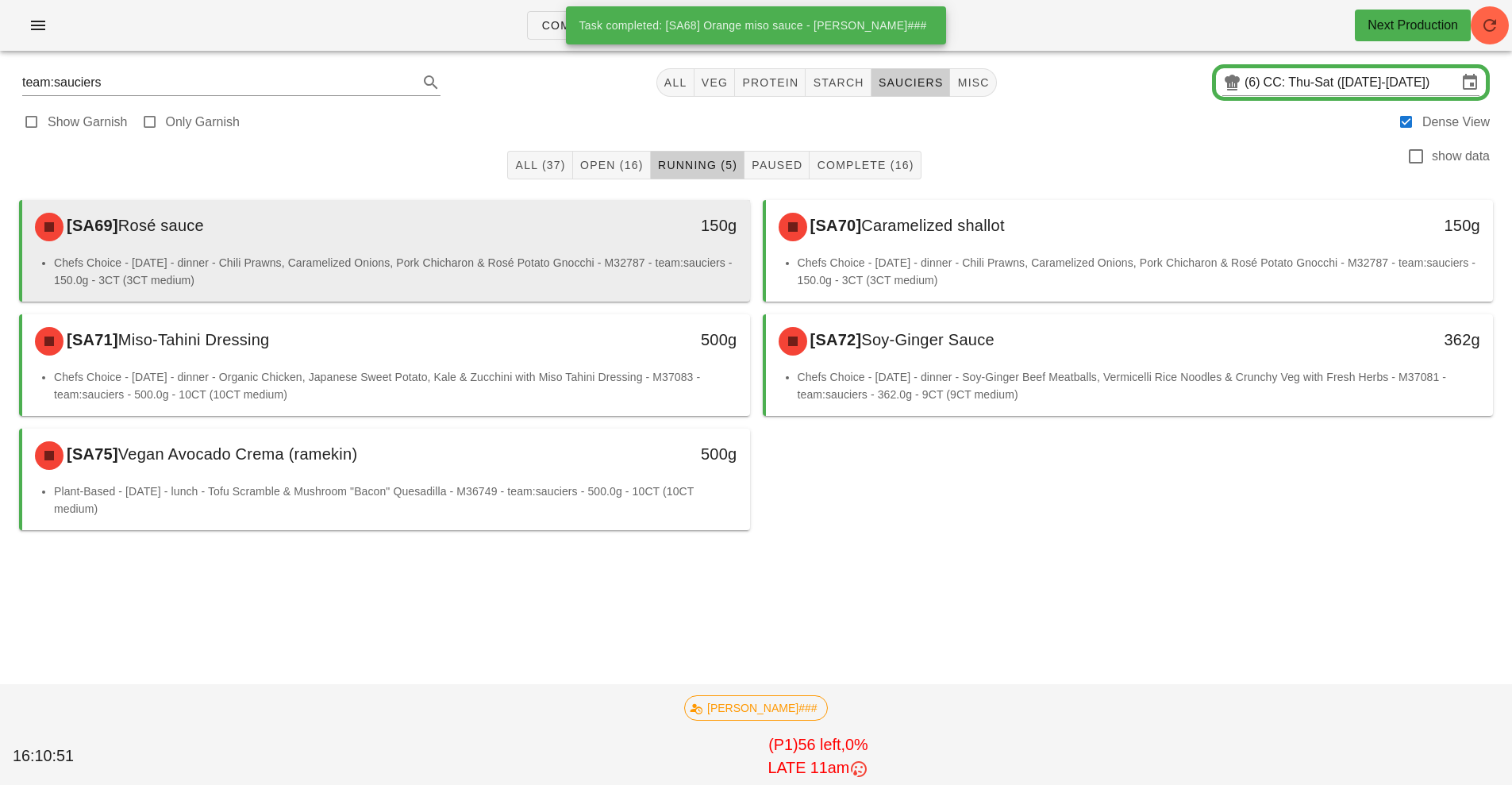
click at [584, 258] on li "Chefs Choice - [DATE] - dinner - Chili Prawns, Caramelized Onions, Pork Chichar…" at bounding box center [396, 271] width 684 height 35
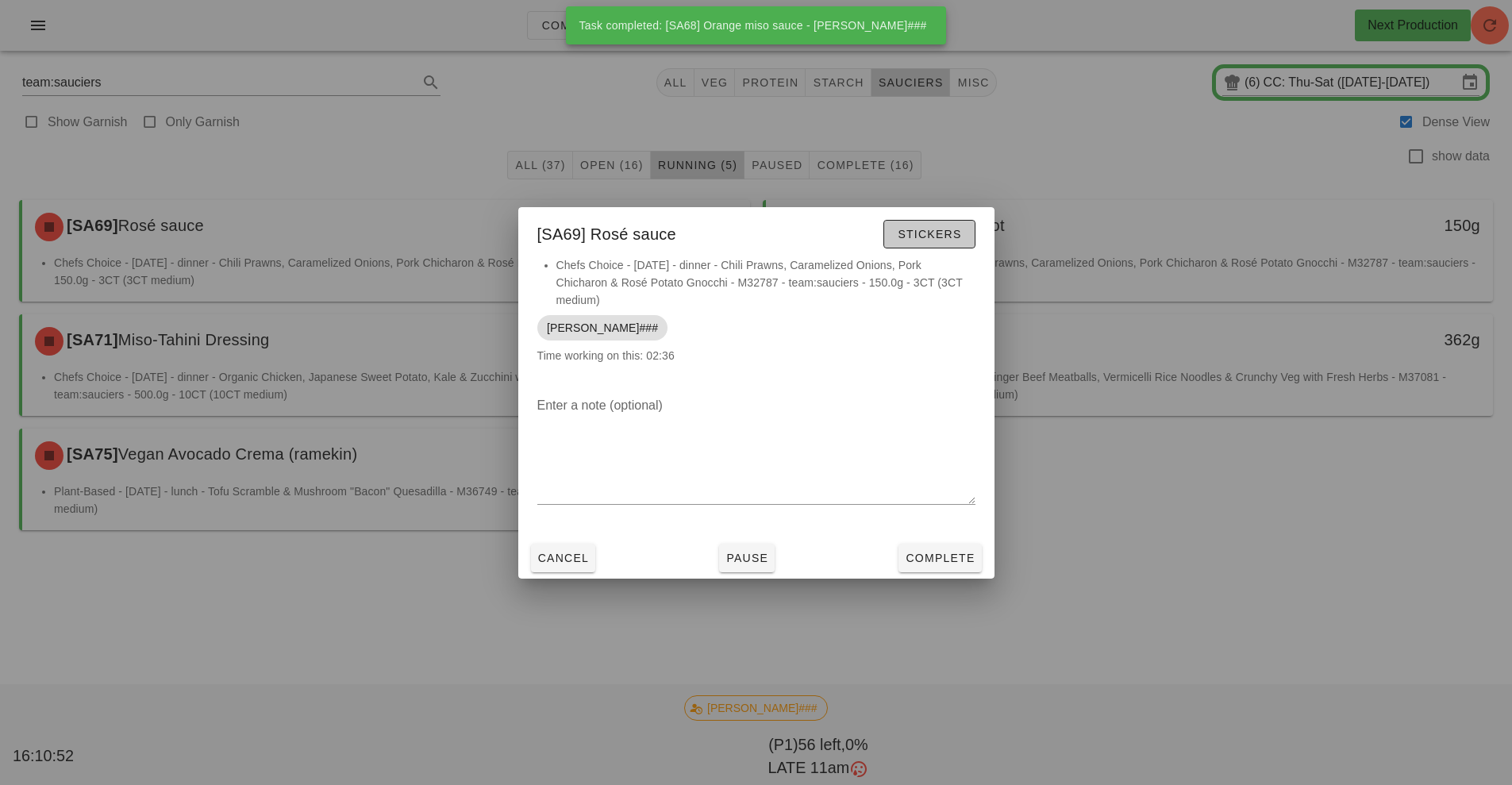
click at [941, 235] on span "Stickers" at bounding box center [929, 233] width 64 height 12
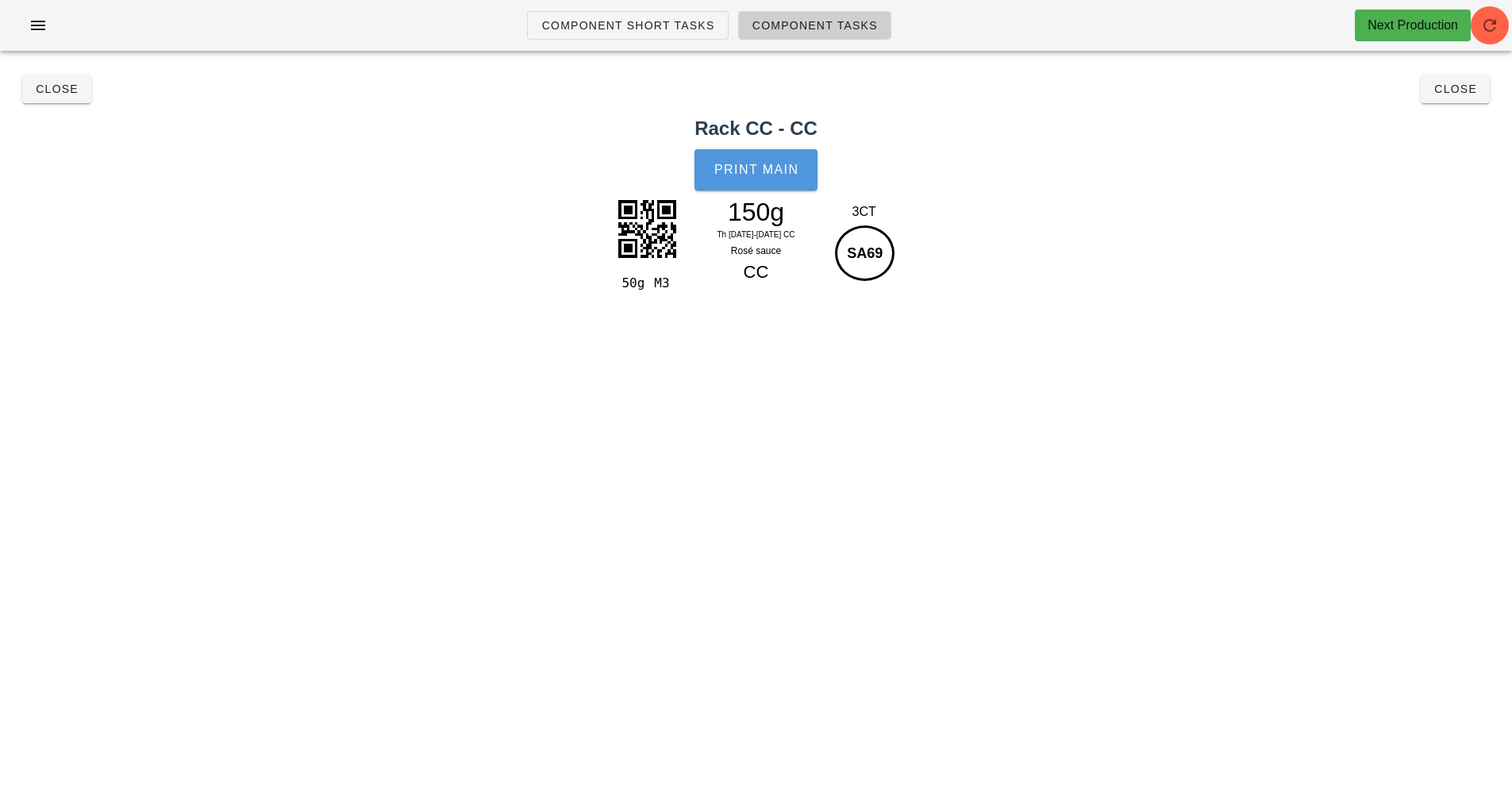
click at [754, 177] on button "Print Main" at bounding box center [755, 170] width 122 height 41
click at [72, 99] on button "Close" at bounding box center [57, 89] width 69 height 29
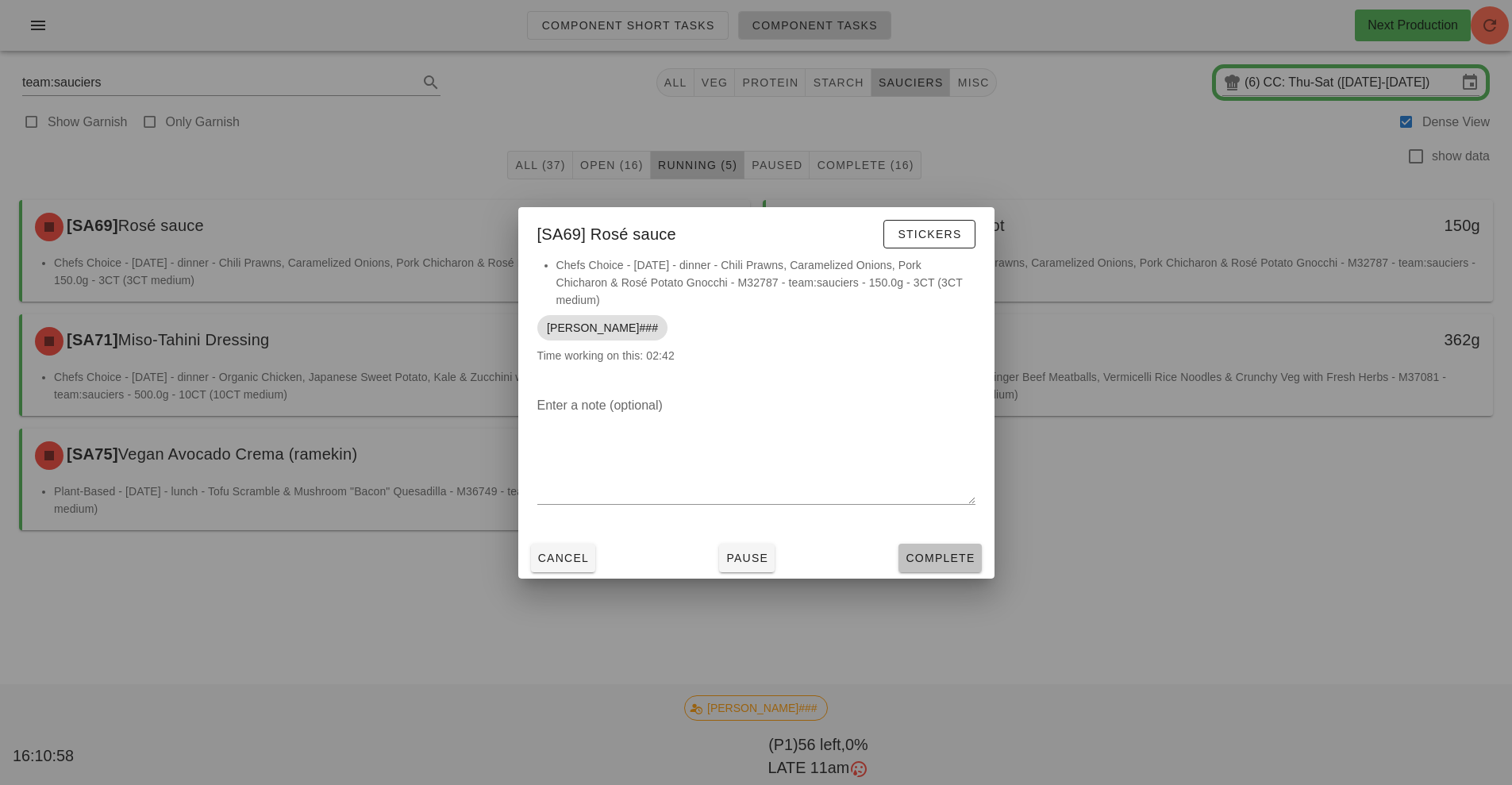
click at [944, 556] on span "Complete" at bounding box center [939, 557] width 70 height 12
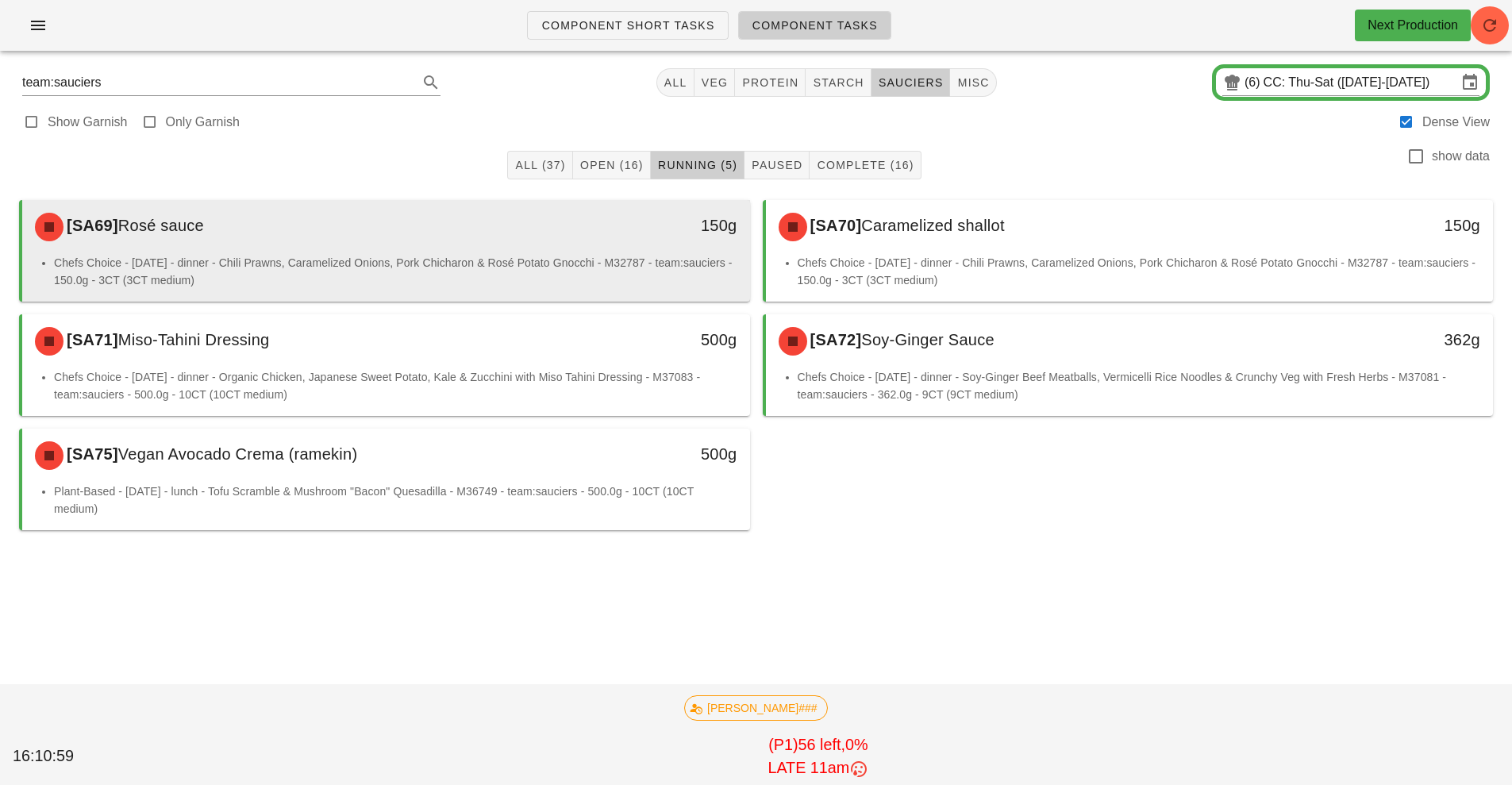
click at [598, 261] on li "Chefs Choice - [DATE] - dinner - Chili Prawns, Caramelized Onions, Pork Chichar…" at bounding box center [396, 271] width 684 height 35
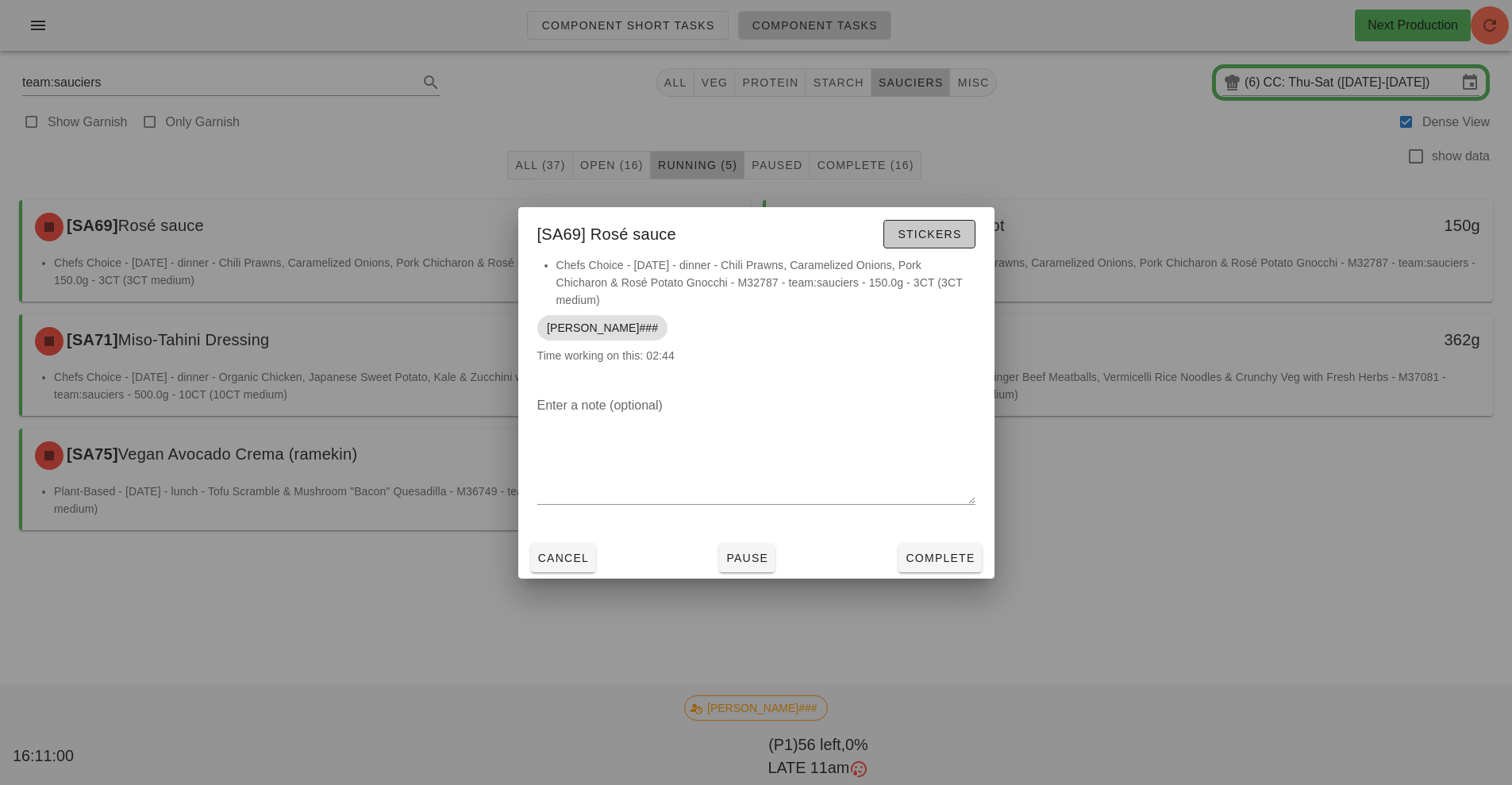
click at [933, 234] on span "Stickers" at bounding box center [929, 233] width 64 height 12
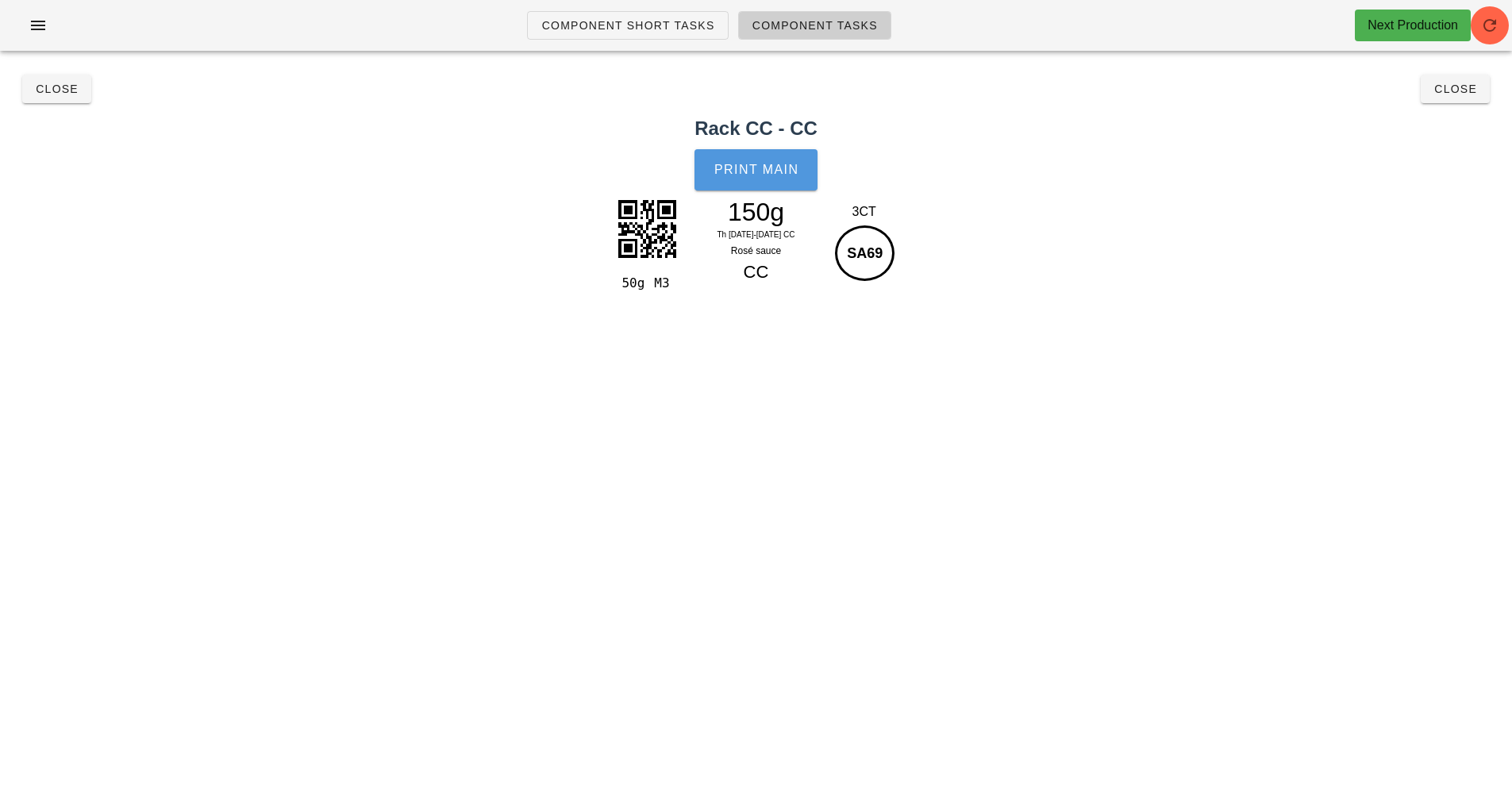
click at [776, 187] on button "Print Main" at bounding box center [755, 170] width 122 height 41
click at [53, 93] on span "Close" at bounding box center [57, 88] width 44 height 12
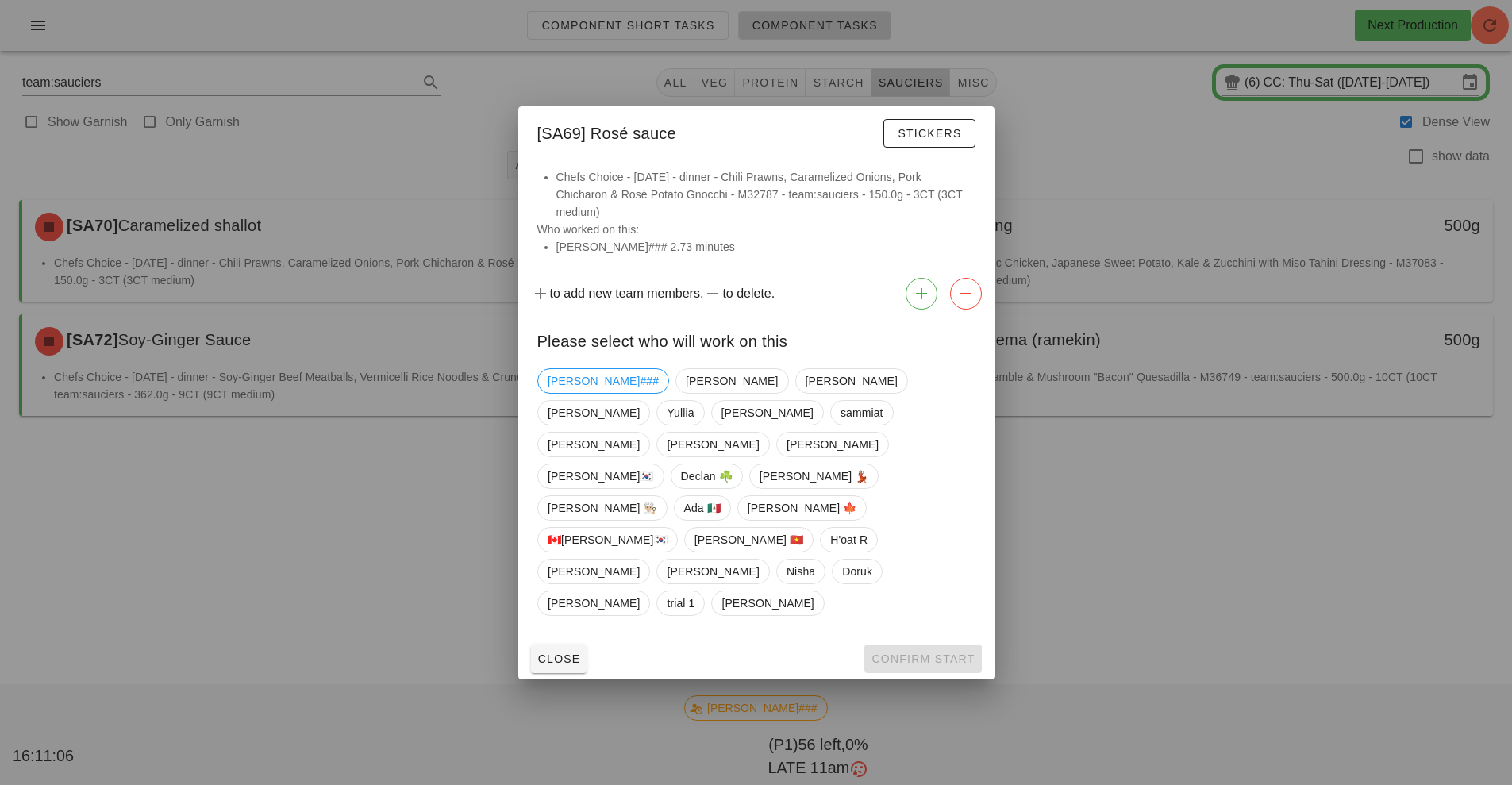
click at [924, 639] on div "Close Confirm Start" at bounding box center [757, 659] width 477 height 41
click at [562, 653] on span "Close" at bounding box center [559, 658] width 44 height 12
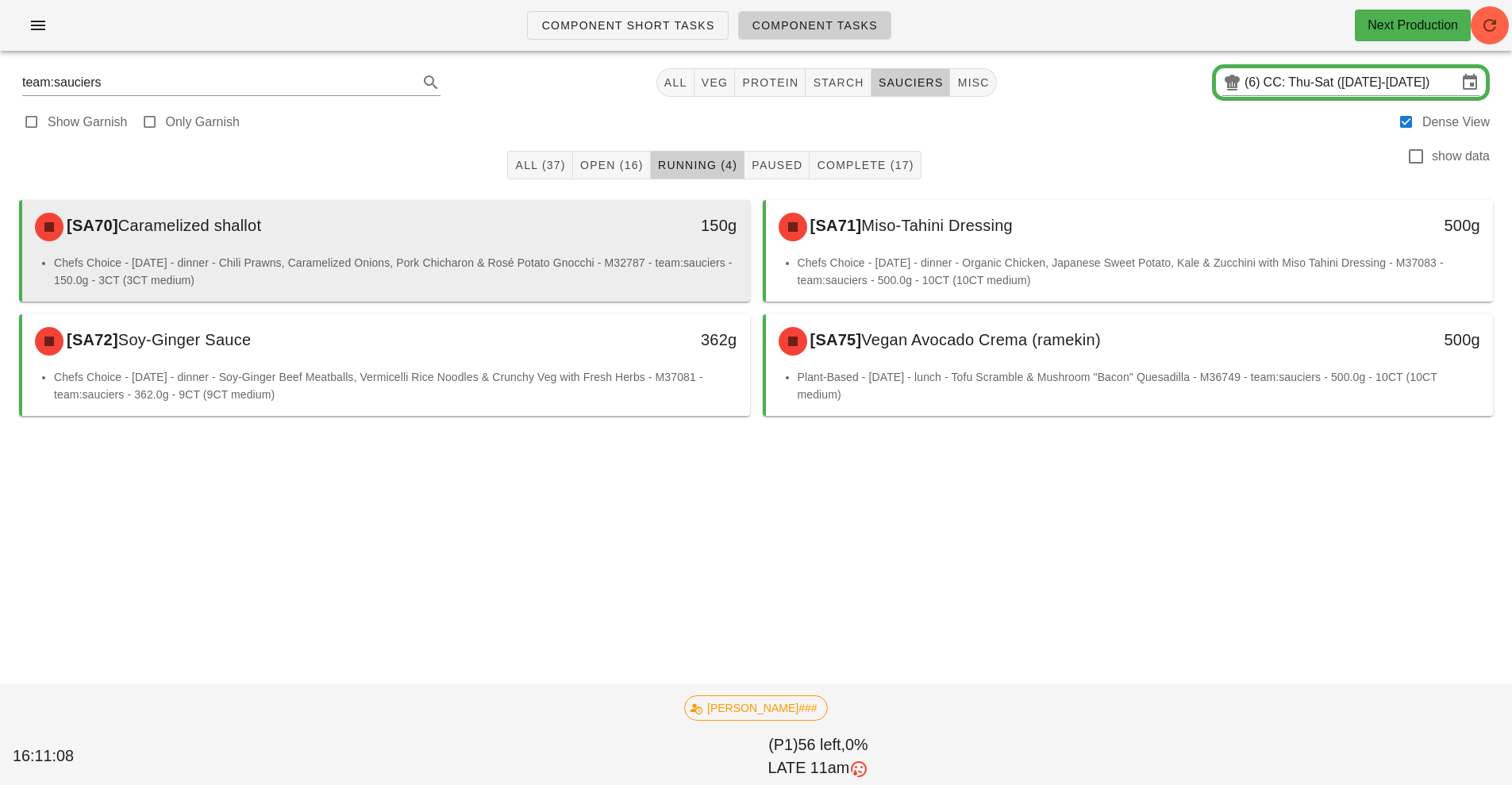
click at [525, 256] on li "Chefs Choice - [DATE] - dinner - Chili Prawns, Caramelized Onions, Pork Chichar…" at bounding box center [396, 271] width 684 height 35
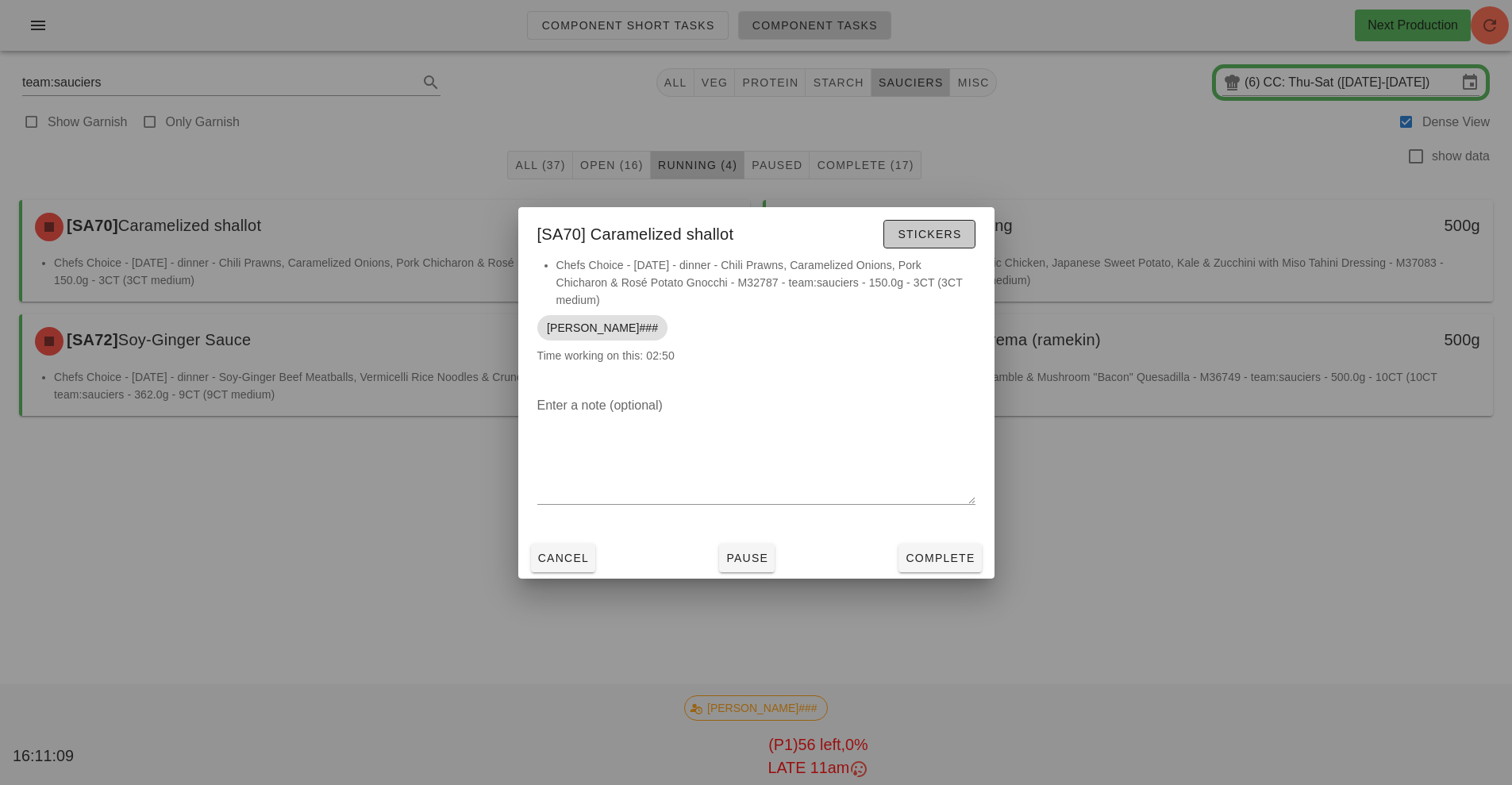
click at [935, 232] on span "Stickers" at bounding box center [929, 233] width 64 height 12
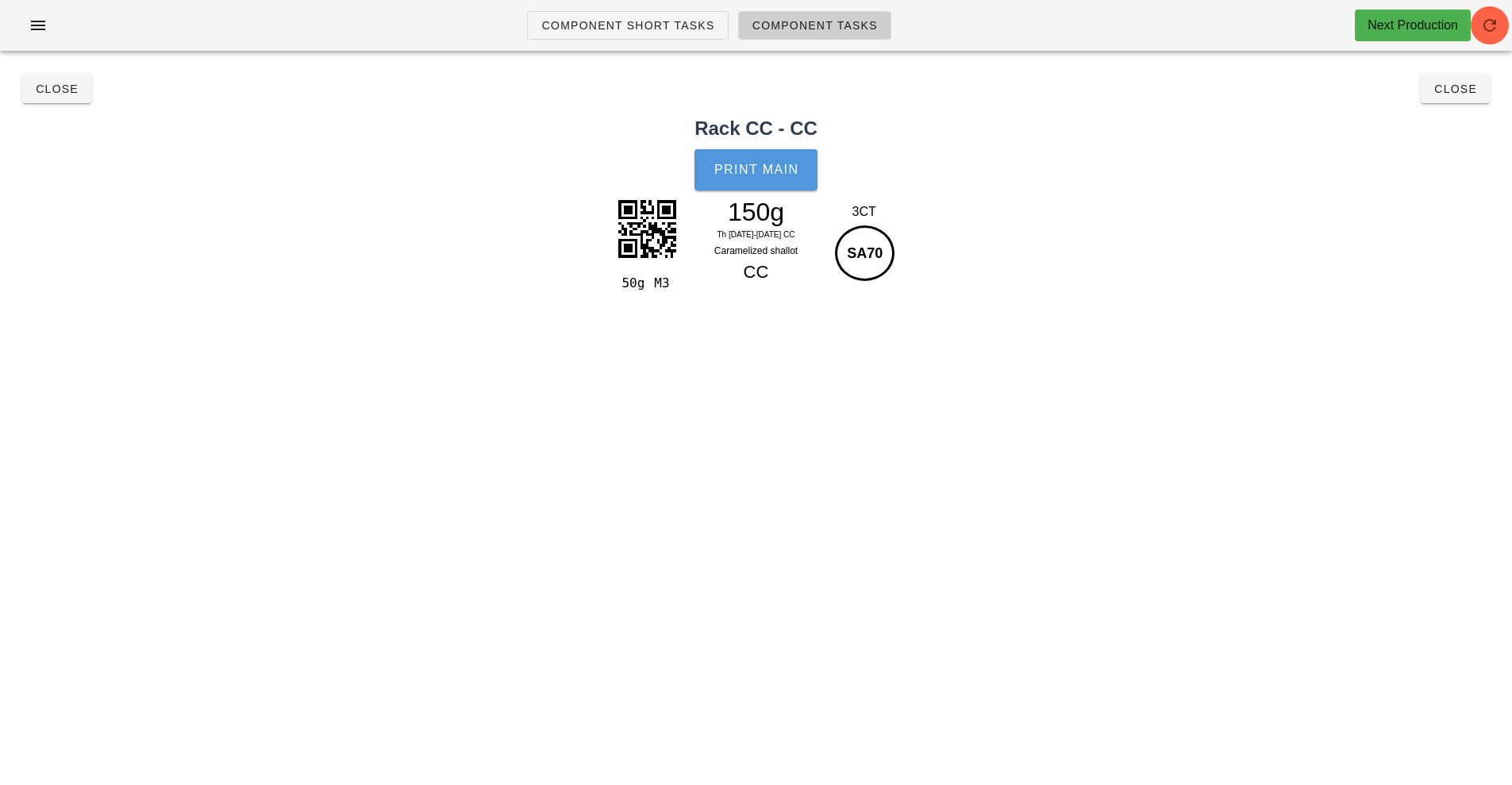
click at [776, 170] on span "Print Main" at bounding box center [756, 169] width 85 height 14
click at [62, 90] on span "Close" at bounding box center [57, 88] width 44 height 12
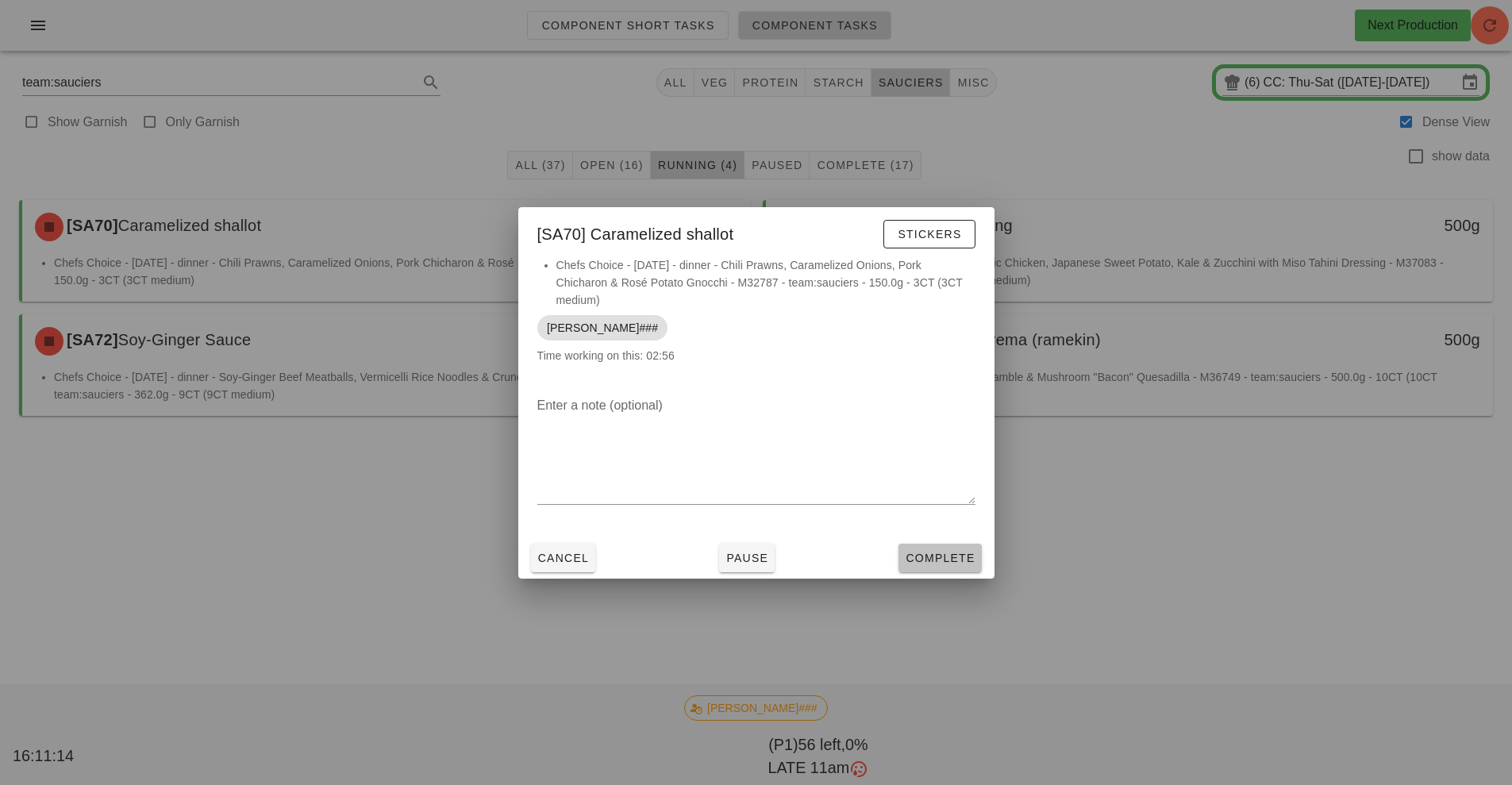
click at [931, 547] on button "Complete" at bounding box center [939, 558] width 82 height 29
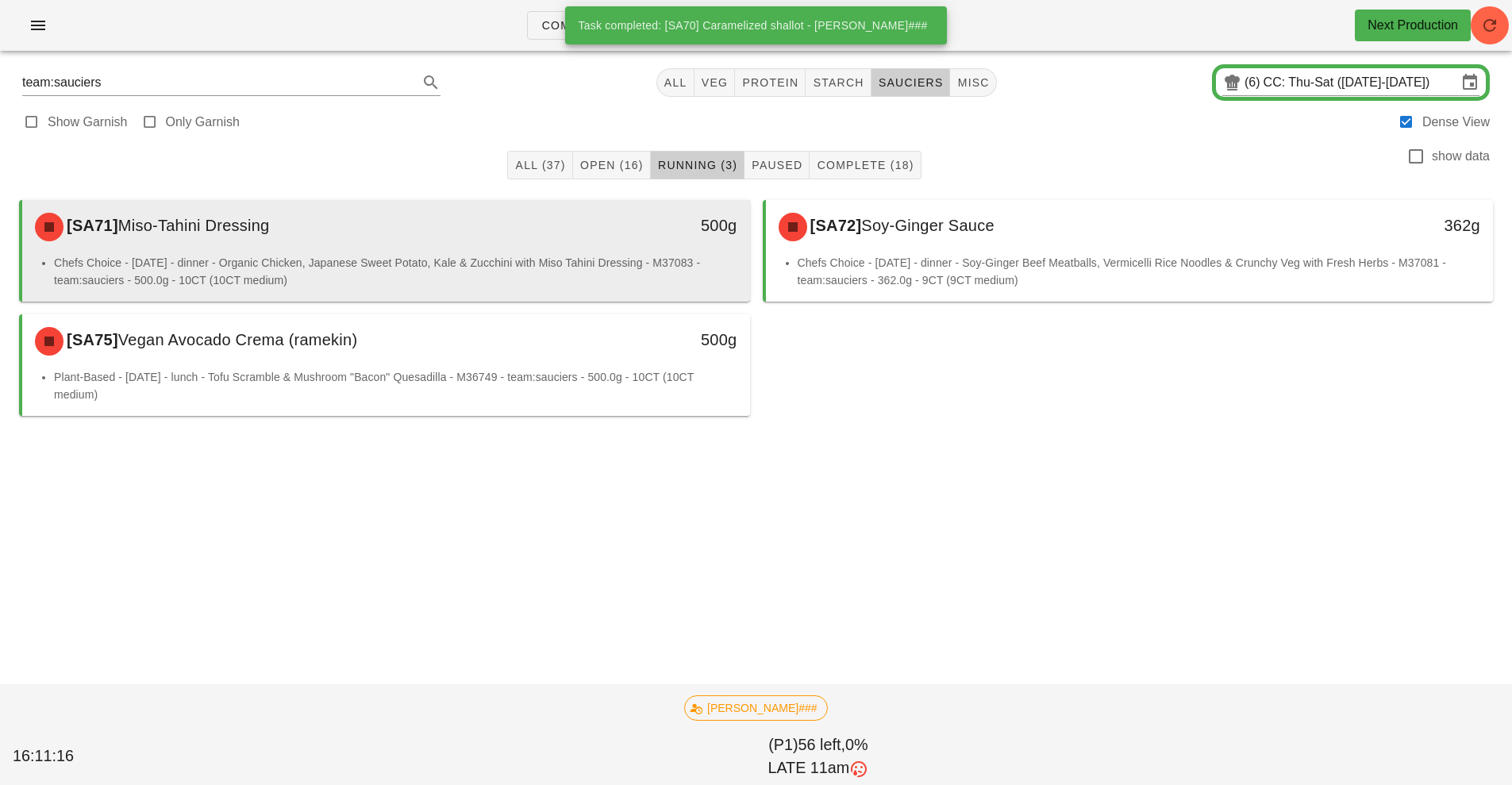
click at [687, 242] on div "500g" at bounding box center [656, 227] width 180 height 48
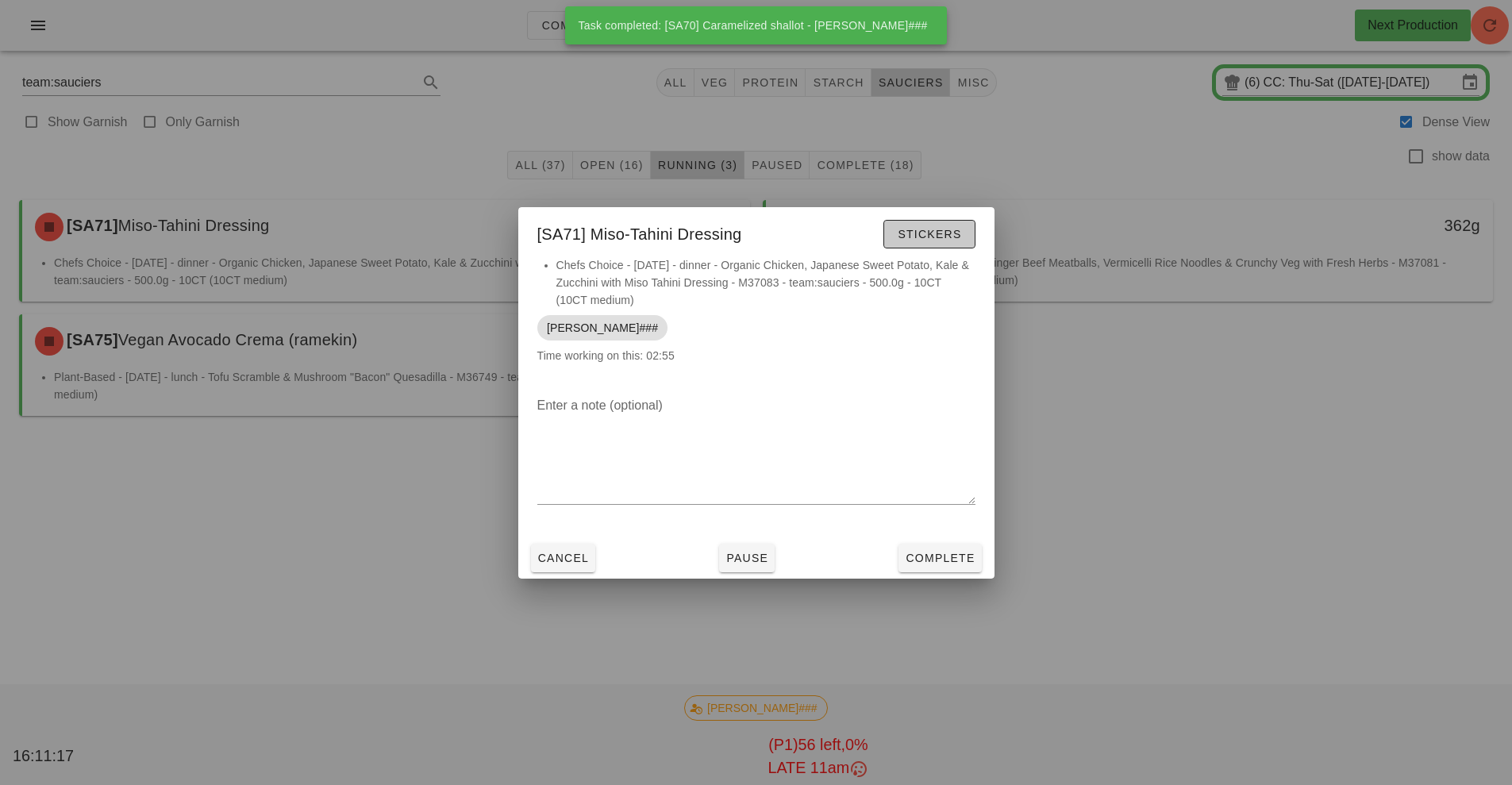
click at [939, 233] on span "Stickers" at bounding box center [929, 233] width 64 height 12
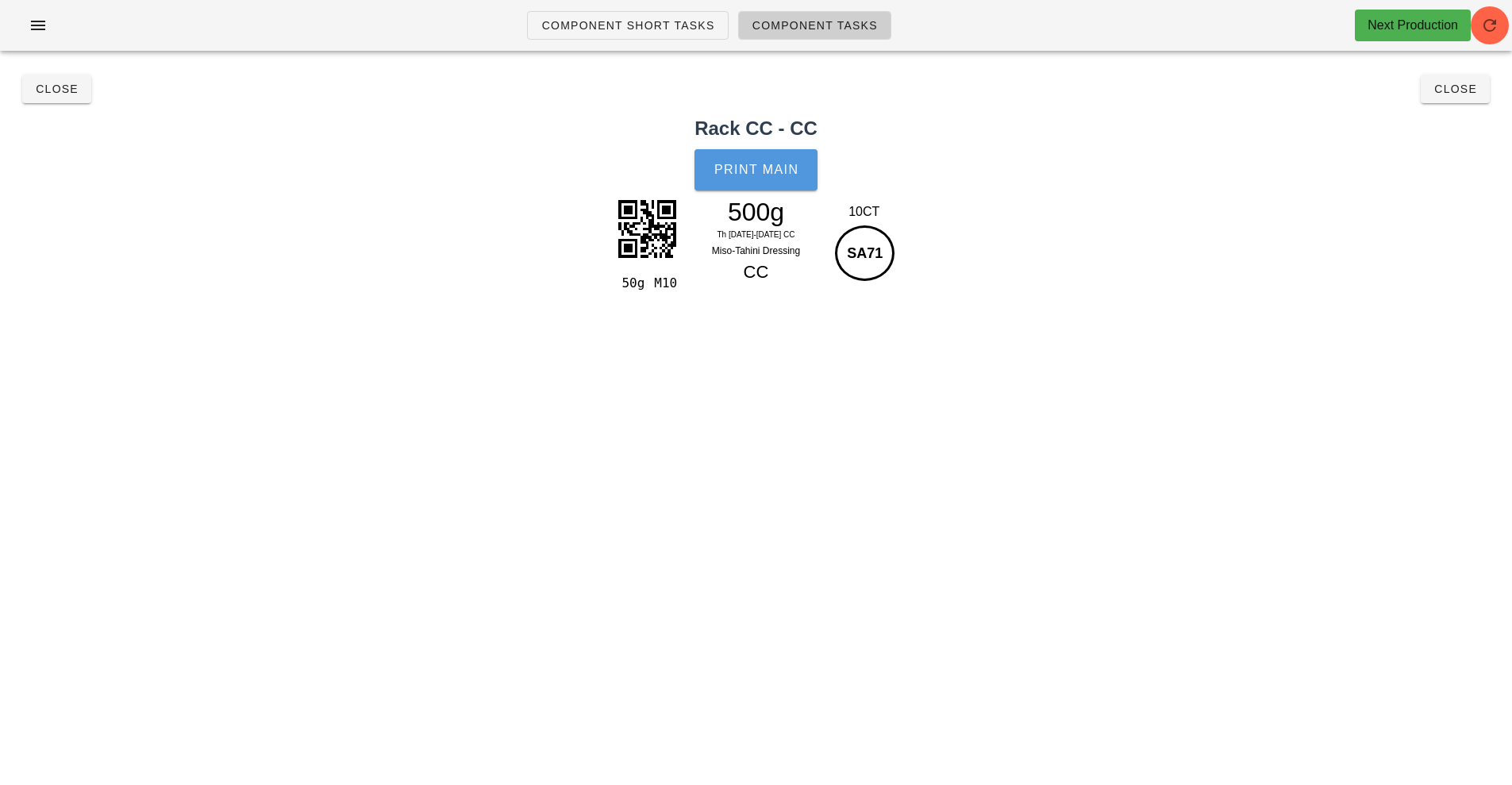
click at [799, 181] on button "Print Main" at bounding box center [755, 170] width 122 height 41
click at [65, 93] on span "Close" at bounding box center [57, 88] width 44 height 12
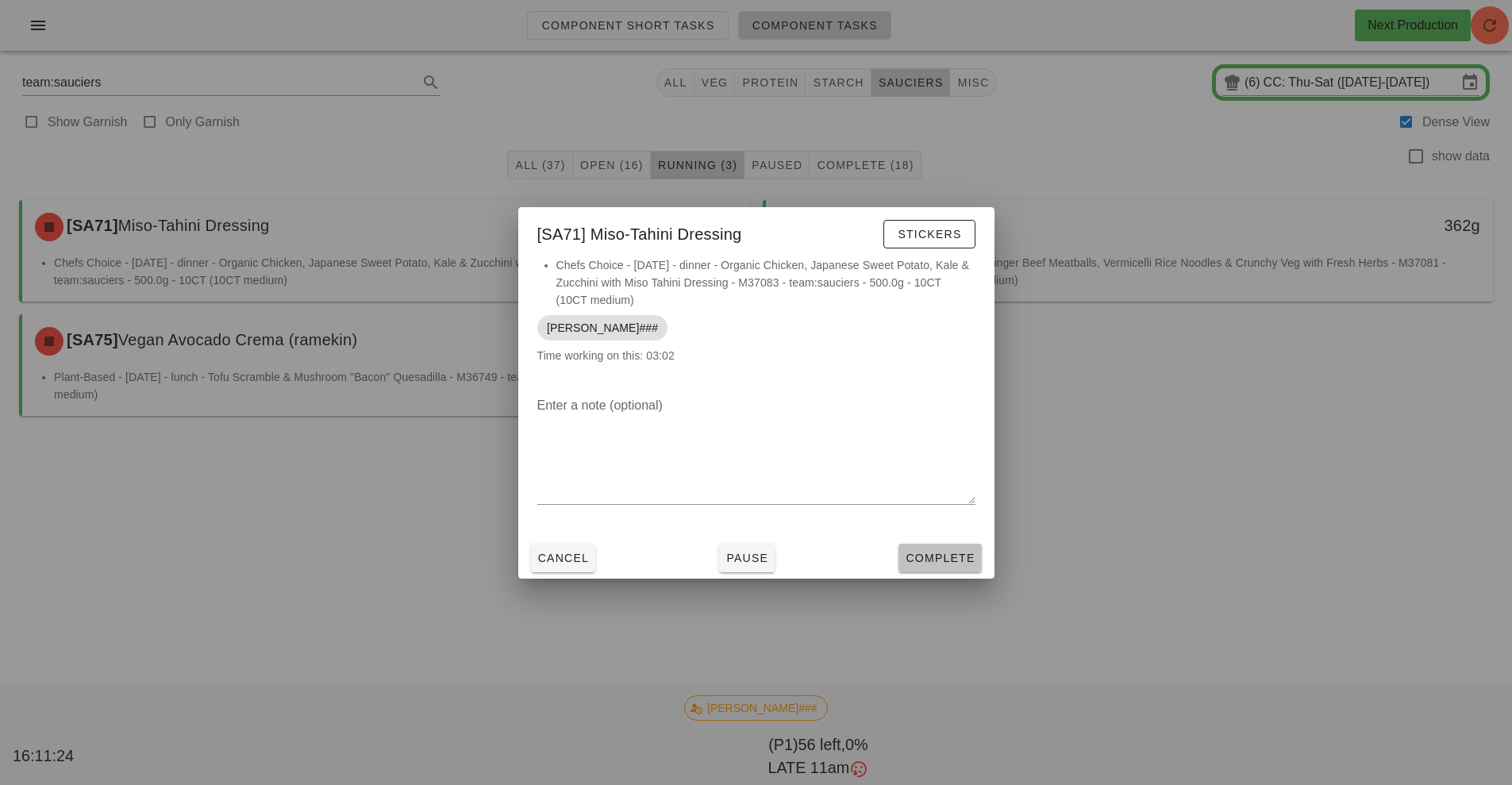
click at [937, 544] on button "Complete" at bounding box center [939, 558] width 82 height 29
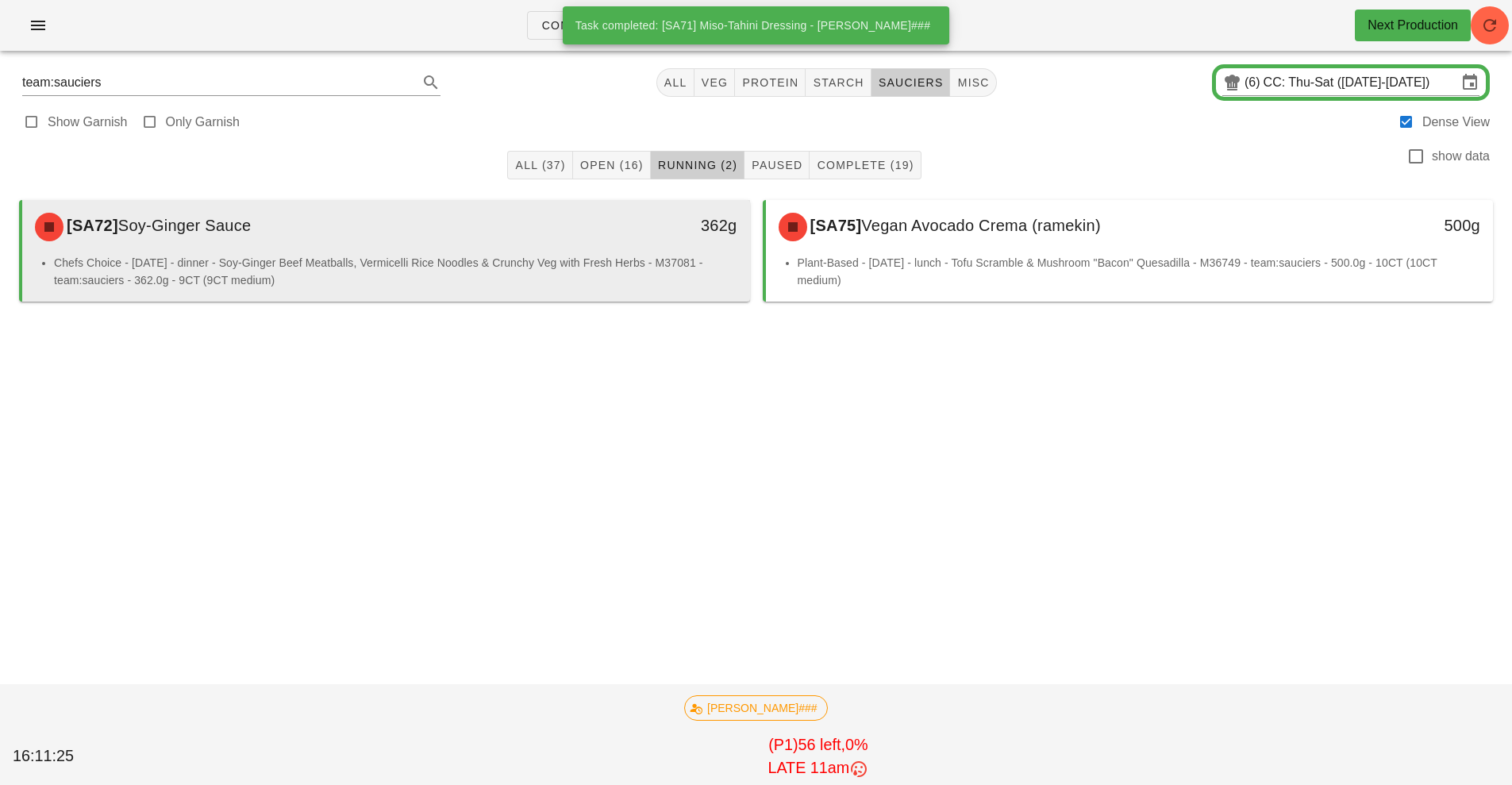
click at [526, 268] on li "Chefs Choice - [DATE] - dinner - Soy-Ginger Beef Meatballs, Vermicelli Rice Noo…" at bounding box center [396, 271] width 684 height 35
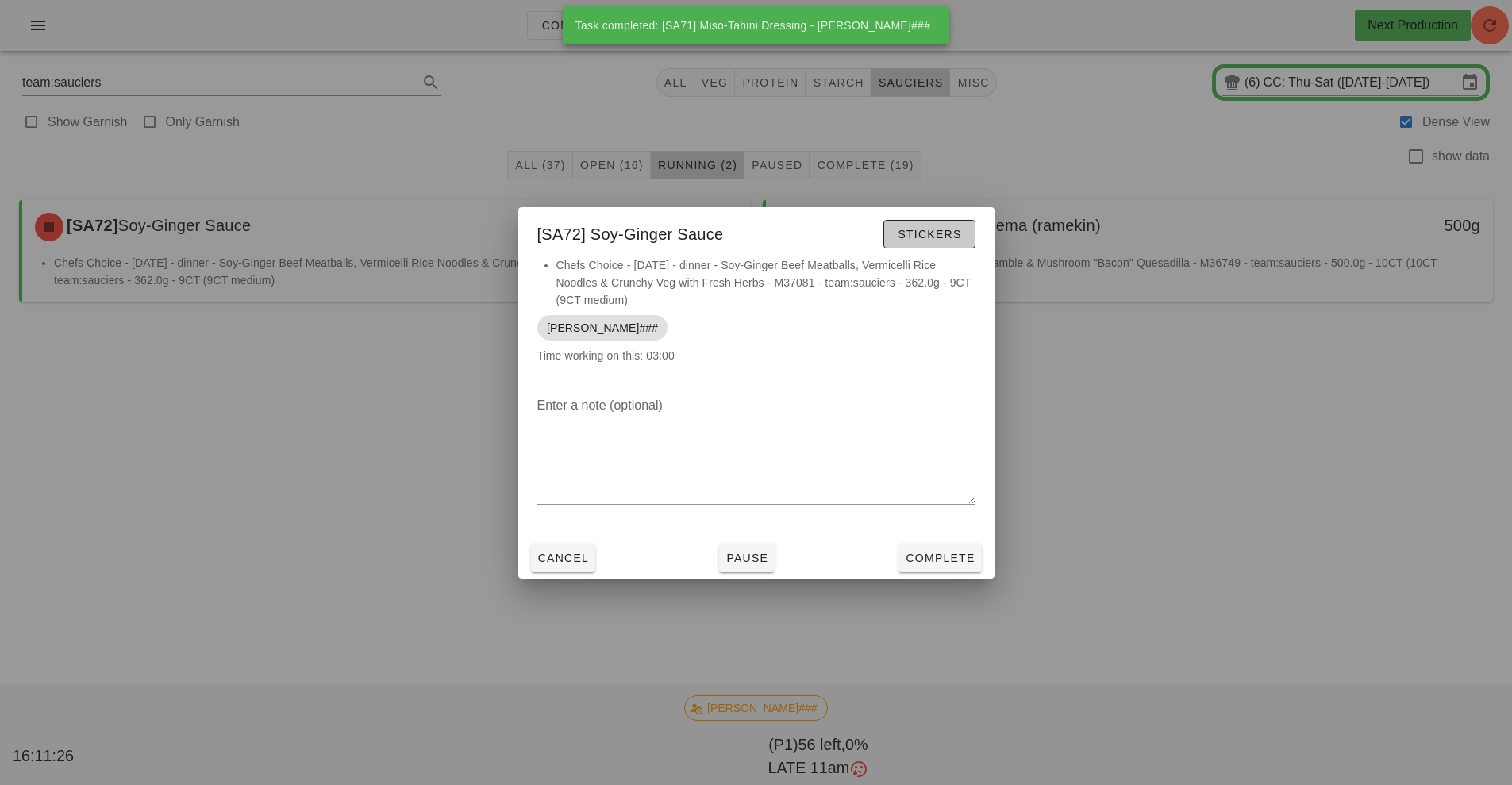
click at [933, 244] on button "Stickers" at bounding box center [929, 234] width 91 height 29
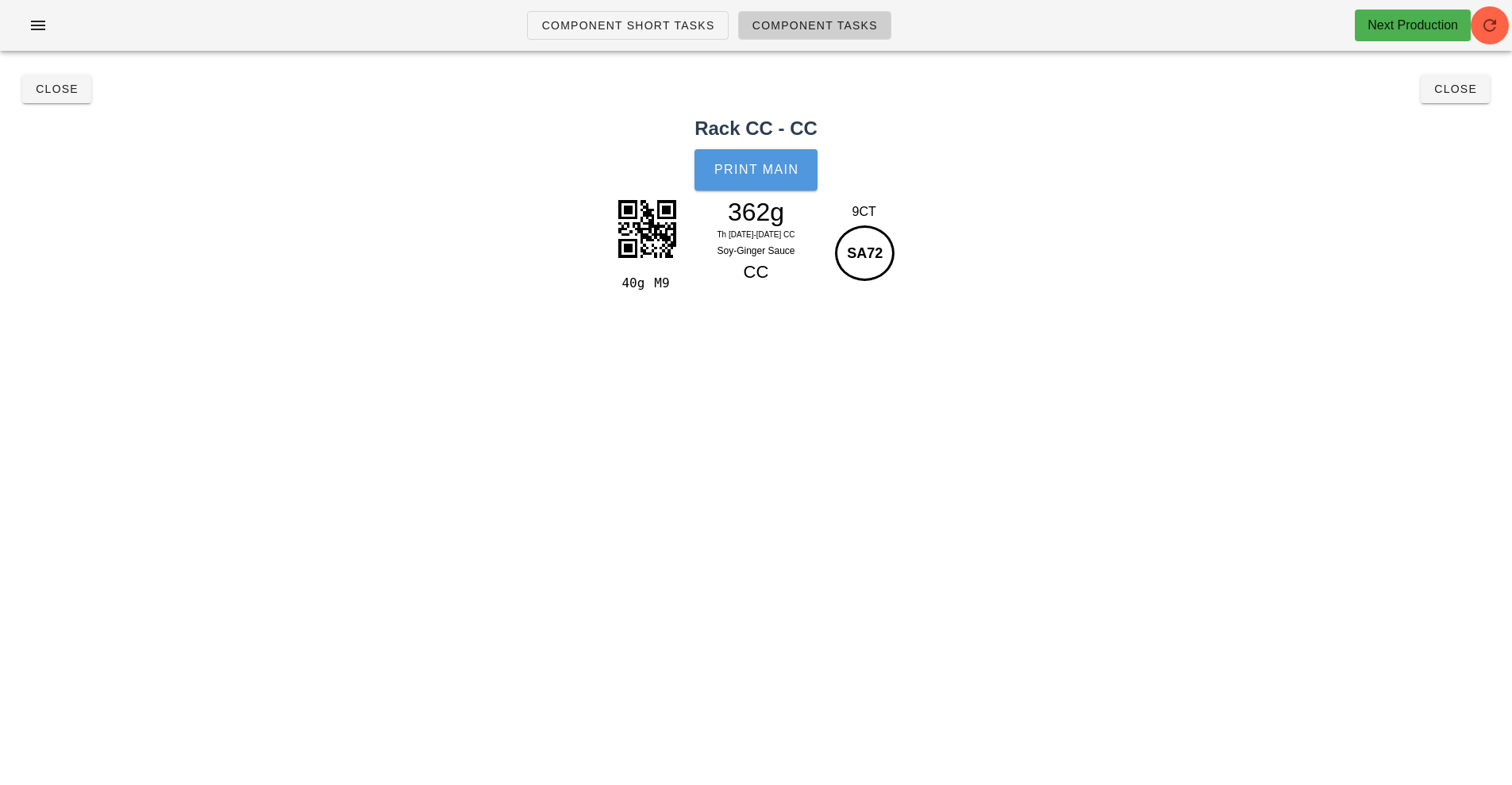
click at [753, 183] on button "Print Main" at bounding box center [755, 170] width 122 height 41
click at [49, 90] on span "Close" at bounding box center [57, 88] width 44 height 12
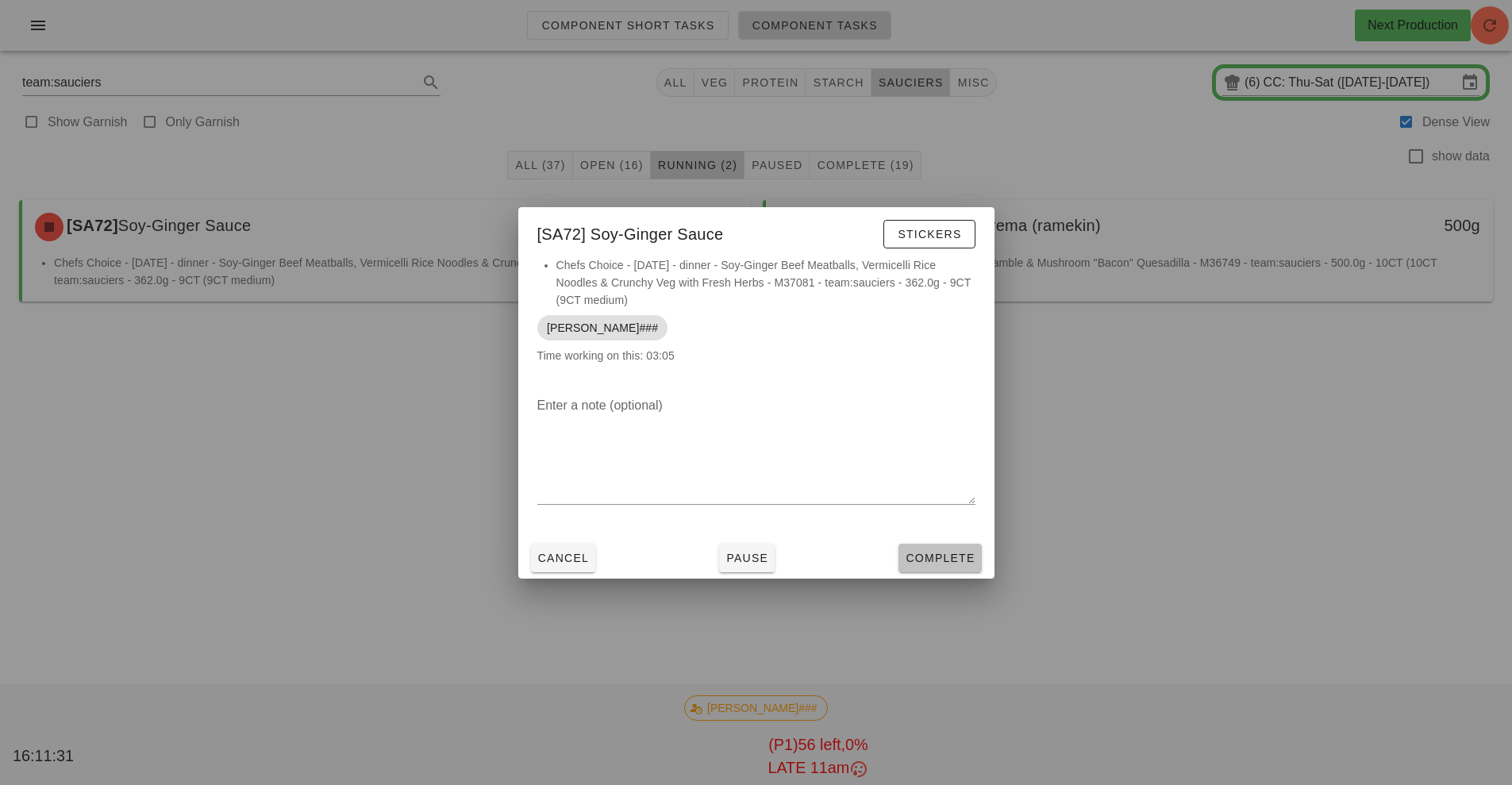
click at [941, 552] on span "Complete" at bounding box center [939, 557] width 70 height 12
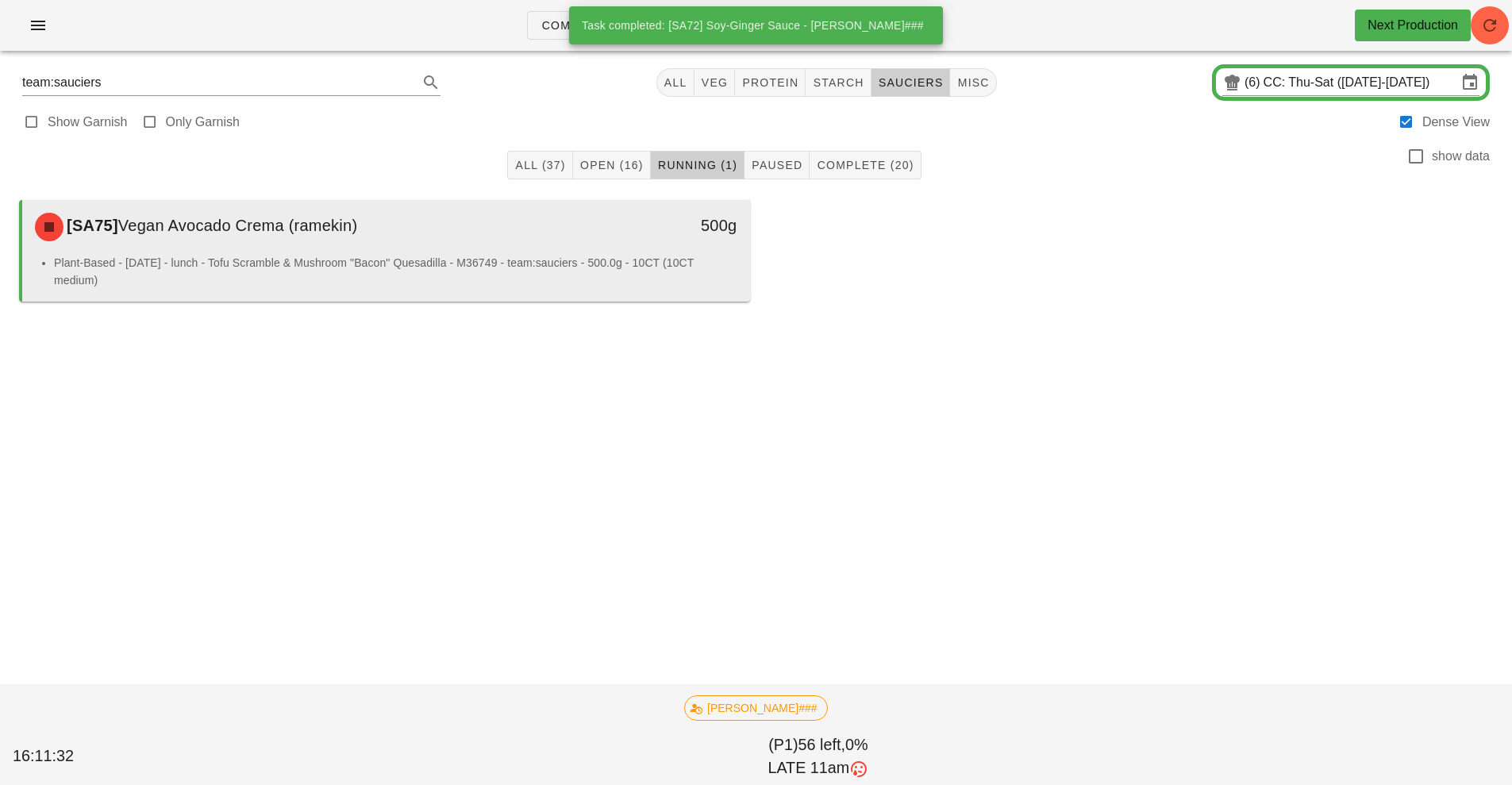
click at [533, 260] on li "Plant-Based - [DATE] - lunch - Tofu Scramble & Mushroom "Bacon" Quesadilla - M3…" at bounding box center [396, 271] width 684 height 35
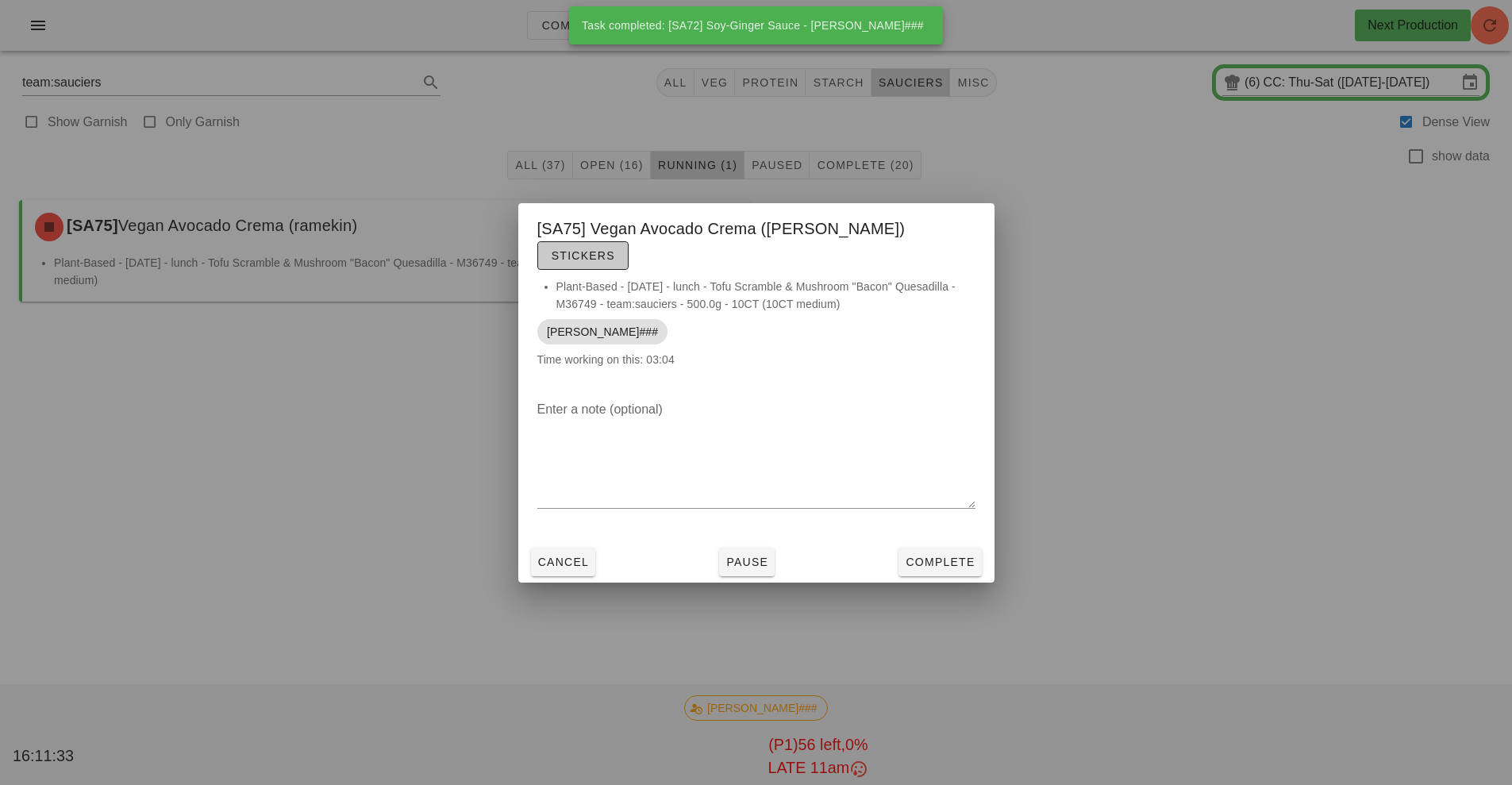
click at [615, 249] on span "Stickers" at bounding box center [583, 255] width 64 height 12
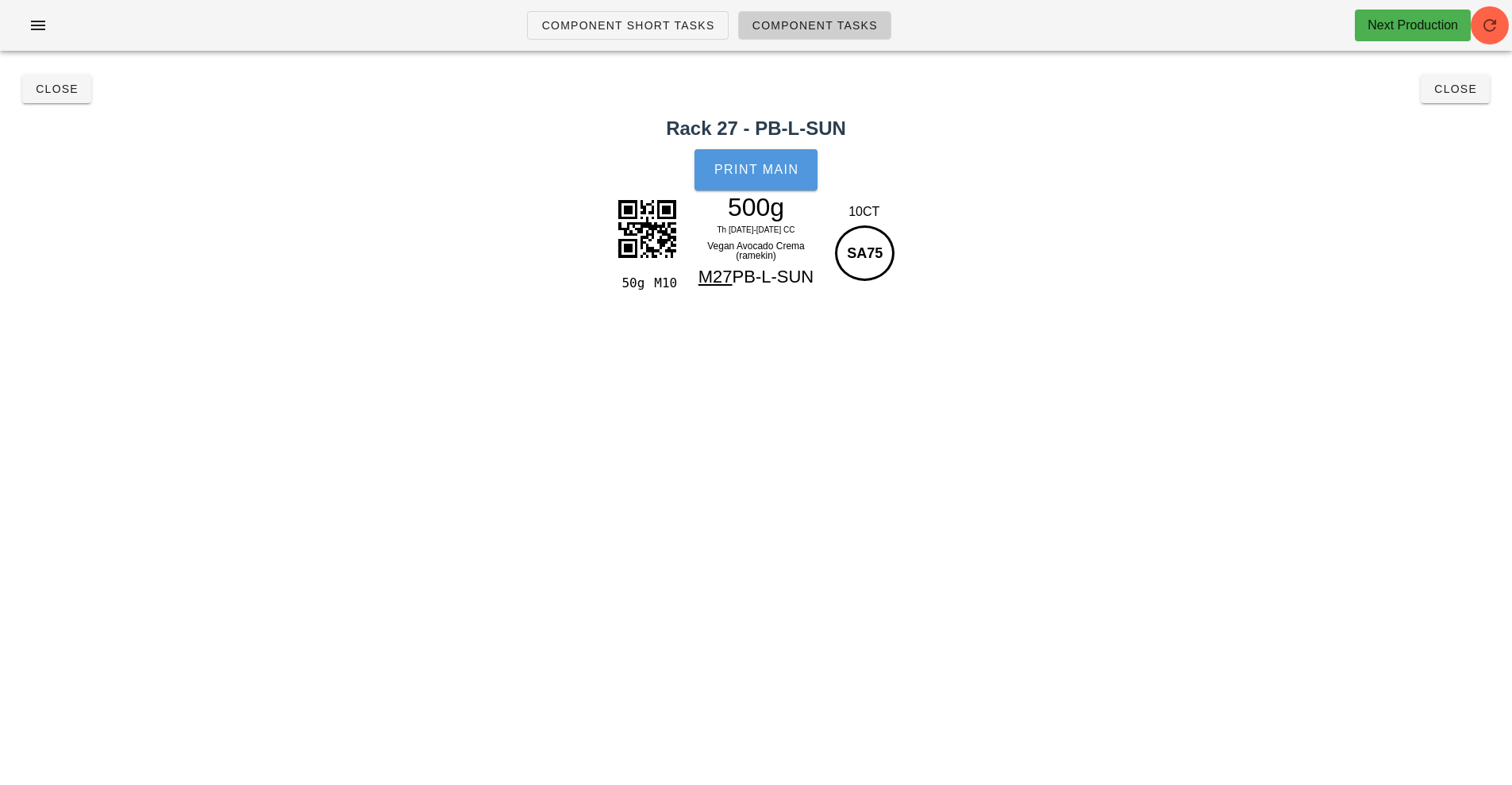
click at [751, 170] on span "Print Main" at bounding box center [756, 169] width 85 height 14
click at [53, 102] on button "Close" at bounding box center [57, 89] width 69 height 29
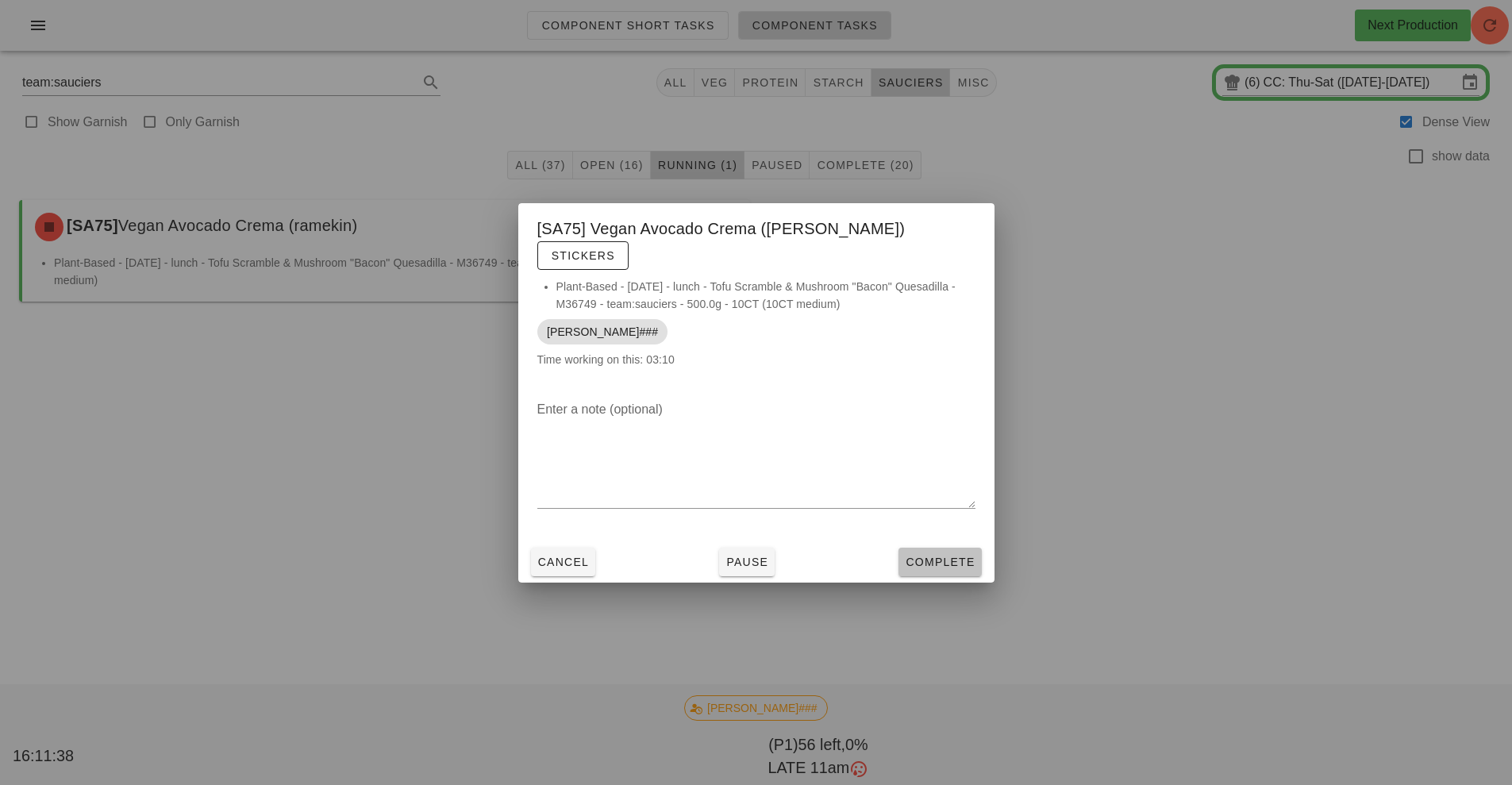
click at [939, 556] on span "Complete" at bounding box center [939, 561] width 70 height 12
